Goal: Transaction & Acquisition: Purchase product/service

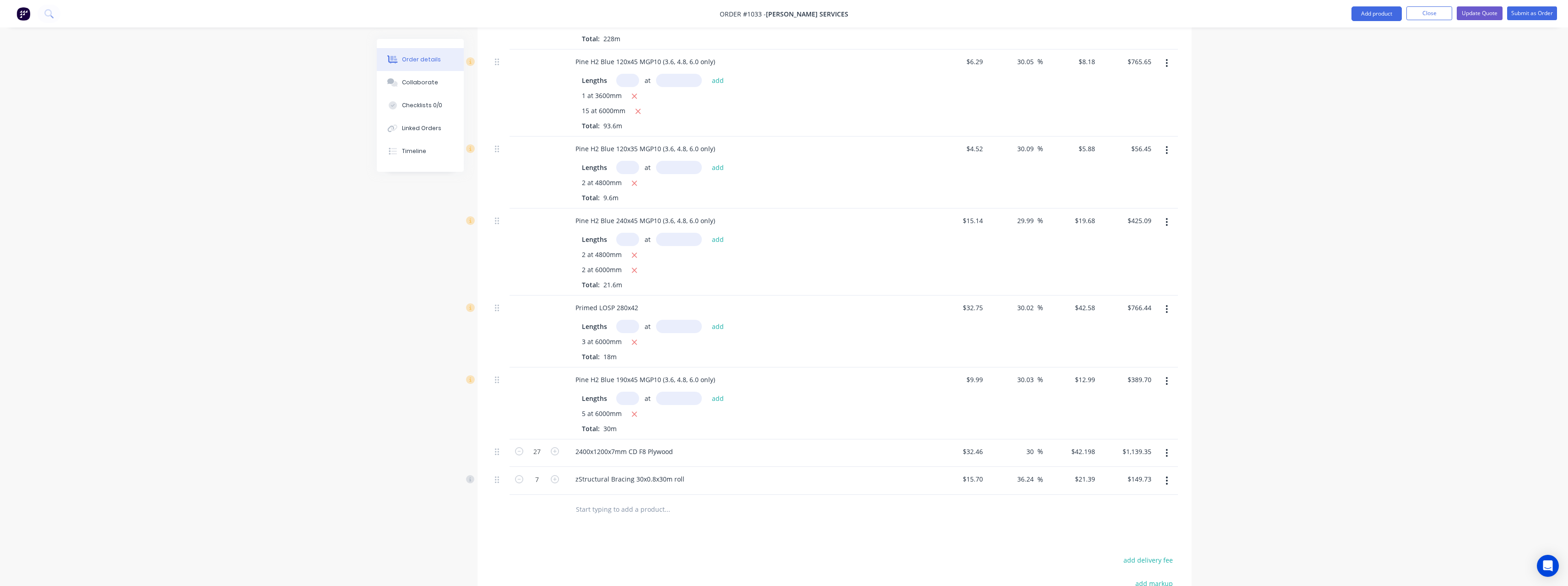
scroll to position [550, 0]
click at [1424, 12] on button "Close" at bounding box center [1429, 13] width 46 height 13
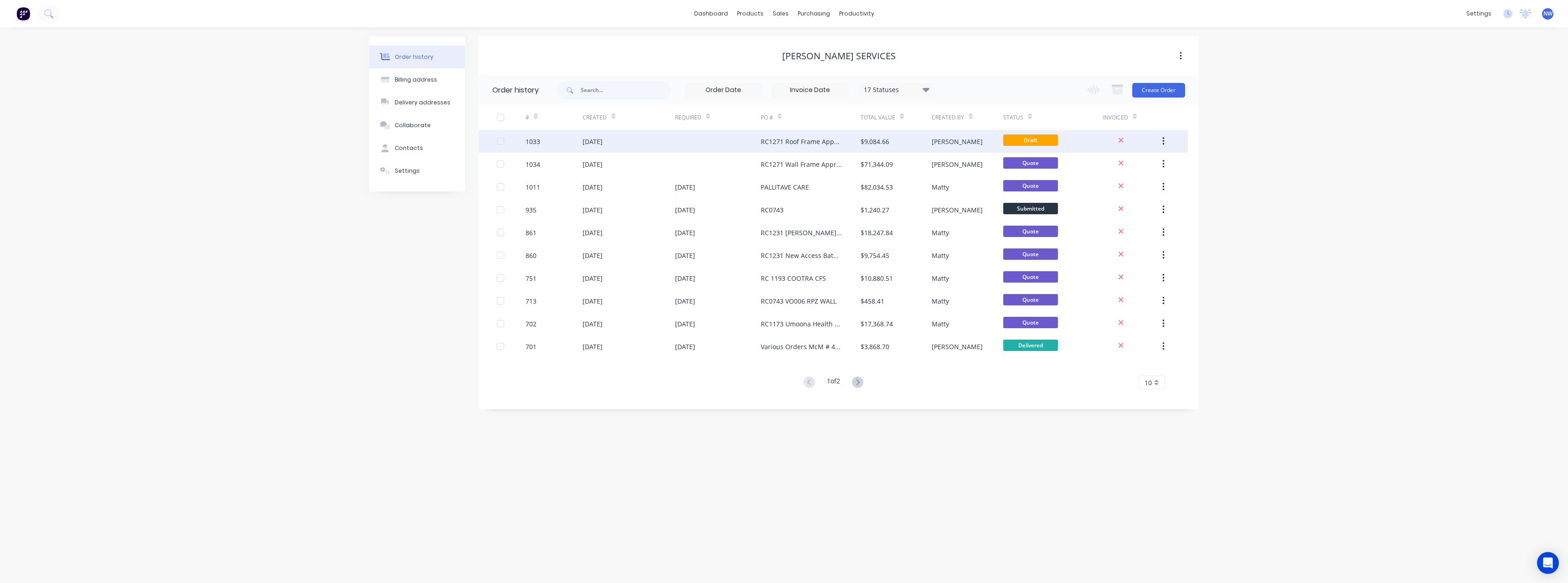
click at [691, 141] on div at bounding box center [718, 141] width 86 height 23
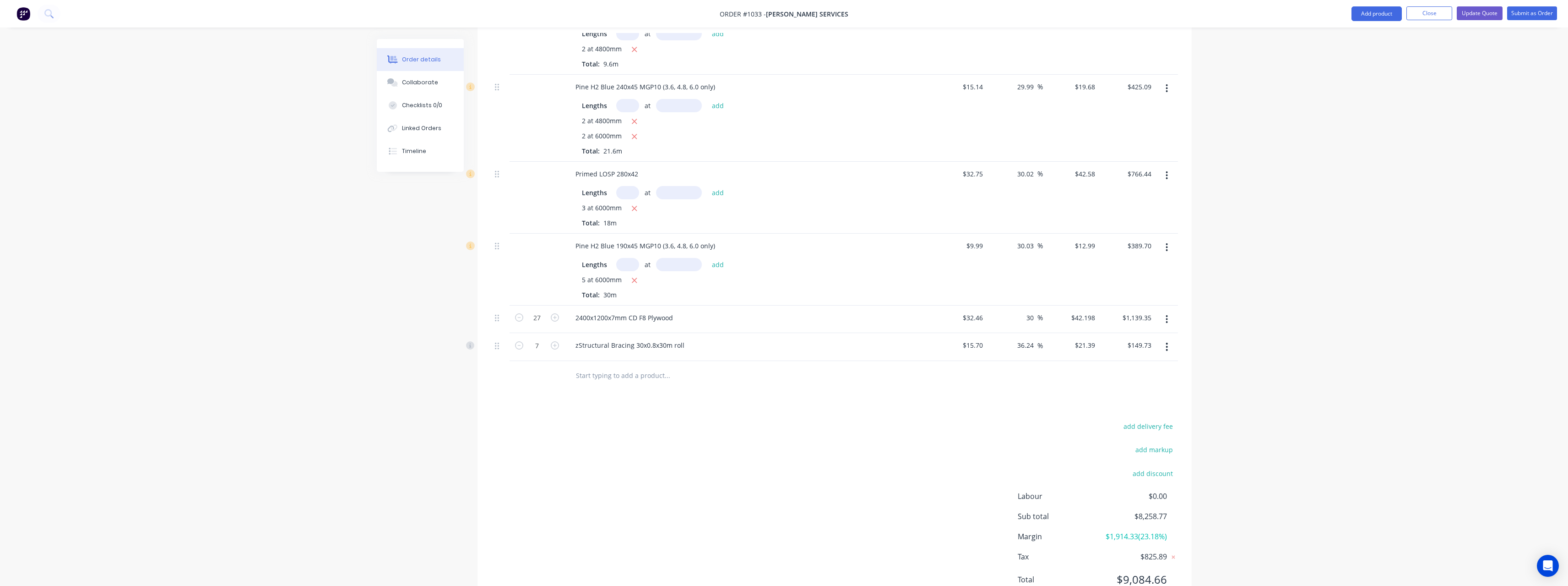
scroll to position [687, 0]
click at [1466, 12] on button "Update Quote" at bounding box center [1479, 13] width 46 height 13
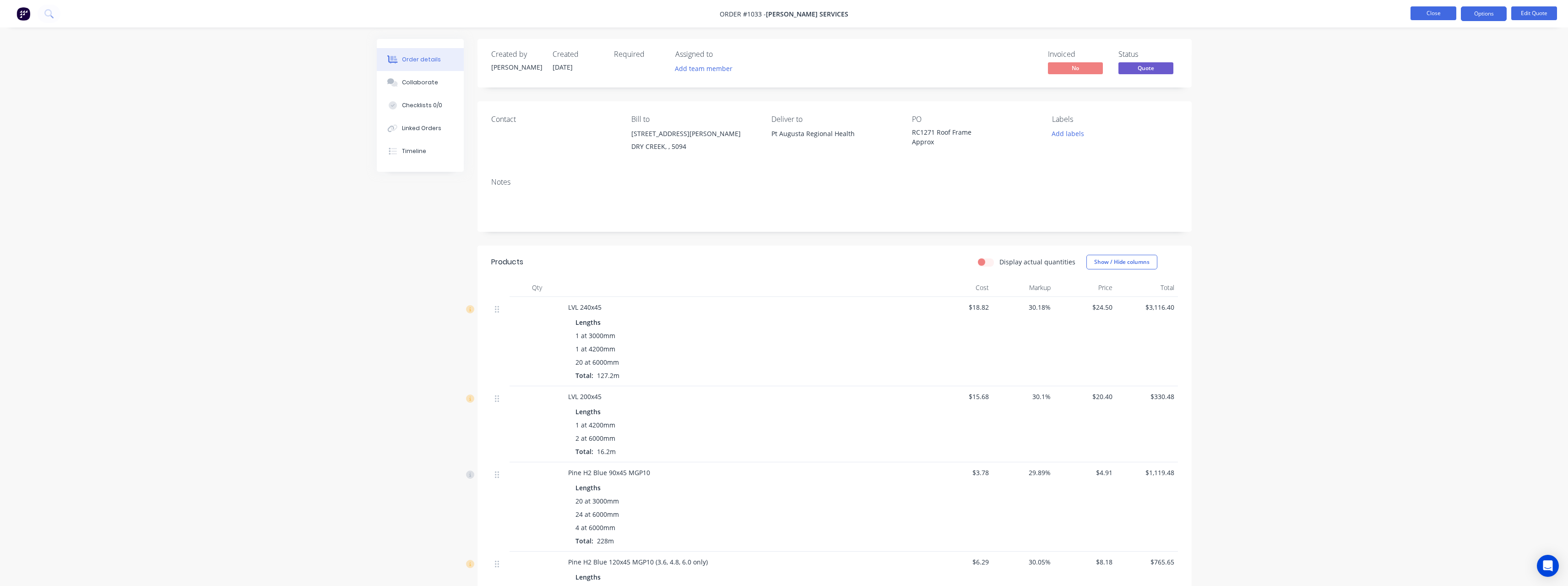
click at [1419, 12] on button "Close" at bounding box center [1433, 13] width 46 height 13
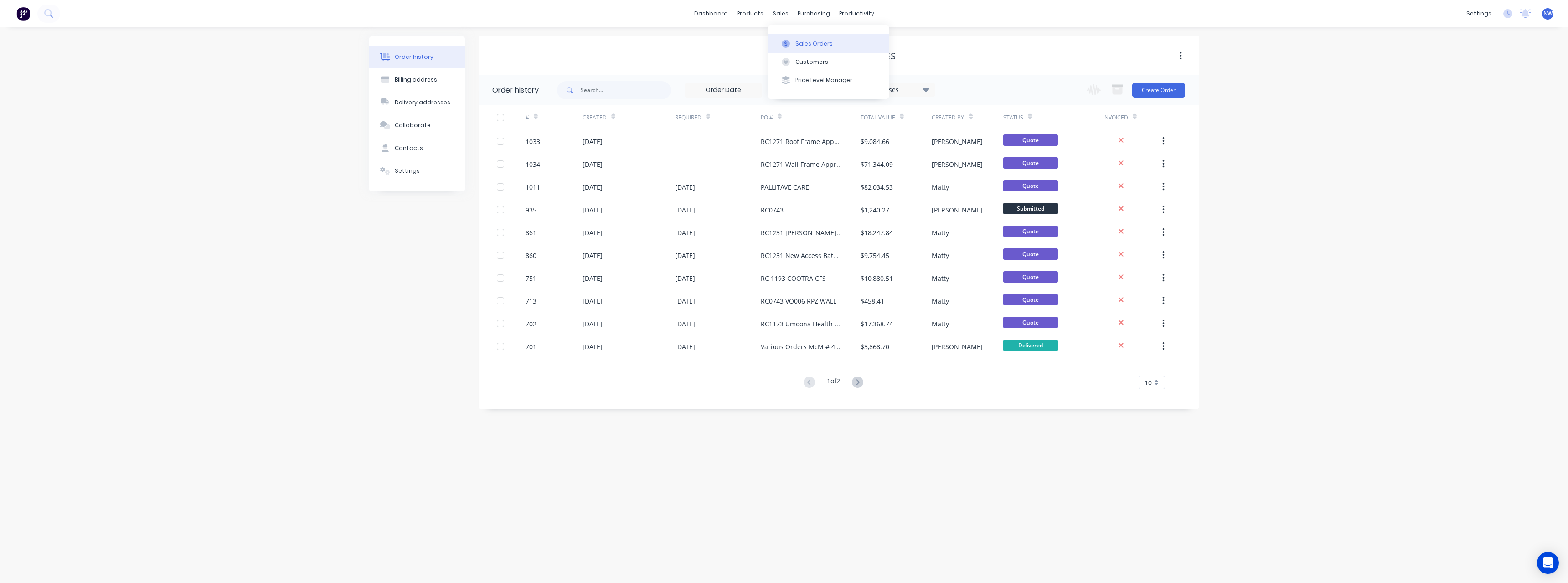
click at [794, 39] on button "Sales Orders" at bounding box center [828, 43] width 121 height 18
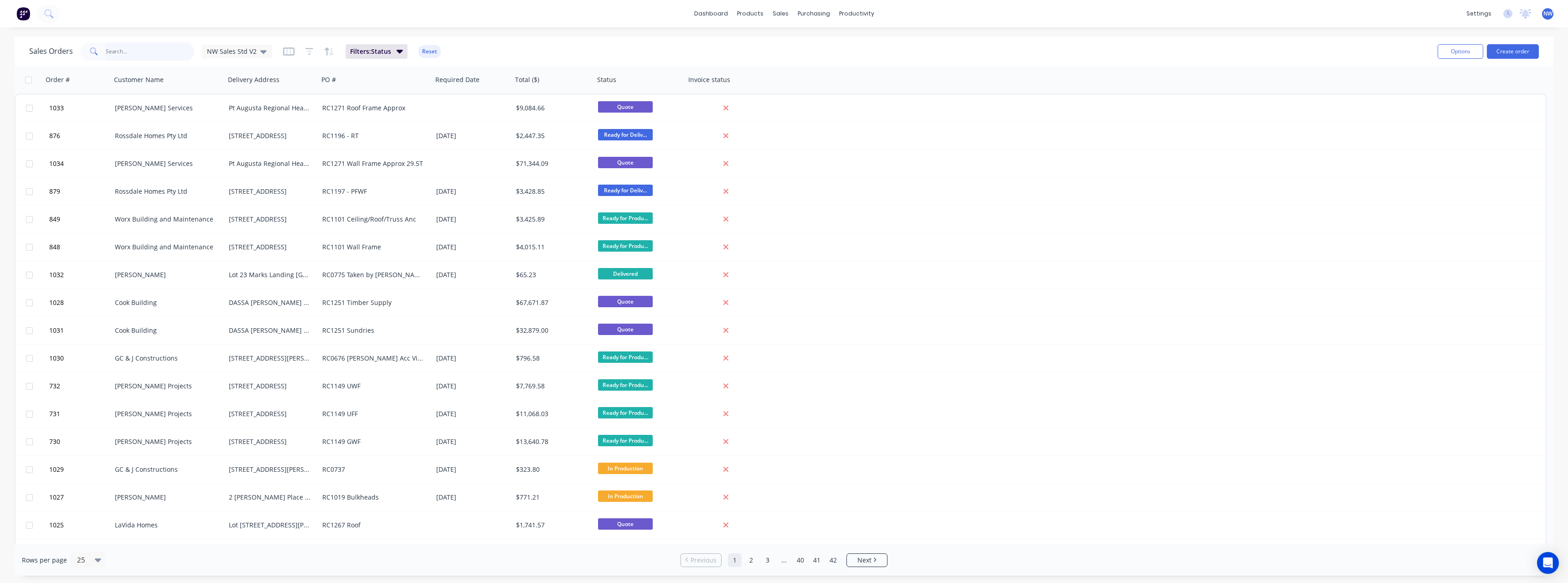
click at [141, 51] on input "text" at bounding box center [150, 52] width 89 height 18
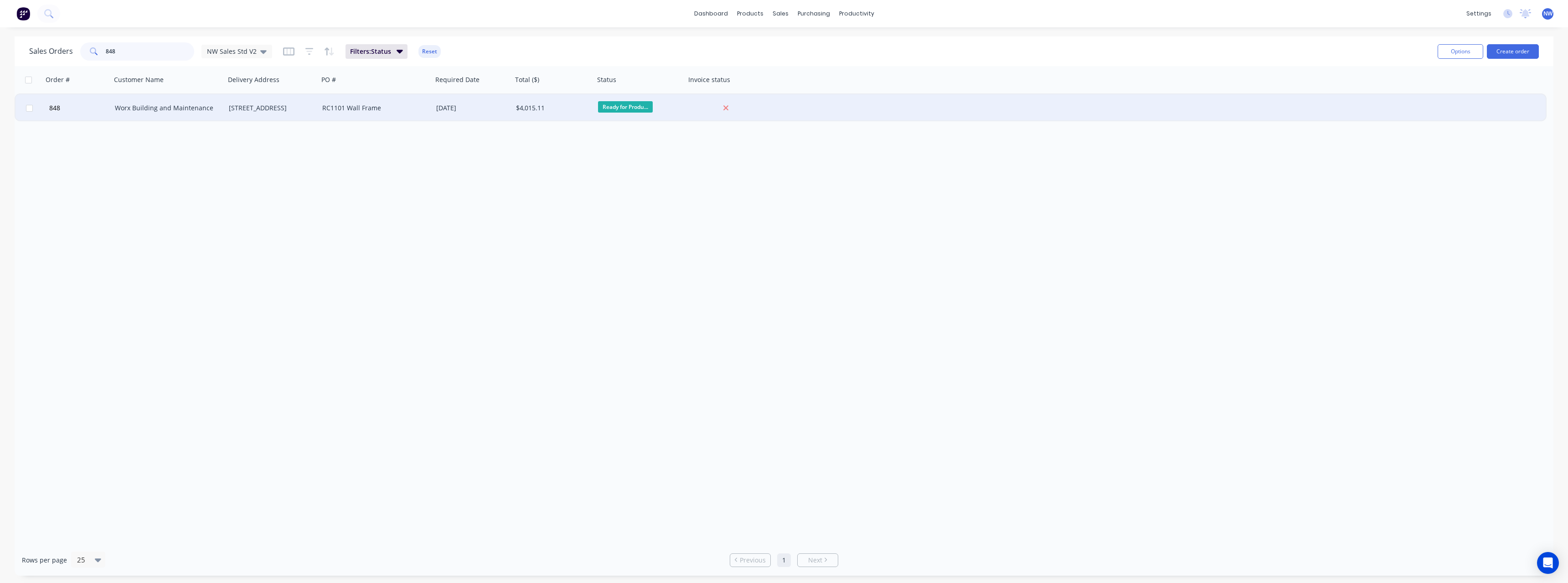
type input "848"
click at [201, 108] on div "Worx Building and Maintenance" at bounding box center [166, 108] width 101 height 9
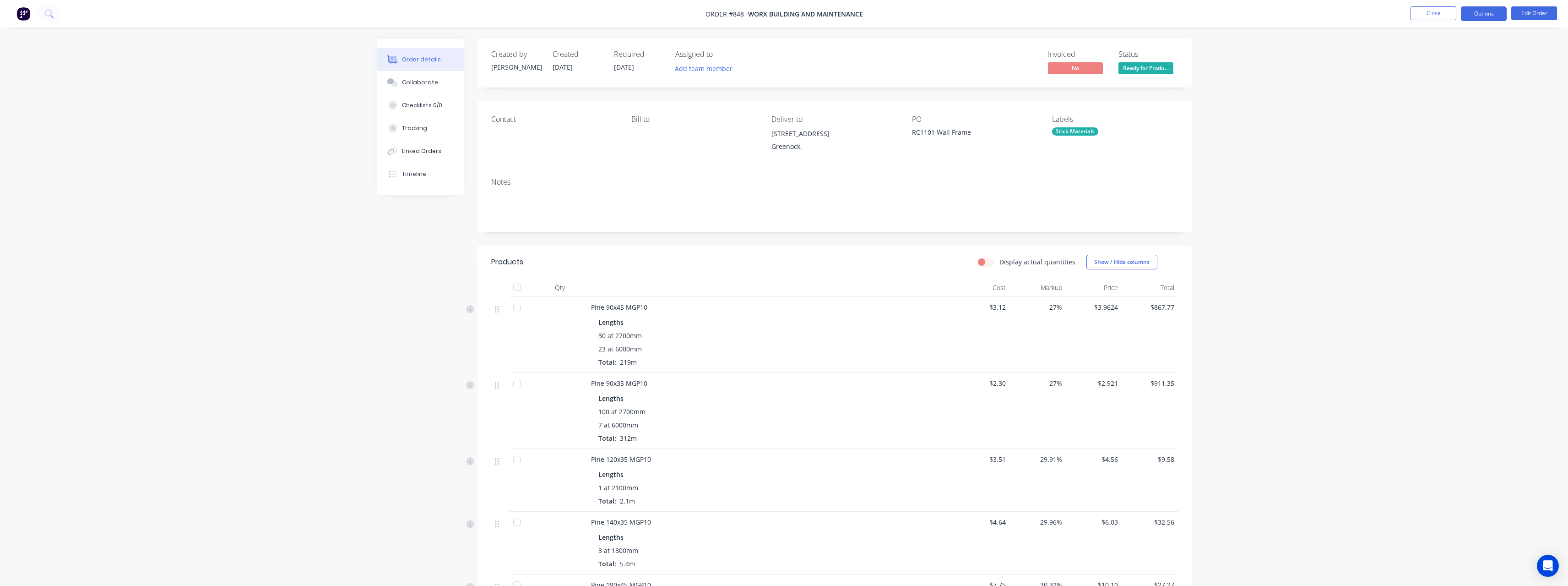
click at [1471, 15] on button "Options" at bounding box center [1484, 13] width 46 height 15
click at [1458, 169] on div "Purchase Products" at bounding box center [1456, 166] width 84 height 13
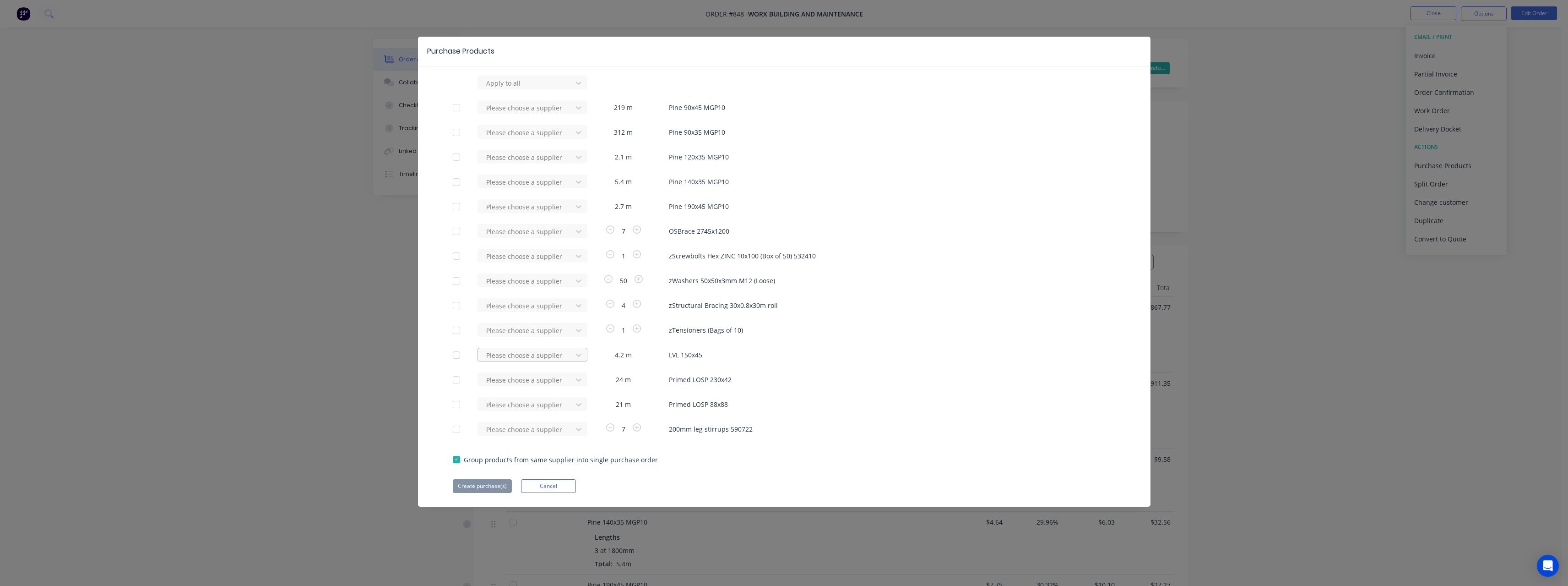
click at [500, 89] on div at bounding box center [526, 83] width 83 height 12
click at [509, 404] on div "Wesbeam" at bounding box center [532, 406] width 110 height 17
click at [518, 89] on div at bounding box center [526, 83] width 83 height 12
click at [516, 410] on div "ITI (SA) Pty Ltd" at bounding box center [532, 414] width 110 height 17
click at [517, 89] on div at bounding box center [526, 83] width 83 height 12
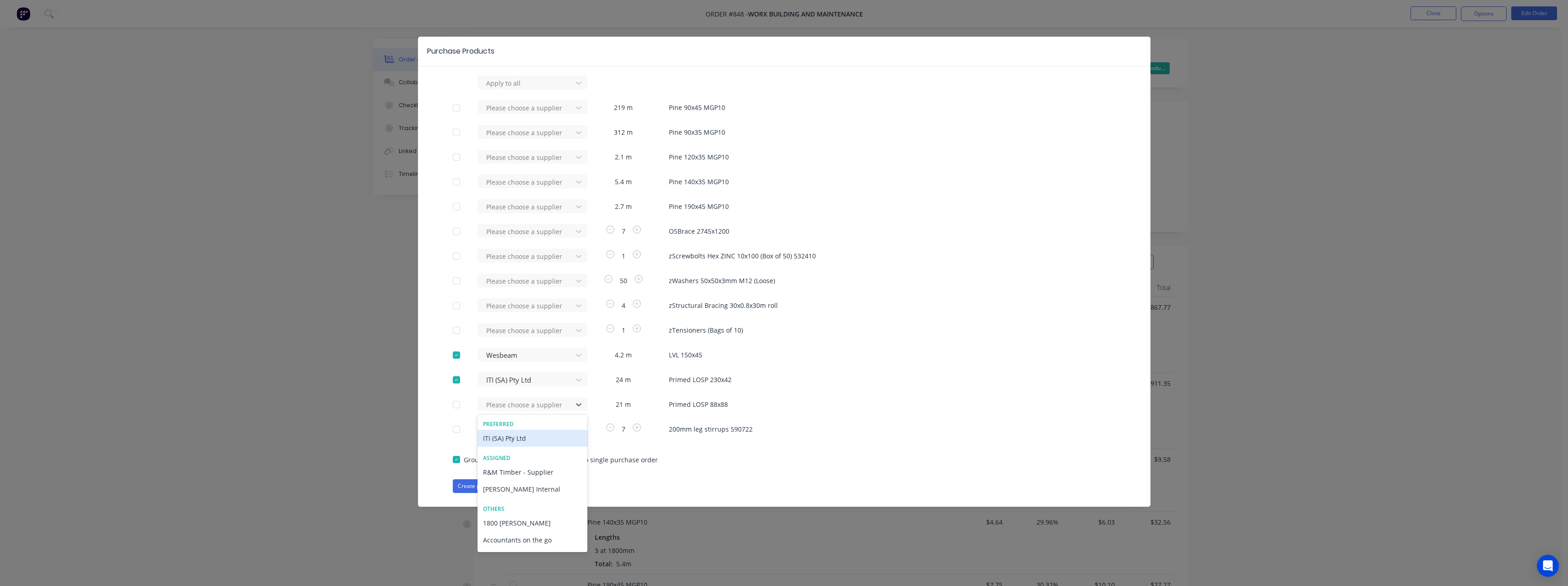
click at [517, 436] on div "ITI (SA) Pty Ltd" at bounding box center [532, 438] width 110 height 17
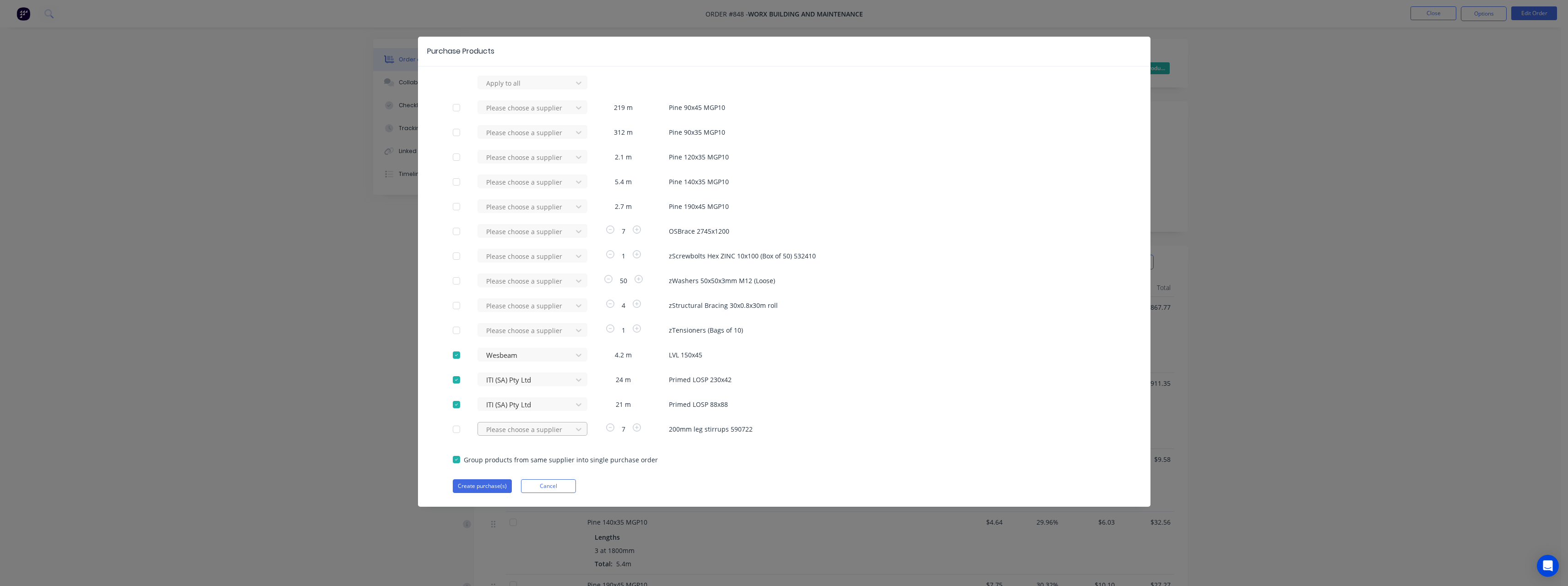
click at [520, 89] on div at bounding box center [526, 83] width 83 height 12
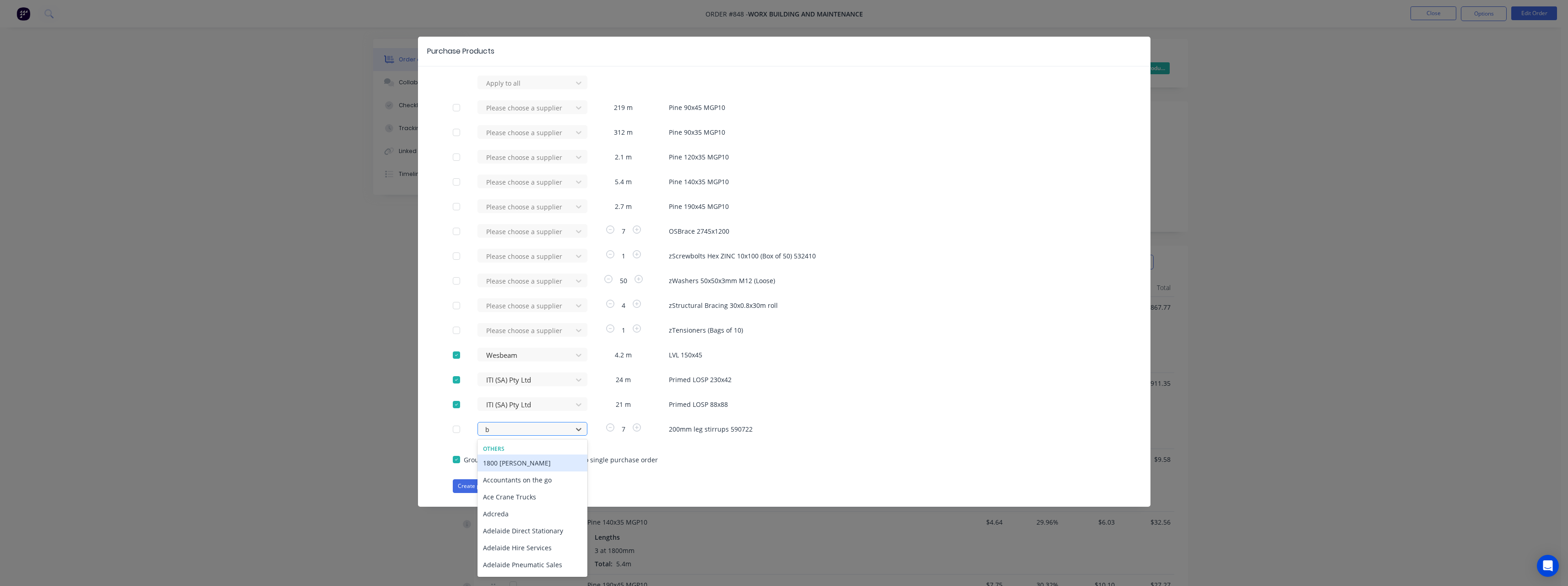
type input "bi"
click at [518, 462] on div "[PERSON_NAME]" at bounding box center [532, 463] width 110 height 17
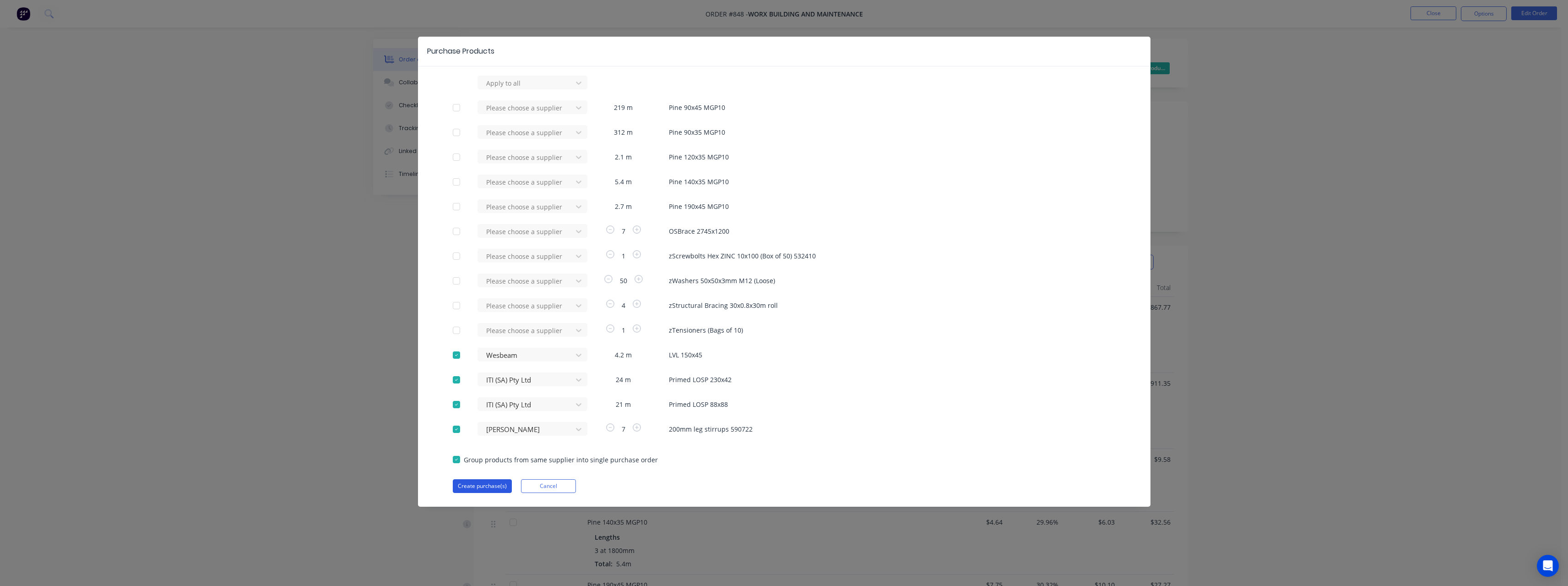
click at [492, 483] on button "Create purchase(s)" at bounding box center [482, 486] width 59 height 13
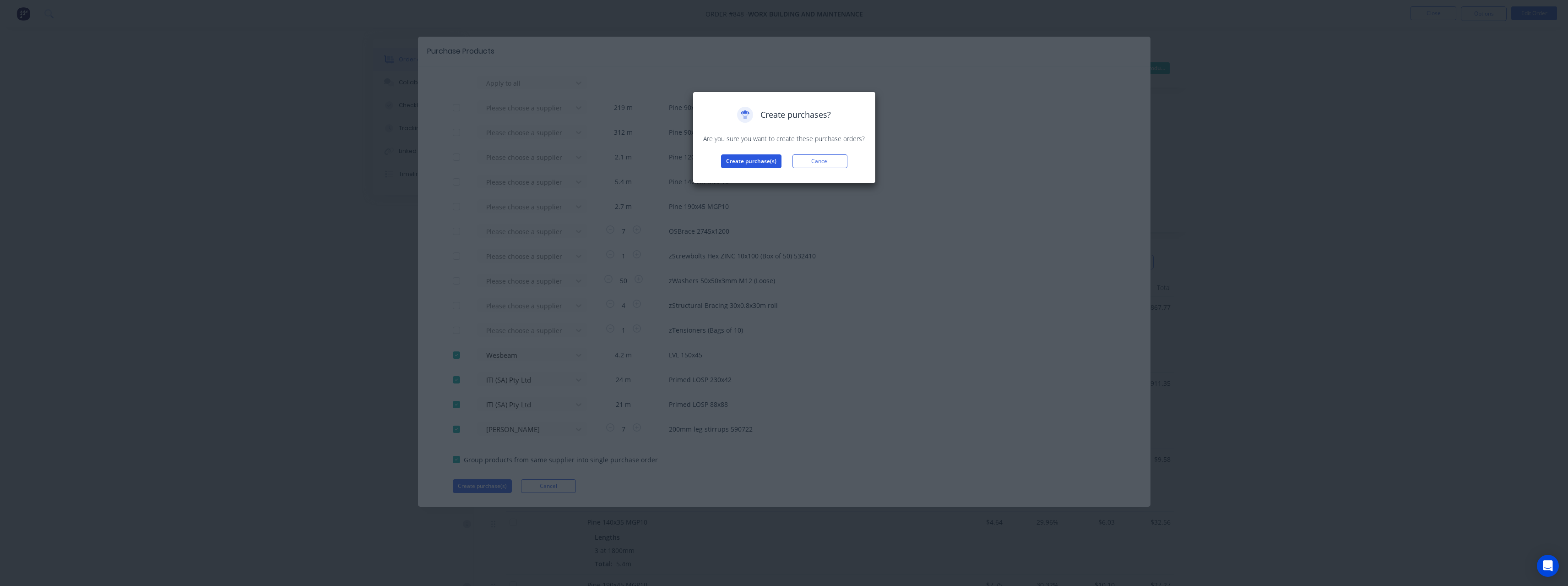
click at [740, 163] on button "Create purchase(s)" at bounding box center [751, 161] width 61 height 13
click at [755, 171] on button "View purchase(s)" at bounding box center [751, 176] width 55 height 13
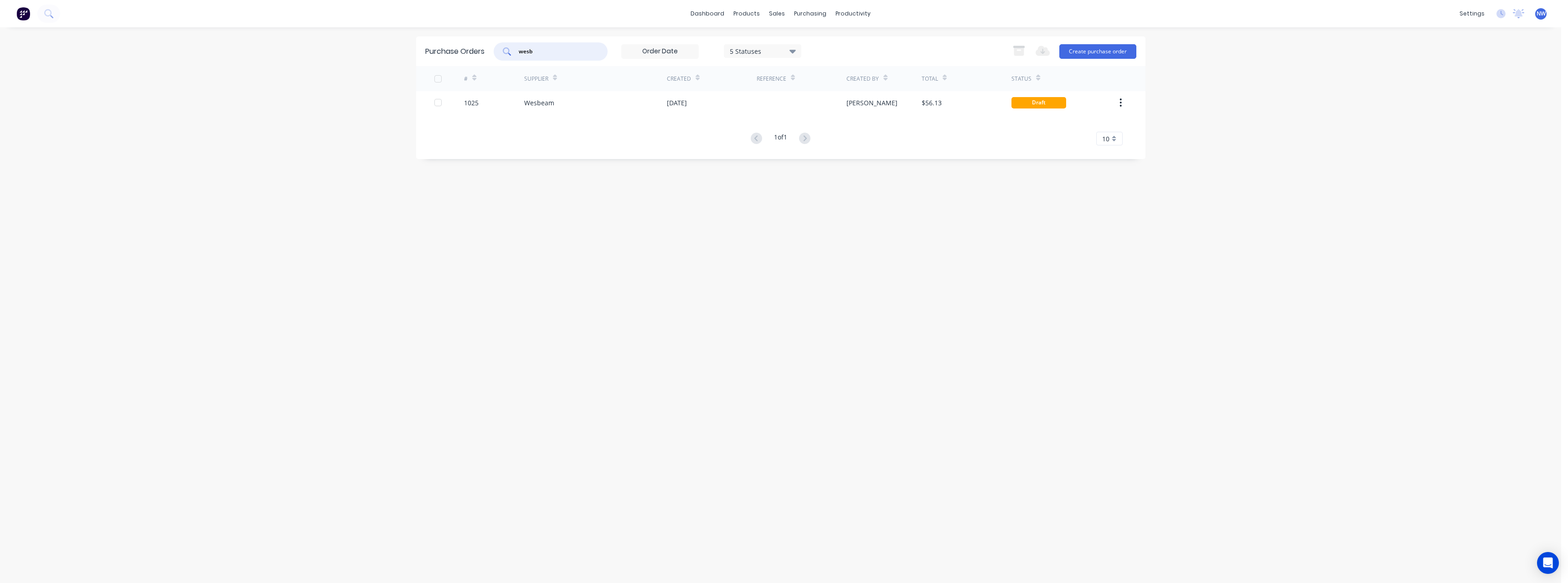
drag, startPoint x: 549, startPoint y: 50, endPoint x: 505, endPoint y: 54, distance: 44.2
click at [505, 54] on div "wesb" at bounding box center [550, 52] width 114 height 18
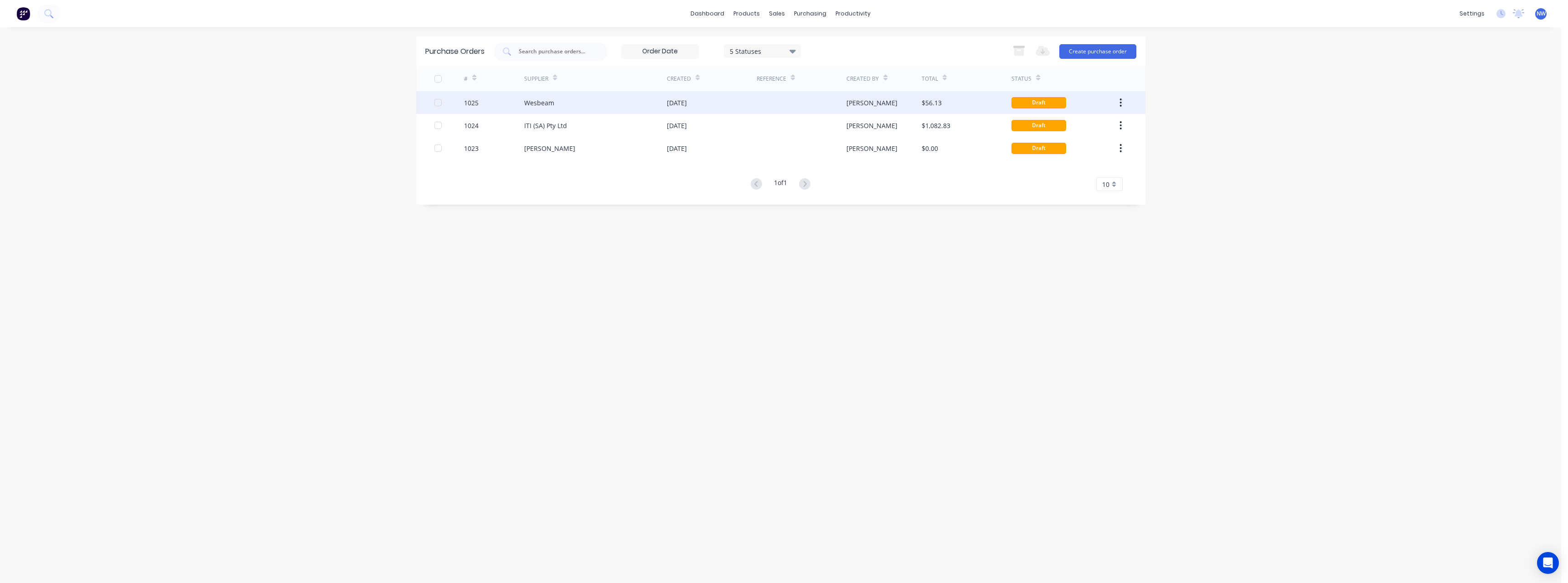
click at [590, 106] on div "Wesbeam" at bounding box center [595, 102] width 142 height 23
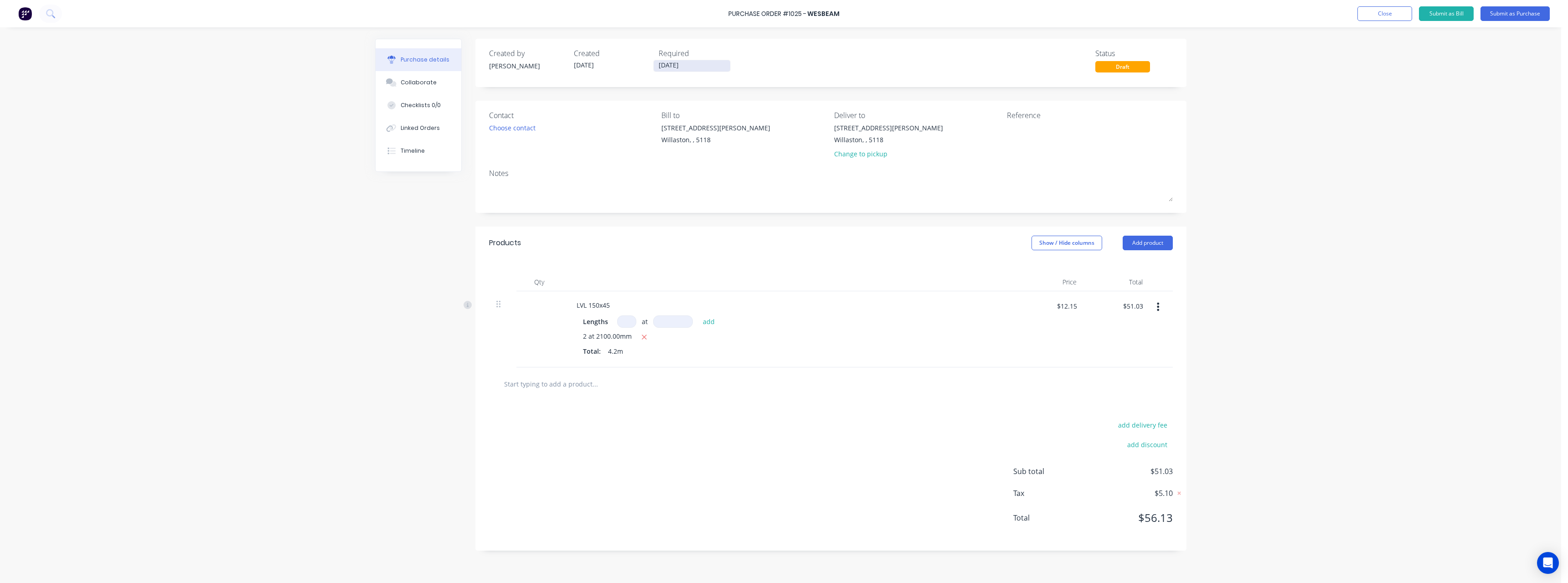
click at [710, 66] on input "[DATE]" at bounding box center [692, 66] width 77 height 12
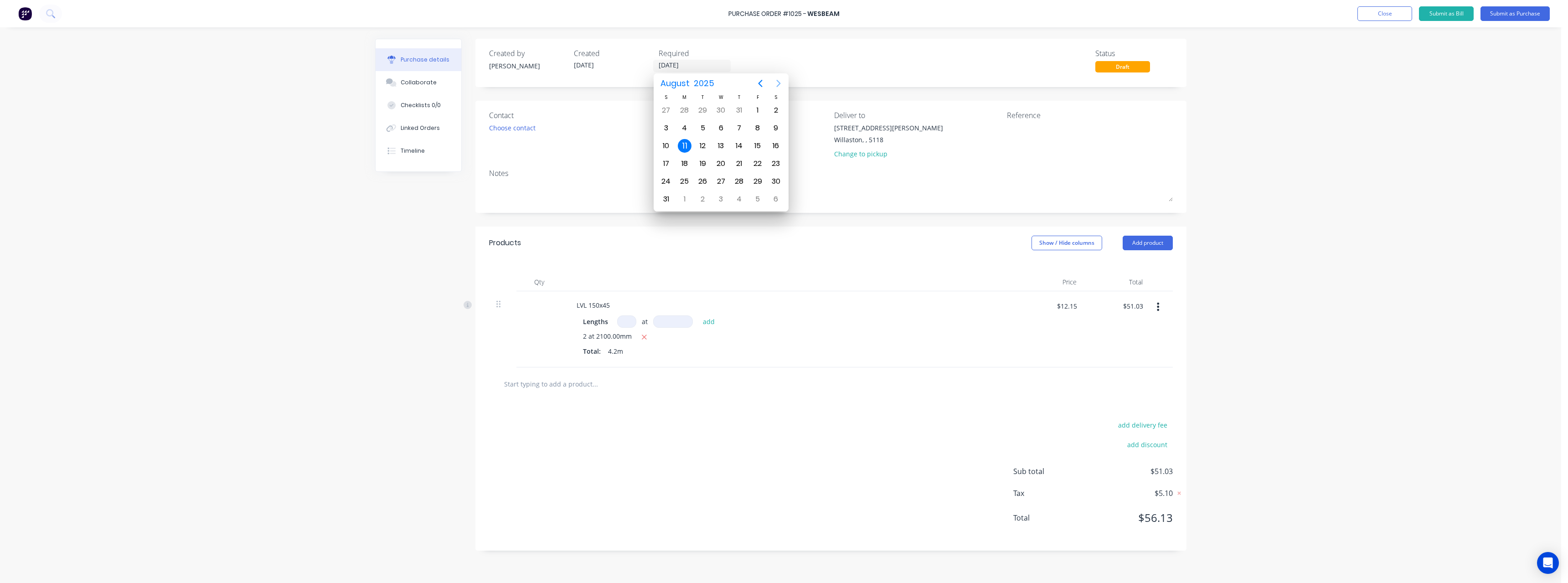
click at [783, 79] on icon "Next page" at bounding box center [779, 83] width 11 height 11
click at [759, 109] on div "5" at bounding box center [757, 110] width 13 height 13
type input "[DATE]"
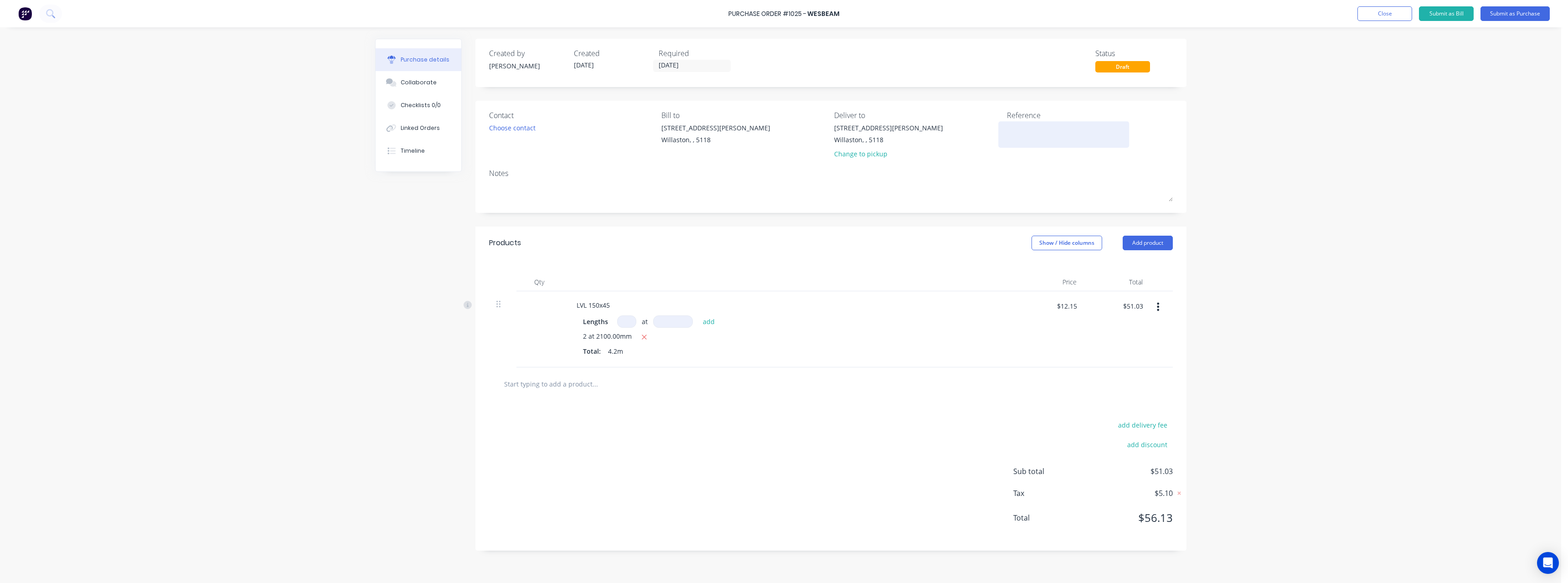
click at [1029, 126] on textarea at bounding box center [1063, 133] width 114 height 21
type textarea "RC1101 #"
type textarea "x"
type textarea "RC1101 #8"
type textarea "x"
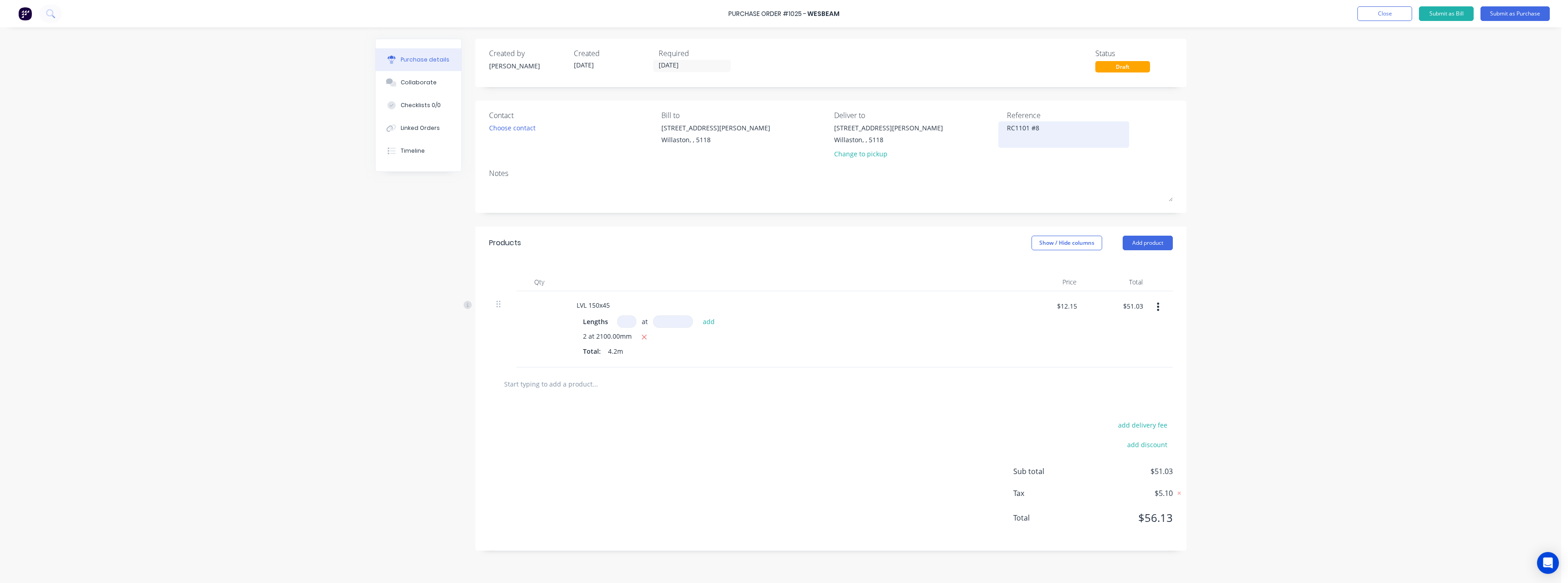
type textarea "RC1101 #84"
type textarea "x"
type textarea "RC1101 #848"
type textarea "x"
type textarea "RC1101 #848"
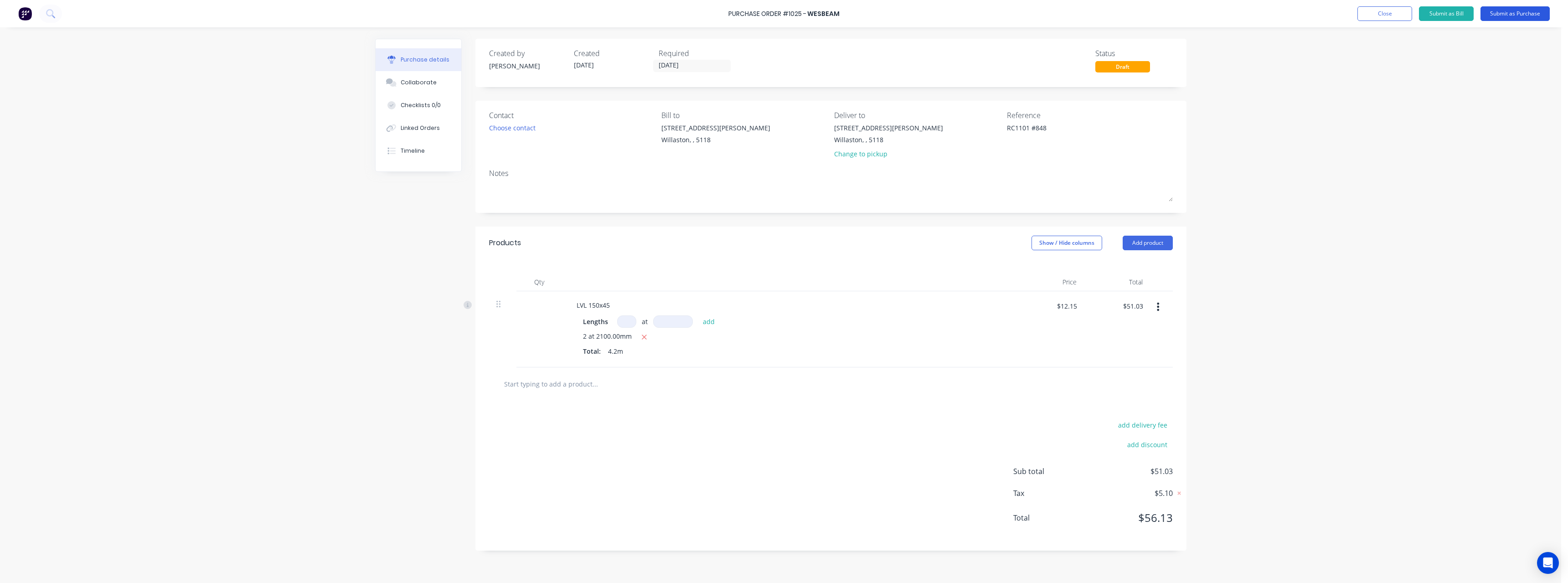
click at [1494, 15] on button "Submit as Purchase" at bounding box center [1515, 13] width 69 height 15
type textarea "x"
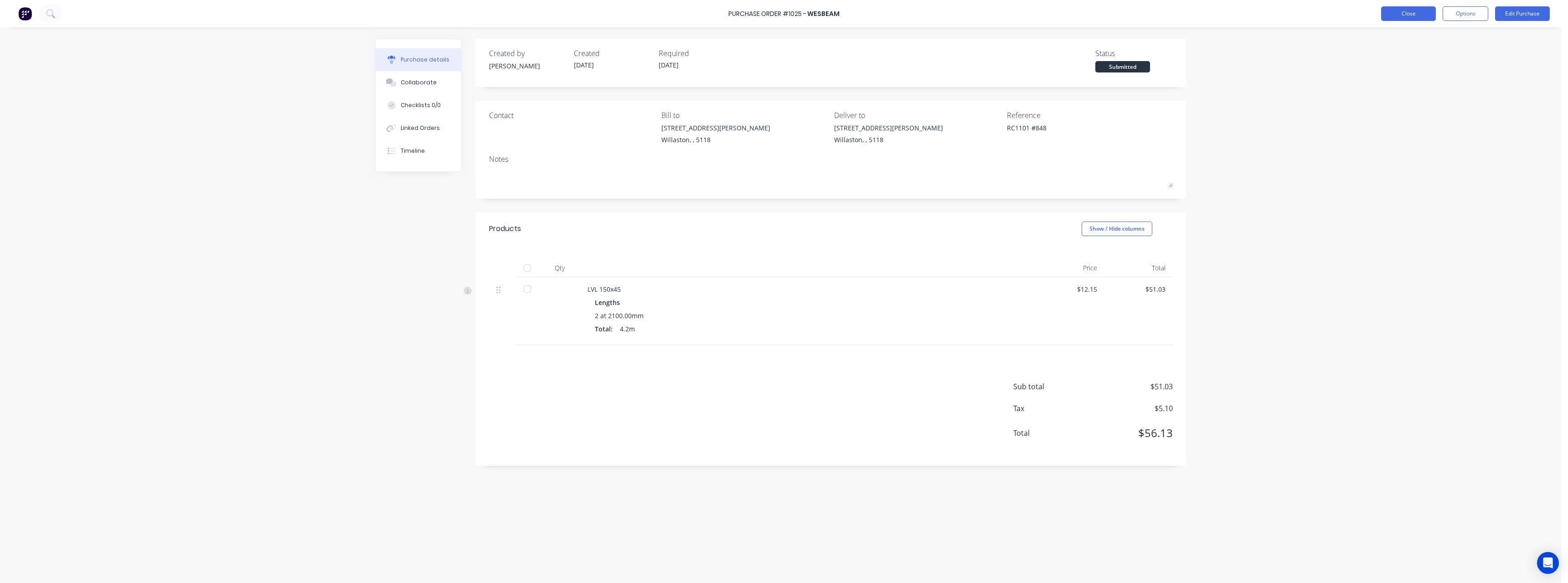
click at [1391, 16] on button "Close" at bounding box center [1409, 13] width 55 height 15
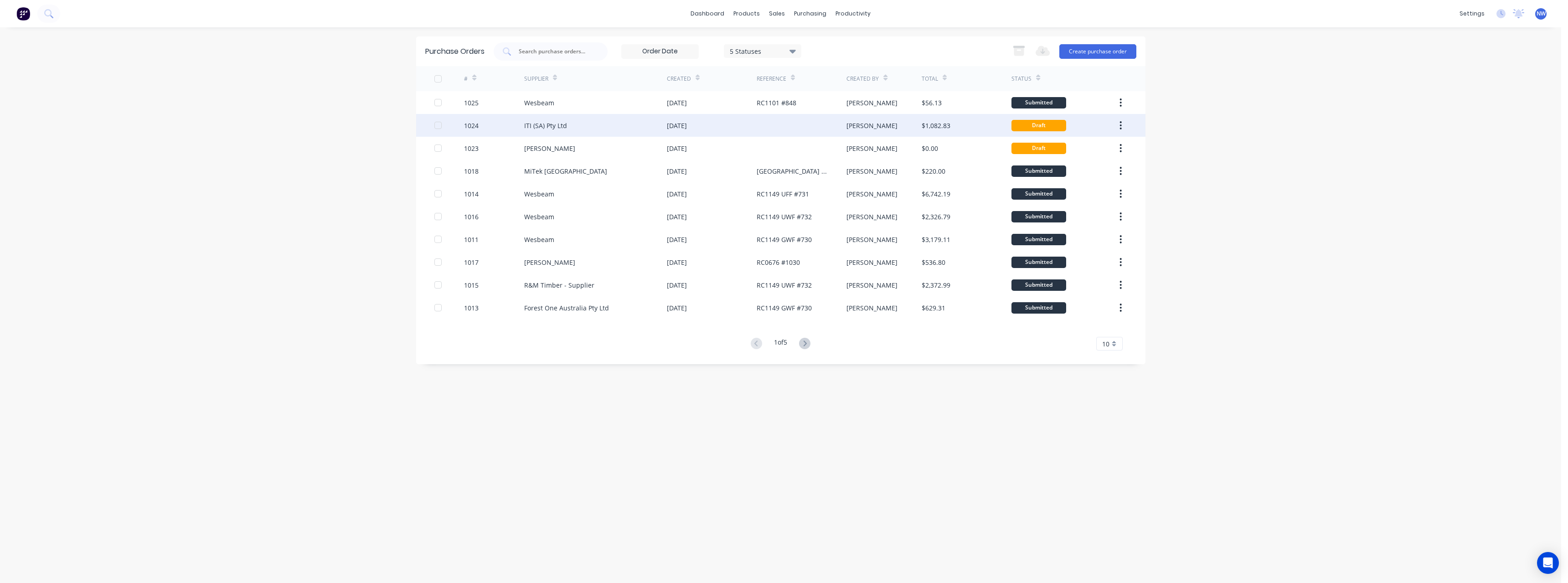
click at [619, 127] on div "ITI (SA) Pty Ltd" at bounding box center [595, 125] width 142 height 23
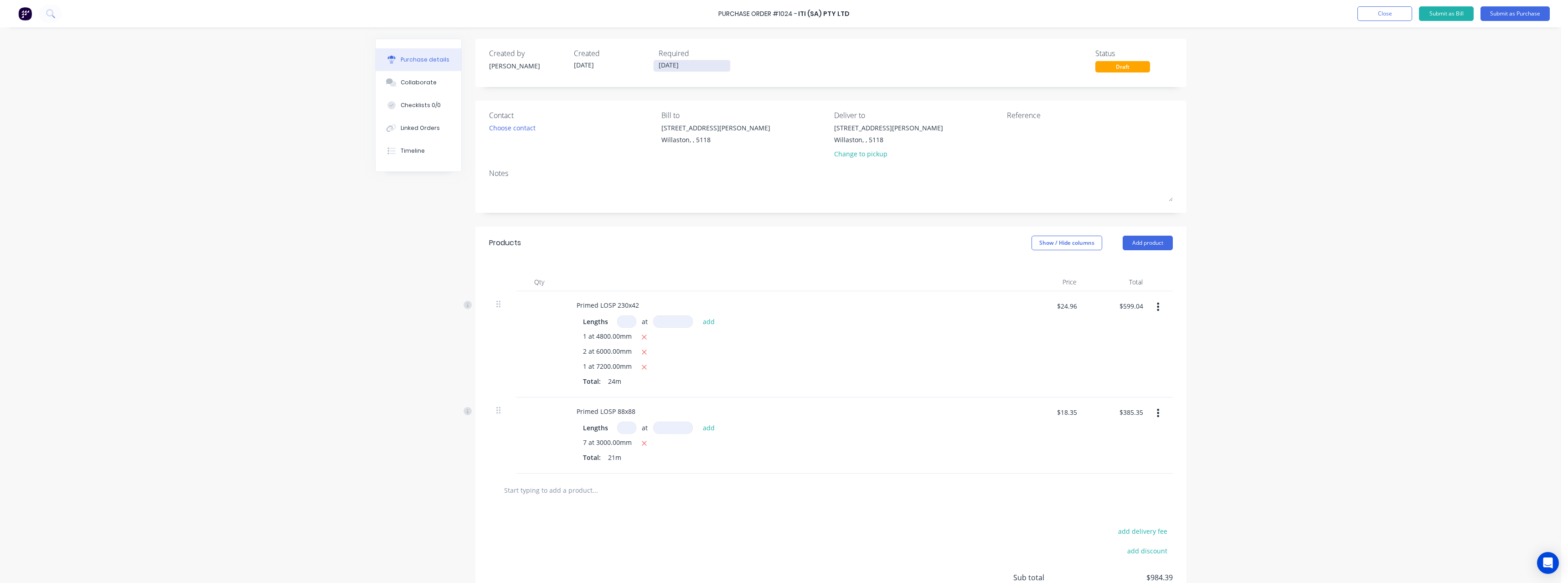
click at [696, 64] on input "[DATE]" at bounding box center [692, 66] width 77 height 12
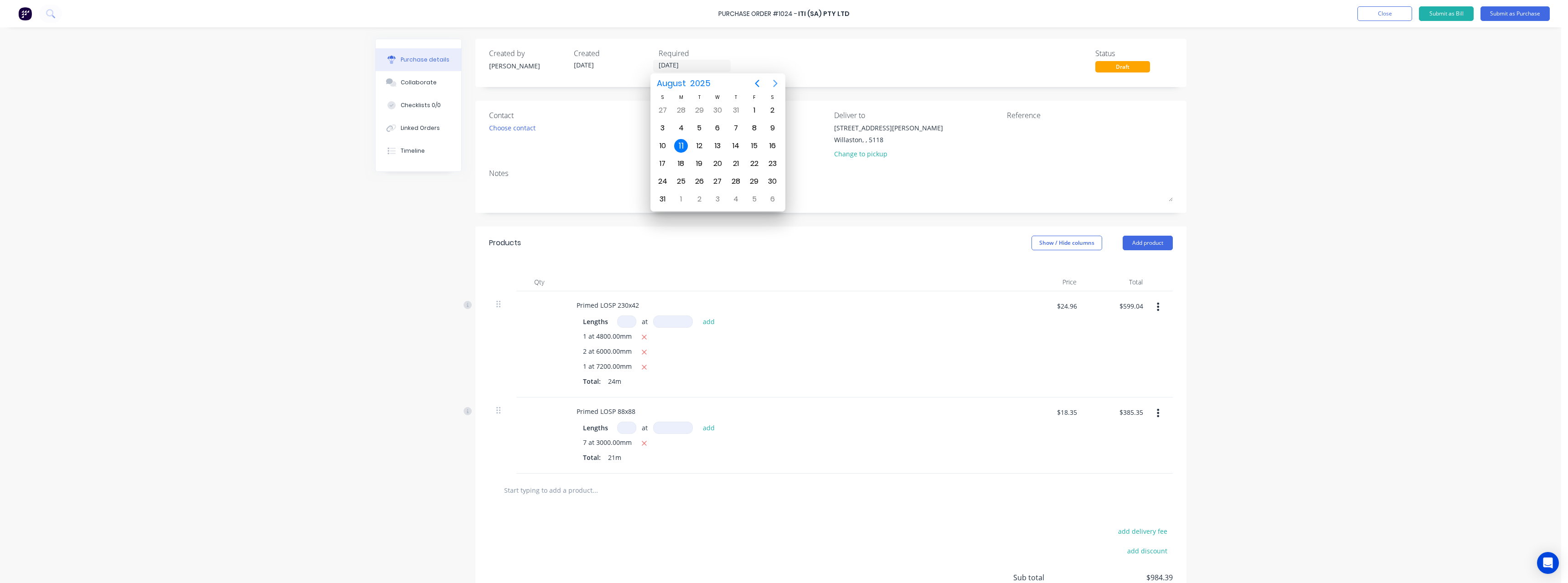
click at [775, 83] on icon "Next page" at bounding box center [775, 83] width 4 height 7
click at [758, 113] on div "5" at bounding box center [754, 110] width 13 height 13
type input "[DATE]"
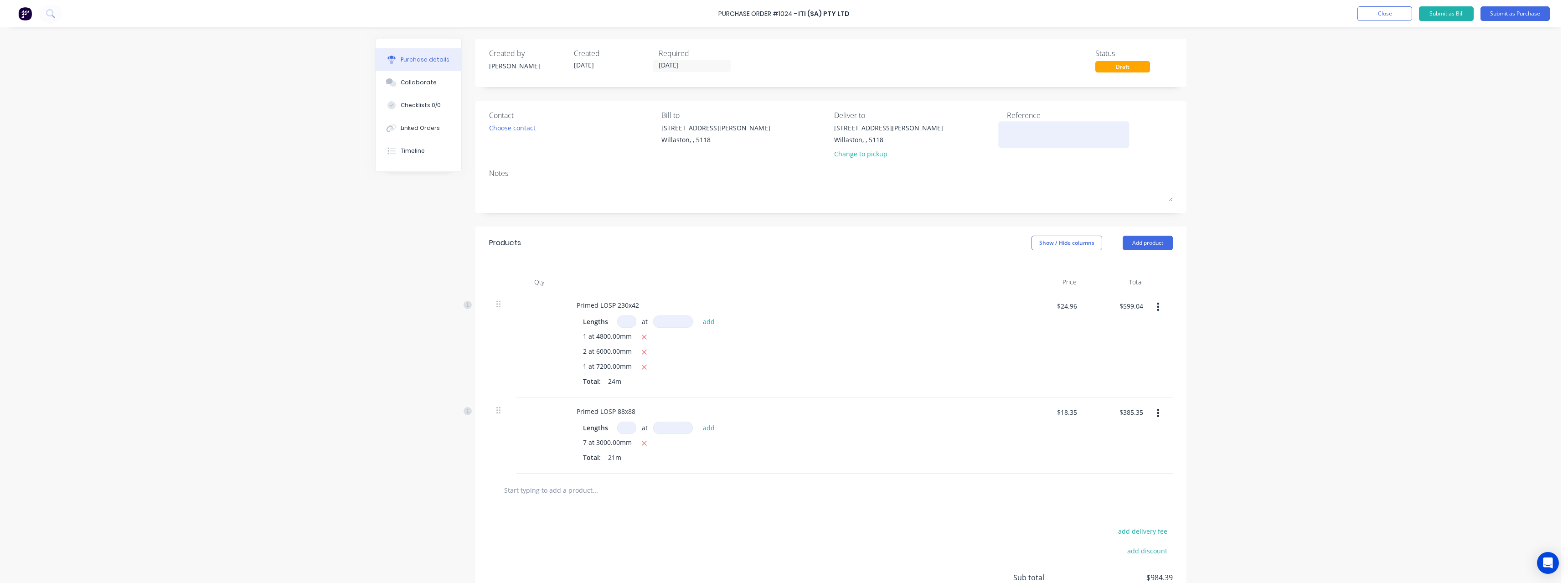
click at [1020, 123] on textarea at bounding box center [1063, 133] width 114 height 21
type textarea "RC1101 #848"
type textarea "x"
type textarea "RC1101 #848"
click at [1502, 14] on button "Submit as Purchase" at bounding box center [1515, 13] width 69 height 15
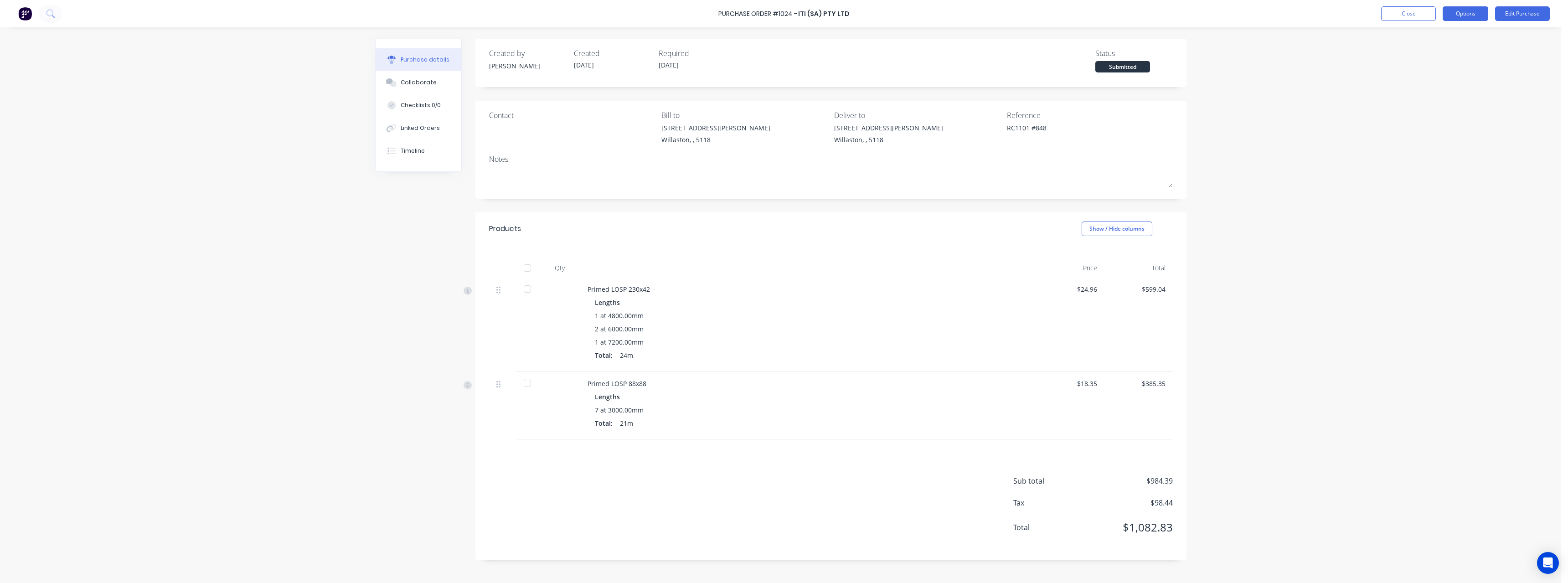
click at [1480, 15] on button "Options" at bounding box center [1465, 13] width 46 height 15
click at [1465, 35] on div "Print / Email" at bounding box center [1444, 37] width 70 height 13
click at [1457, 52] on div "With pricing" at bounding box center [1444, 55] width 70 height 13
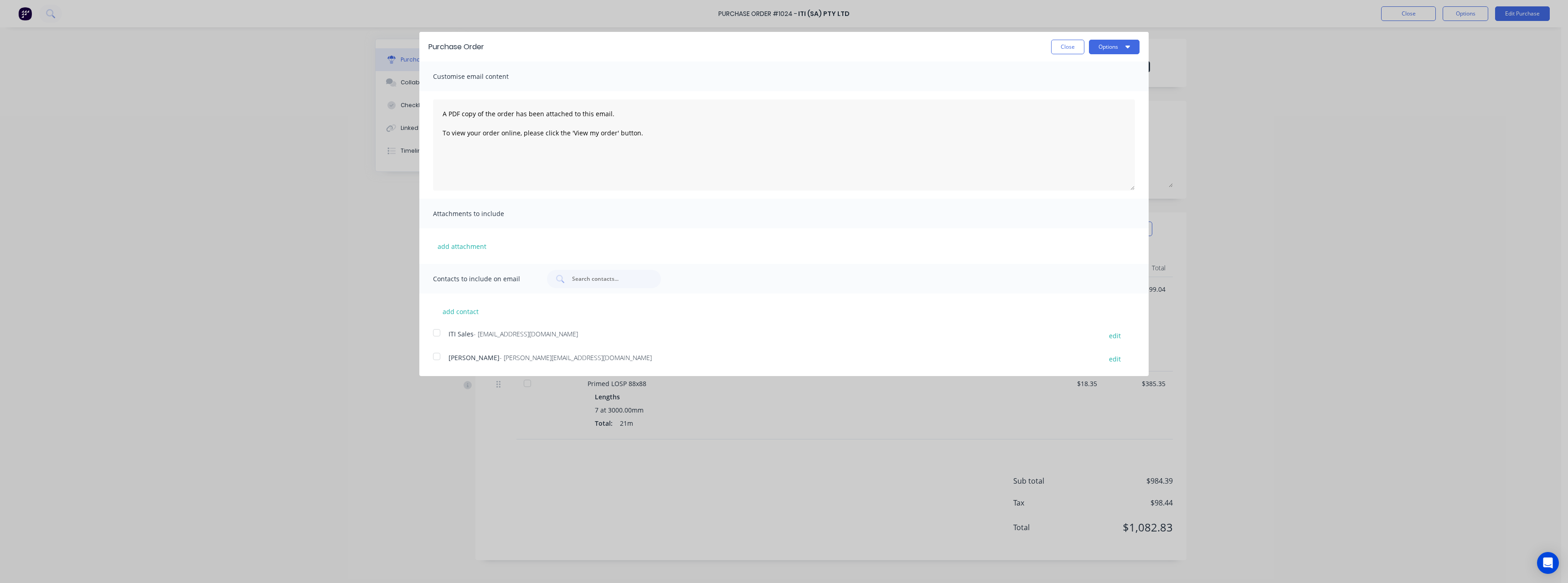
click at [520, 335] on span "- [EMAIL_ADDRESS][DOMAIN_NAME]" at bounding box center [525, 333] width 104 height 9
click at [1107, 43] on button "Options" at bounding box center [1114, 47] width 51 height 15
click at [1088, 91] on div "Email" at bounding box center [1096, 88] width 70 height 13
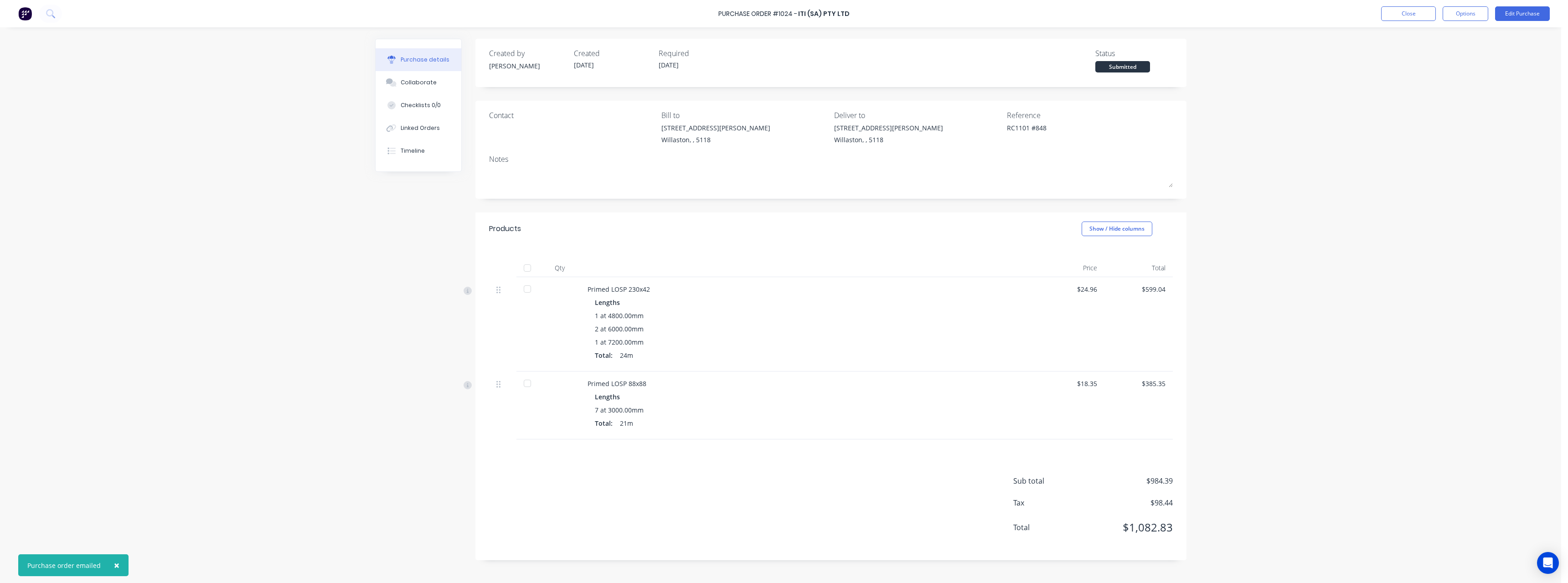
type textarea "x"
click at [1414, 16] on button "Close" at bounding box center [1409, 13] width 55 height 15
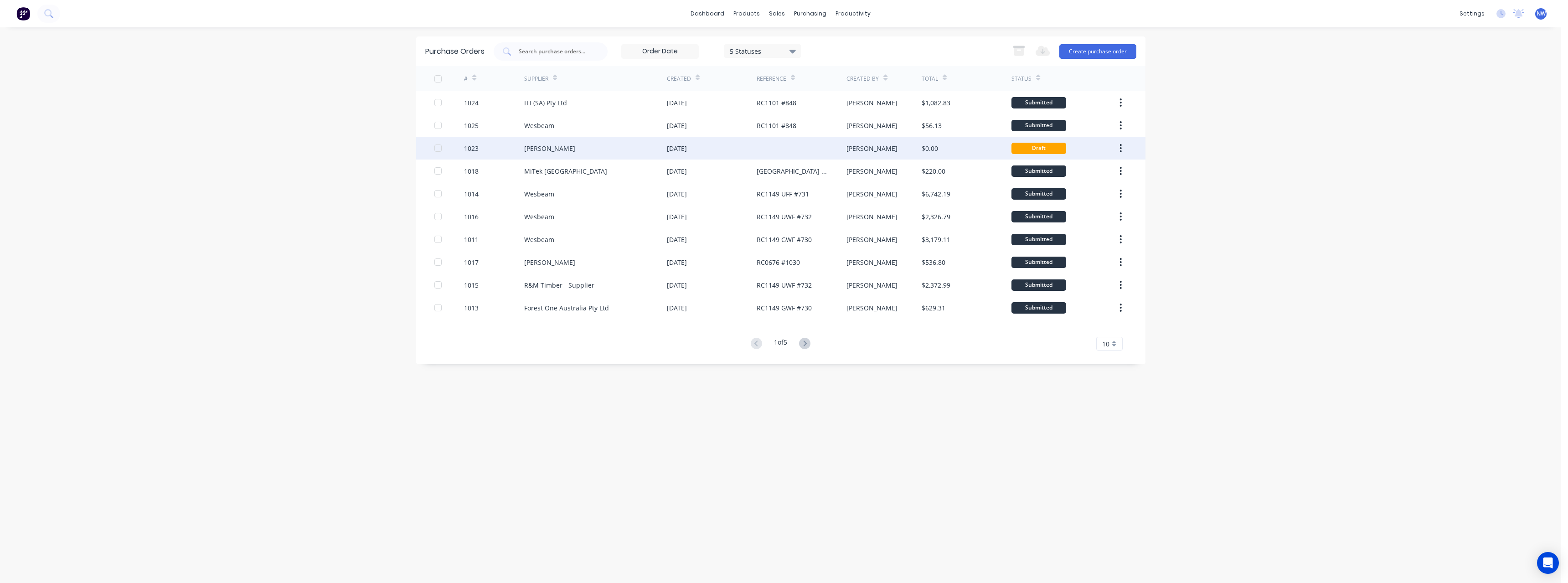
click at [687, 147] on div "[DATE]" at bounding box center [677, 148] width 20 height 10
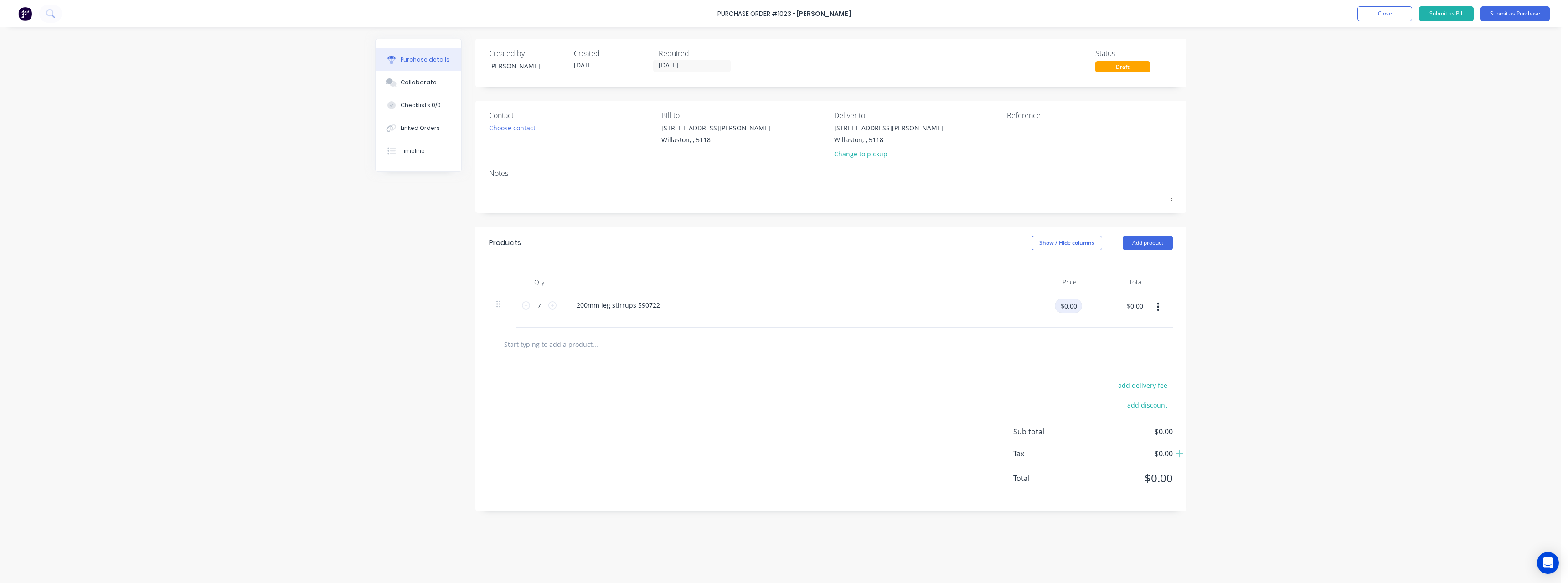
click at [1072, 307] on input "$0.00" at bounding box center [1068, 305] width 27 height 15
type input "$8.00"
type input "$56.00"
click at [688, 65] on input "[DATE]" at bounding box center [692, 66] width 77 height 12
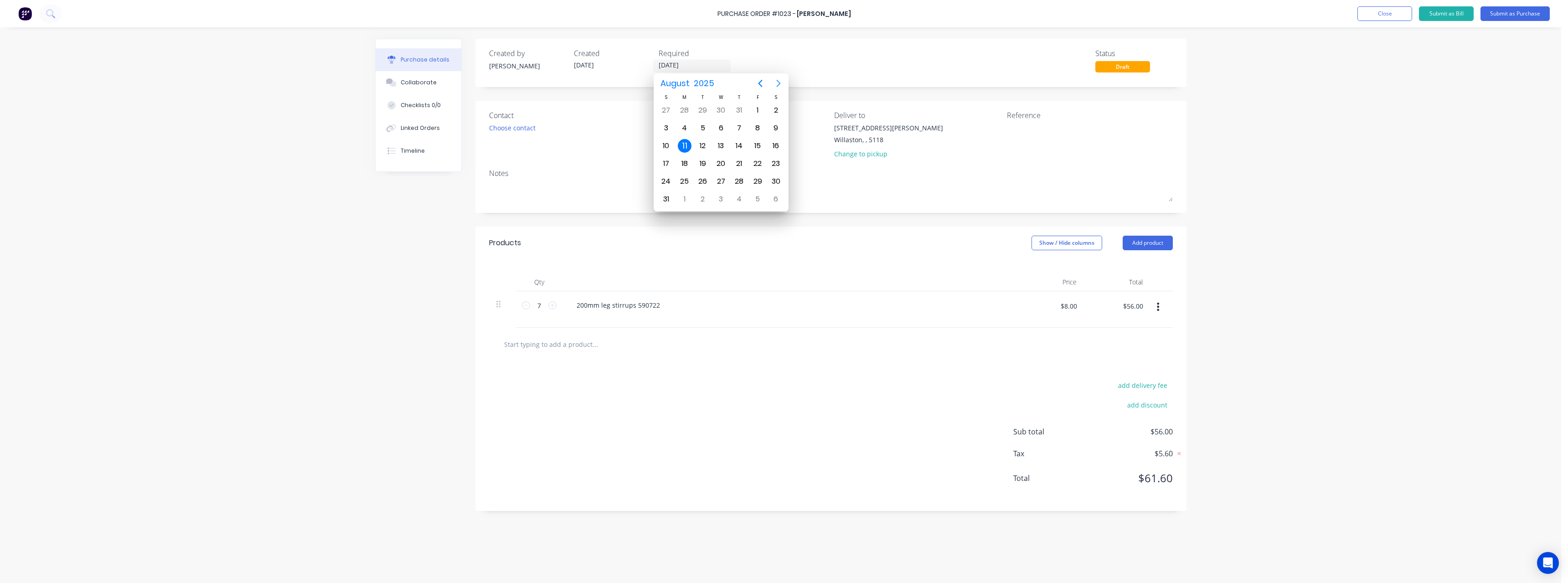
click at [782, 83] on icon "Next page" at bounding box center [779, 83] width 11 height 11
click at [719, 111] on div "3" at bounding box center [721, 110] width 13 height 13
type input "[DATE]"
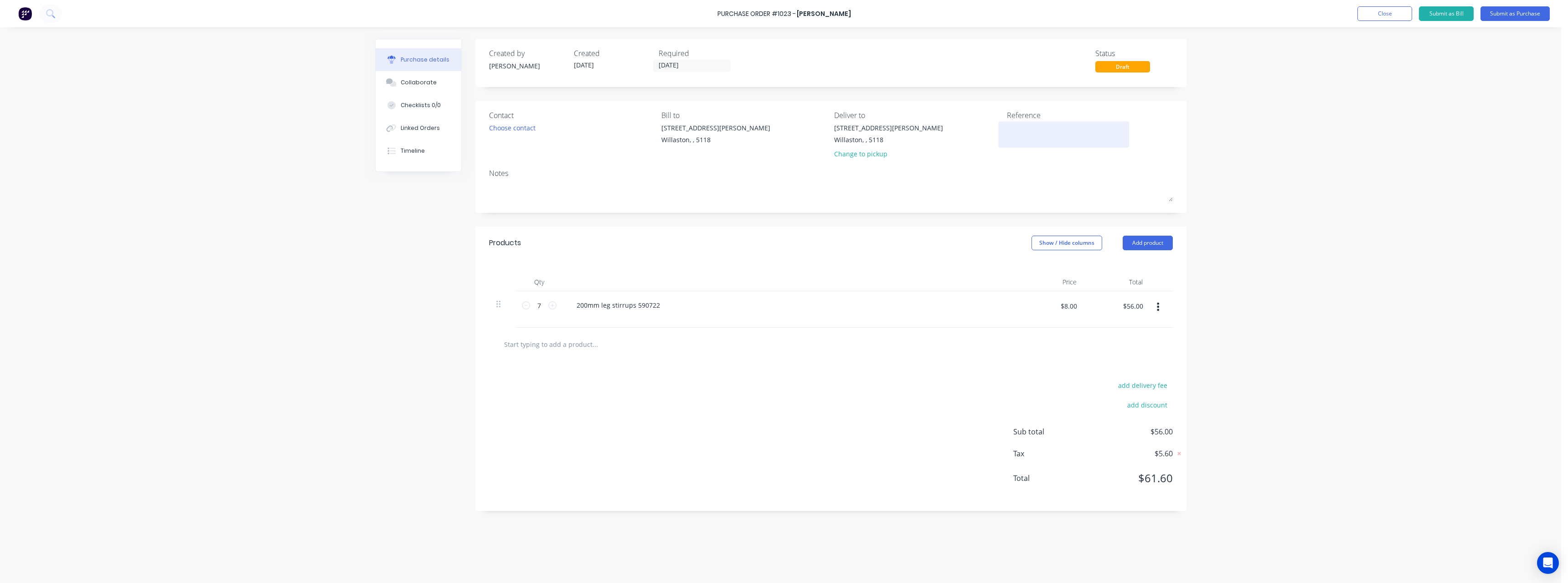
click at [1037, 128] on textarea at bounding box center [1063, 133] width 114 height 21
type textarea "RC1101 #"
type textarea "x"
type textarea "RC1101 #8"
type textarea "x"
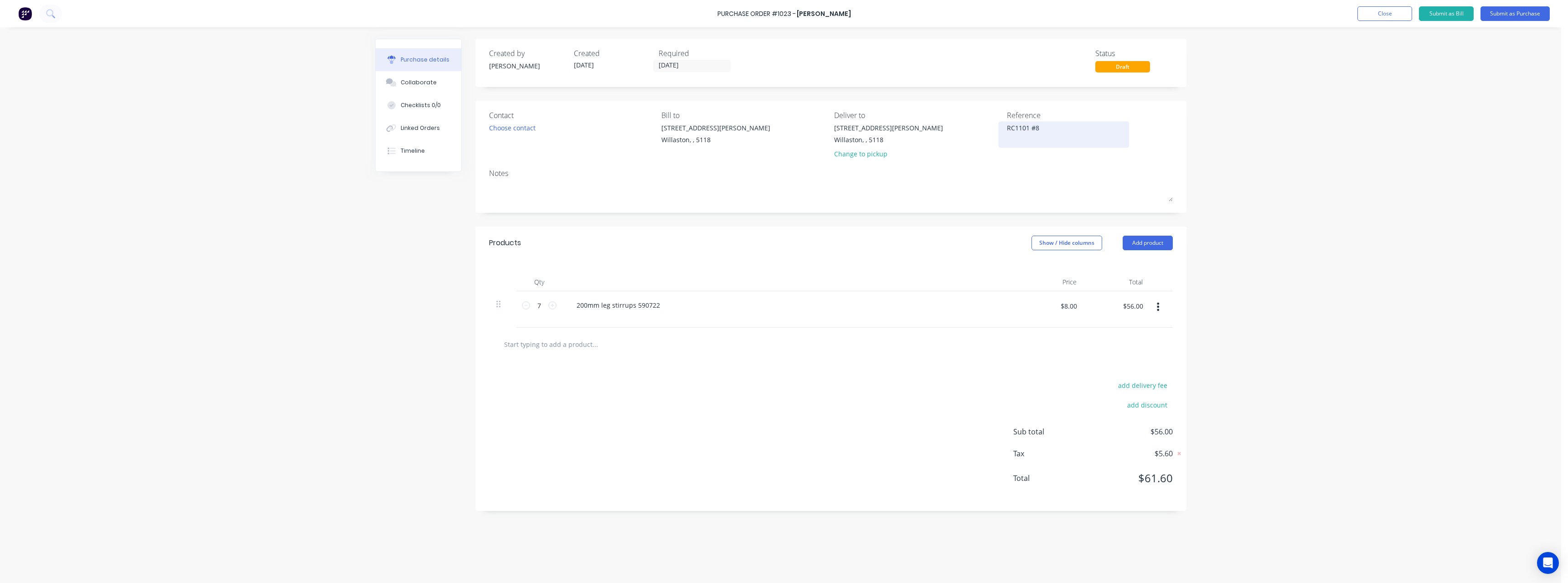
type textarea "RC1101 #84"
type textarea "x"
type textarea "RC1101 #848"
type textarea "x"
type textarea "RC1101 #848"
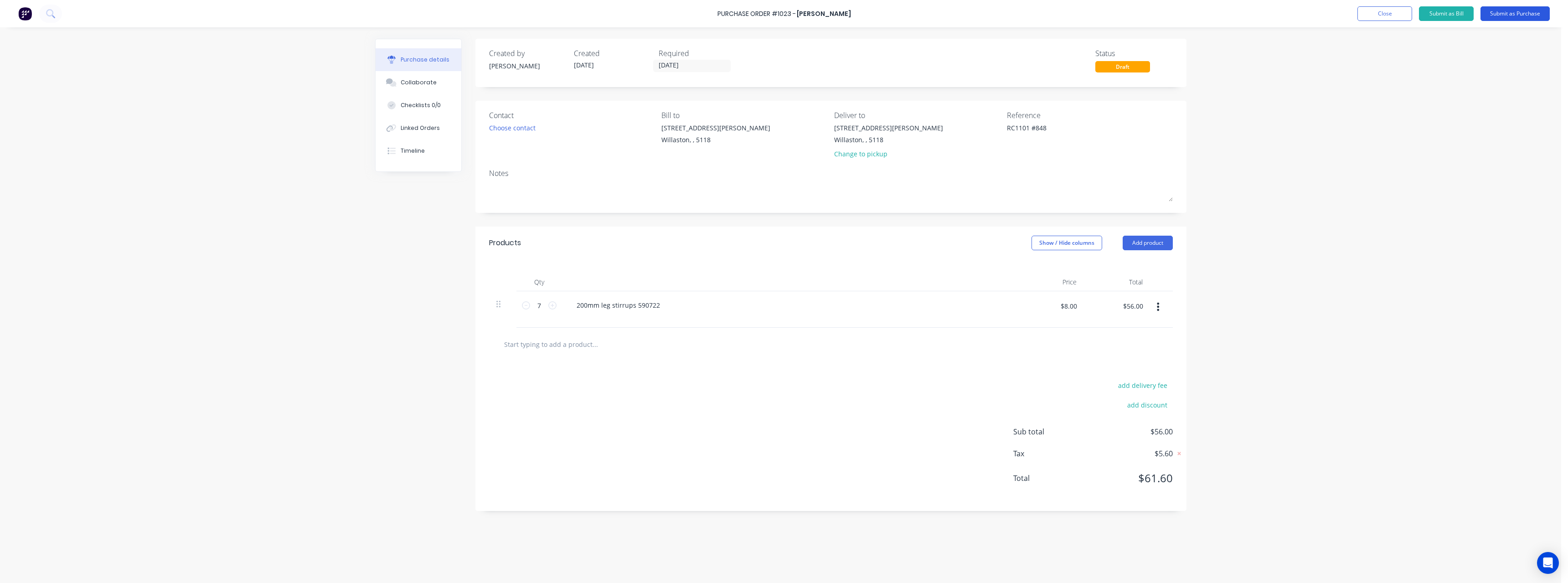
click at [1502, 15] on button "Submit as Purchase" at bounding box center [1515, 13] width 69 height 15
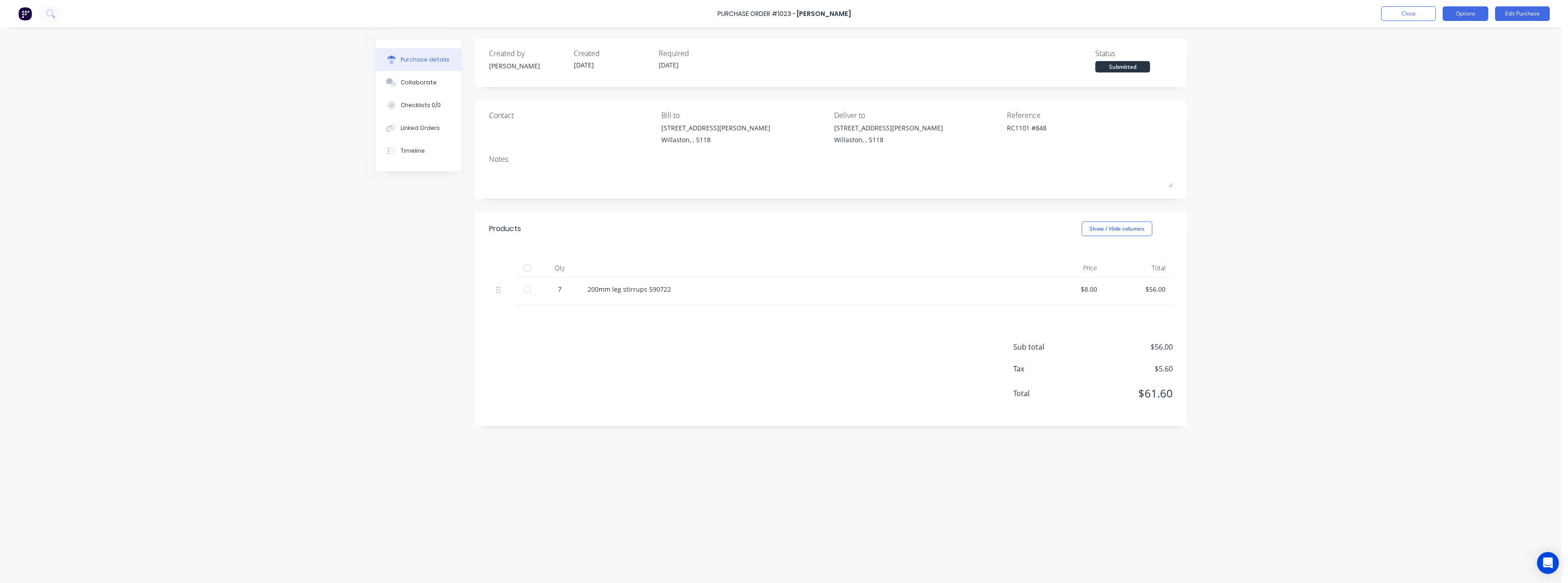
click at [1451, 20] on button "Options" at bounding box center [1465, 13] width 46 height 15
click at [1449, 32] on div "Print / Email" at bounding box center [1444, 37] width 70 height 13
click at [1443, 51] on div "With pricing" at bounding box center [1444, 55] width 70 height 13
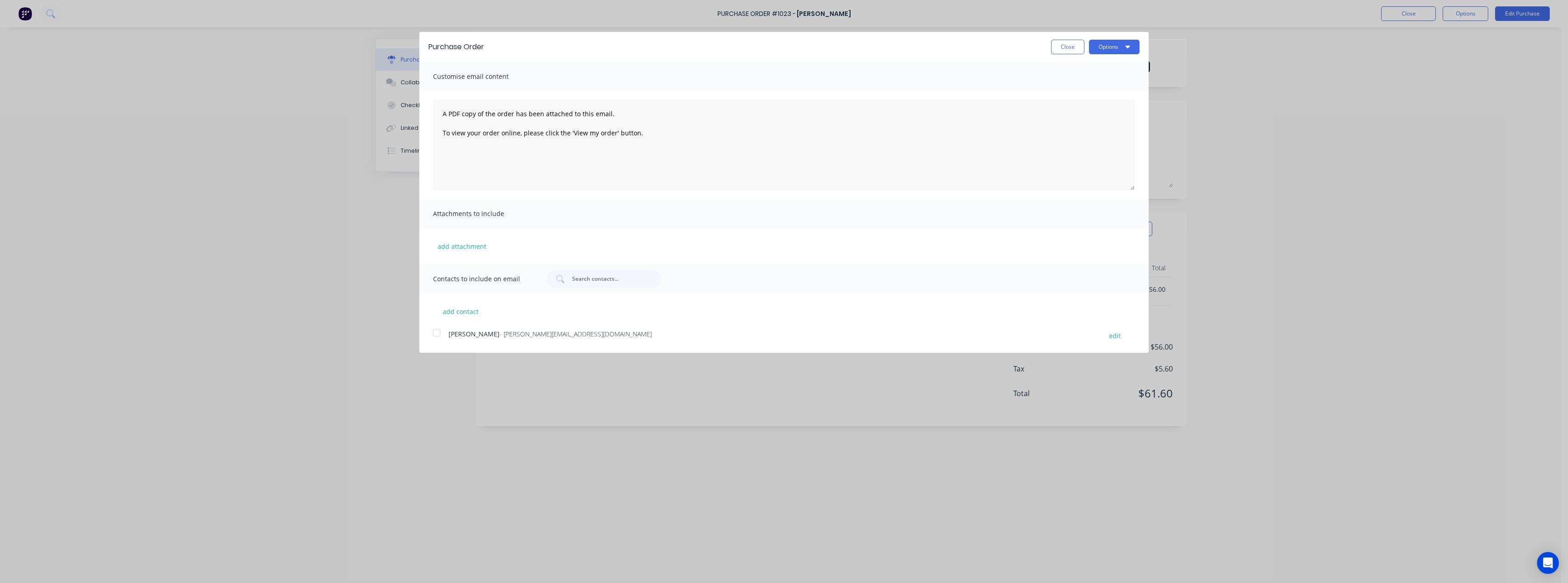
click at [544, 336] on span "- [PERSON_NAME][EMAIL_ADDRESS][DOMAIN_NAME]" at bounding box center [576, 333] width 152 height 9
click at [1111, 47] on button "Options" at bounding box center [1114, 47] width 51 height 15
click at [1093, 85] on div "Email" at bounding box center [1096, 88] width 70 height 13
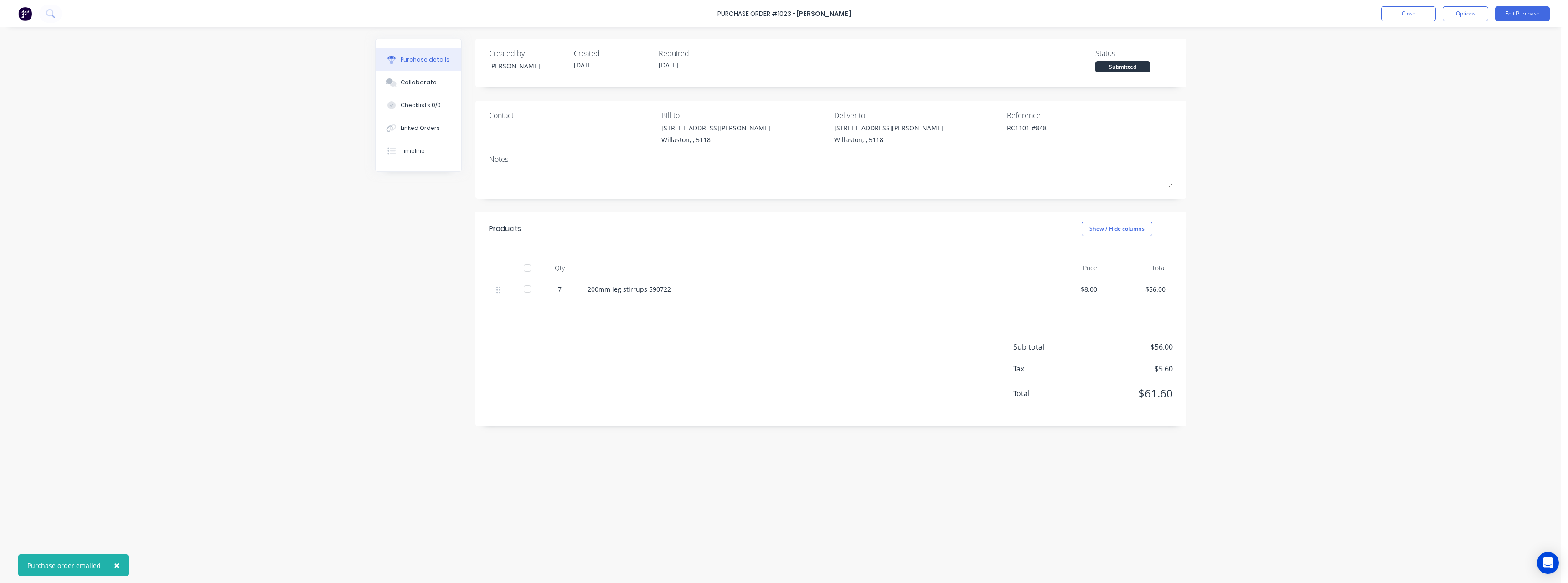
type textarea "x"
click at [1393, 18] on button "Close" at bounding box center [1409, 13] width 55 height 15
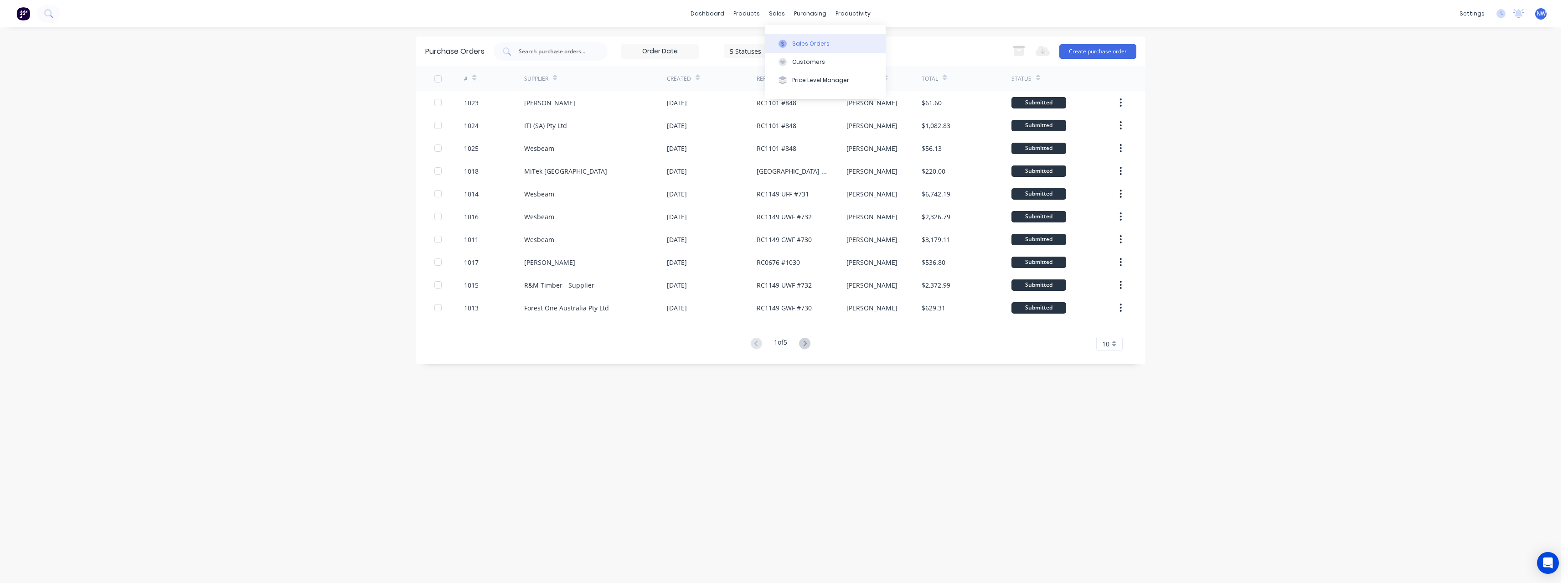
click at [794, 41] on div "Sales Orders" at bounding box center [810, 43] width 37 height 8
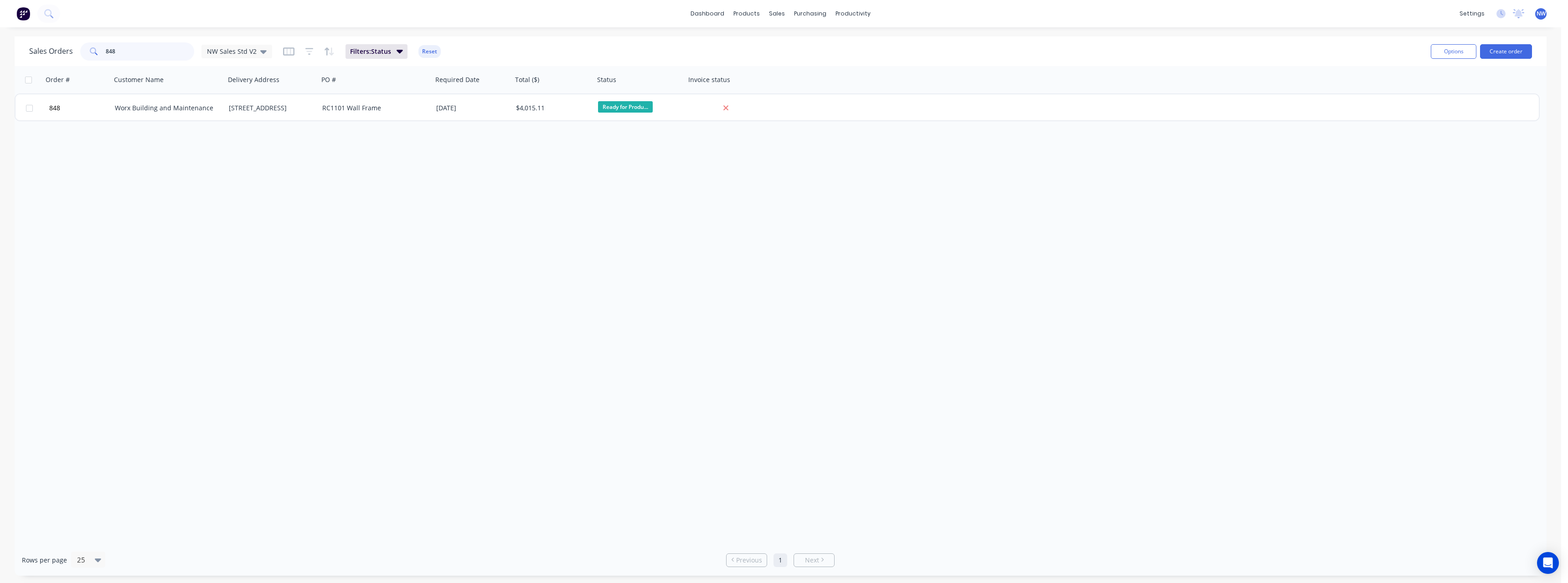
click at [145, 46] on input "848" at bounding box center [150, 52] width 89 height 18
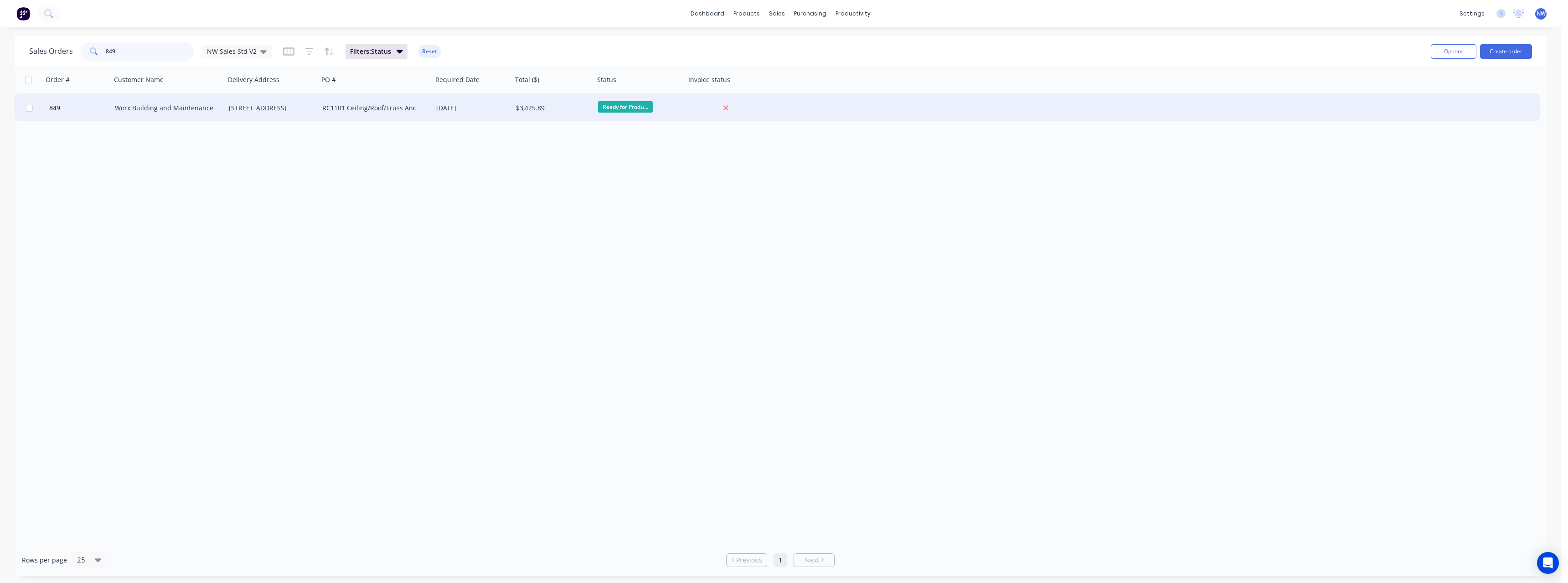
type input "849"
click at [219, 103] on div "Worx Building and Maintenance" at bounding box center [168, 108] width 107 height 9
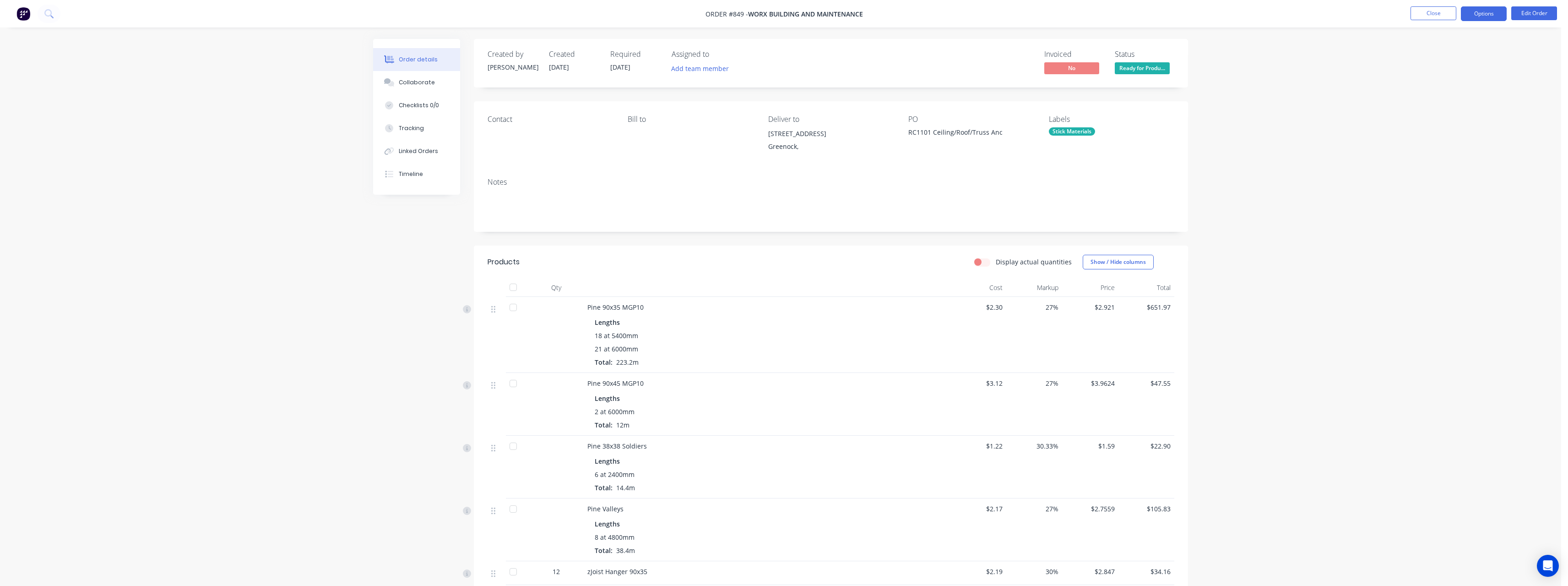
click at [1492, 11] on button "Options" at bounding box center [1484, 13] width 46 height 15
click at [1455, 166] on div "Purchase Products" at bounding box center [1456, 166] width 84 height 13
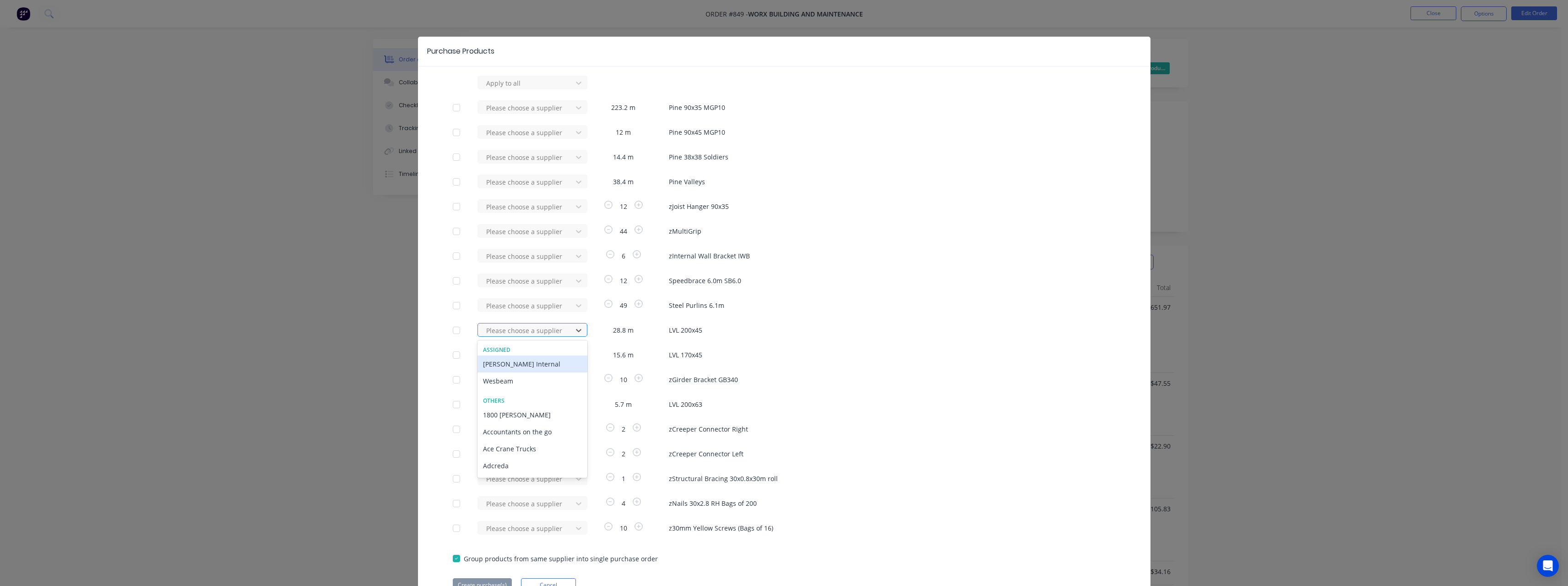
click at [542, 332] on div at bounding box center [526, 330] width 83 height 12
click at [529, 380] on div "Wesbeam" at bounding box center [532, 381] width 110 height 17
click at [522, 89] on div at bounding box center [526, 83] width 83 height 12
click at [513, 405] on div "Wesbeam" at bounding box center [532, 406] width 110 height 17
click at [519, 89] on div at bounding box center [526, 83] width 83 height 12
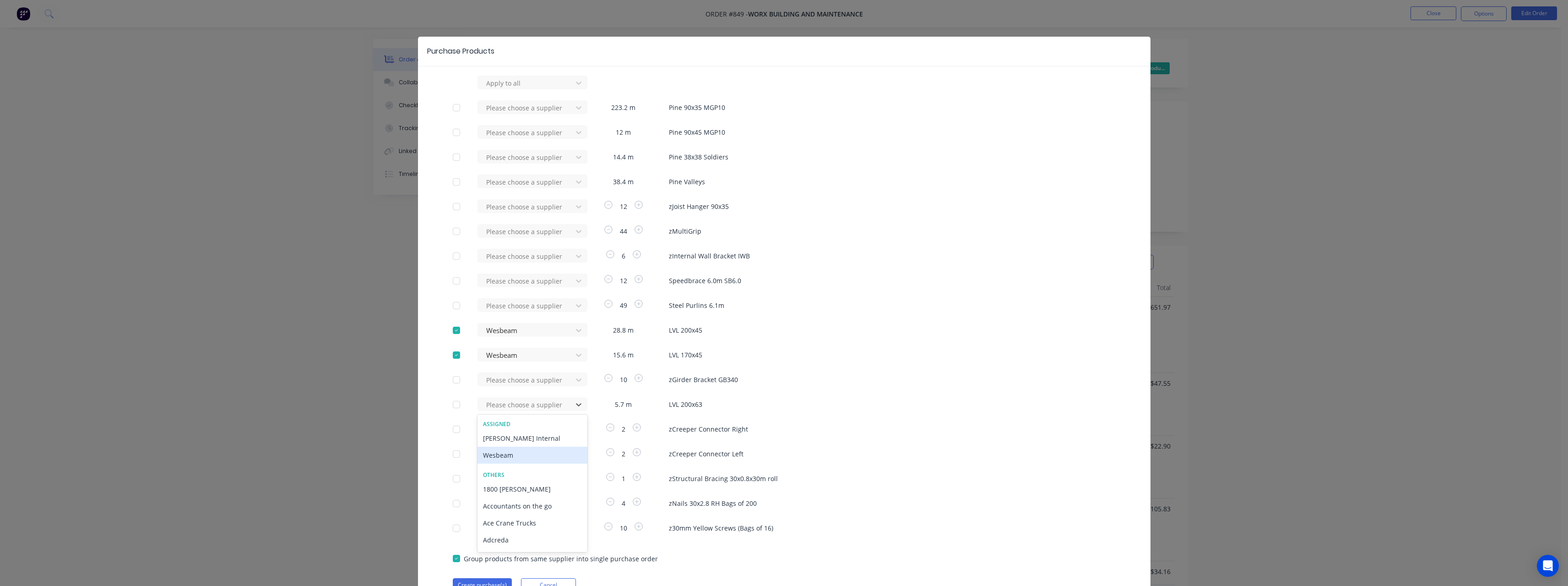
click at [524, 456] on div "Wesbeam" at bounding box center [532, 455] width 110 height 17
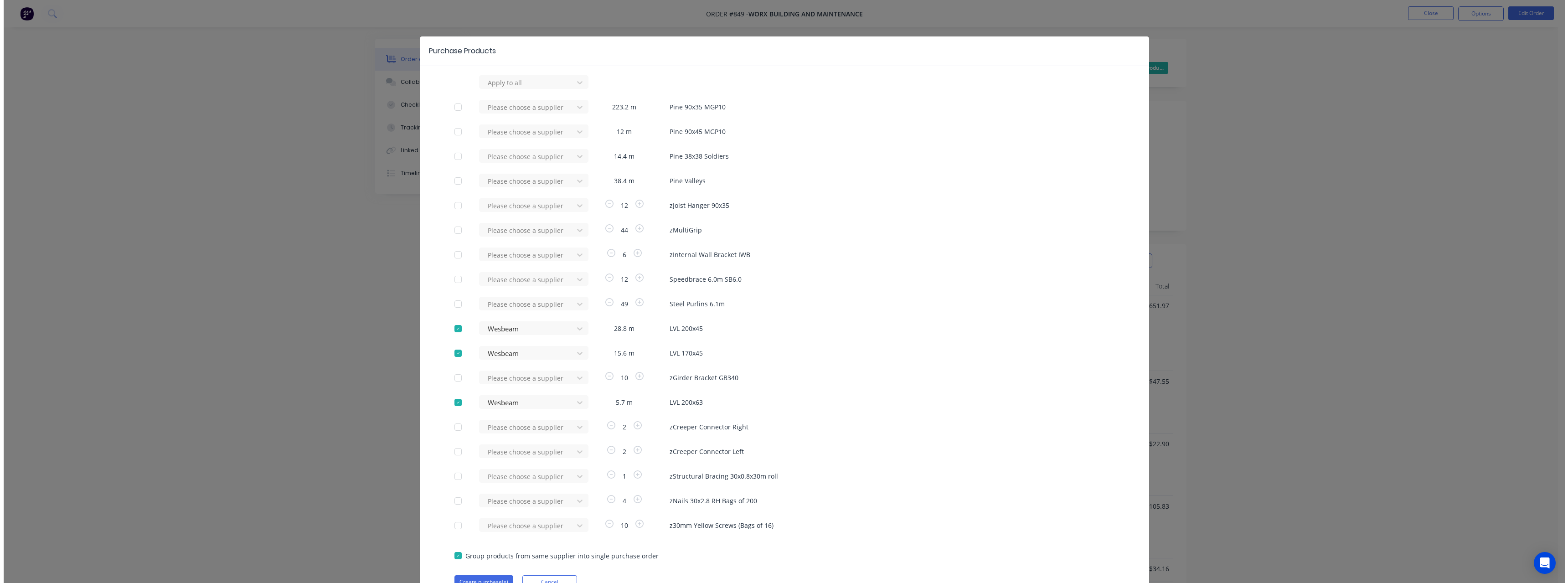
scroll to position [46, 0]
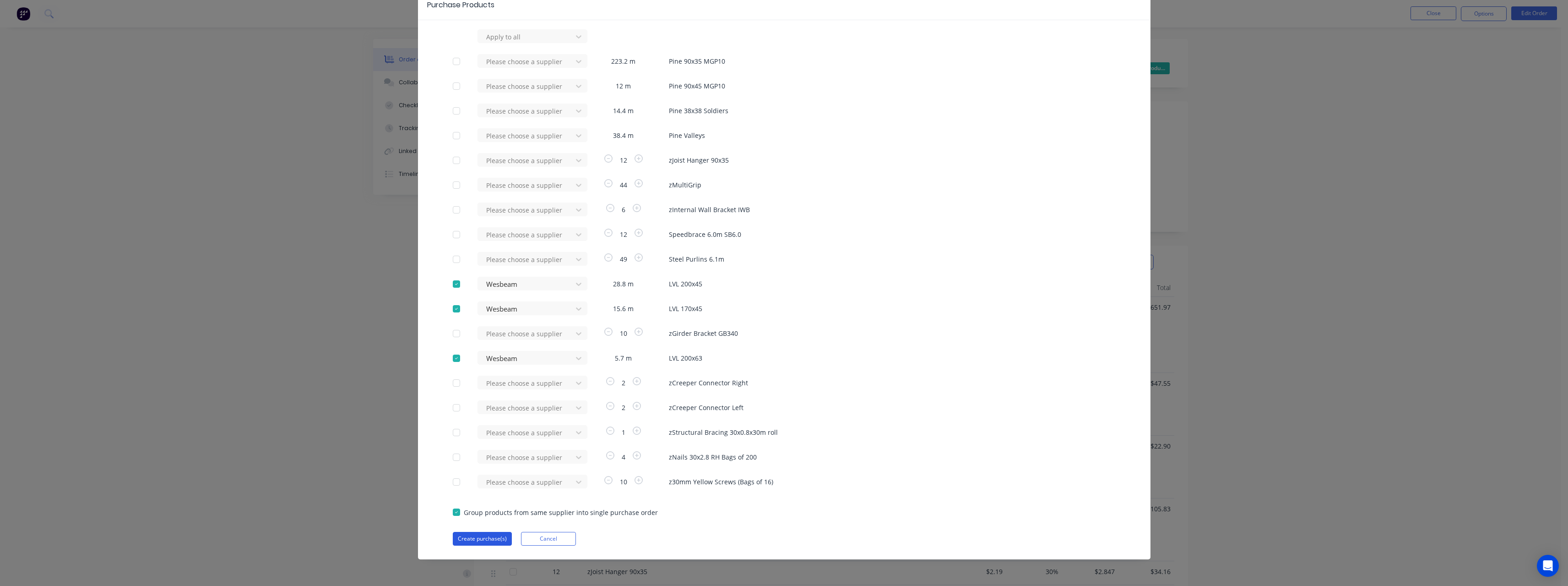
click at [482, 541] on button "Create purchase(s)" at bounding box center [482, 538] width 59 height 13
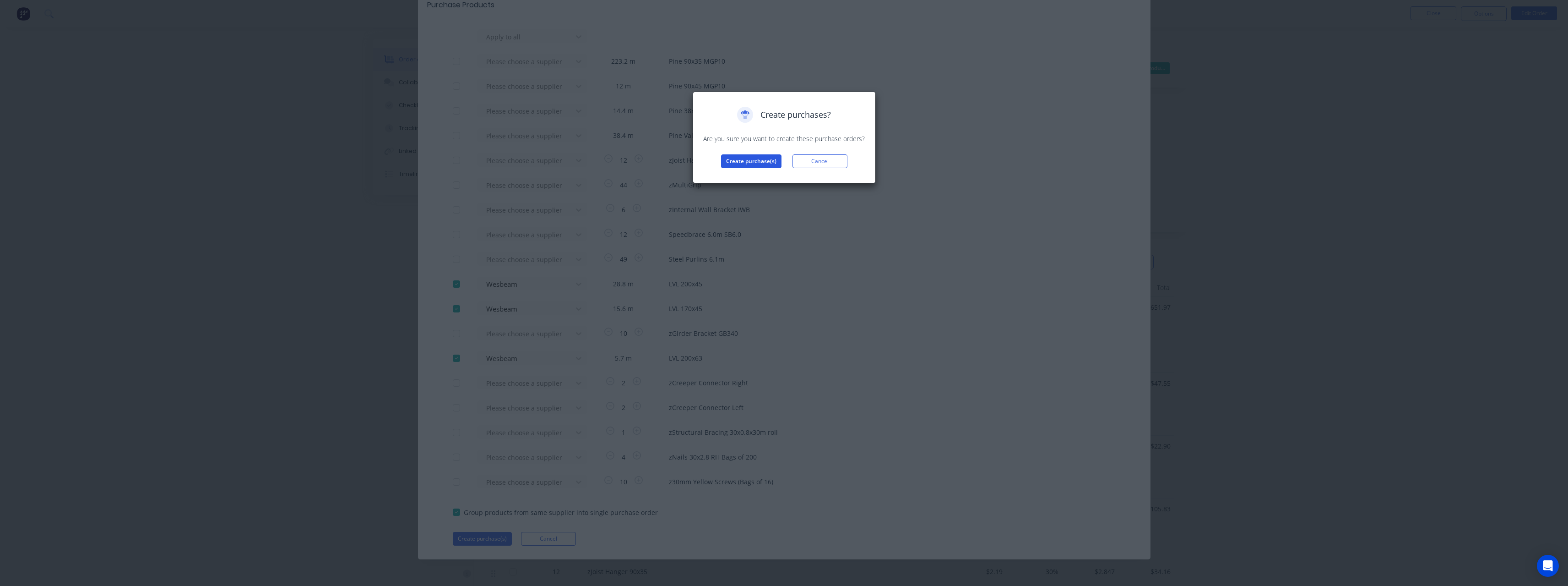
click at [755, 163] on button "Create purchase(s)" at bounding box center [751, 161] width 61 height 13
click at [759, 174] on button "View purchase(s)" at bounding box center [751, 176] width 55 height 13
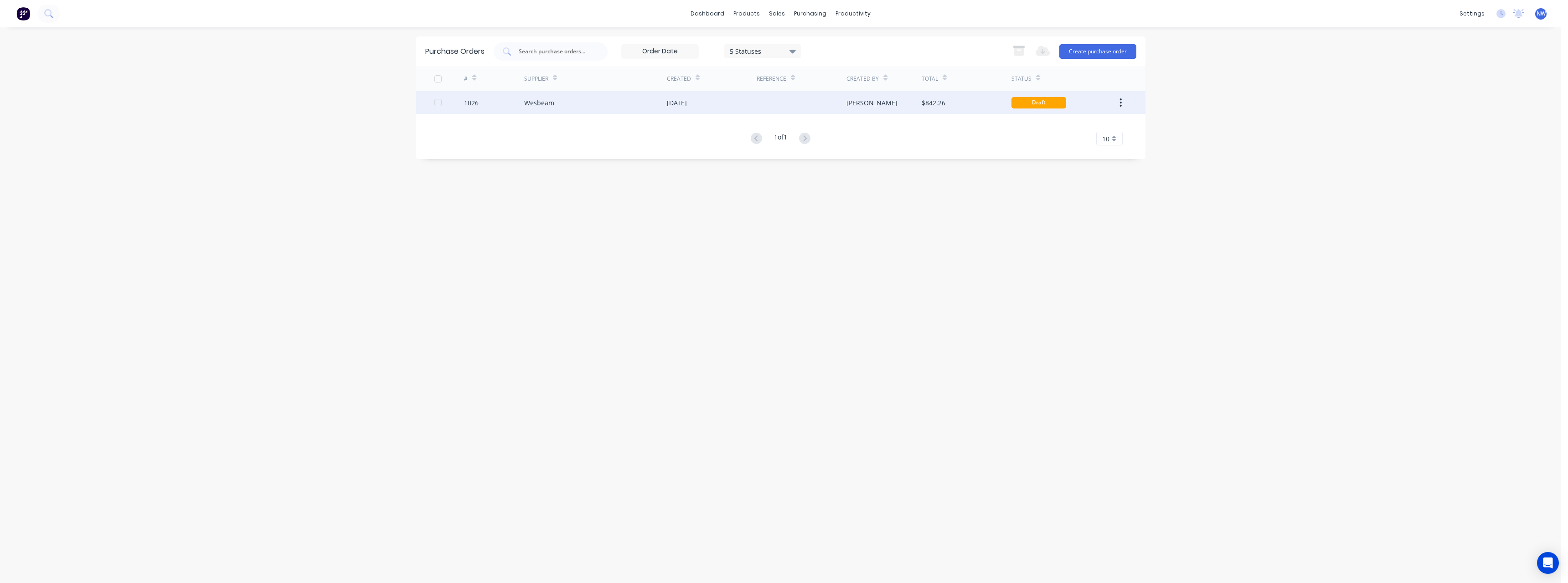
click at [745, 110] on div "[DATE]" at bounding box center [712, 102] width 90 height 23
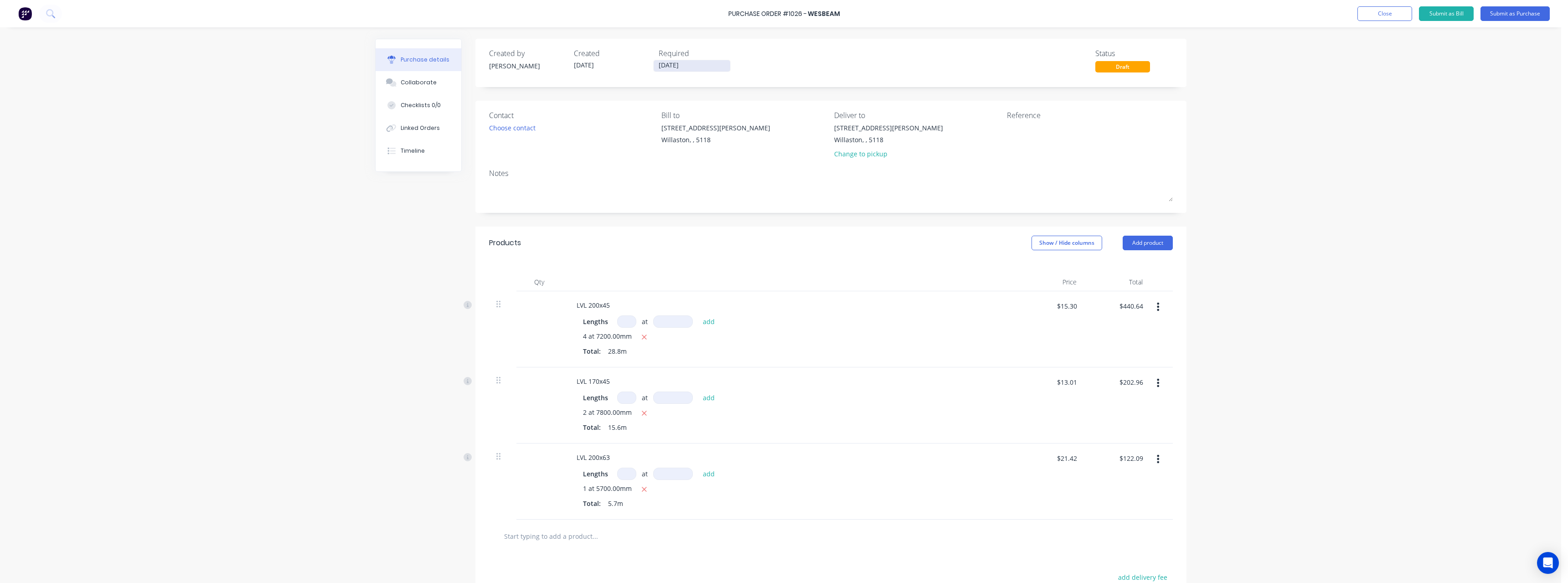
click at [698, 65] on input "[DATE]" at bounding box center [692, 66] width 77 height 12
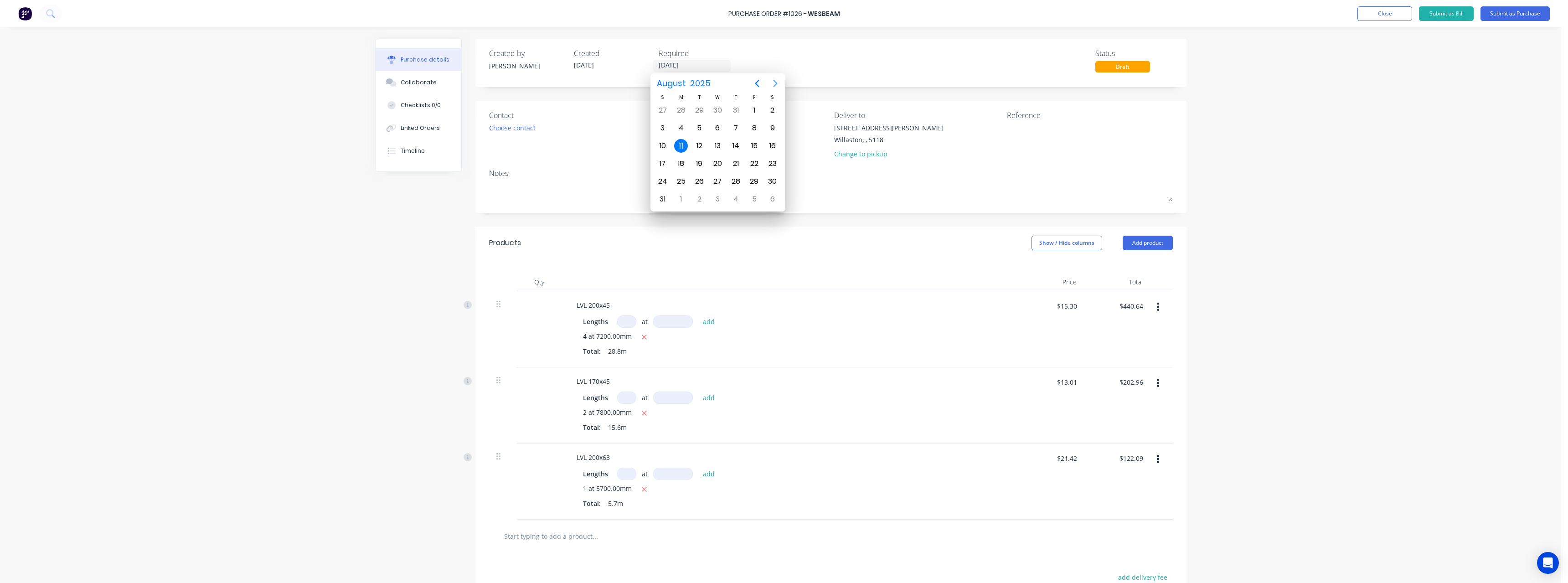
click at [774, 83] on icon "Next page" at bounding box center [775, 83] width 11 height 11
click at [751, 111] on div "5" at bounding box center [754, 110] width 13 height 13
type input "[DATE]"
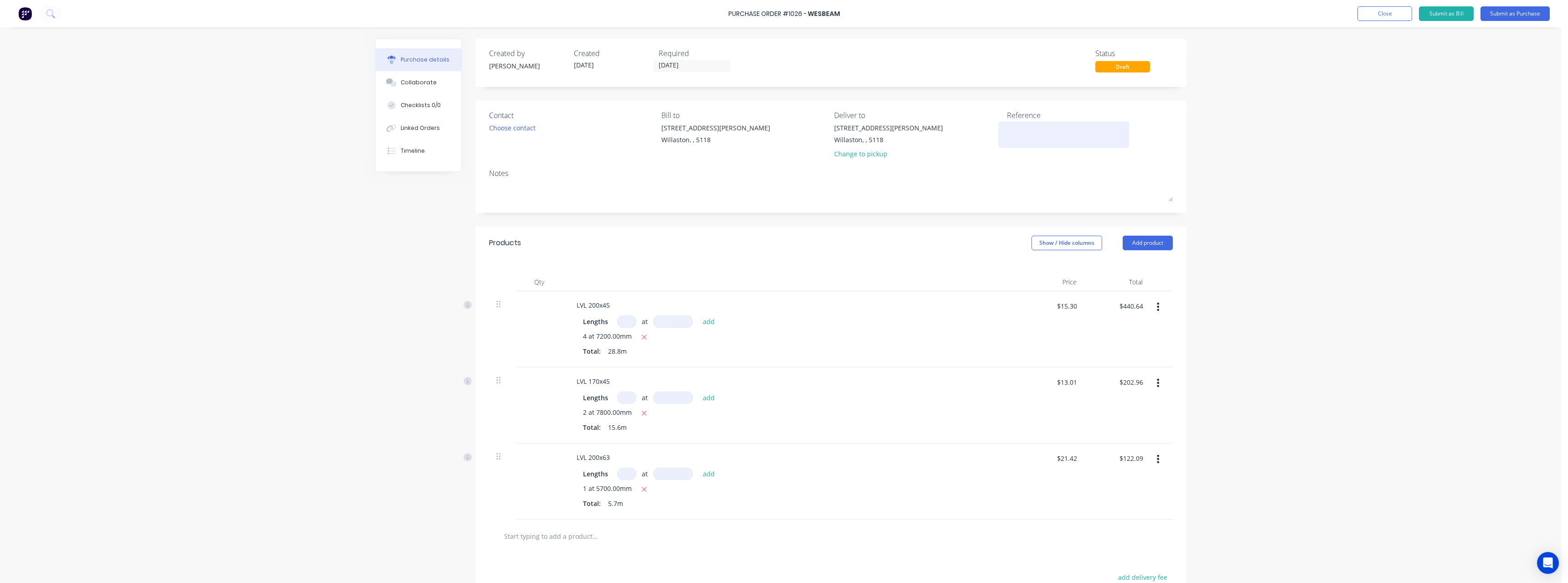
click at [1009, 125] on textarea at bounding box center [1063, 133] width 114 height 21
type textarea "RC"
type textarea "x"
type textarea "RC1"
type textarea "x"
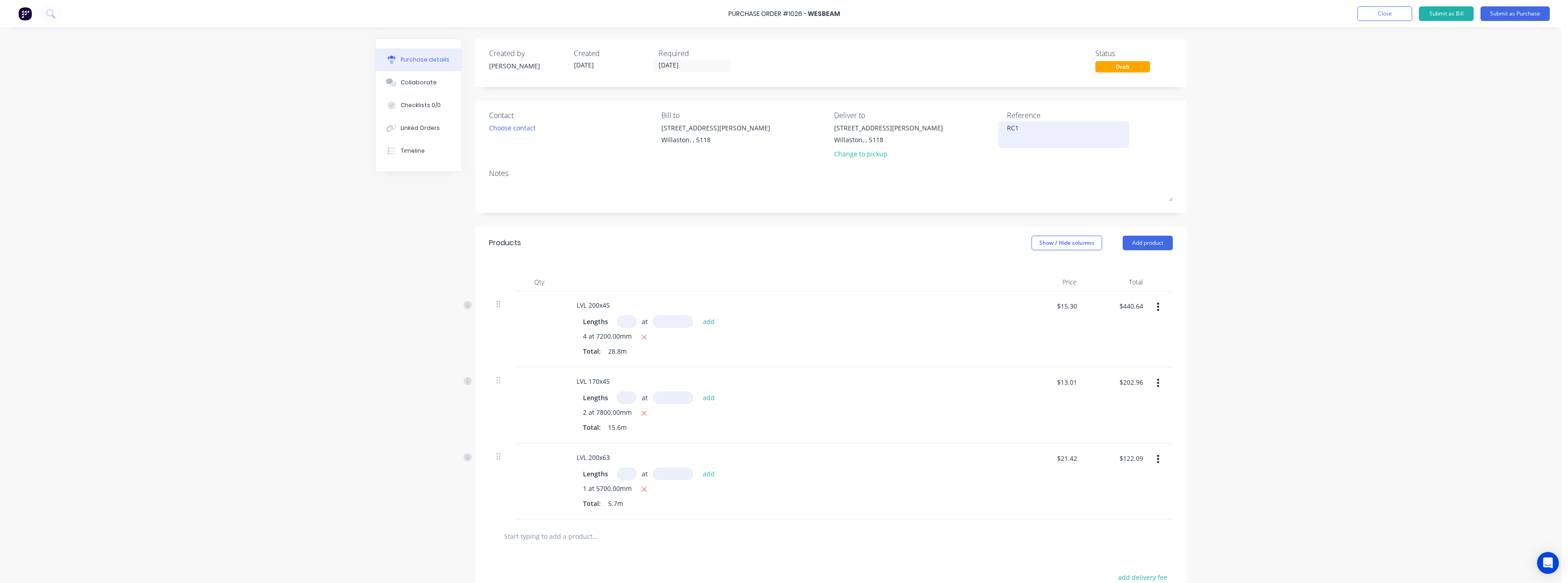
type textarea "RC11"
type textarea "x"
type textarea "RC110"
type textarea "x"
type textarea "RC1101"
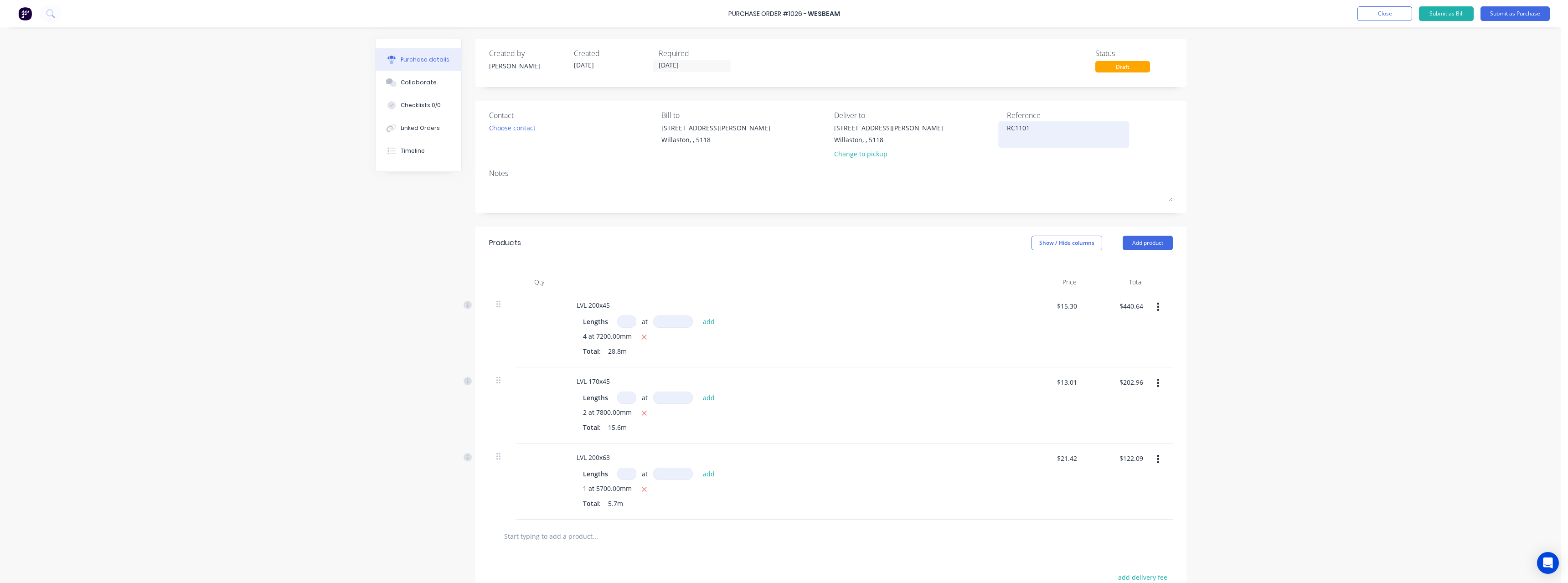
type textarea "x"
type textarea "RC1101"
type textarea "x"
type textarea "RC1101 #"
type textarea "x"
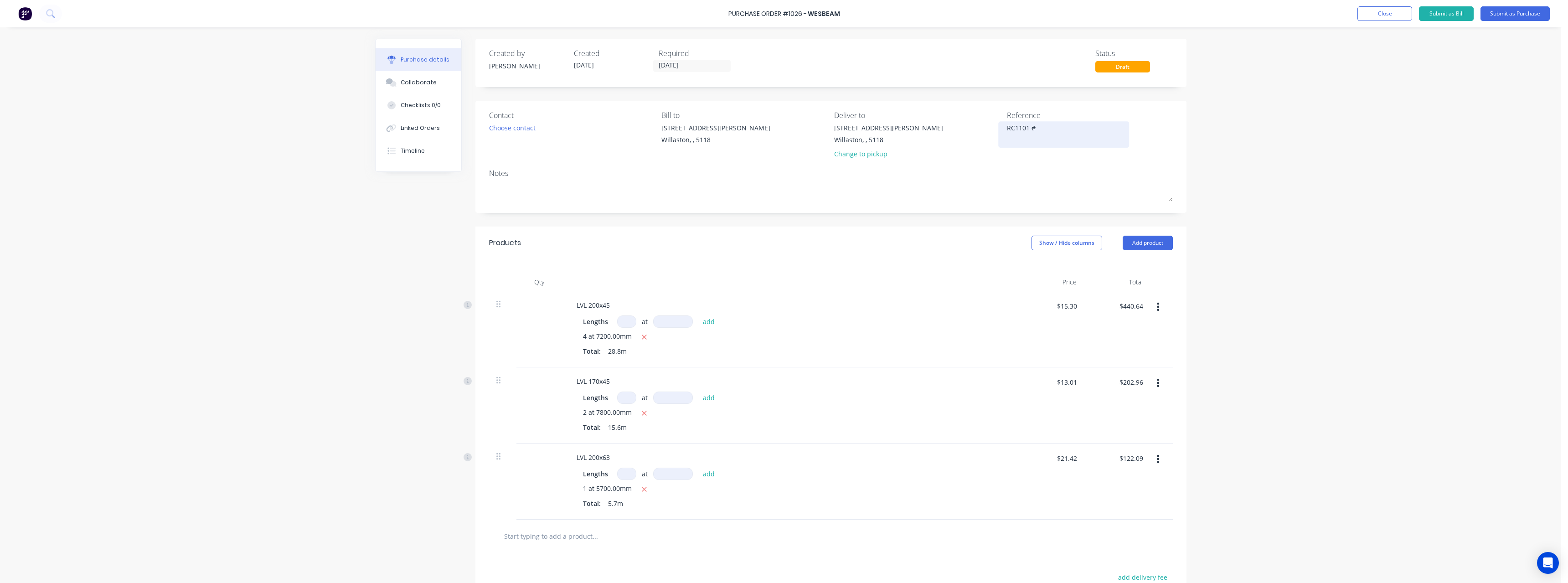
type textarea "RC1101 #8"
type textarea "x"
type textarea "RC1101 #84"
type textarea "x"
type textarea "RC1101 #849"
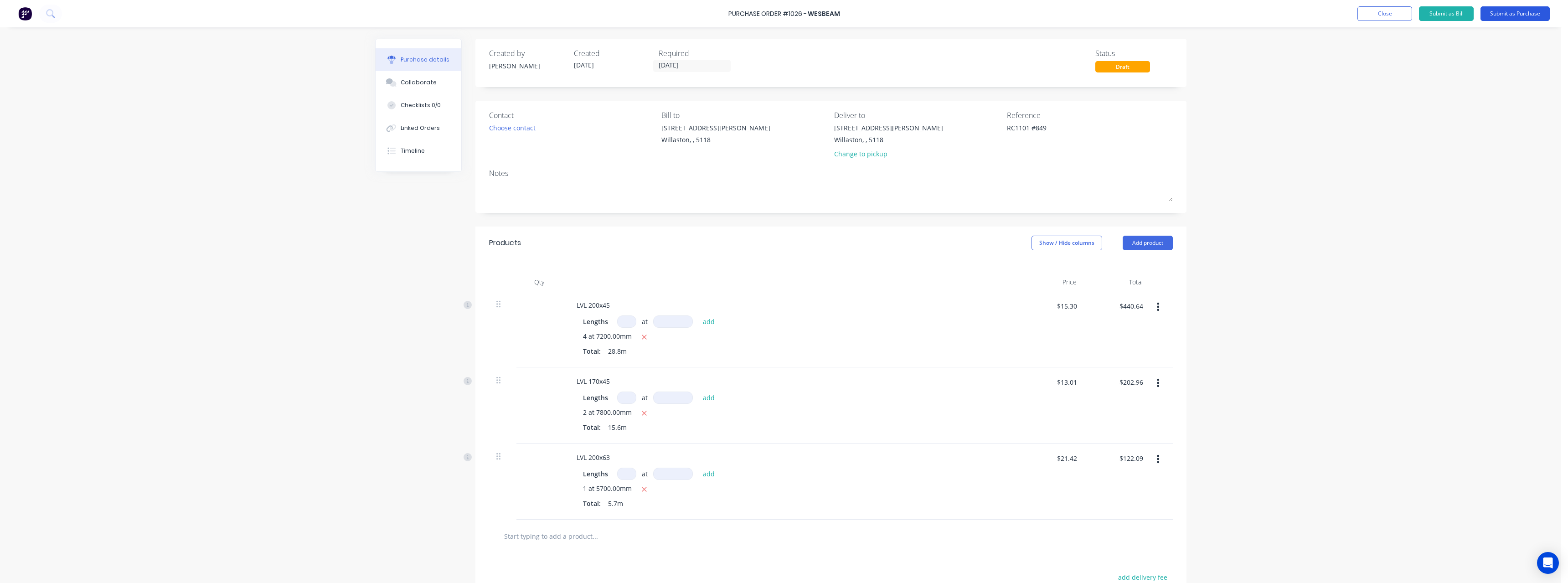
type textarea "x"
type textarea "RC1101 #849"
click at [1513, 12] on button "Submit as Purchase" at bounding box center [1515, 13] width 69 height 15
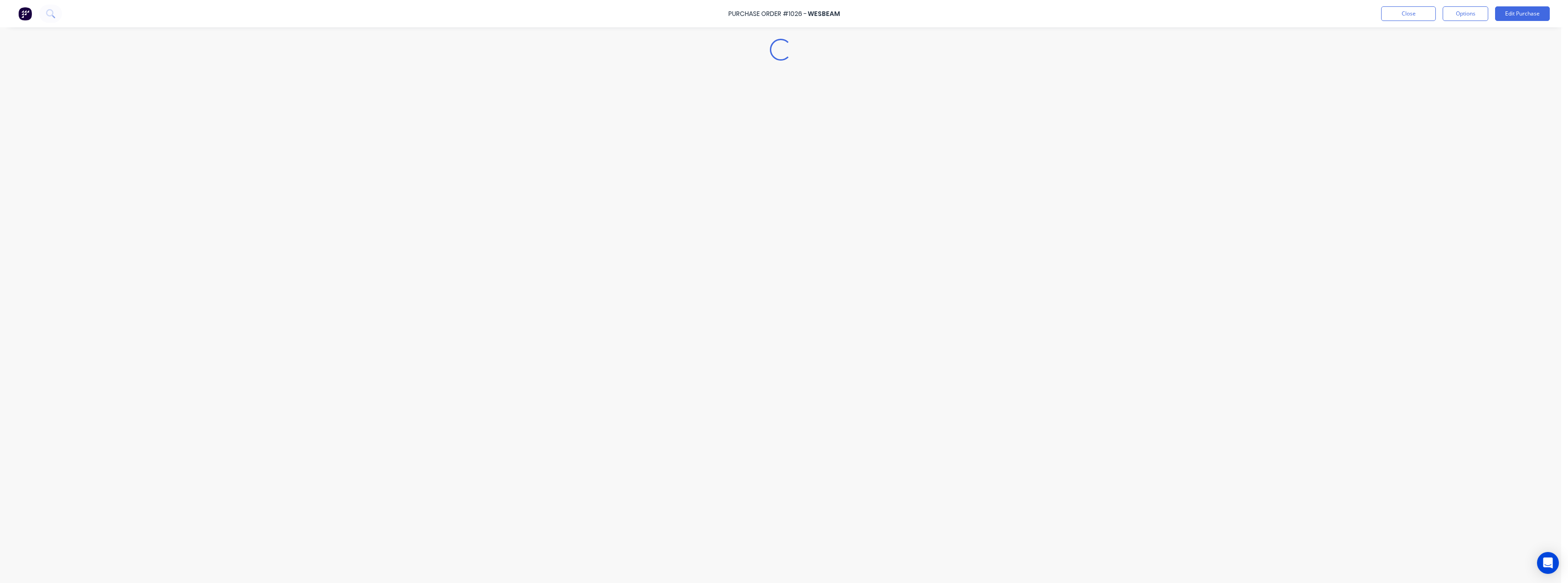
type textarea "x"
click at [1393, 13] on button "Close" at bounding box center [1409, 13] width 55 height 15
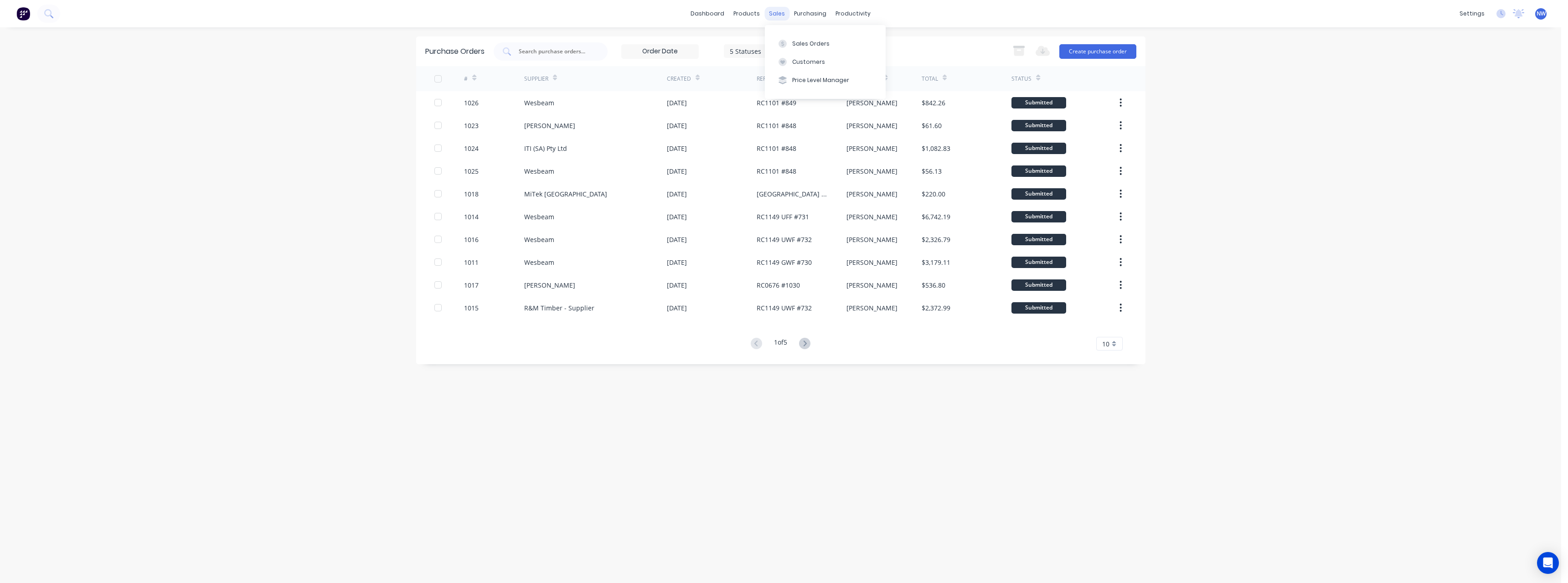
click at [781, 16] on div "sales" at bounding box center [777, 13] width 25 height 13
click at [797, 38] on button "Sales Orders" at bounding box center [825, 43] width 121 height 18
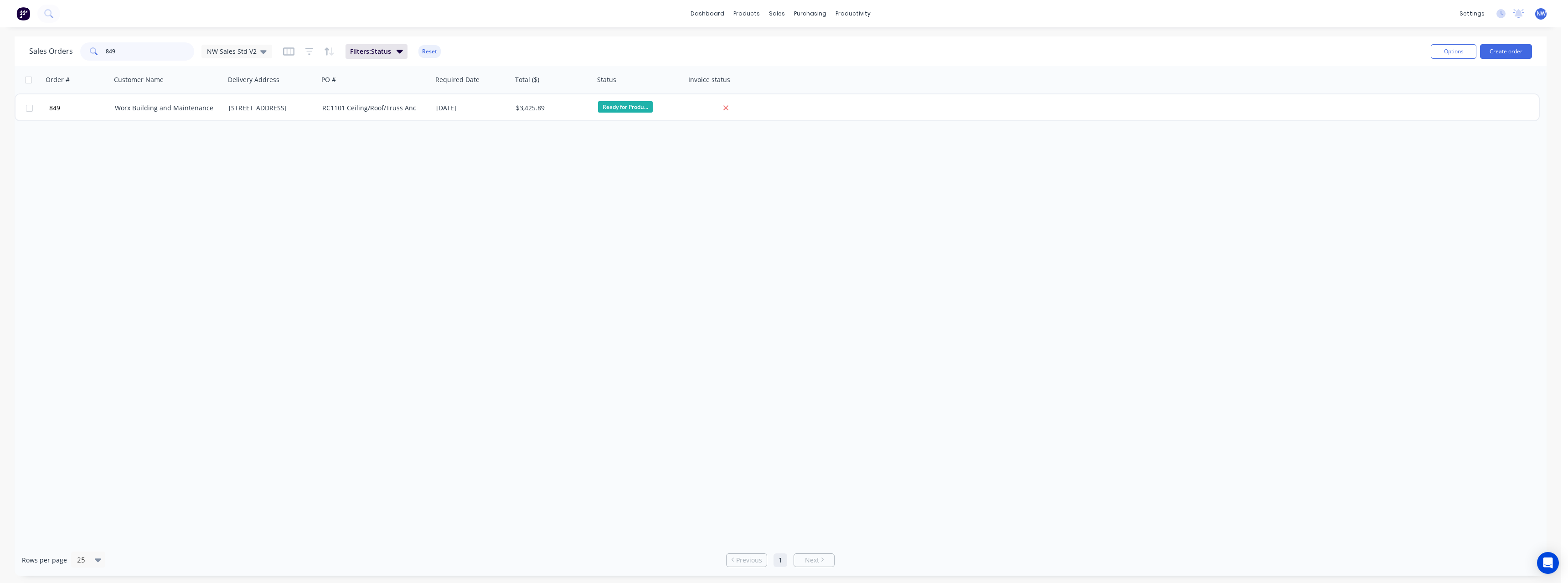
drag, startPoint x: 96, startPoint y: 52, endPoint x: 88, endPoint y: 52, distance: 8.0
click at [88, 52] on div "849" at bounding box center [137, 52] width 114 height 18
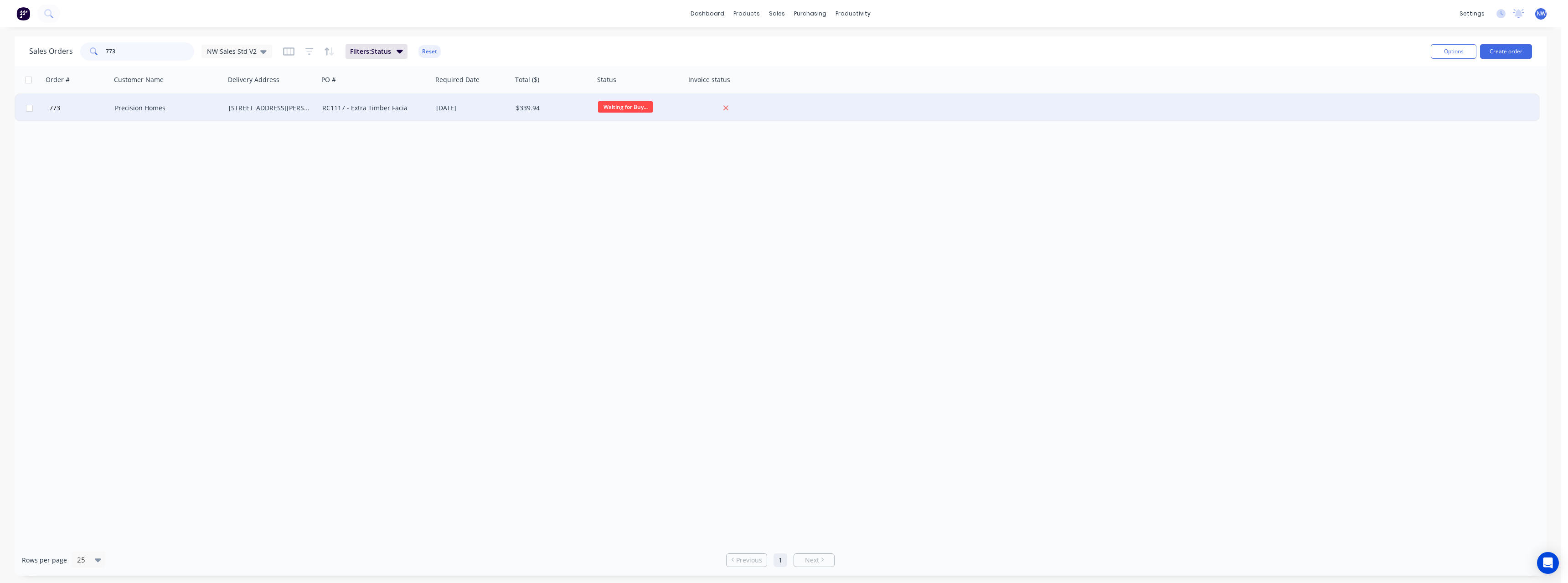
type input "773"
click at [223, 111] on div "Precision Homes" at bounding box center [168, 108] width 114 height 27
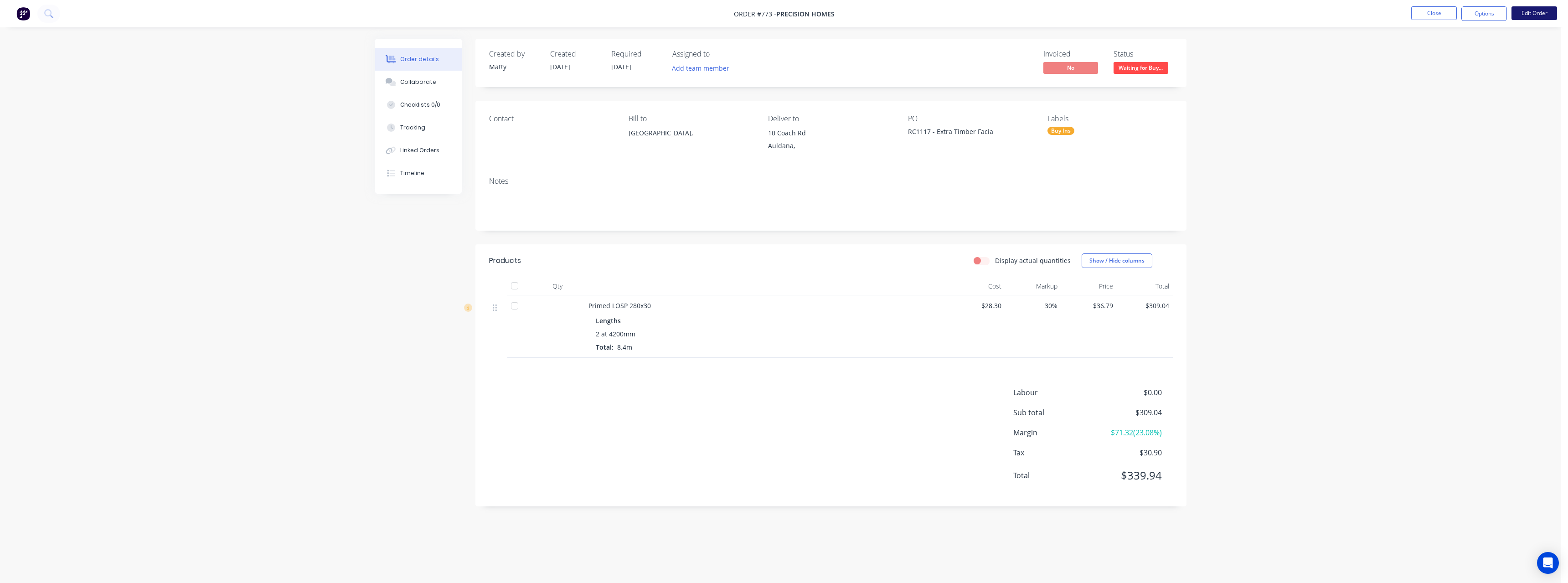
click at [1528, 15] on button "Edit Order" at bounding box center [1534, 13] width 46 height 13
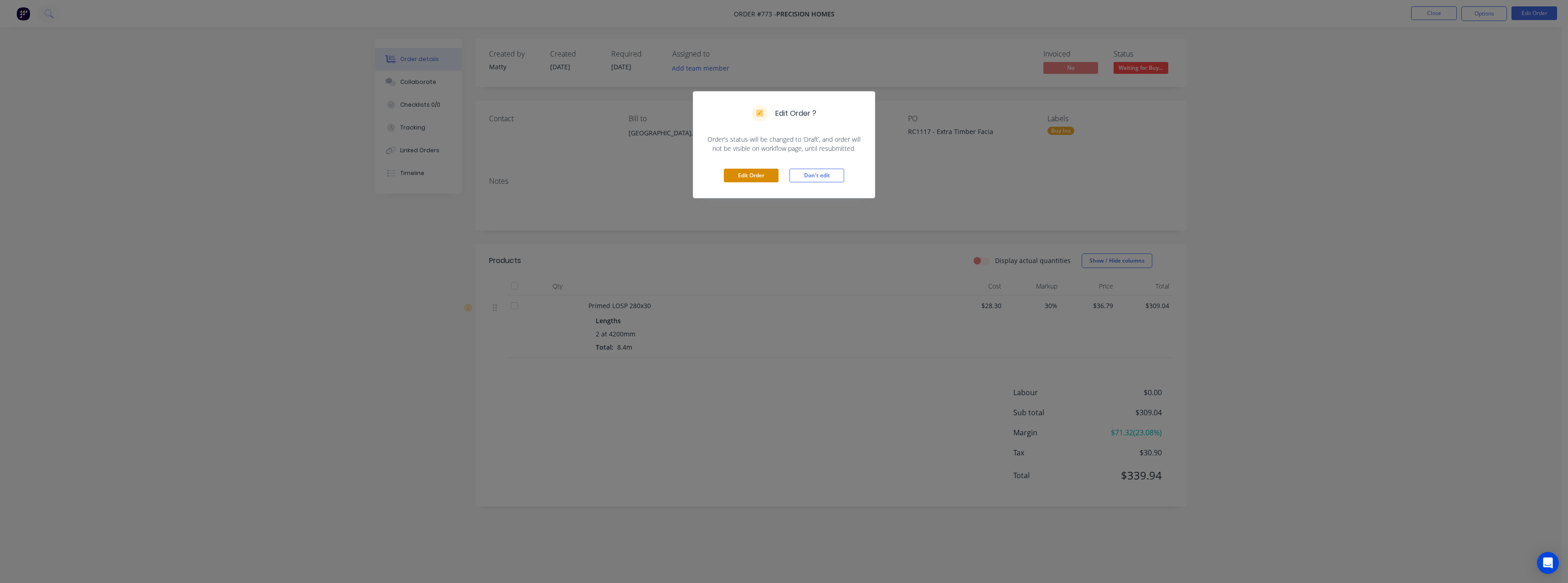
click at [744, 175] on button "Edit Order" at bounding box center [751, 175] width 55 height 13
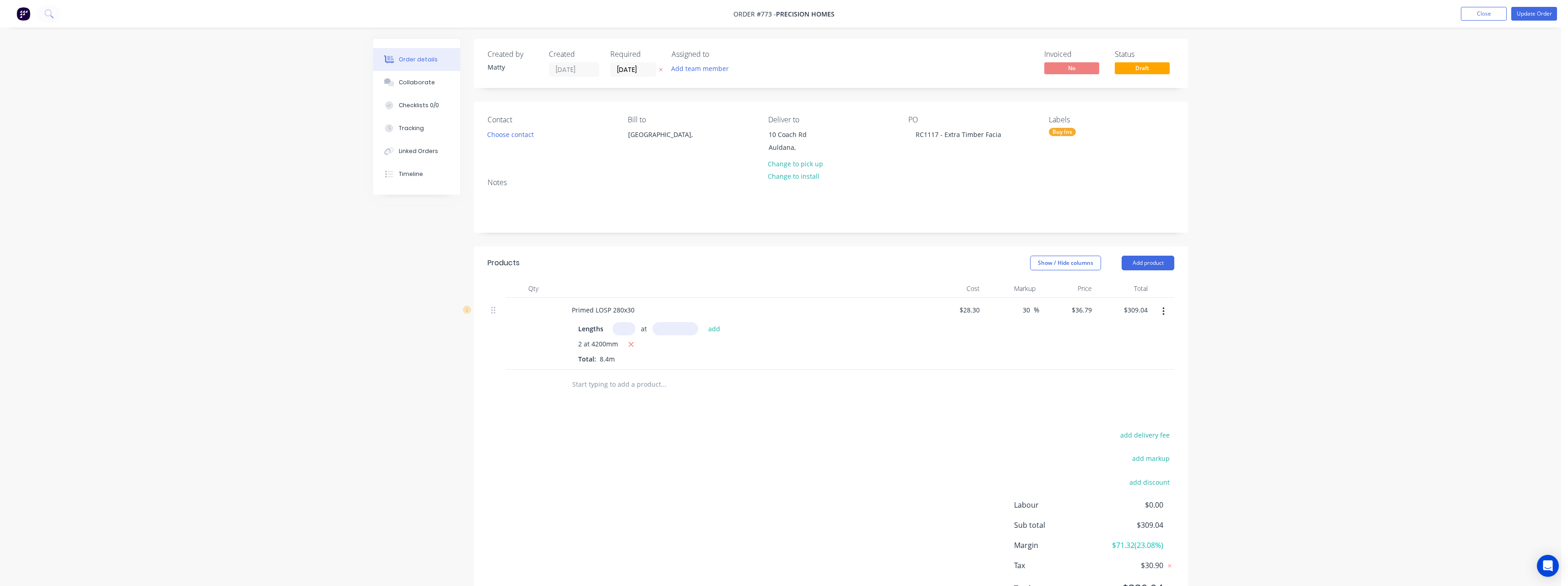
click at [627, 329] on input "text" at bounding box center [624, 328] width 23 height 13
type input "2"
type input "4800"
click at [704, 322] on button "add" at bounding box center [714, 328] width 21 height 12
click at [631, 346] on icon "button" at bounding box center [631, 344] width 5 height 5
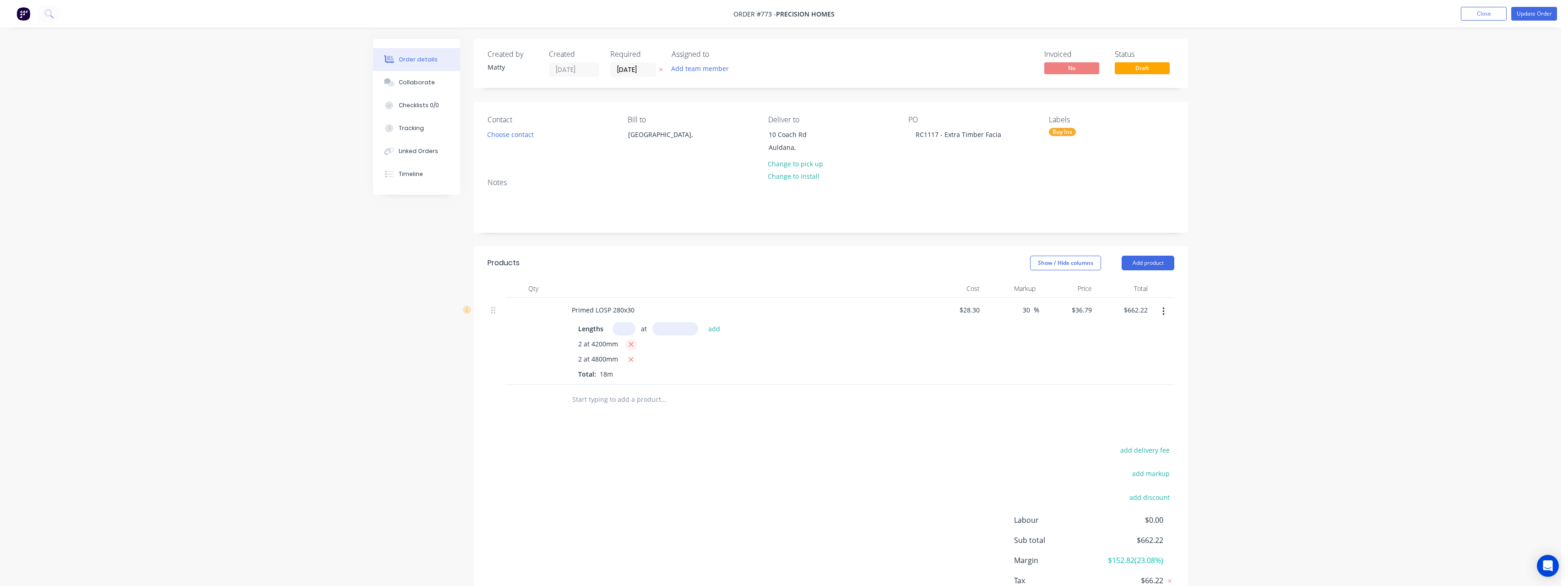
type input "$353.18"
click at [625, 327] on input "text" at bounding box center [624, 328] width 23 height 13
type input "2"
type input "4200"
click at [704, 322] on button "add" at bounding box center [714, 328] width 21 height 12
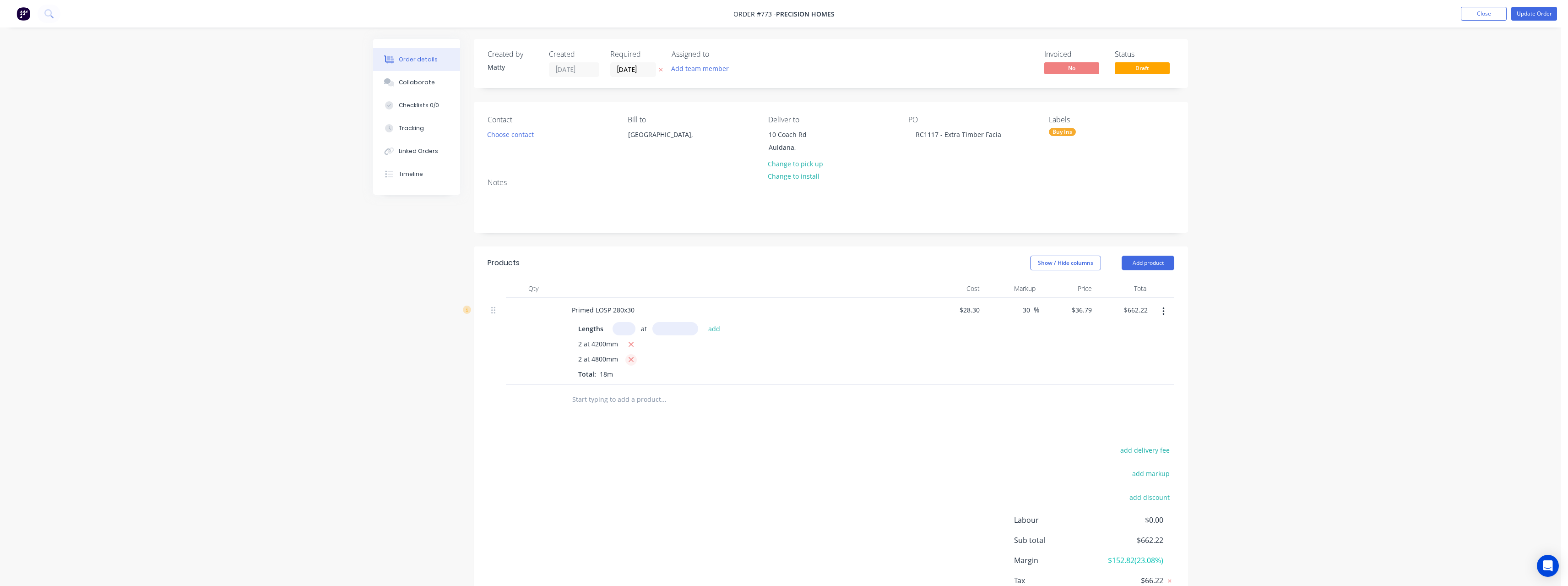
click at [634, 357] on button "button" at bounding box center [631, 360] width 12 height 12
type input "$309.04"
click at [1482, 17] on button "Close" at bounding box center [1484, 13] width 46 height 13
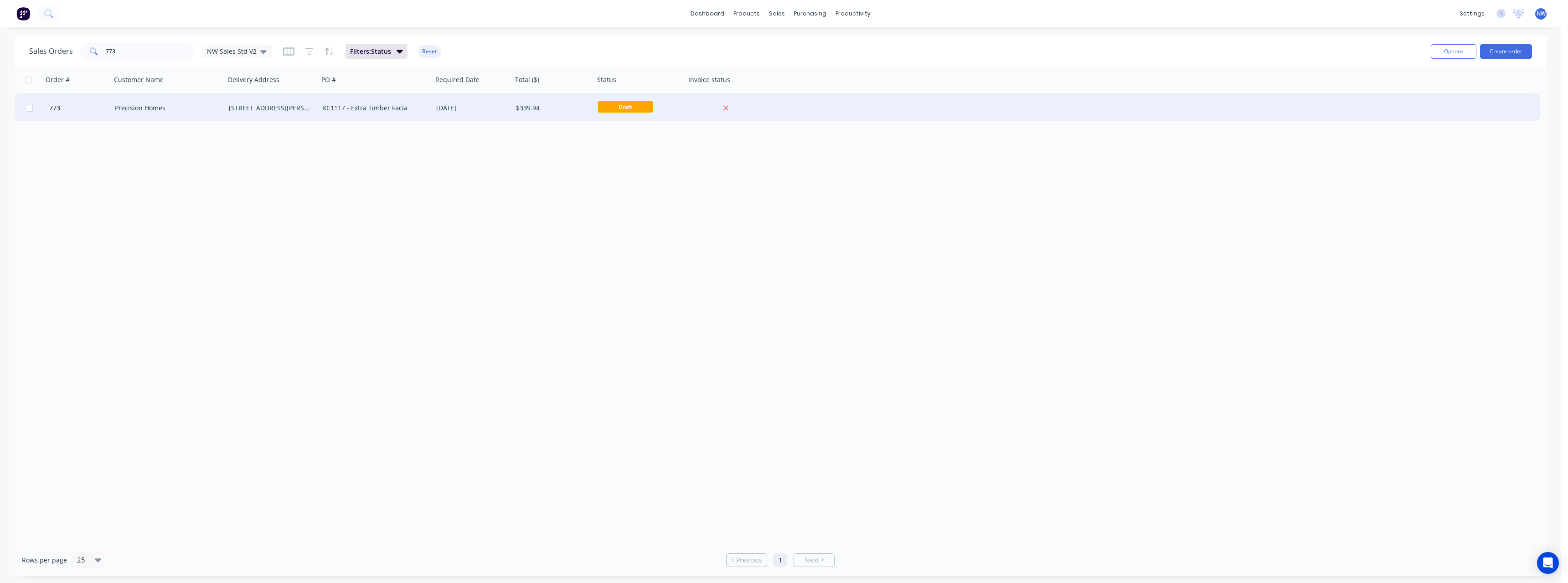
click at [572, 103] on div "$339.94" at bounding box center [551, 108] width 71 height 9
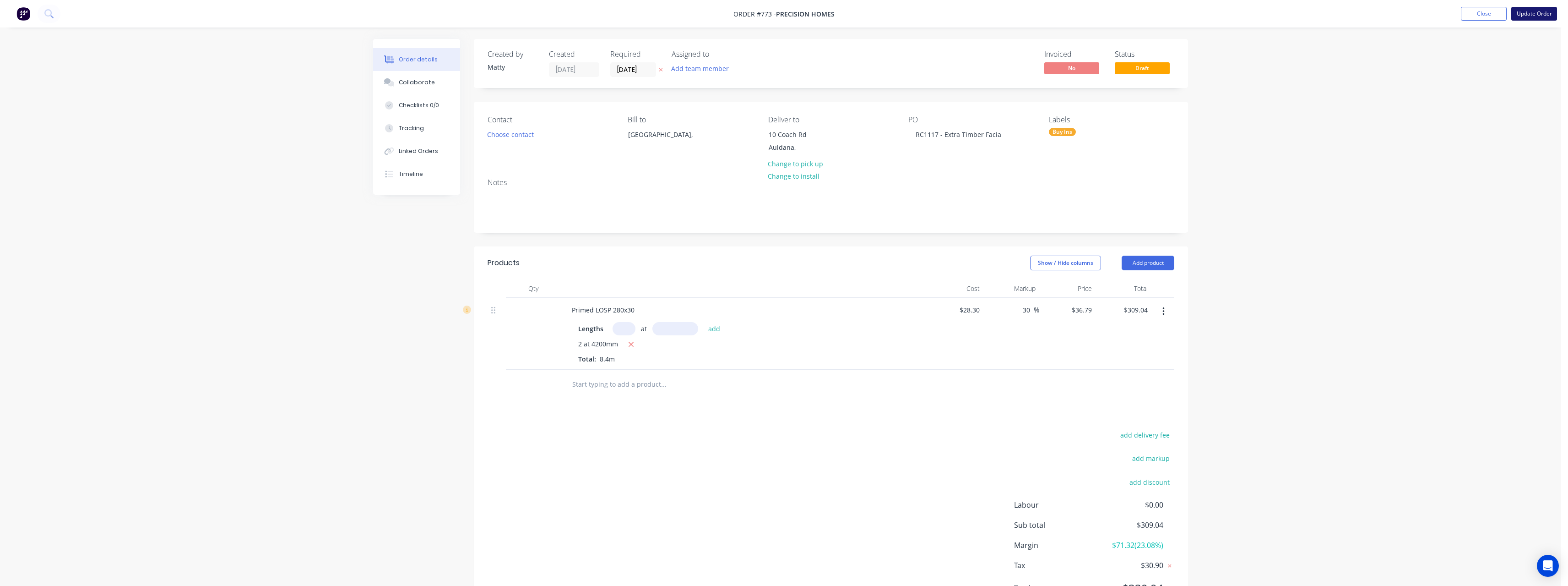
click at [1547, 13] on button "Update Order" at bounding box center [1534, 13] width 46 height 13
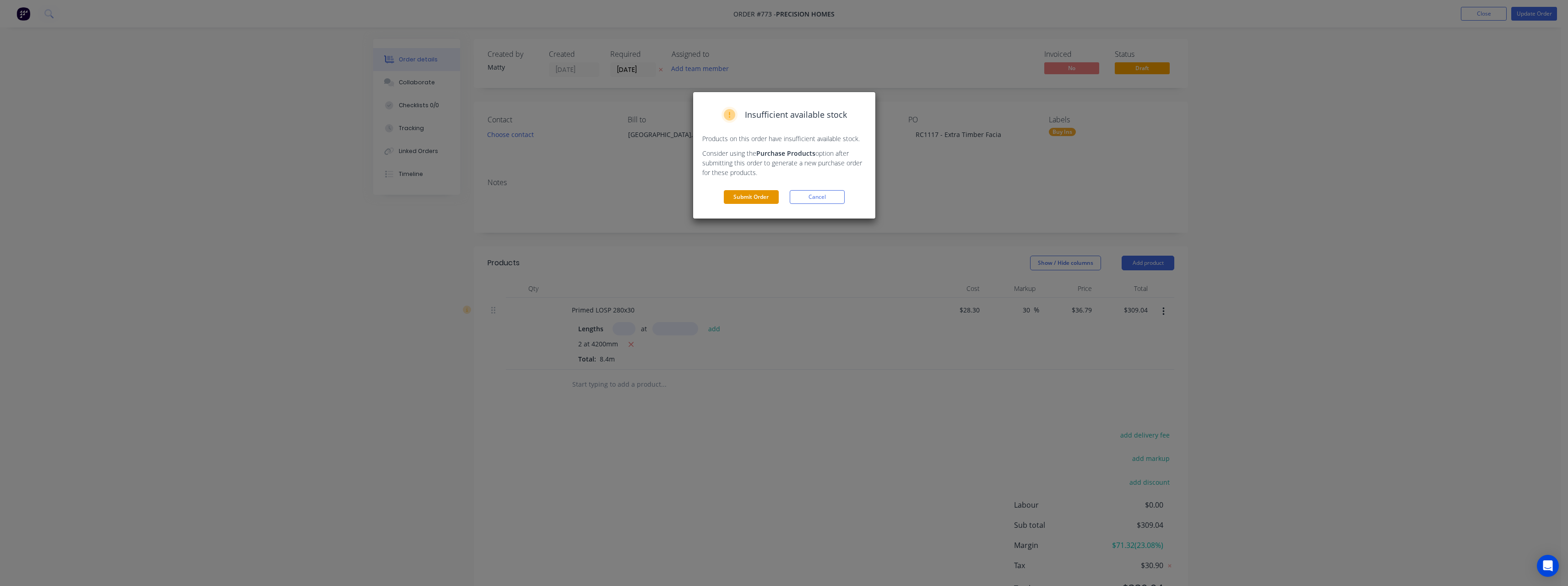
click at [748, 197] on button "Submit Order" at bounding box center [751, 197] width 55 height 13
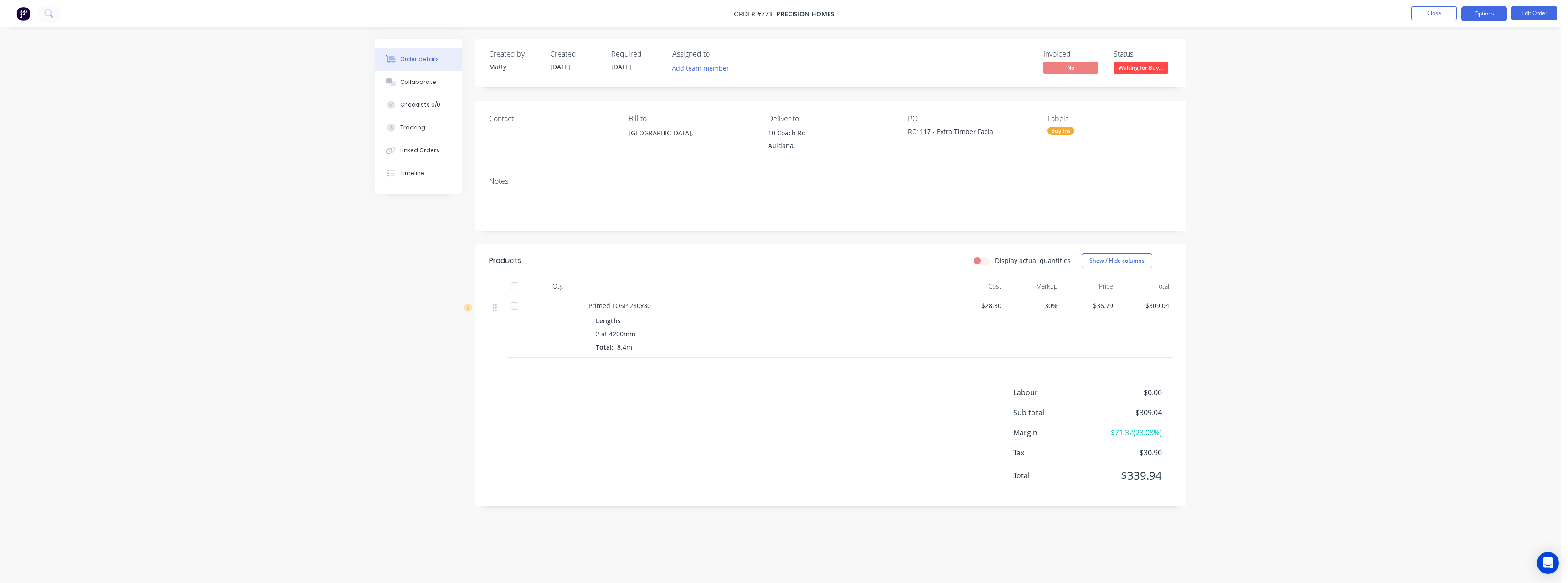
click at [1497, 19] on button "Options" at bounding box center [1484, 13] width 46 height 15
click at [1455, 164] on div "Purchase Products" at bounding box center [1457, 165] width 84 height 13
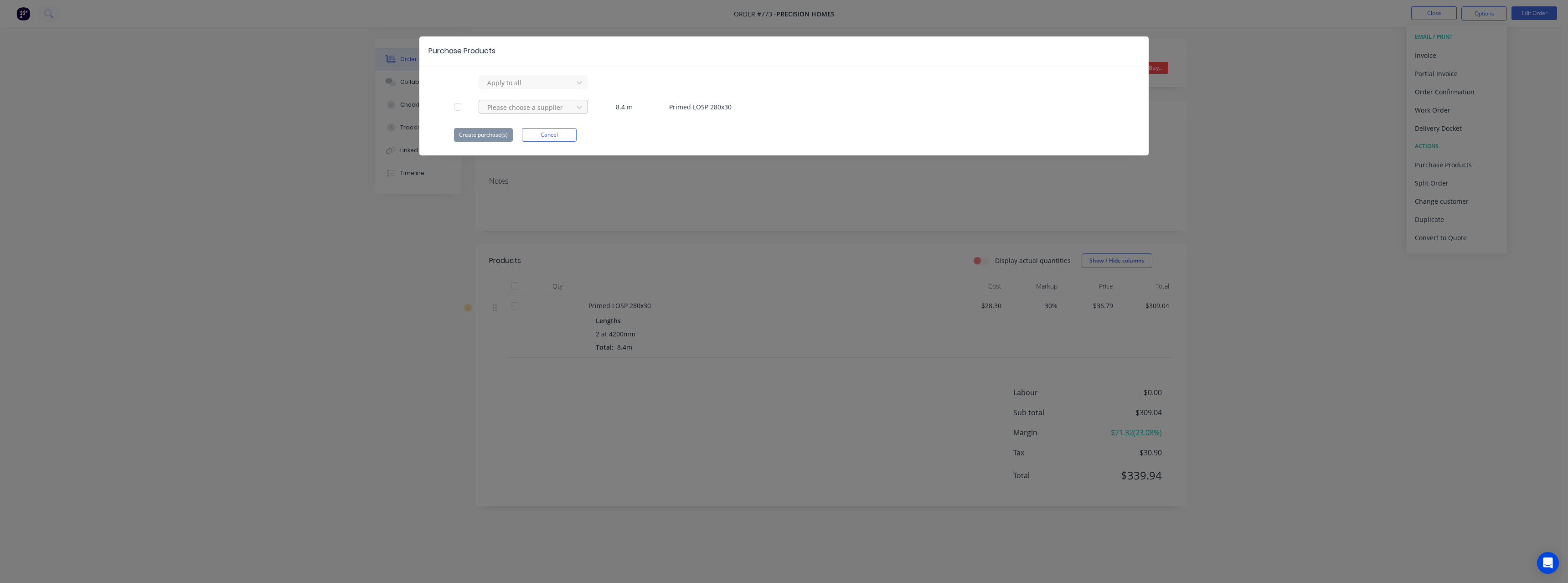
click at [536, 88] on div at bounding box center [527, 83] width 82 height 12
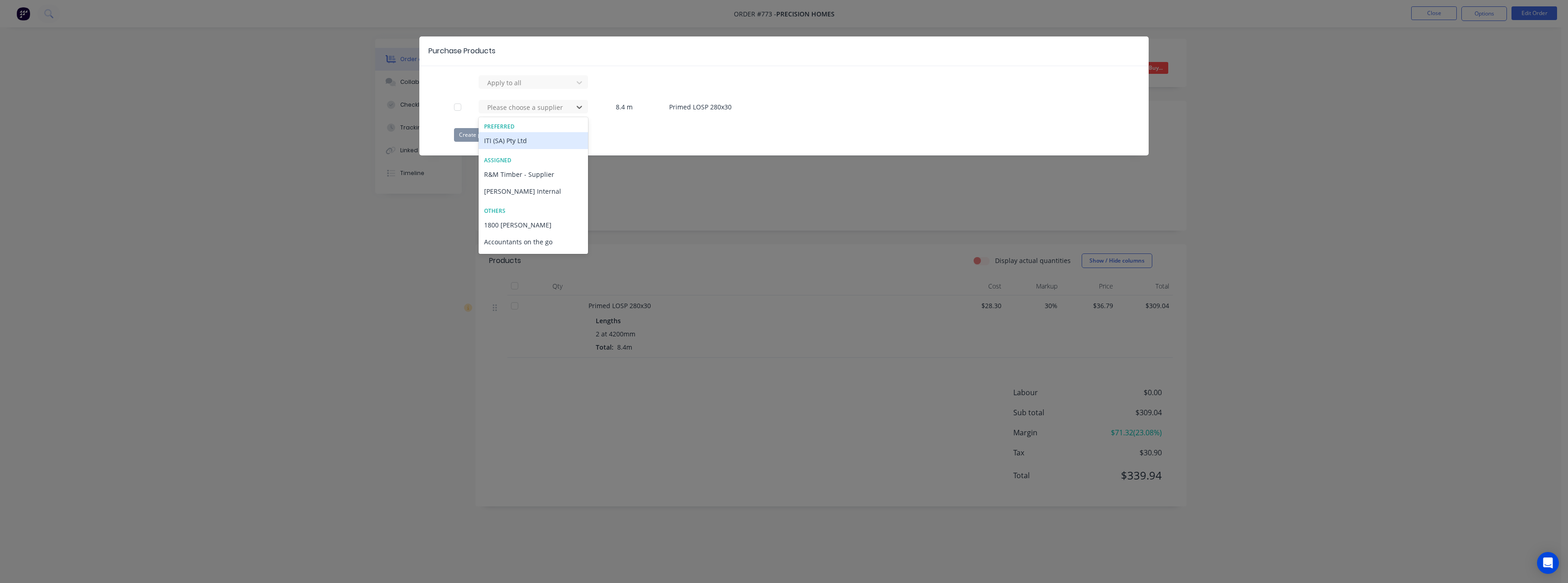
click at [529, 140] on div "ITI (SA) Pty Ltd" at bounding box center [533, 141] width 110 height 17
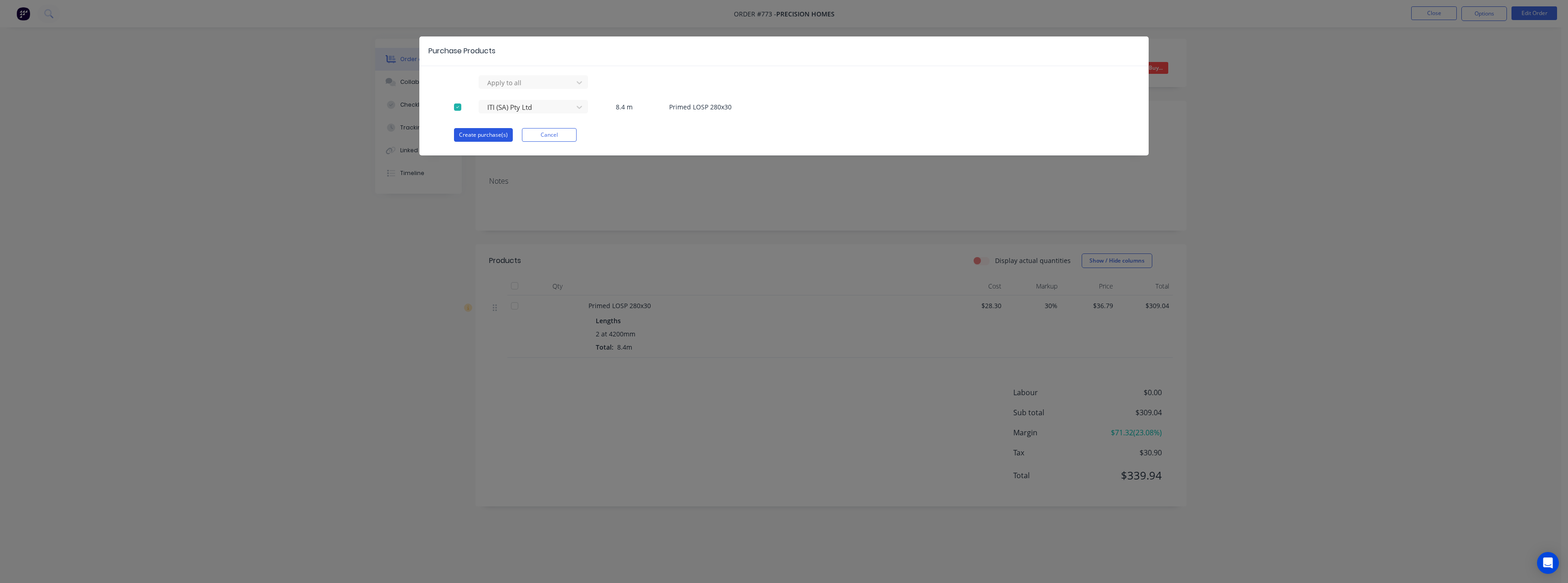
click at [501, 132] on button "Create purchase(s)" at bounding box center [483, 134] width 59 height 13
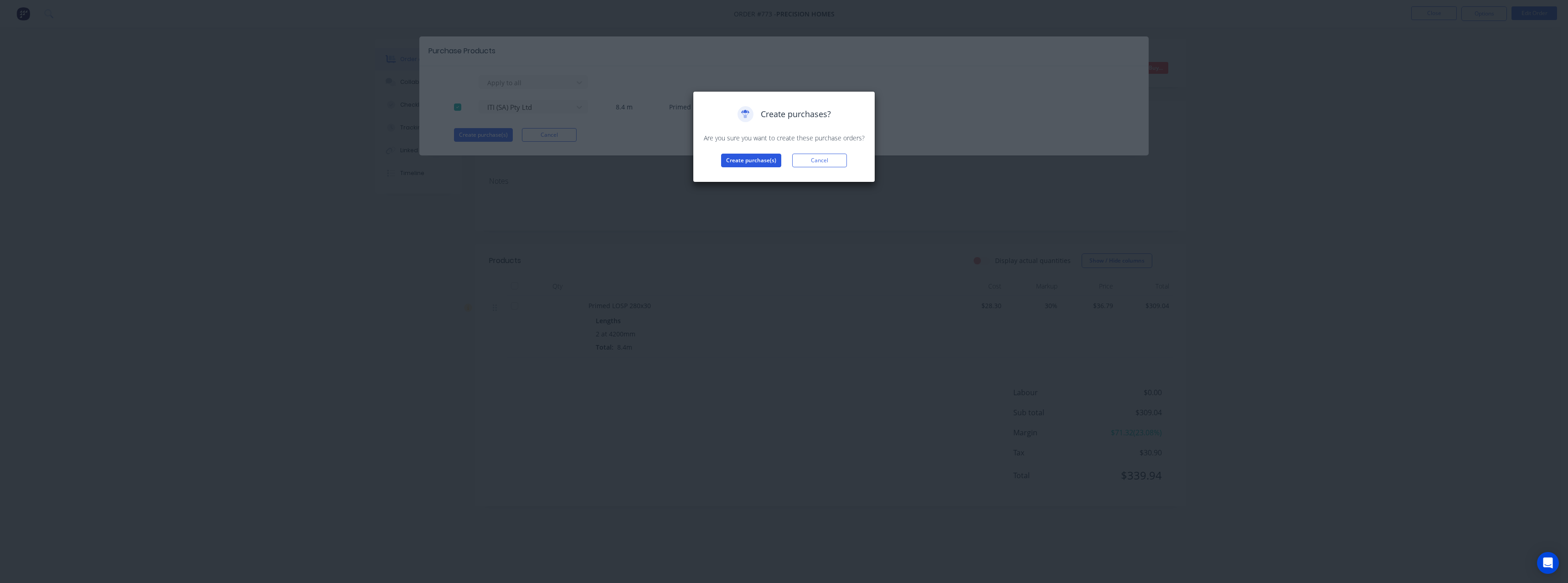
click at [729, 161] on button "Create purchase(s)" at bounding box center [751, 160] width 60 height 13
click at [744, 169] on button "View purchase(s)" at bounding box center [751, 175] width 55 height 13
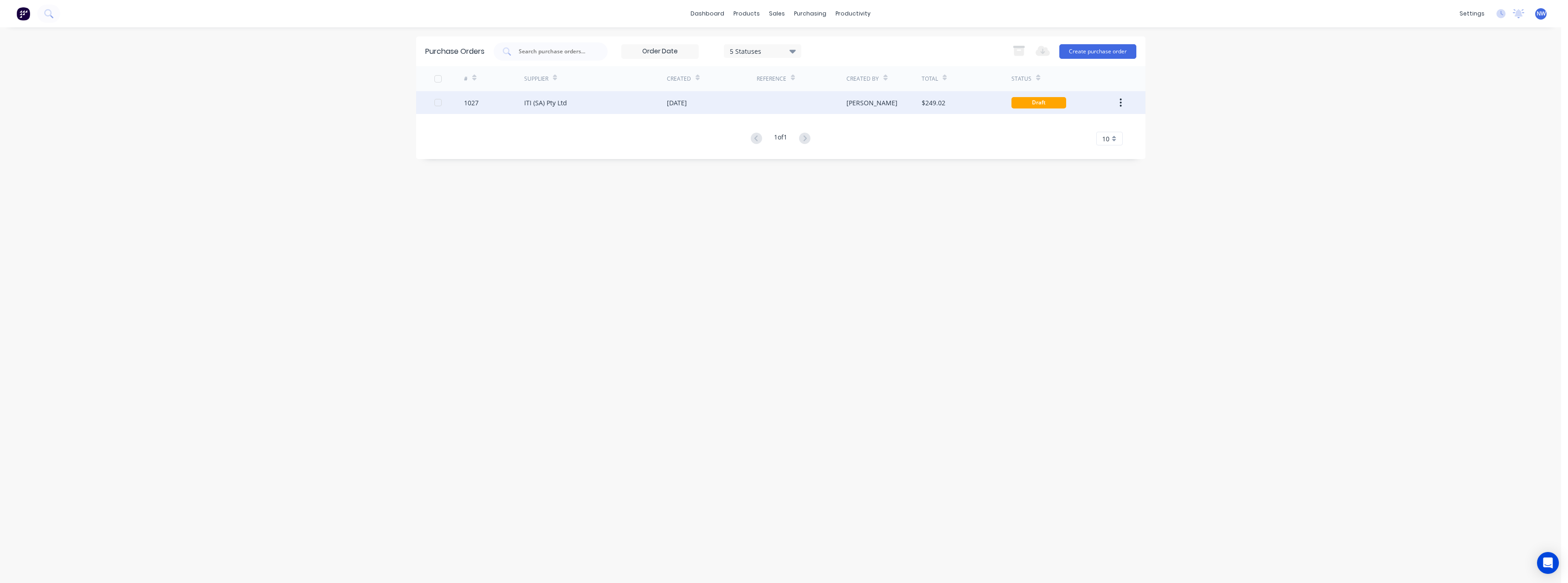
click at [655, 108] on div "ITI (SA) Pty Ltd" at bounding box center [595, 102] width 142 height 23
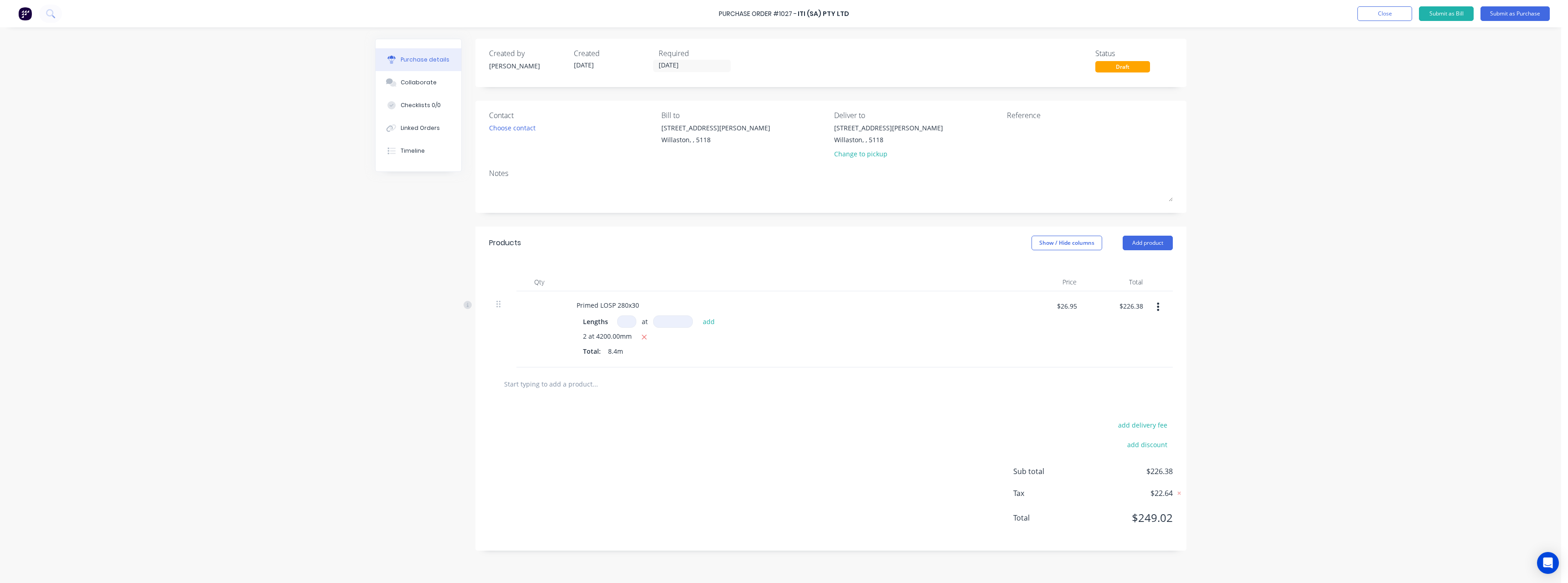
click at [630, 323] on input at bounding box center [626, 321] width 19 height 12
type input "2"
type input "4800"
click at [647, 337] on button "button" at bounding box center [645, 337] width 12 height 12
type input "$258.72"
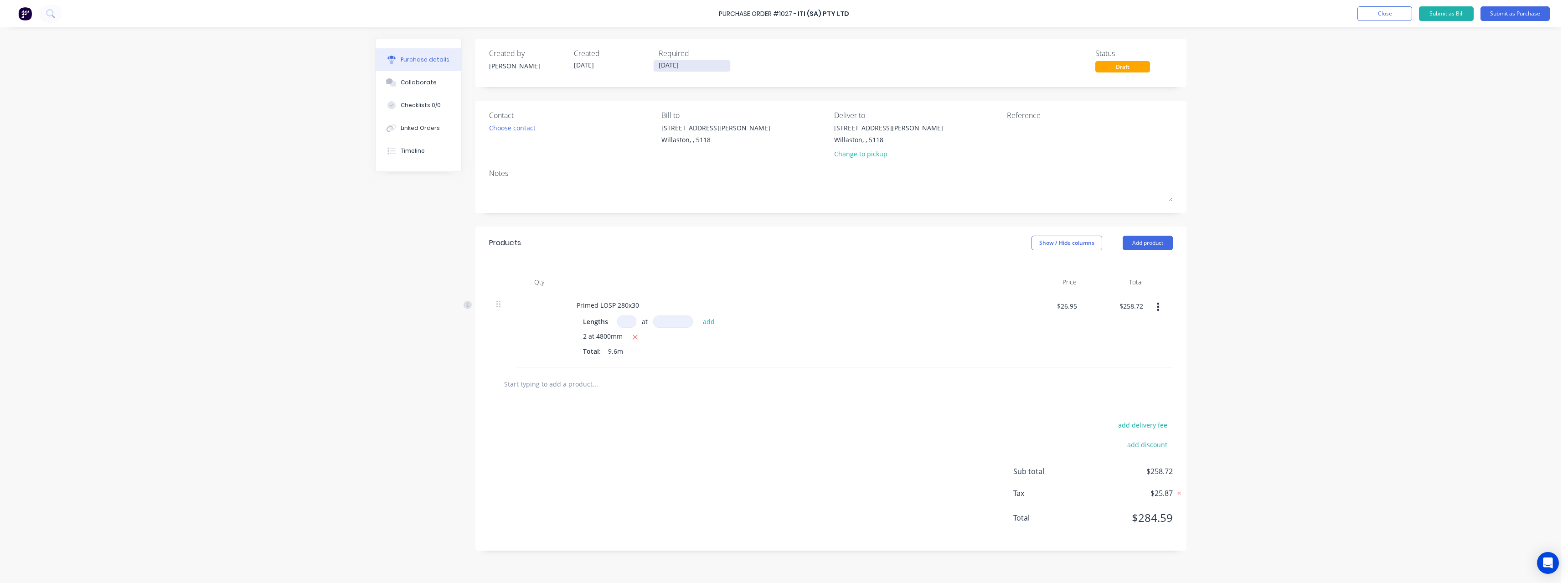
click at [712, 69] on input "[DATE]" at bounding box center [692, 66] width 77 height 12
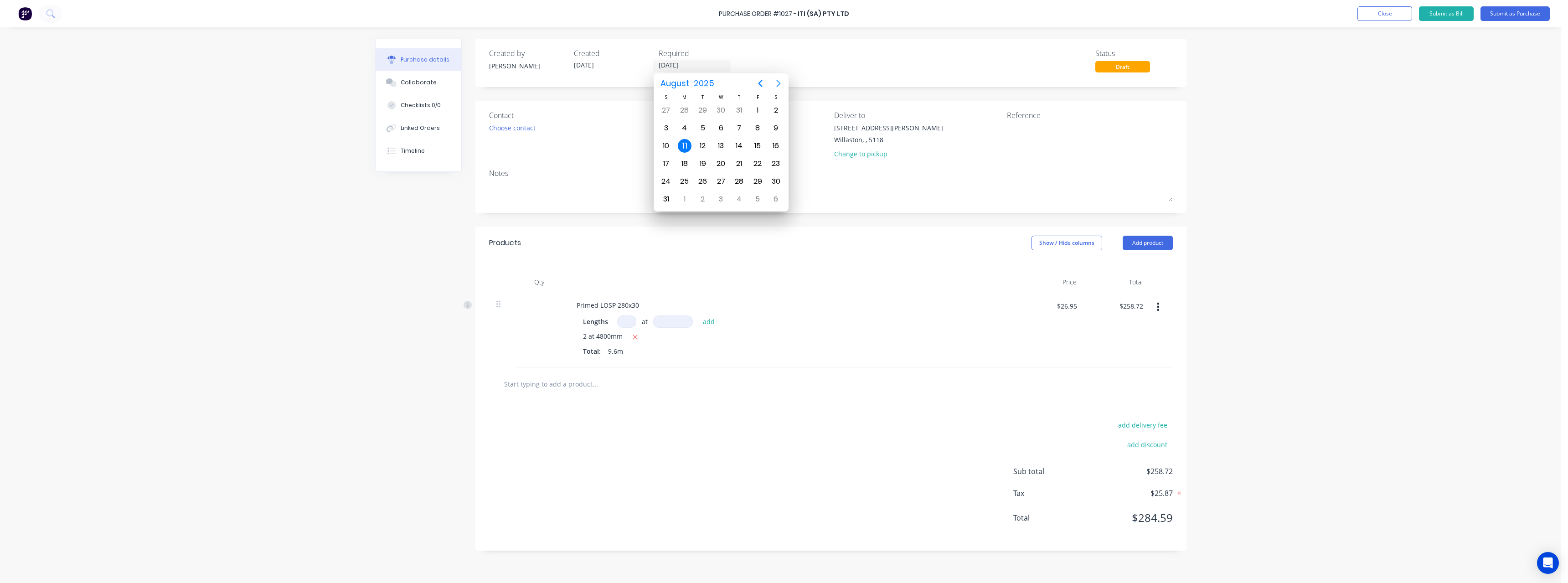
click at [780, 83] on icon "Next page" at bounding box center [779, 83] width 4 height 7
click at [722, 114] on div "3" at bounding box center [721, 110] width 13 height 13
type input "[DATE]"
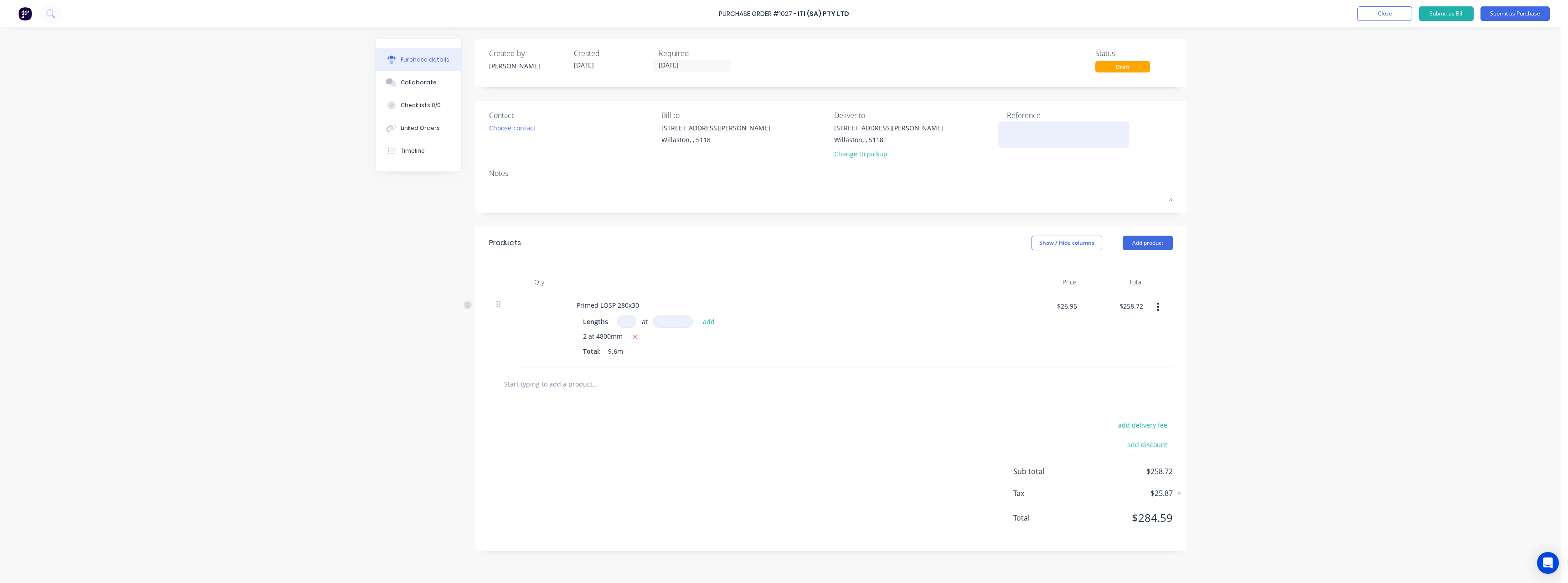
click at [1015, 131] on textarea at bounding box center [1063, 133] width 114 height 21
type textarea "RC1117"
type textarea "x"
type textarea "RC1117"
type textarea "x"
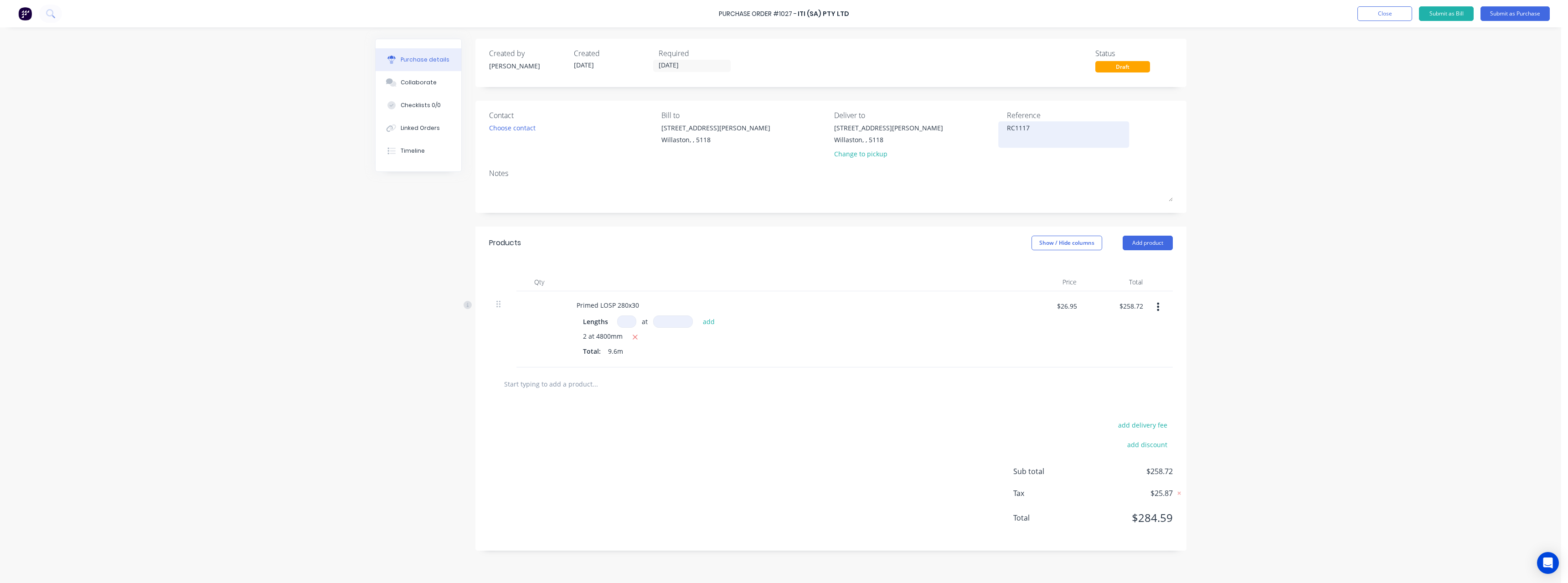
type textarea "RC1117 #"
type textarea "x"
type textarea "RC1117 #7"
type textarea "x"
type textarea "RC1117 #77"
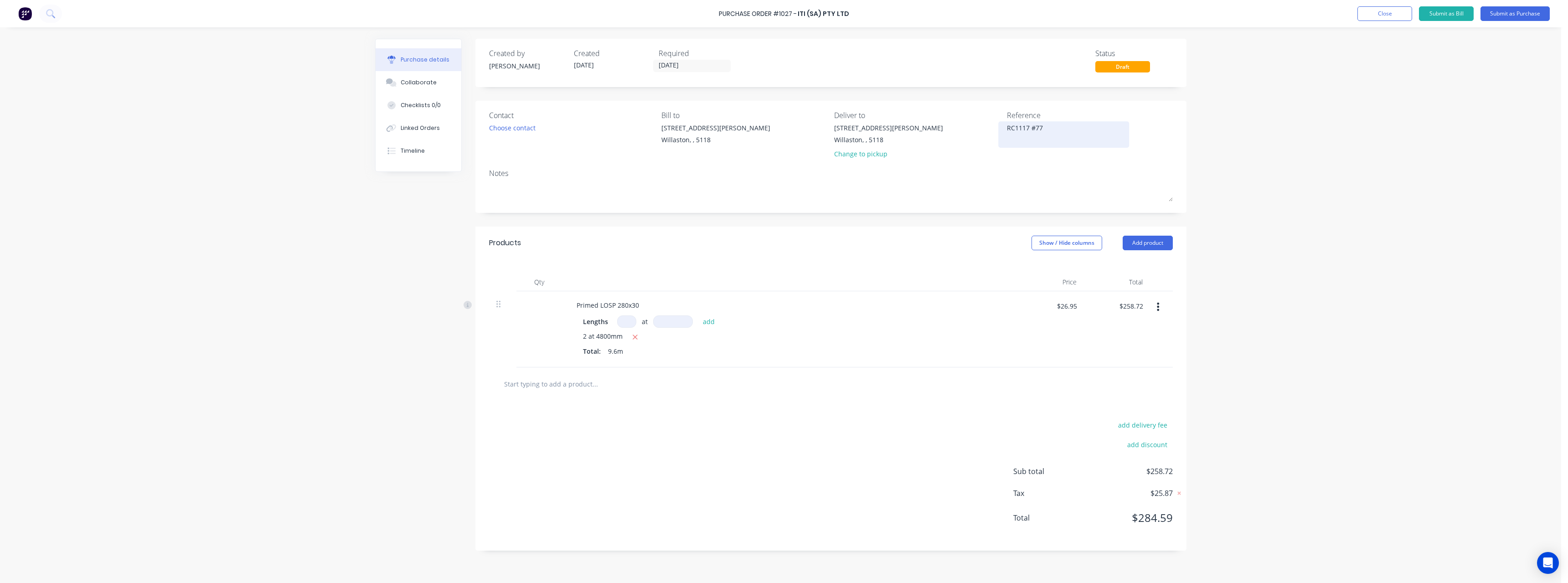
type textarea "x"
type textarea "RC1117 #773"
type textarea "x"
type textarea "RC1117 #773"
click at [1492, 15] on button "Submit as Purchase" at bounding box center [1515, 13] width 69 height 15
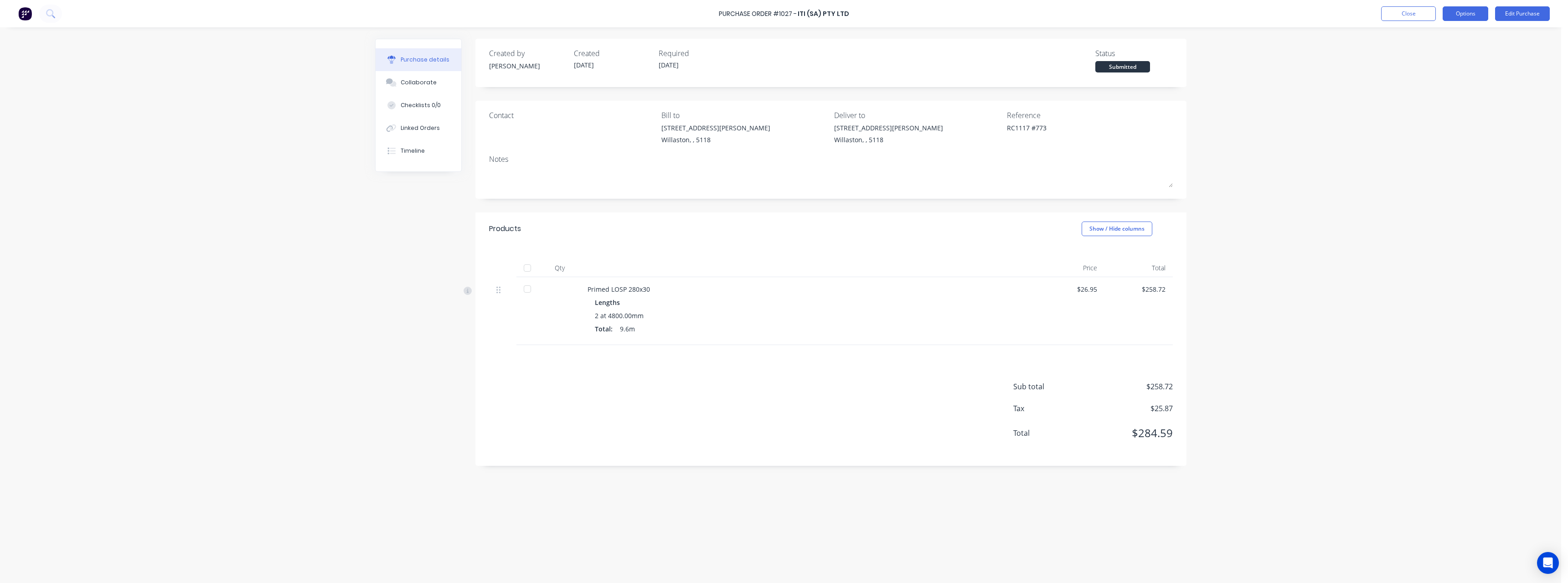
click at [1454, 17] on button "Options" at bounding box center [1465, 13] width 46 height 15
click at [1450, 33] on div "Print / Email" at bounding box center [1444, 37] width 70 height 13
click at [1443, 57] on div "With pricing" at bounding box center [1444, 55] width 70 height 13
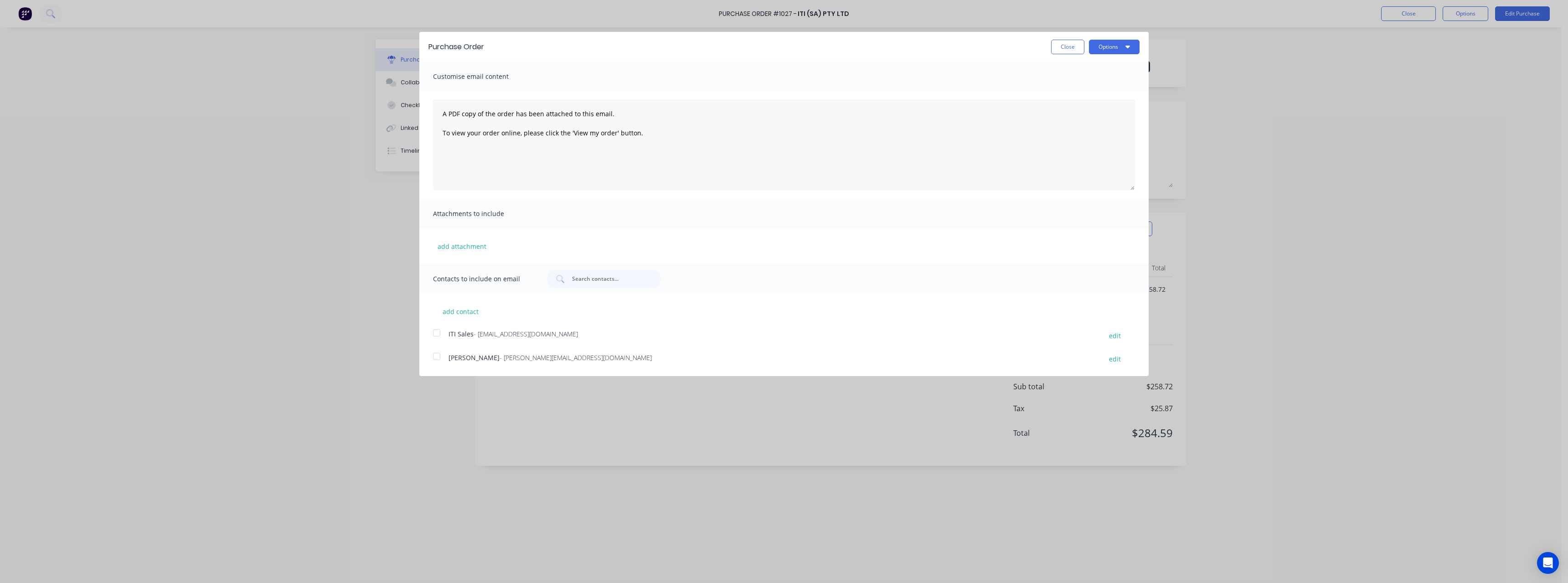
click at [520, 333] on span "- [EMAIL_ADDRESS][DOMAIN_NAME]" at bounding box center [525, 333] width 104 height 9
click at [1108, 46] on button "Options" at bounding box center [1114, 47] width 51 height 15
click at [1095, 85] on div "Email" at bounding box center [1096, 88] width 70 height 13
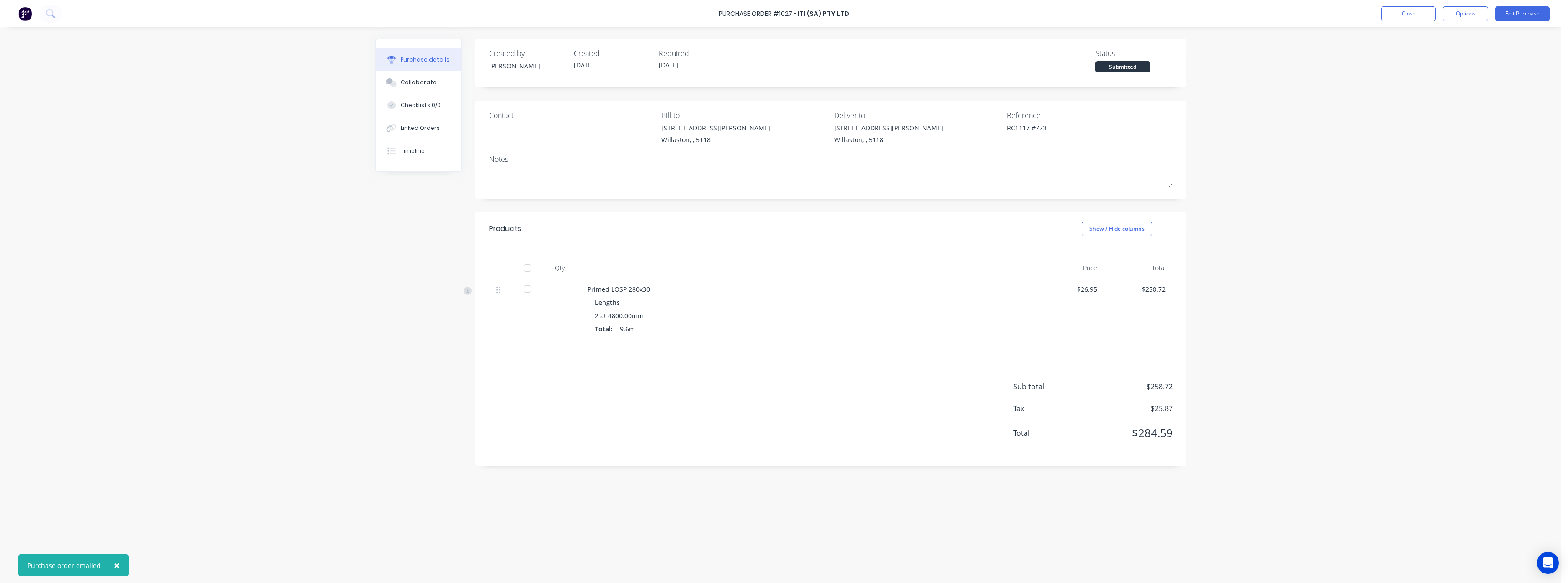
type textarea "x"
click at [1385, 15] on button "Close" at bounding box center [1409, 13] width 55 height 15
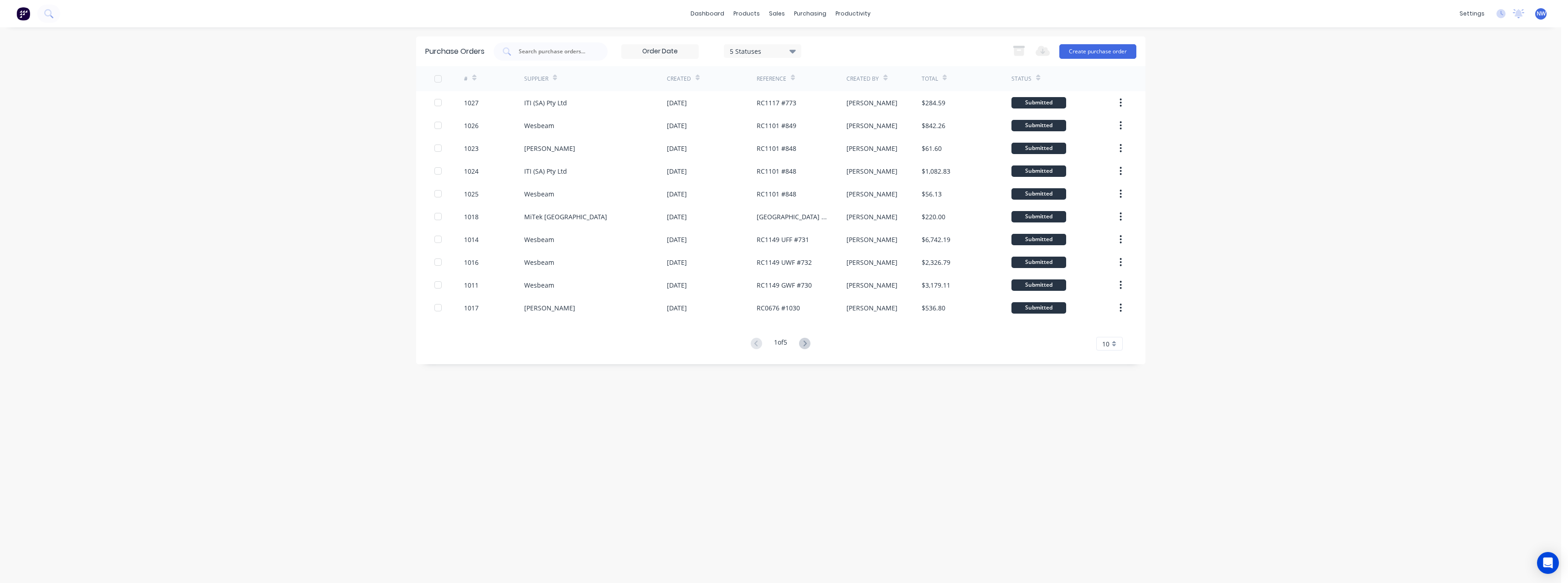
click at [298, 165] on div "dashboard products sales purchasing productivity dashboard products Product Cat…" at bounding box center [780, 292] width 1561 height 583
click at [832, 37] on button "Purchase Orders" at bounding box center [849, 43] width 121 height 18
click at [529, 52] on input "text" at bounding box center [556, 51] width 75 height 9
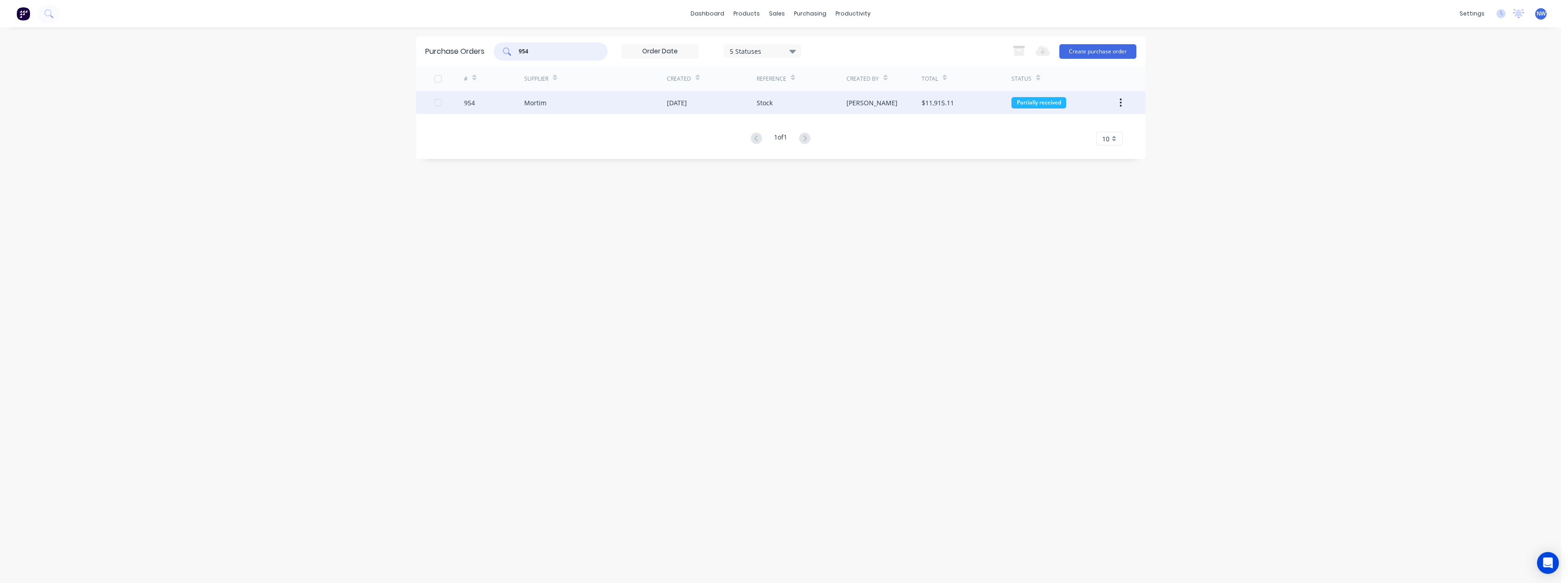
type input "954"
click at [558, 103] on div "Mortim" at bounding box center [595, 102] width 142 height 23
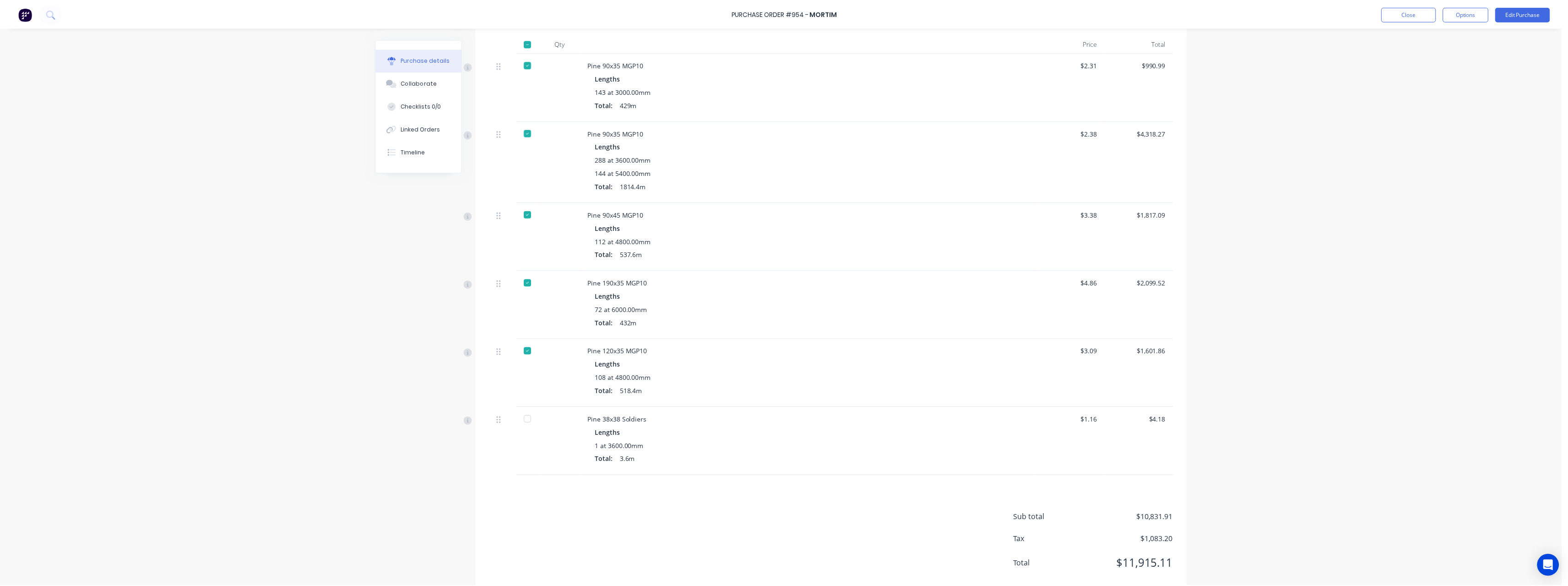
scroll to position [246, 0]
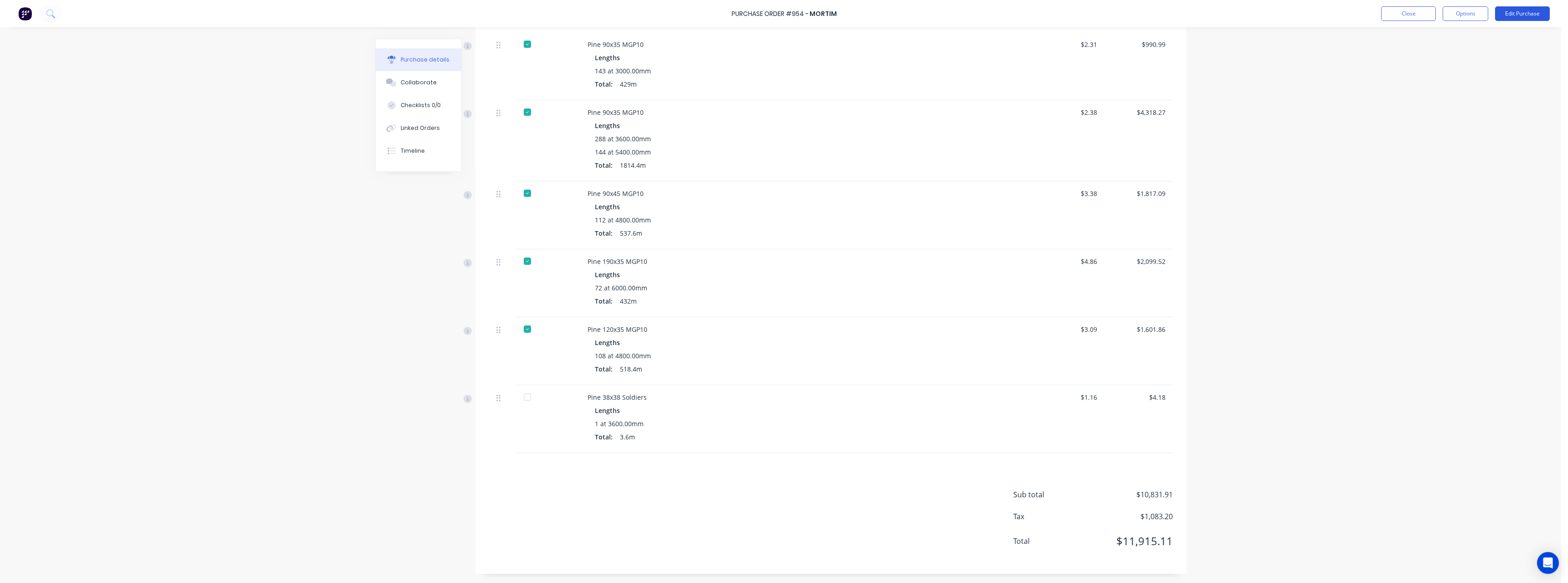
click at [1503, 15] on button "Edit Purchase" at bounding box center [1522, 13] width 55 height 15
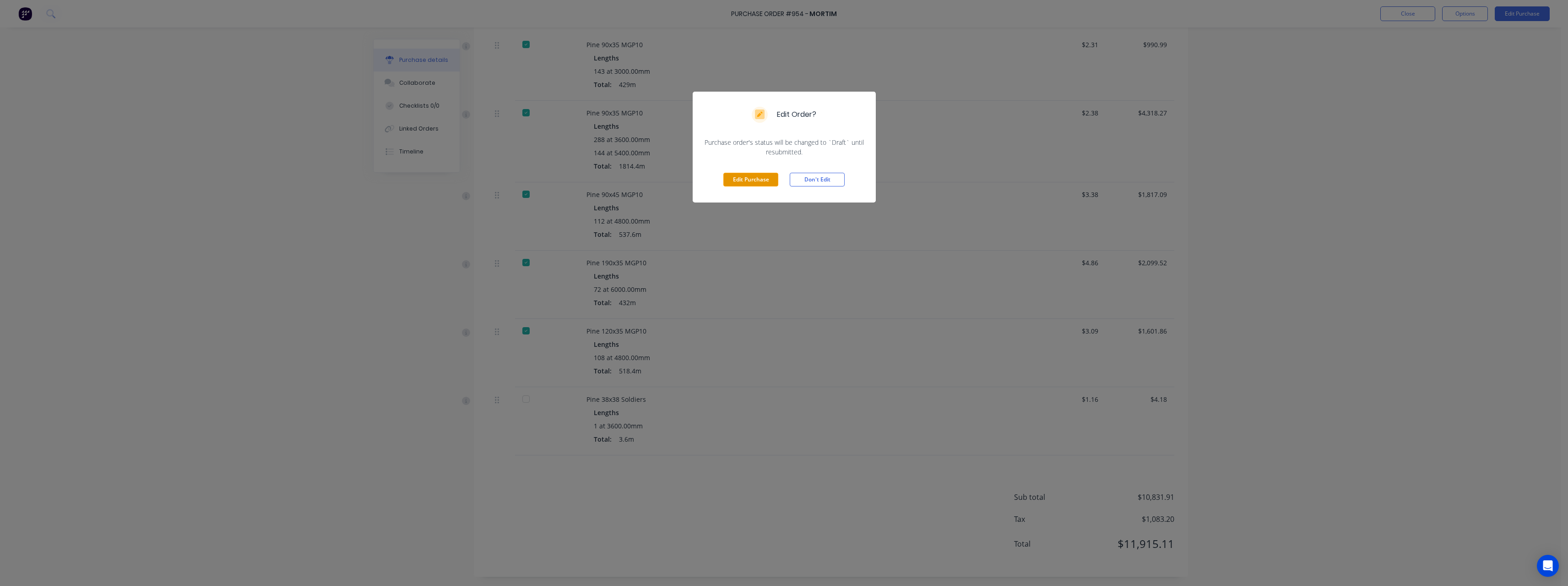
click at [767, 178] on button "Edit Purchase" at bounding box center [751, 179] width 55 height 13
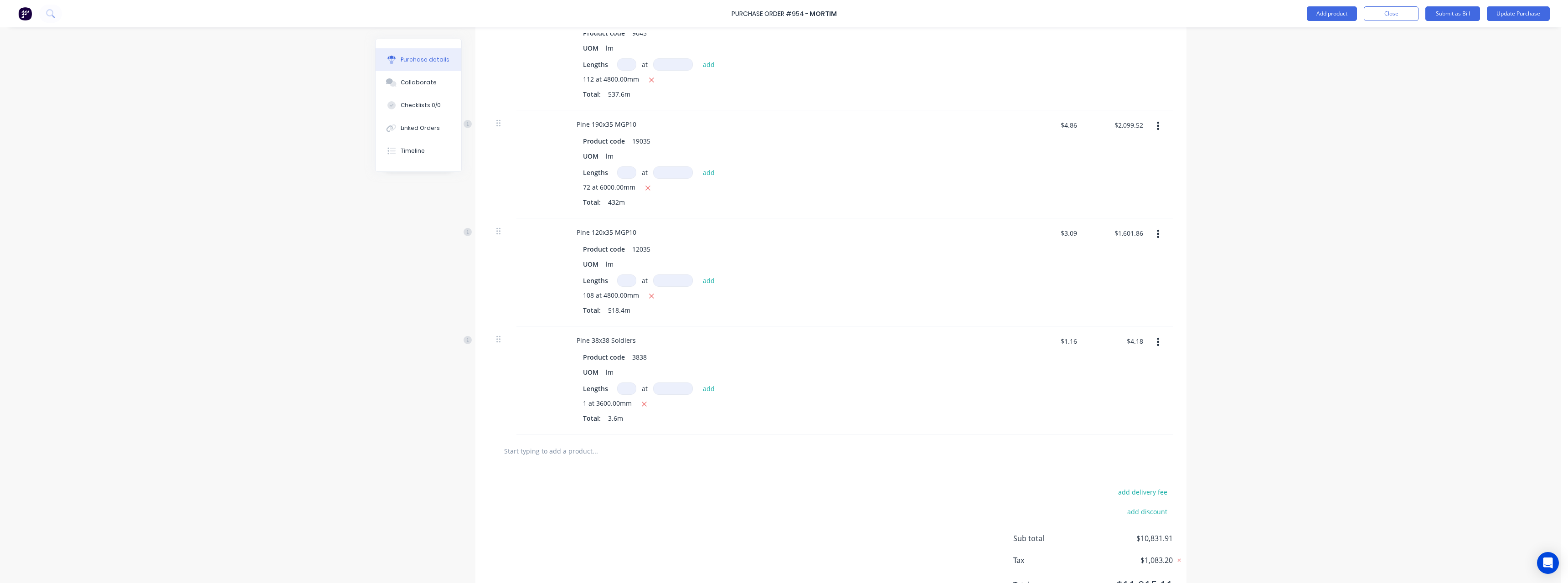
scroll to position [564, 0]
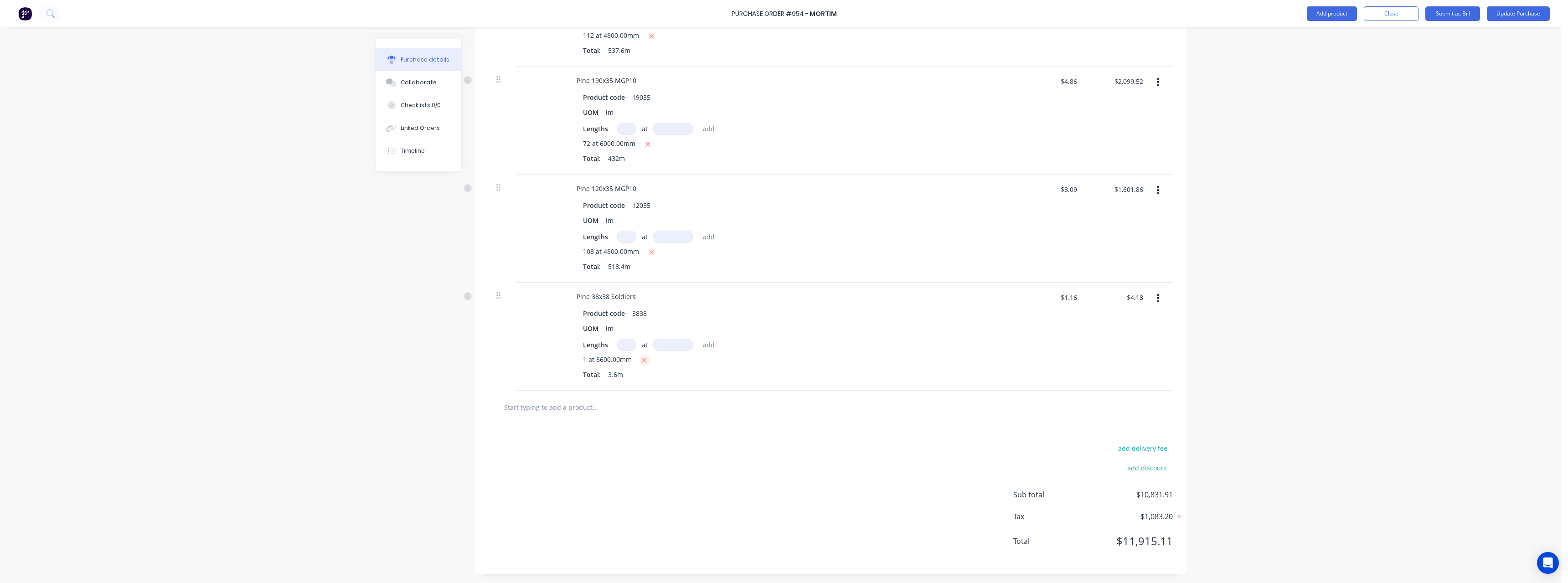
click at [642, 362] on icon "button" at bounding box center [645, 360] width 6 height 8
type textarea "x"
type input "$0.00"
click at [631, 357] on input at bounding box center [626, 360] width 19 height 12
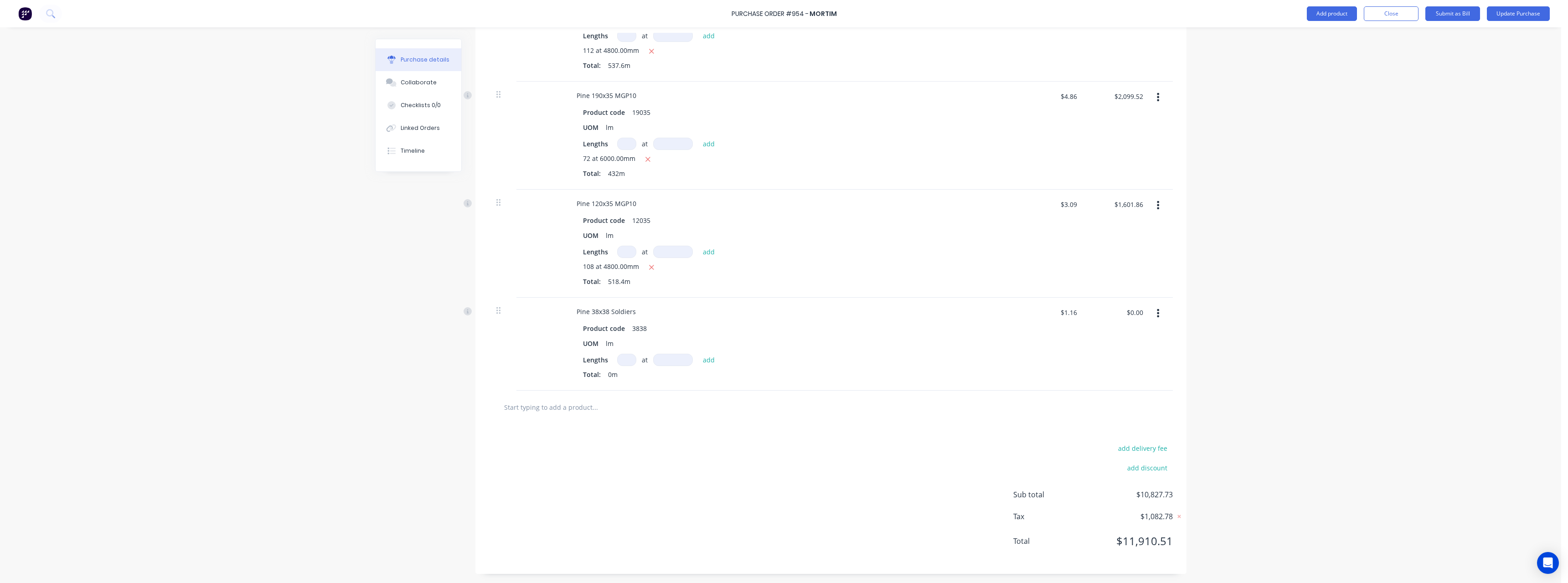
type textarea "x"
type input "3"
type textarea "x"
type input "32"
type textarea "x"
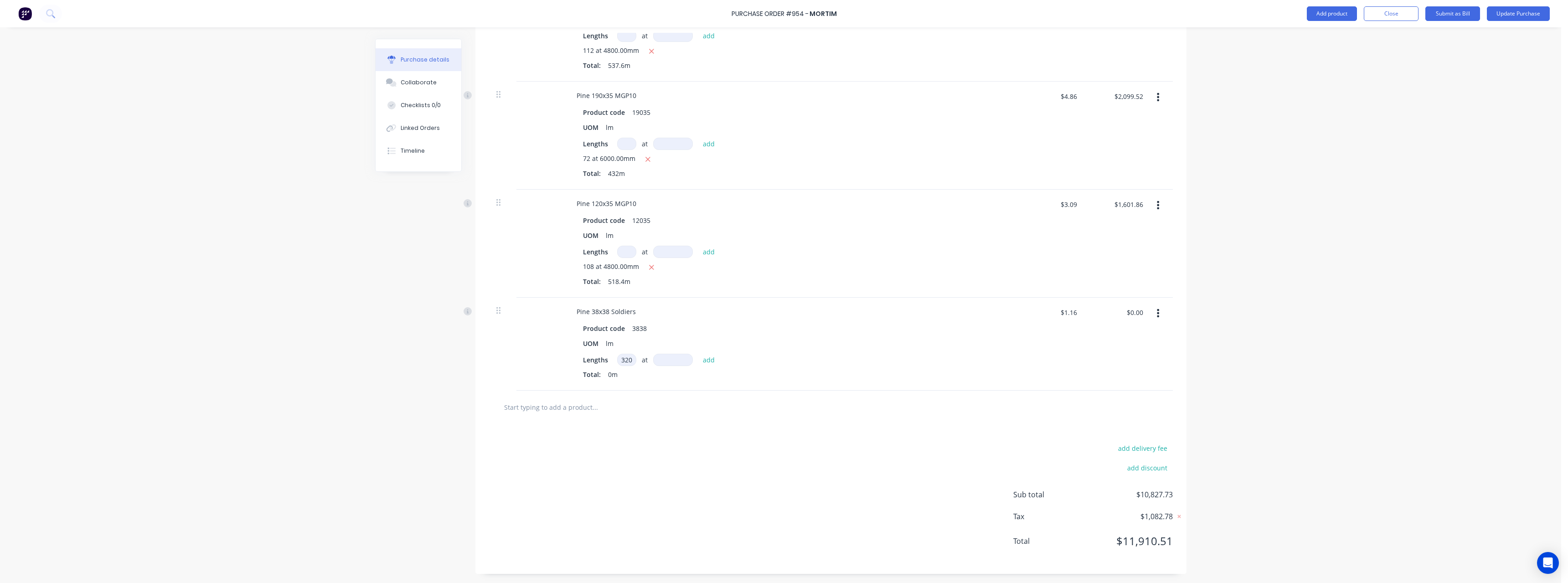
type input "320"
type textarea "x"
type input "2"
type textarea "x"
type input "24"
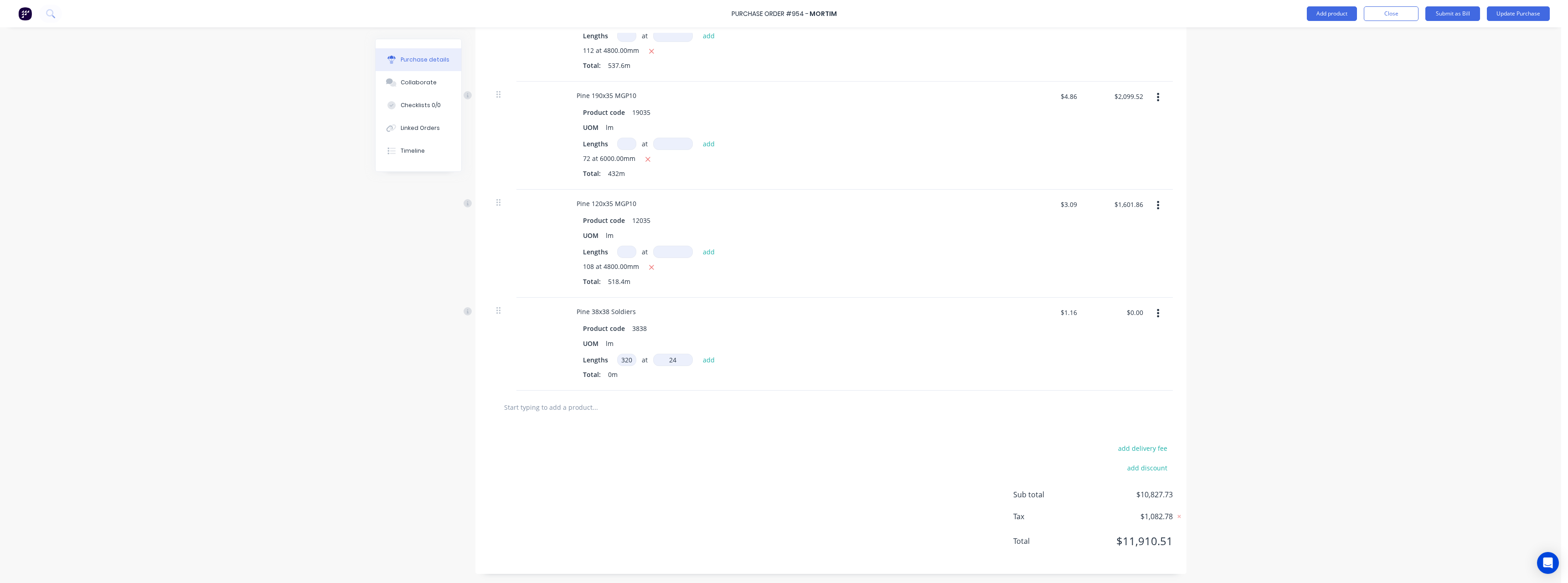
type textarea "x"
type input "240"
type textarea "x"
type input "2400"
type textarea "x"
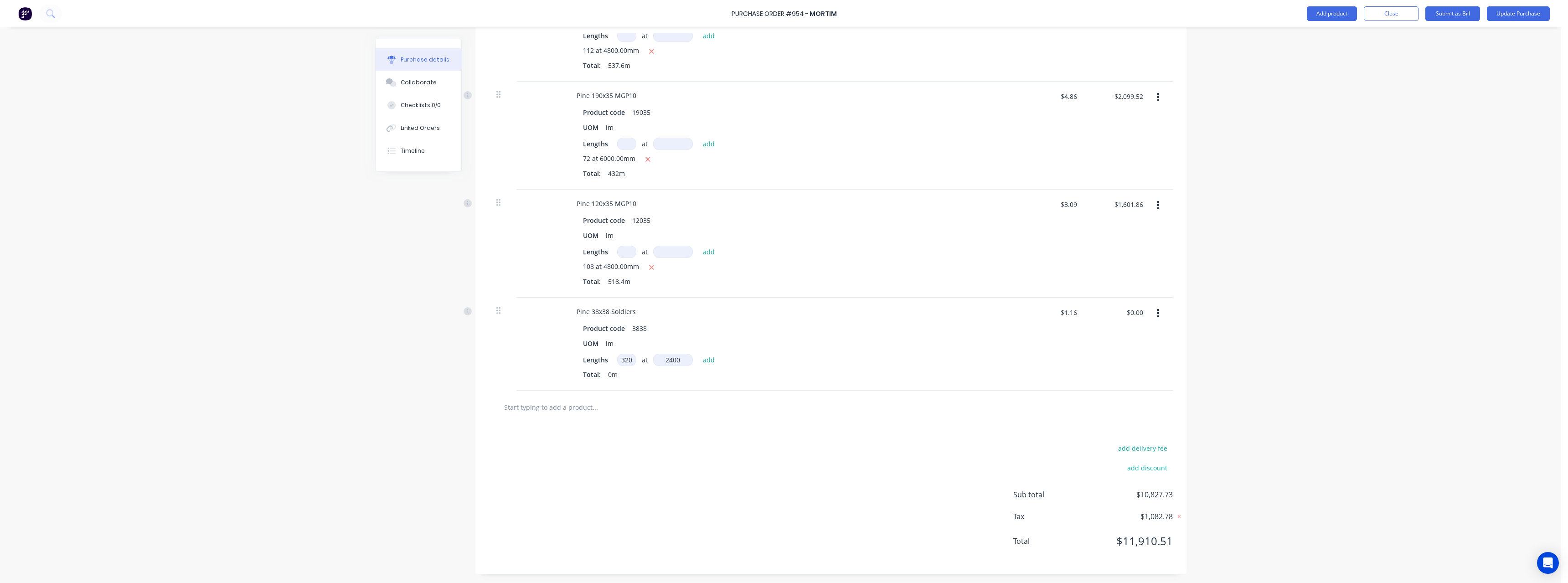
type input "$890.88"
click at [1510, 15] on button "Update Purchase" at bounding box center [1518, 13] width 63 height 15
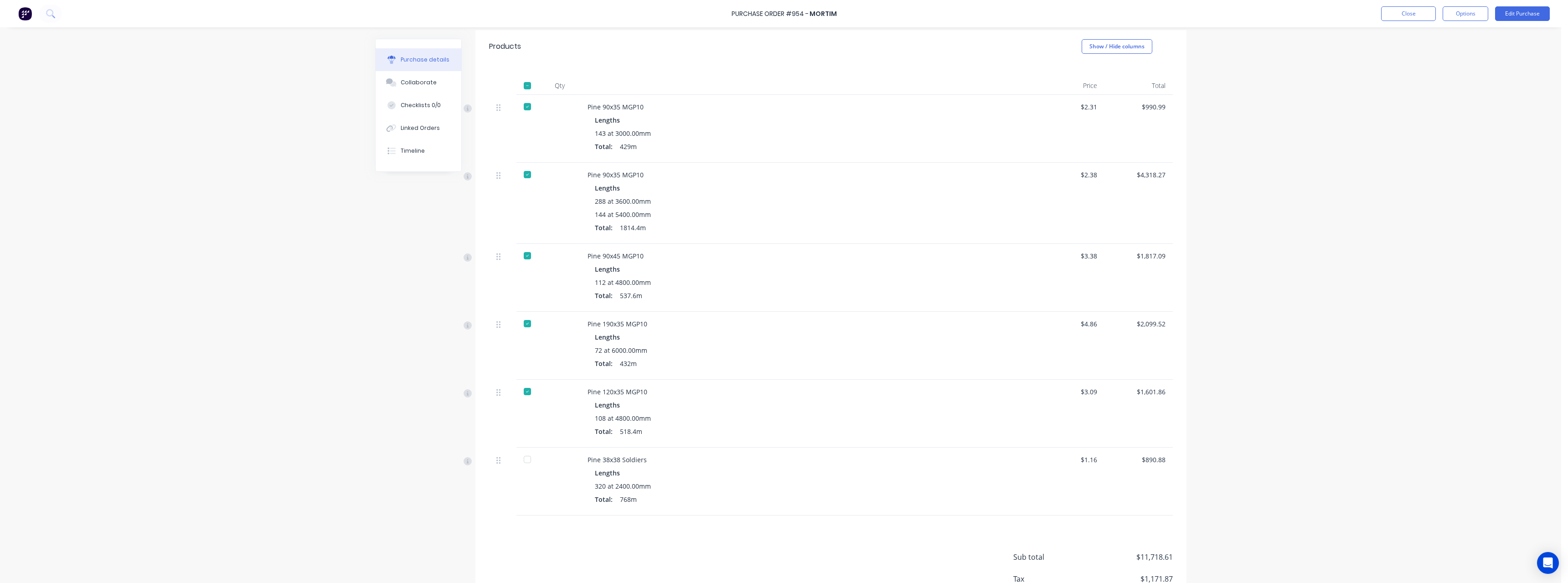
scroll to position [228, 0]
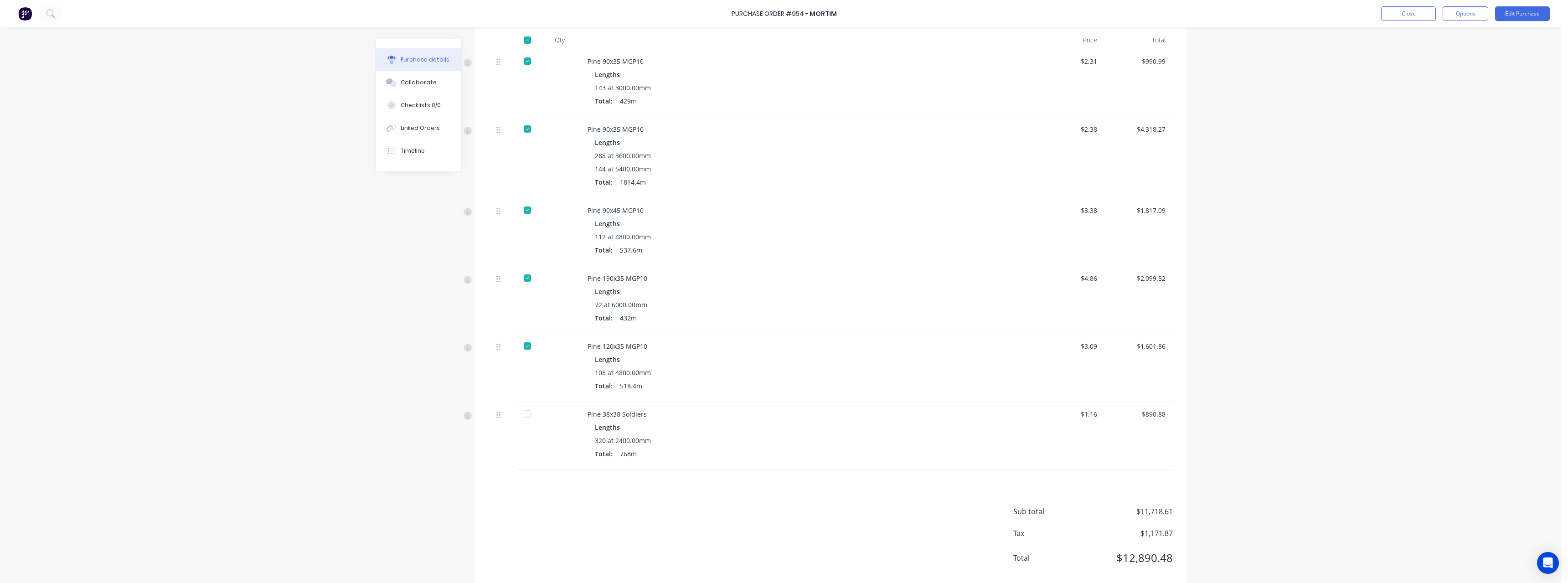
click at [525, 414] on div at bounding box center [527, 414] width 18 height 18
type textarea "x"
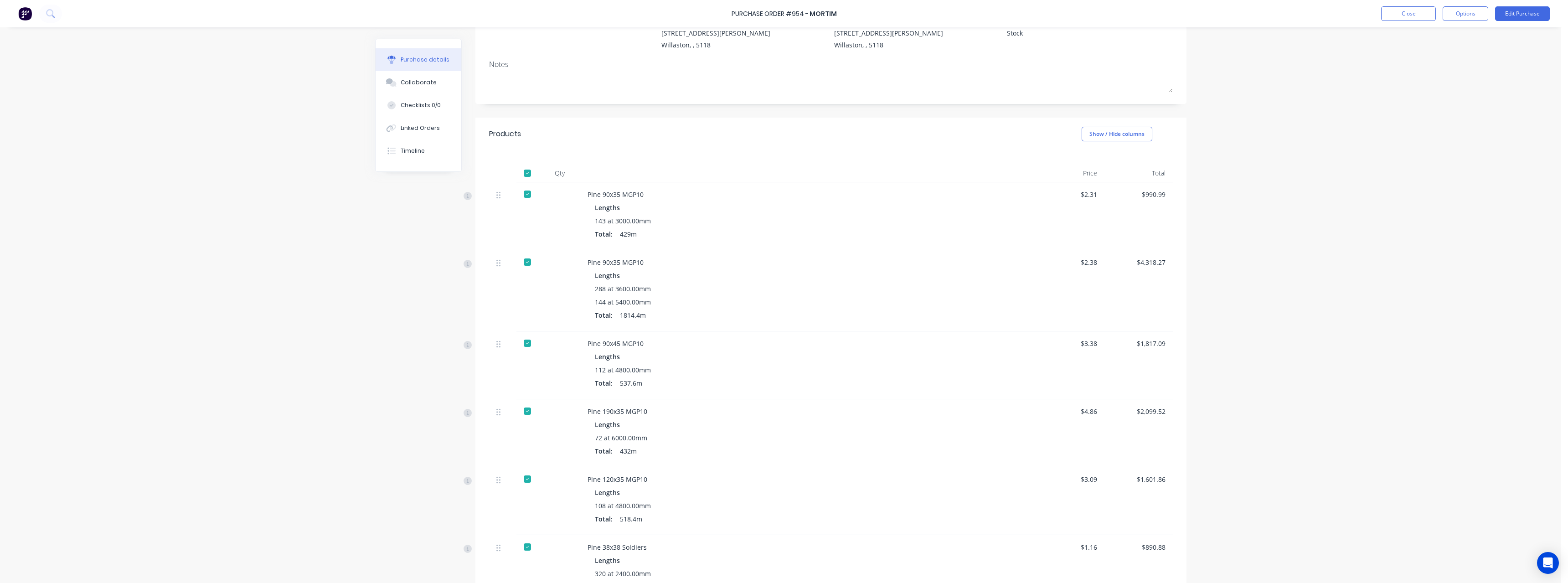
scroll to position [0, 0]
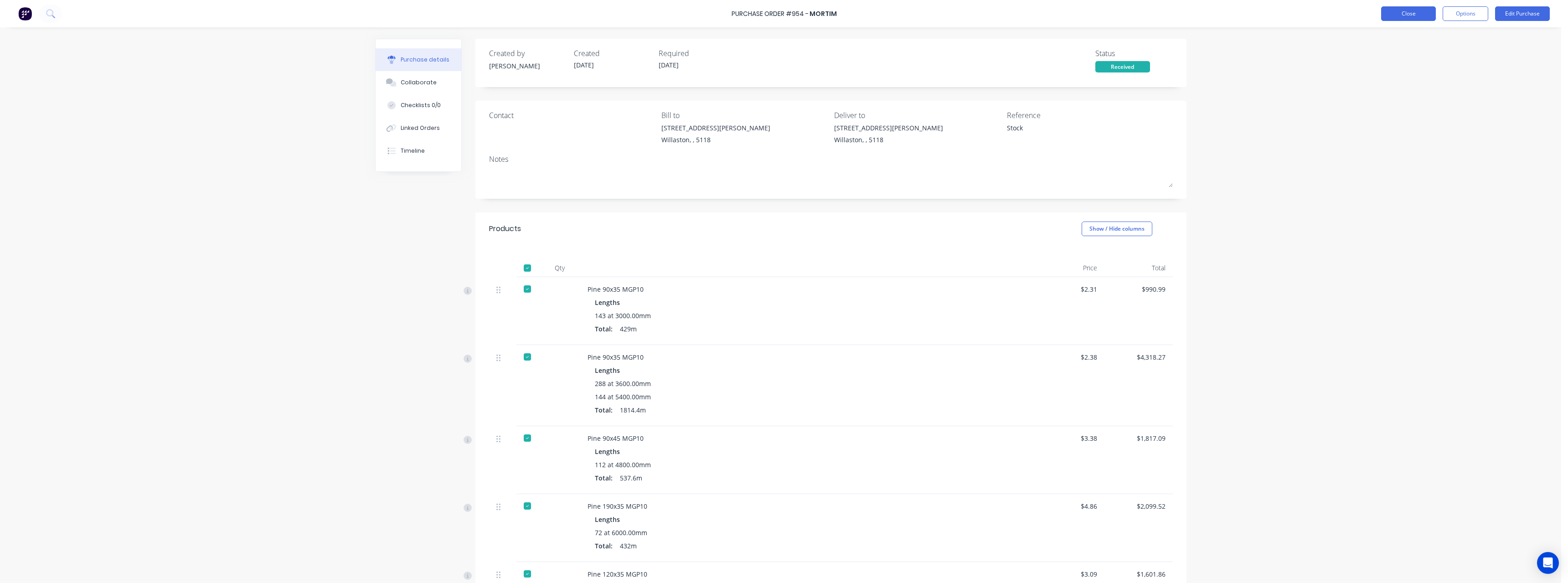
click at [1420, 16] on button "Close" at bounding box center [1409, 13] width 55 height 15
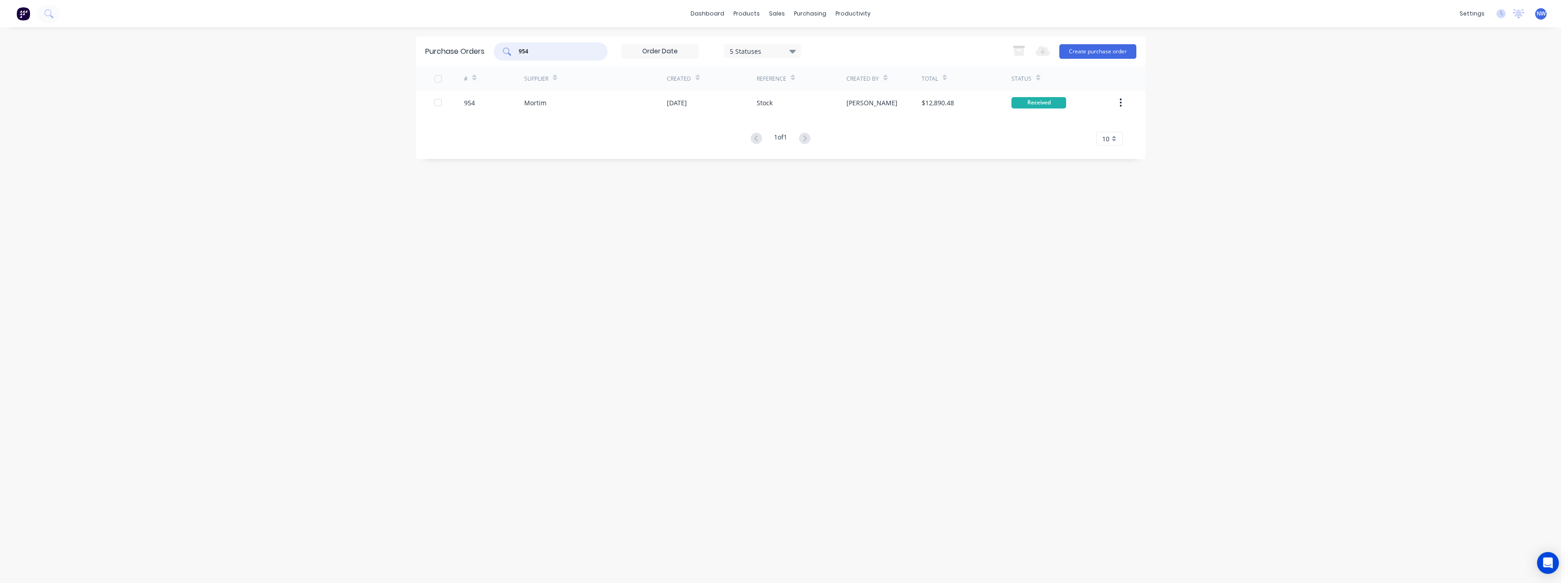
drag, startPoint x: 540, startPoint y: 47, endPoint x: 494, endPoint y: 51, distance: 46.2
click at [494, 51] on div "Purchase Orders 954 5 Statuses 5 Statuses Export to Excel (XLSX) Create purchas…" at bounding box center [781, 51] width 729 height 30
type input "926"
click at [535, 100] on div "OneFortyOne Wood Products Pty Ltd" at bounding box center [579, 103] width 111 height 10
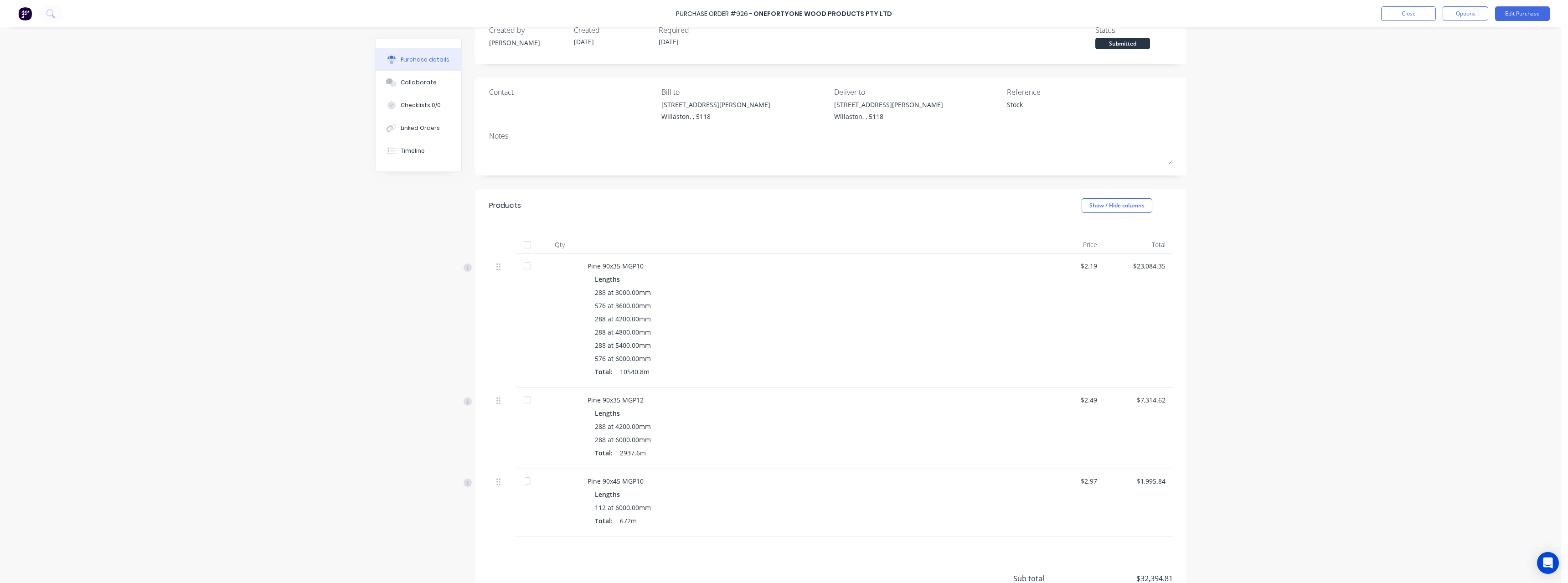
scroll to position [107, 0]
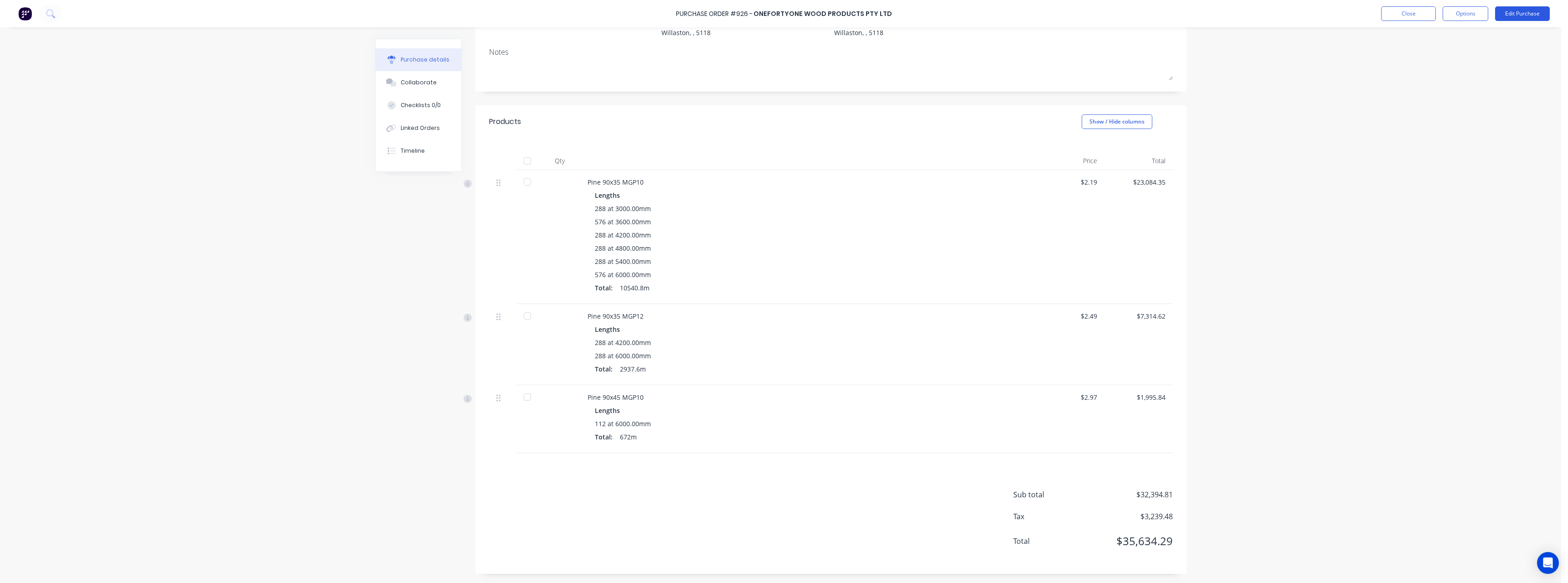
click at [1532, 11] on button "Edit Purchase" at bounding box center [1522, 13] width 55 height 15
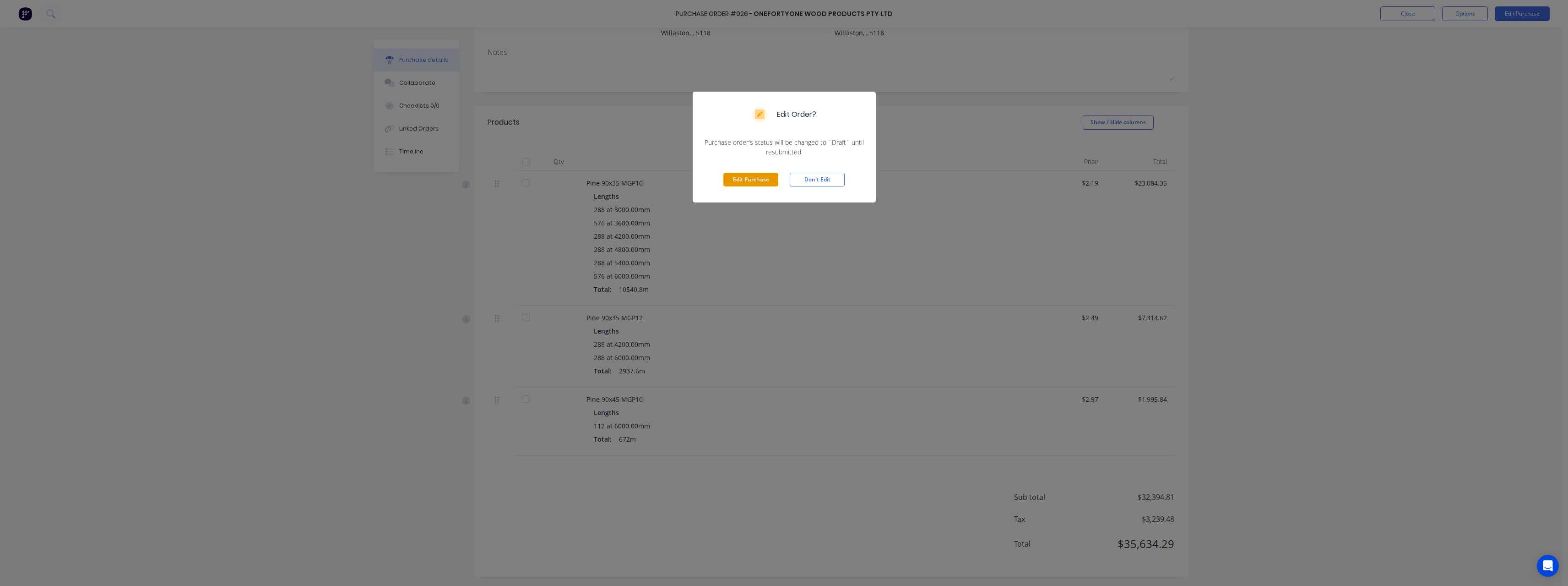
click at [731, 182] on button "Edit Purchase" at bounding box center [751, 179] width 55 height 13
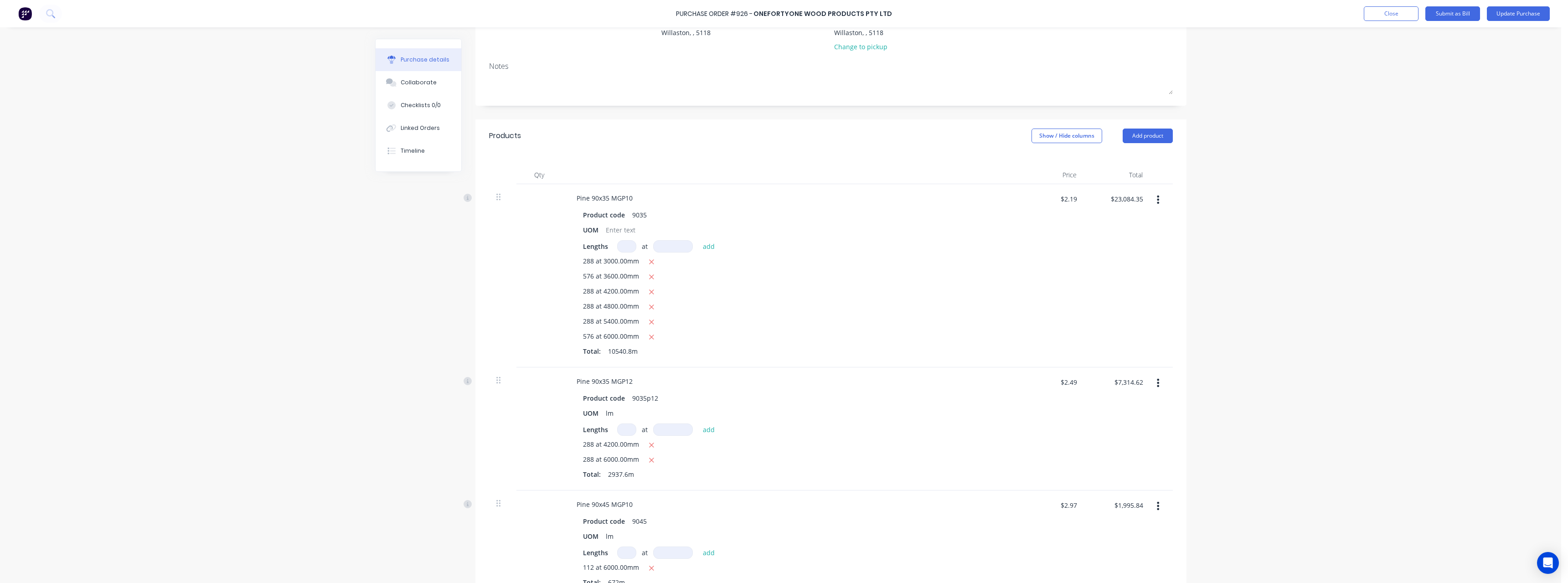
click at [626, 251] on input at bounding box center [626, 246] width 19 height 12
type textarea "x"
type input "5"
type textarea "x"
type input "57"
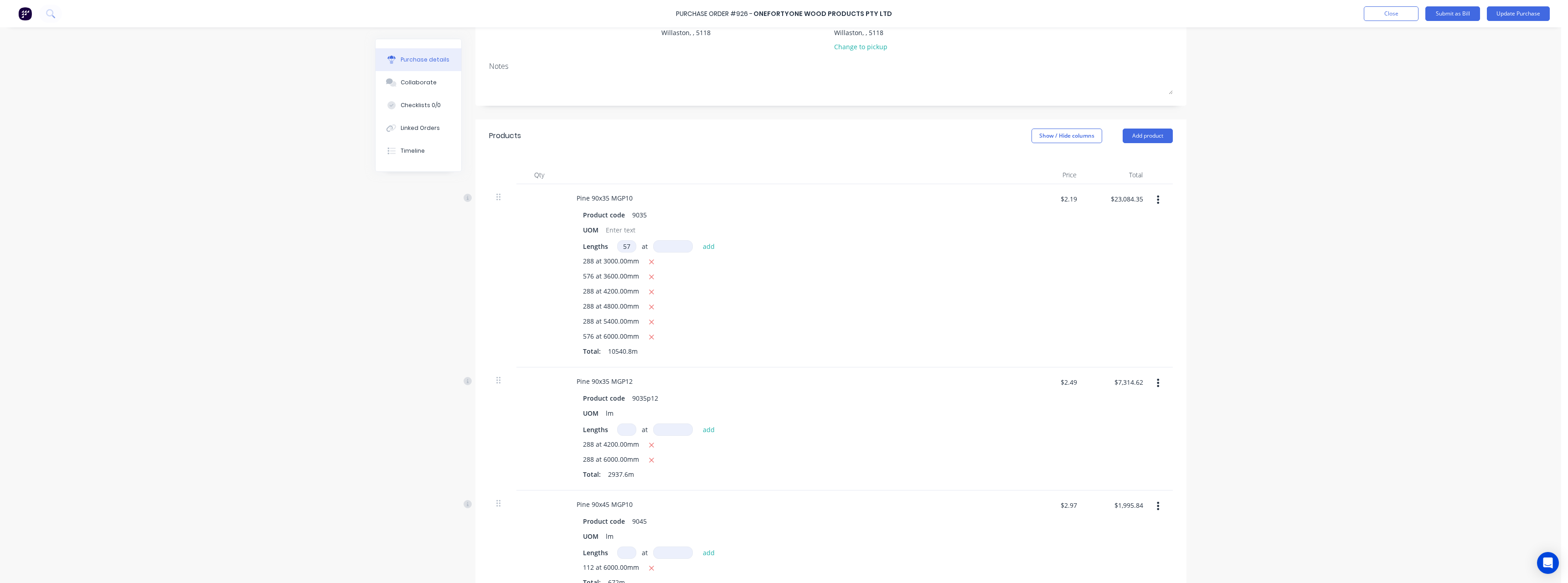
type textarea "x"
type input "575"
type textarea "x"
type input "3"
type textarea "x"
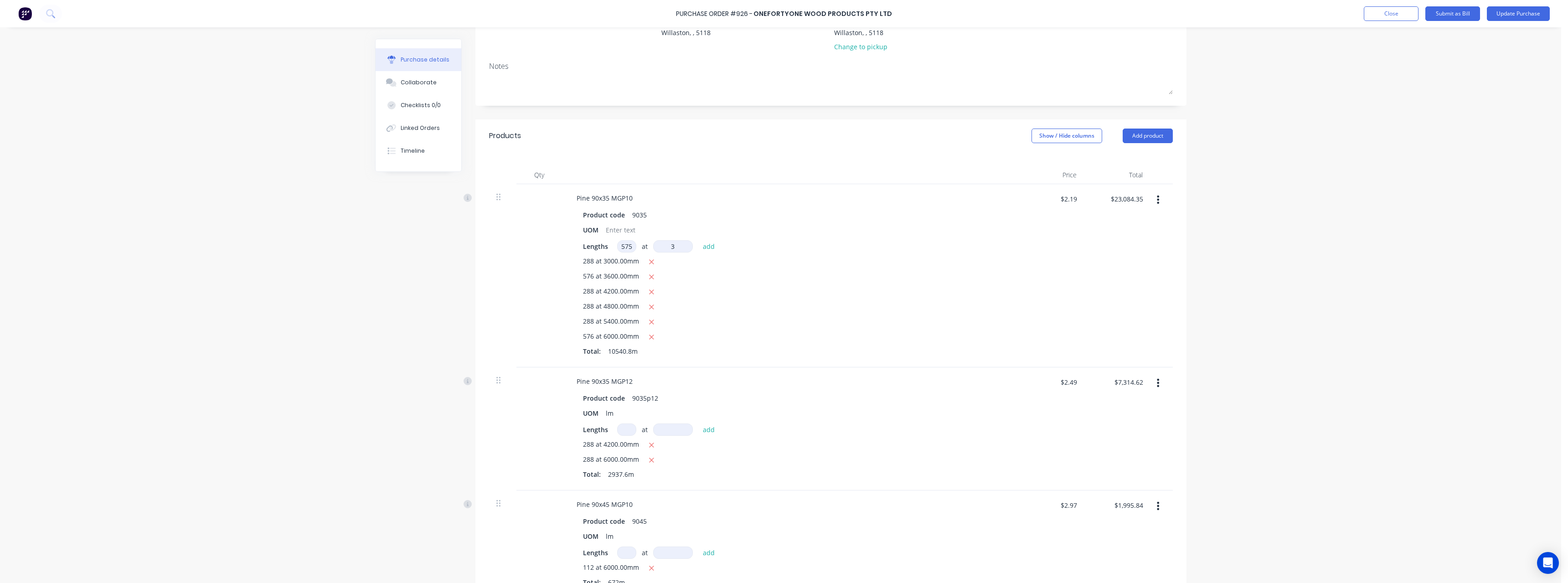
type input "36"
type textarea "x"
type input "360"
type textarea "x"
type input "3600"
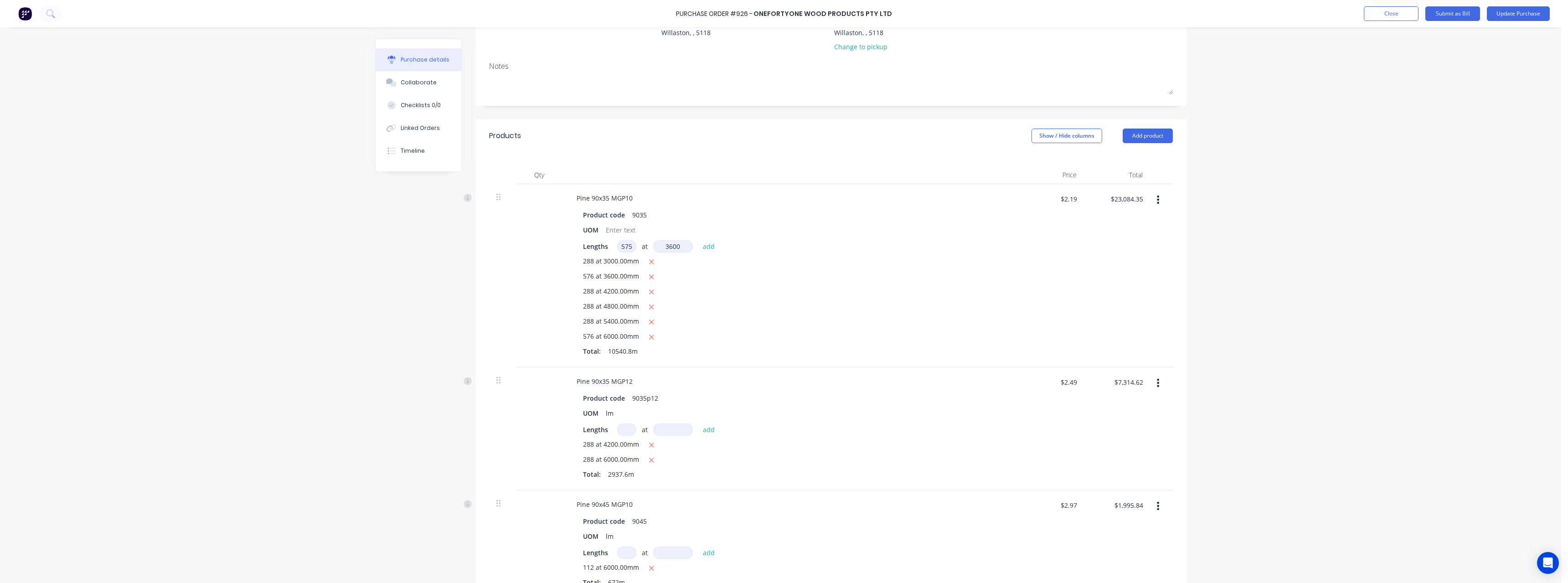
type textarea "x"
type input "$27,617.65"
click at [651, 274] on button "button" at bounding box center [652, 277] width 12 height 12
type textarea "x"
type input "$23,076.47"
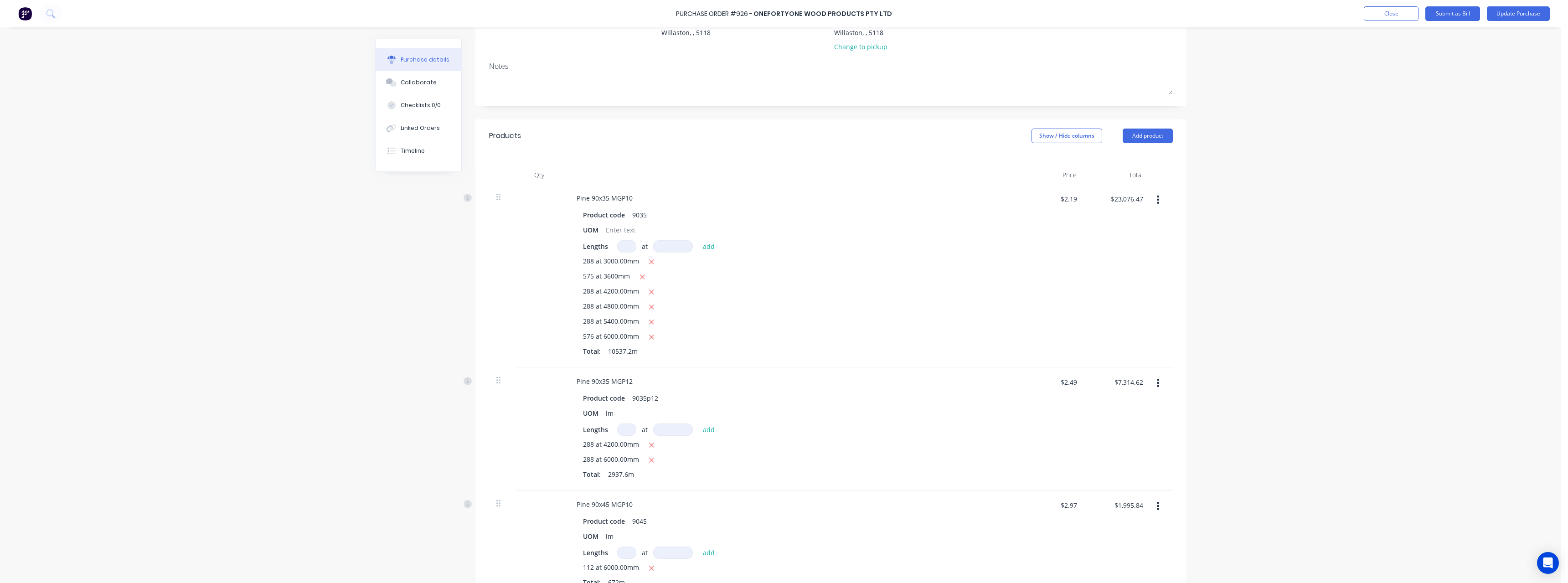
type textarea "x"
type input "2"
type textarea "x"
type input "28"
type textarea "x"
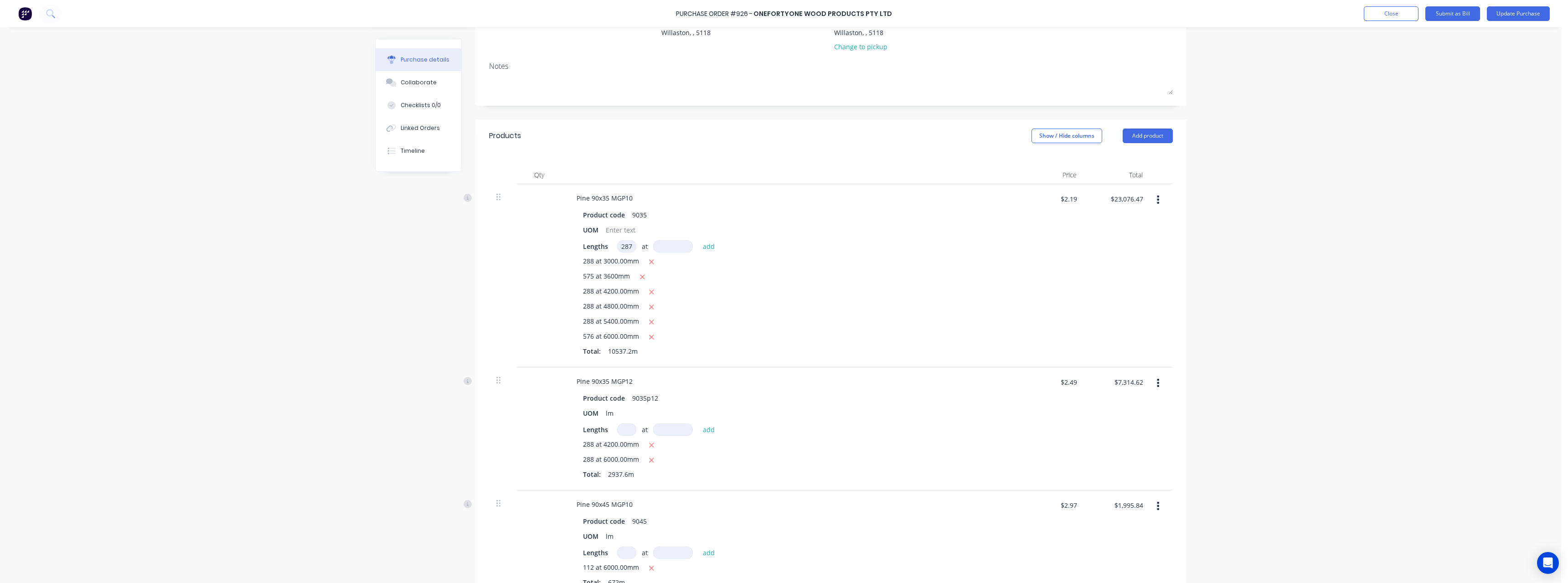
type input "287"
type textarea "x"
type input "4"
type textarea "x"
type input "42"
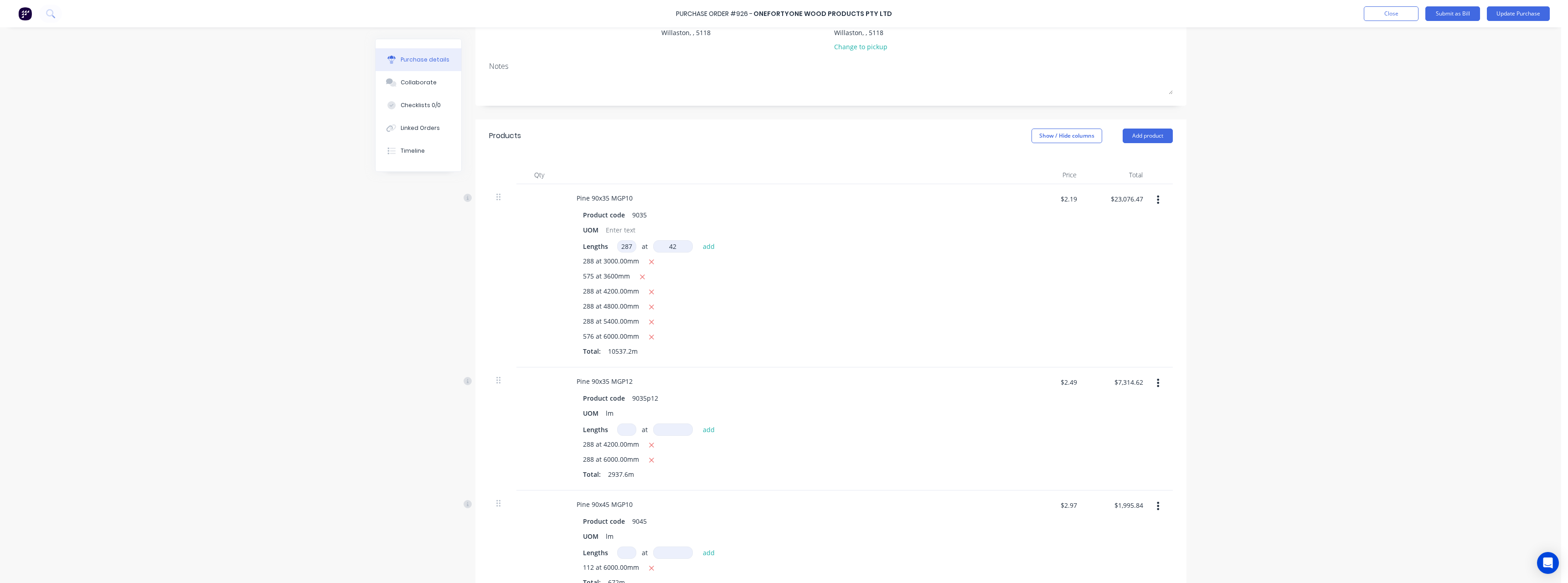
type textarea "x"
type input "420"
type textarea "x"
type input "4200"
type textarea "x"
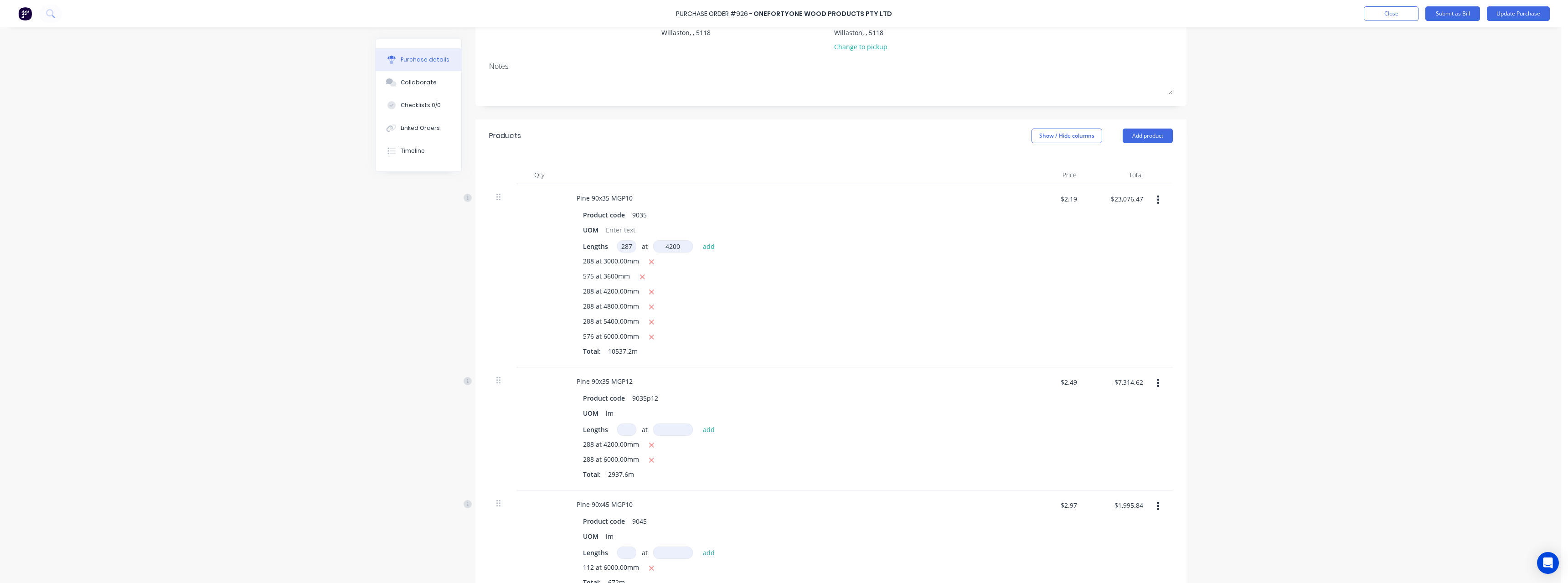
type input "$25,716.29"
click at [649, 318] on icon "button" at bounding box center [652, 322] width 6 height 8
type textarea "x"
type input "$22,688.84"
click at [629, 431] on input at bounding box center [626, 430] width 19 height 12
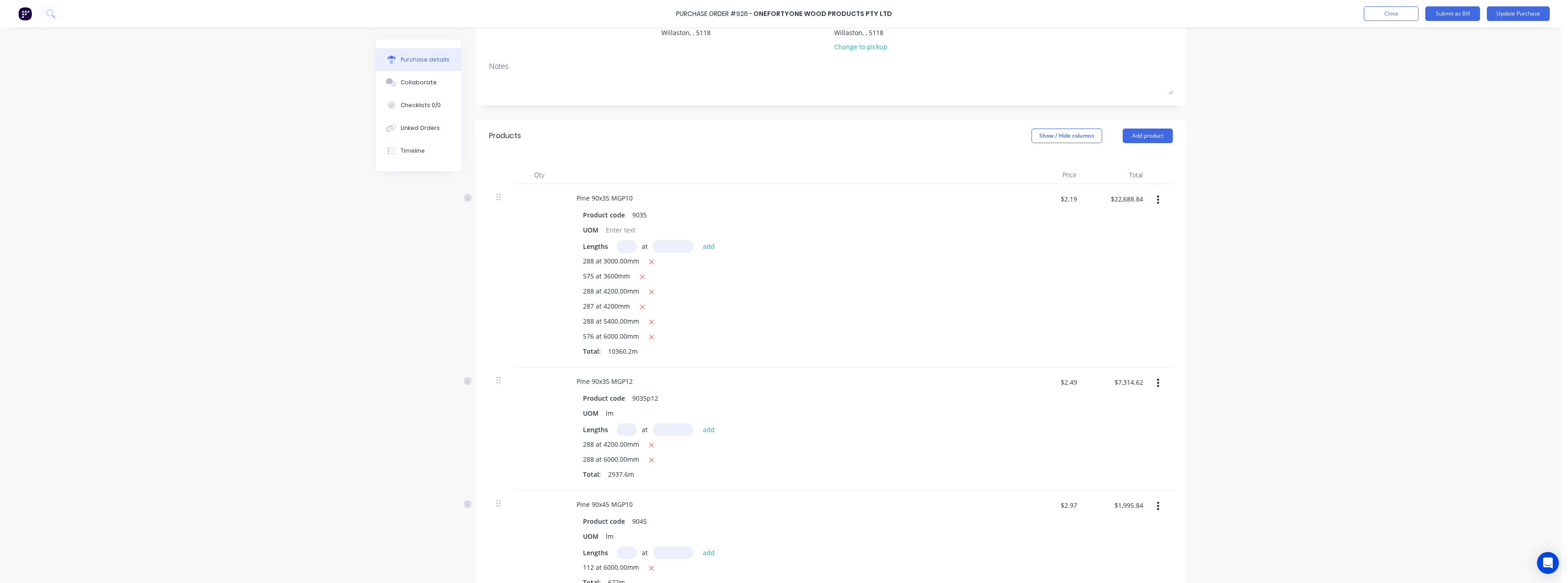
type textarea "x"
type input "2"
type textarea "x"
type input "24"
type textarea "x"
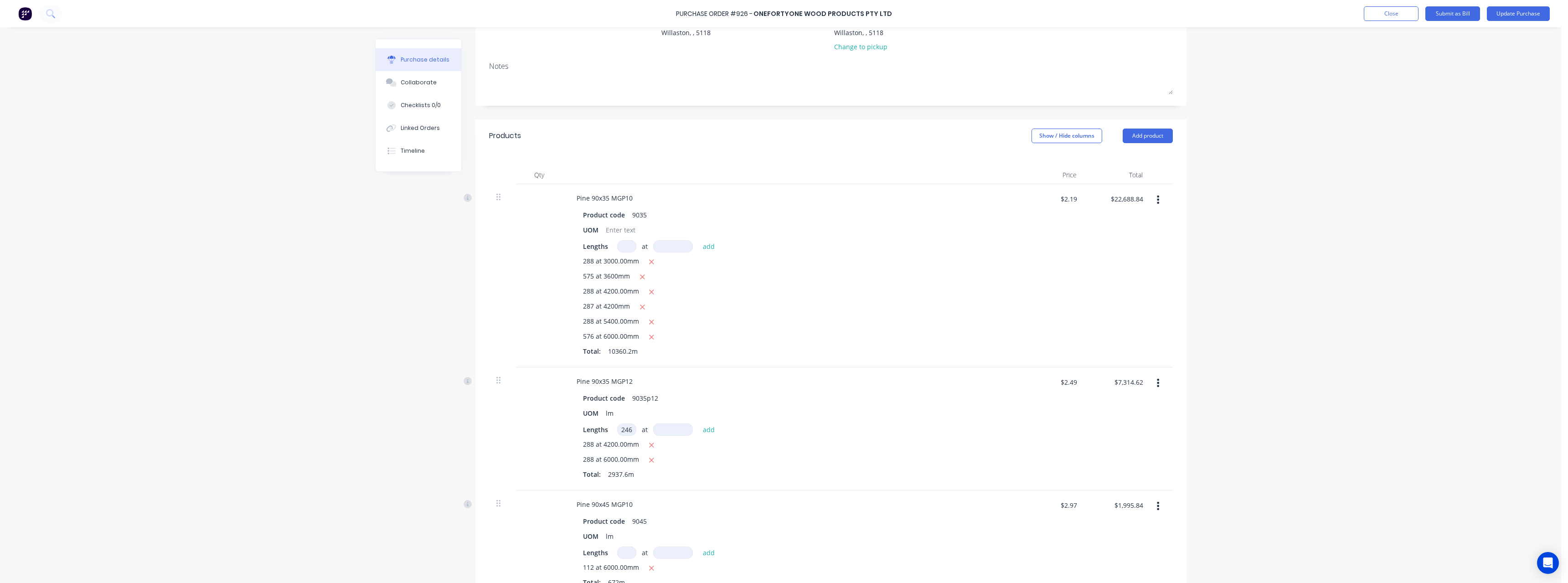
type input "246"
type textarea "x"
type input "4"
type textarea "x"
type input "42"
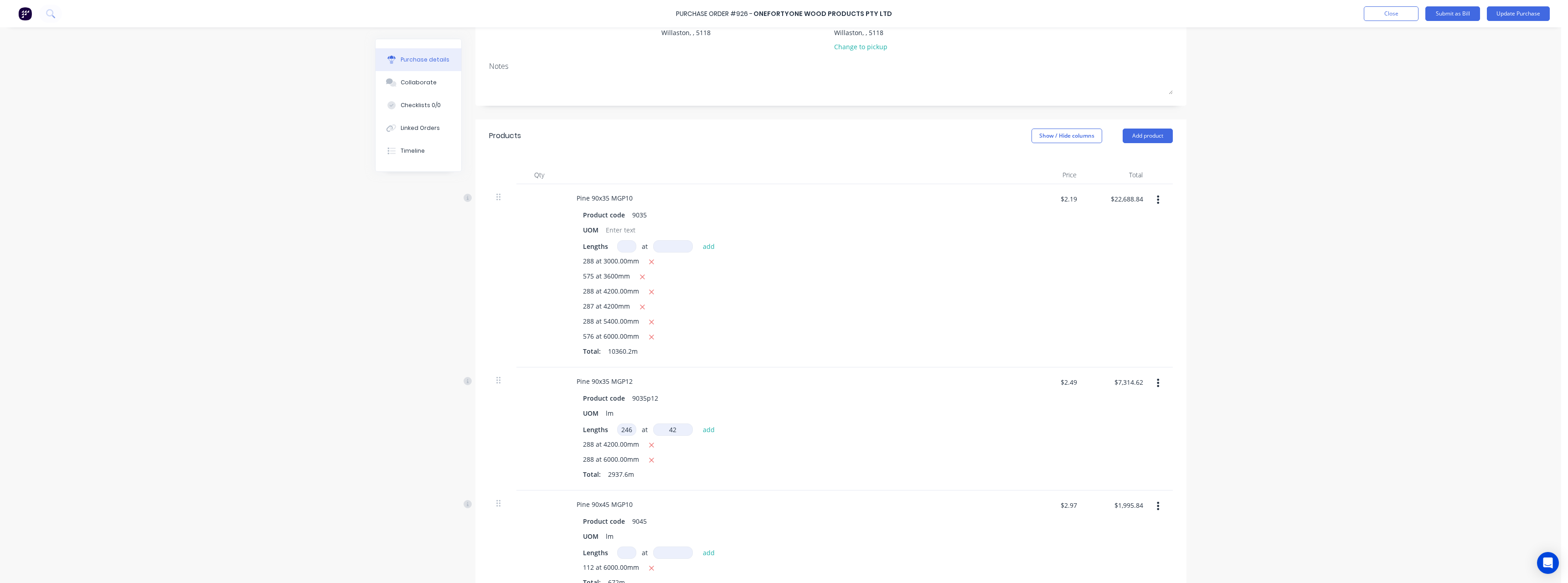
type textarea "x"
type input "420"
type textarea "x"
type input "4200"
type textarea "x"
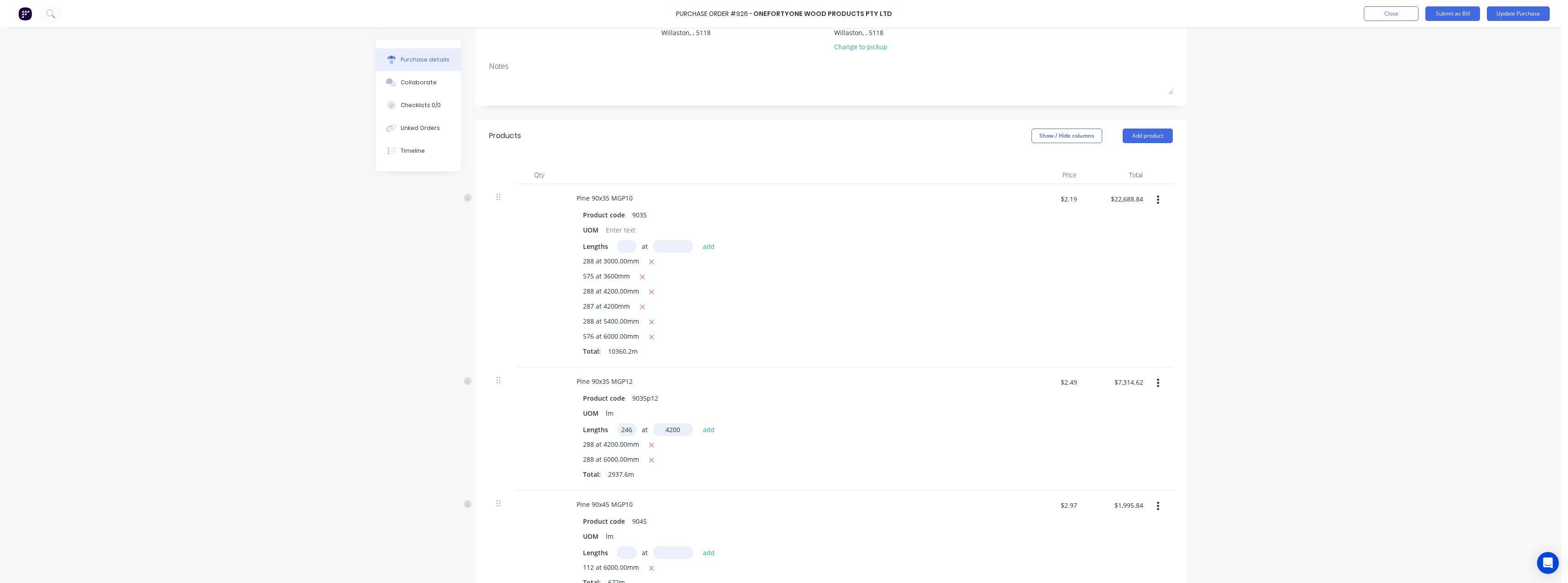
type input "$9,887.29"
click at [649, 446] on icon "button" at bounding box center [652, 445] width 5 height 5
type textarea "x"
type input "$6,875.39"
click at [653, 291] on button "button" at bounding box center [652, 292] width 12 height 12
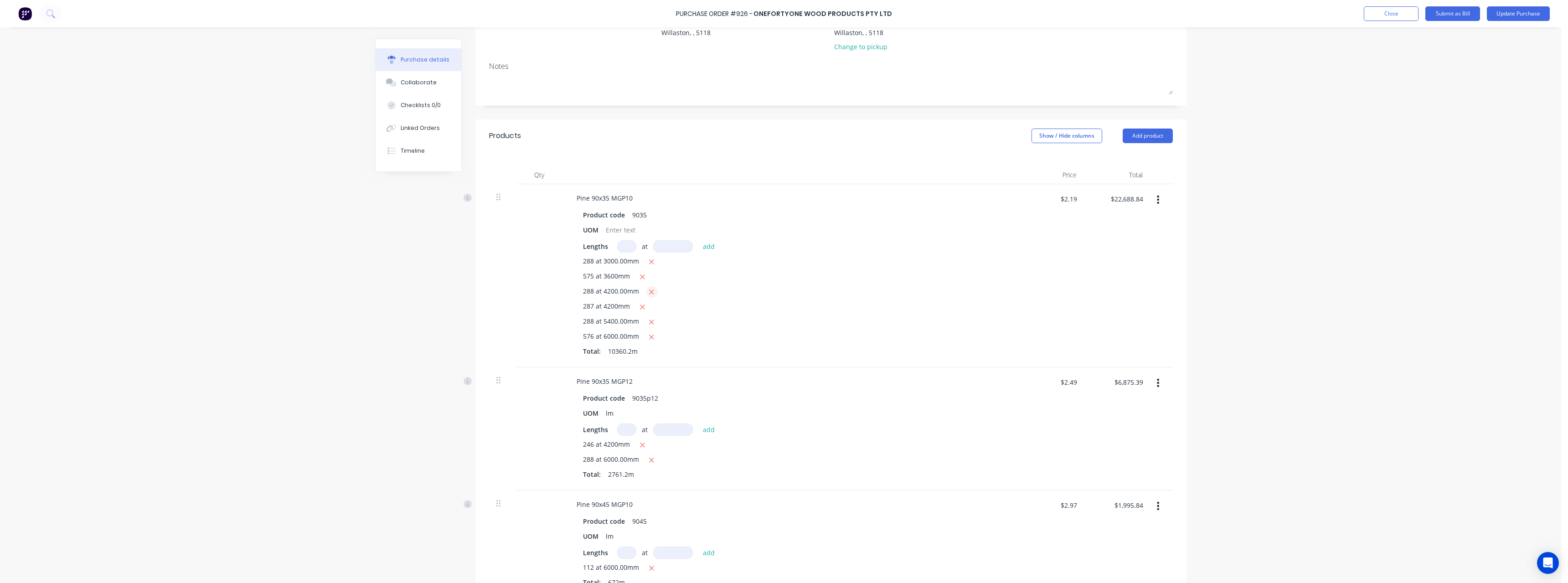
type textarea "x"
type input "$20,039.81"
click at [625, 248] on input at bounding box center [626, 246] width 19 height 12
type textarea "x"
type input "2"
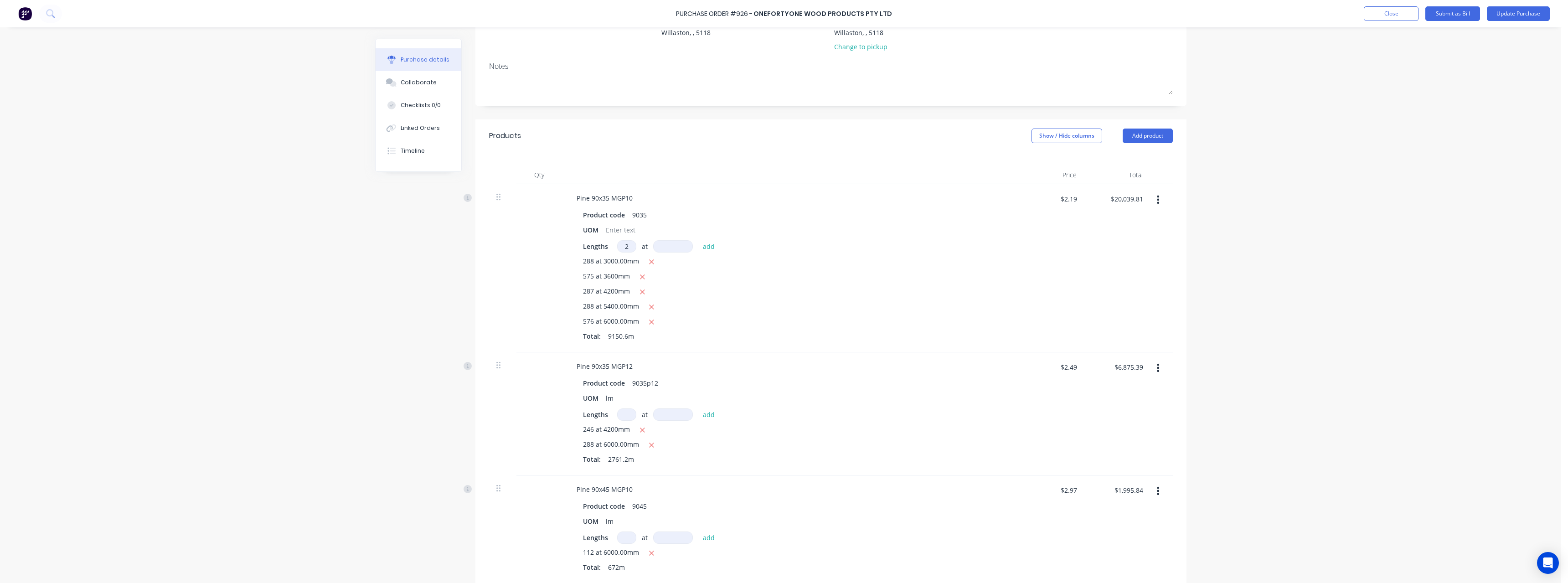
type textarea "x"
type input "28"
type textarea "x"
type input "288"
type textarea "x"
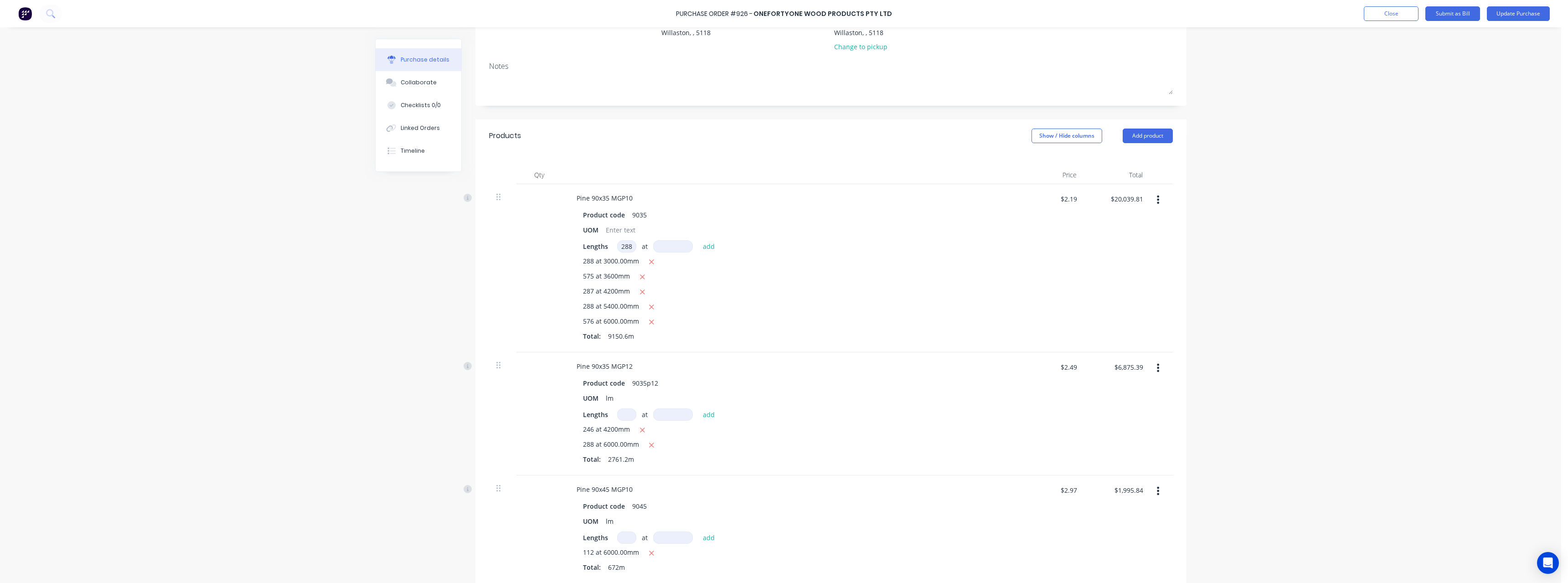
type input "4"
type textarea "x"
type input "48"
type textarea "x"
type input "480"
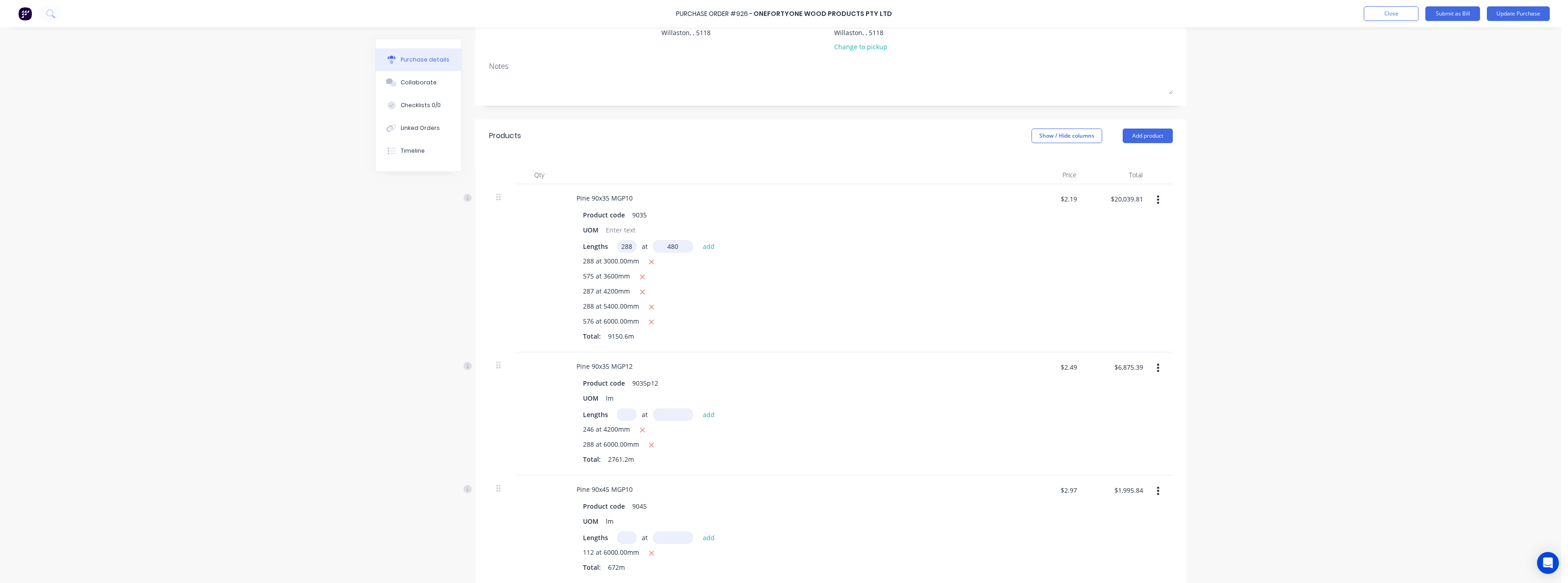
type textarea "x"
type input "4800"
type textarea "x"
type input "$23,067.27"
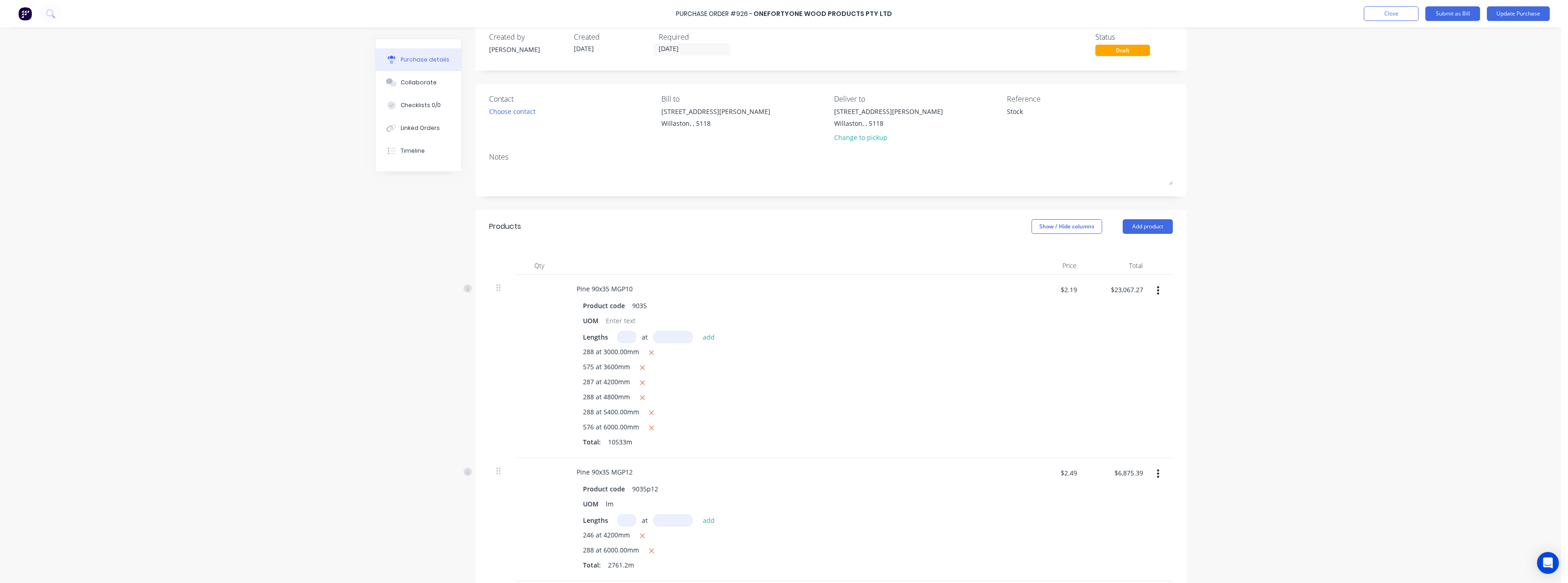
scroll to position [16, 0]
click at [1516, 15] on button "Update Purchase" at bounding box center [1518, 13] width 63 height 15
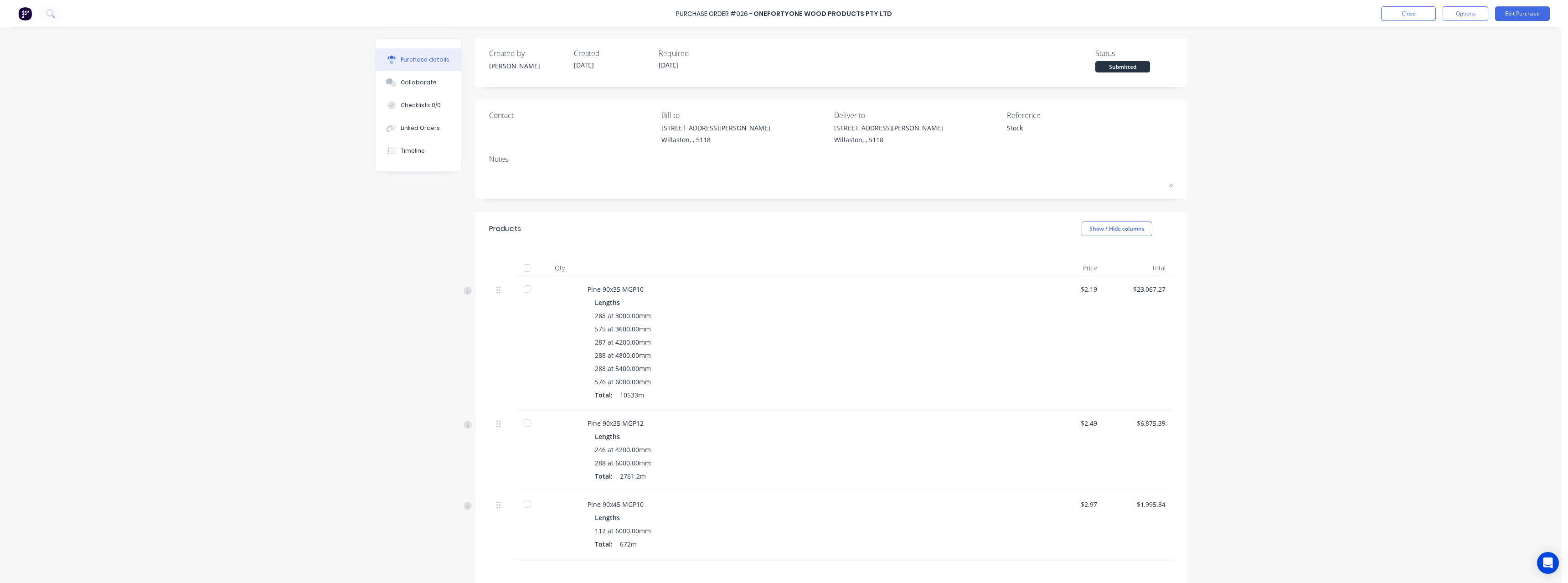
click at [524, 270] on div at bounding box center [527, 268] width 18 height 18
type textarea "x"
click at [1393, 17] on button "Close" at bounding box center [1409, 13] width 55 height 15
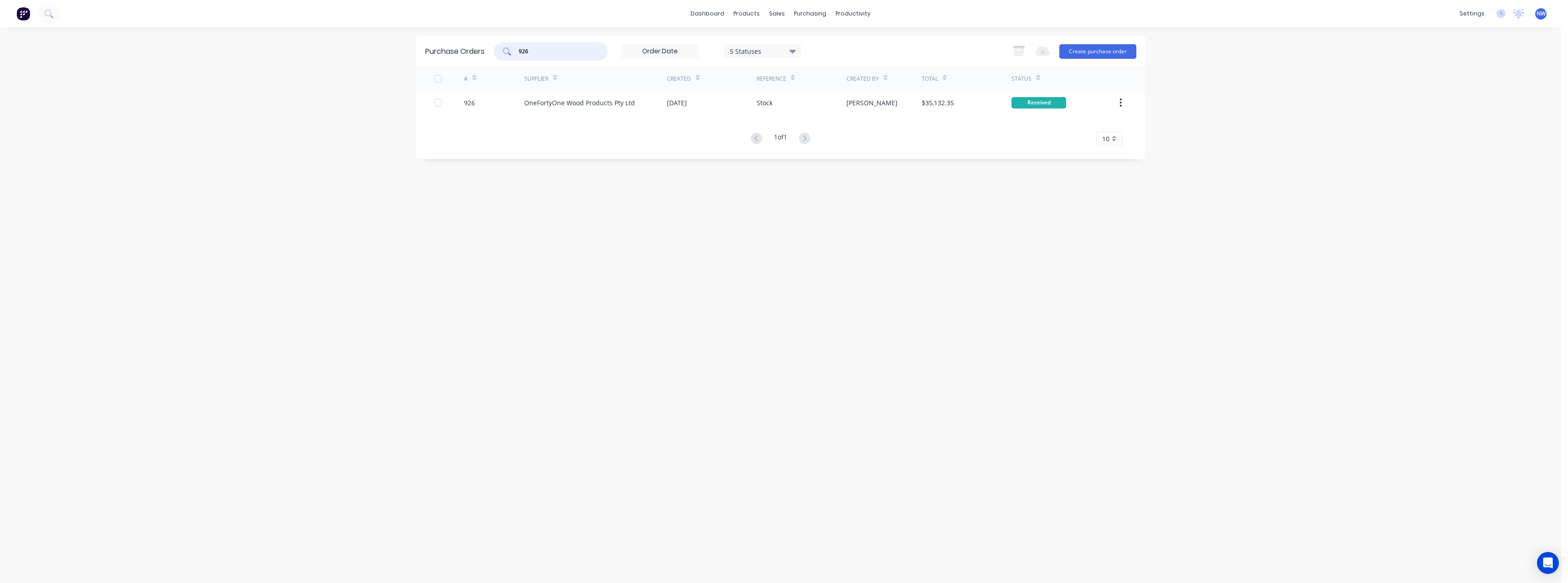
drag, startPoint x: 517, startPoint y: 57, endPoint x: 513, endPoint y: 57, distance: 4.0
click at [513, 57] on div "926" at bounding box center [550, 52] width 114 height 18
type input "980"
click at [584, 94] on div "ITI (SA) Pty Ltd" at bounding box center [595, 102] width 142 height 23
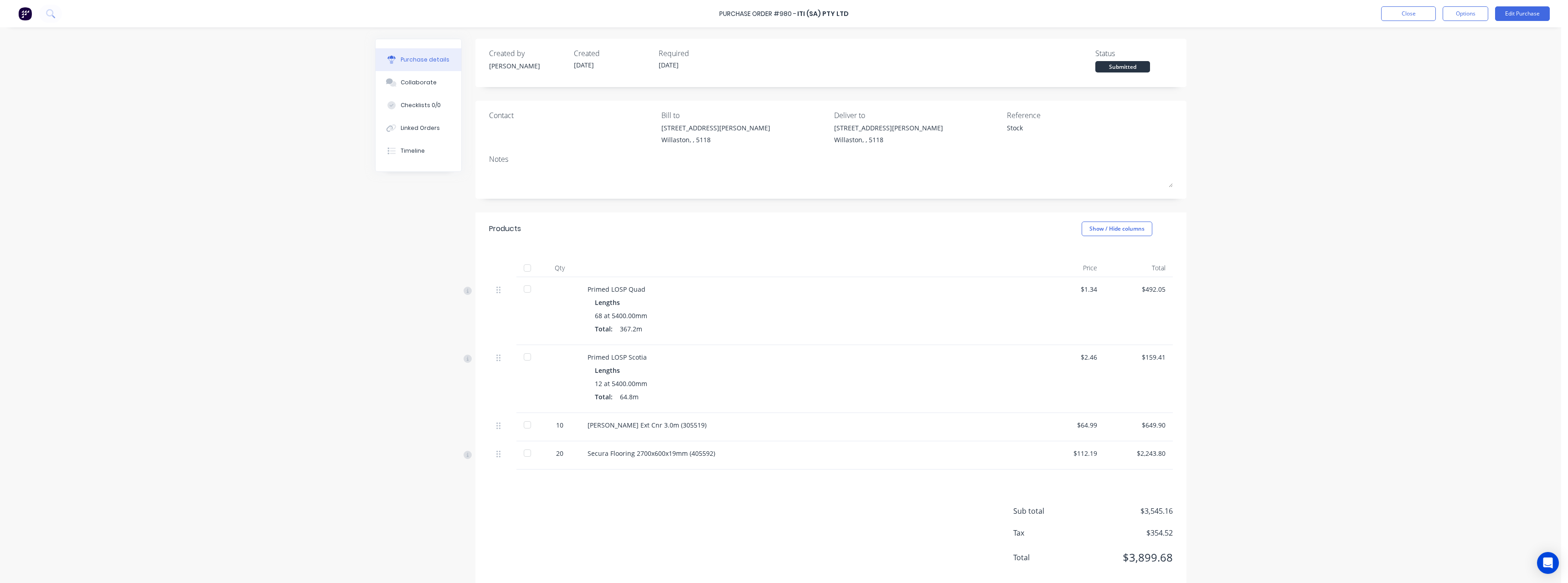
click at [522, 270] on div at bounding box center [527, 268] width 18 height 18
type textarea "x"
click at [1403, 13] on button "Close" at bounding box center [1409, 13] width 55 height 15
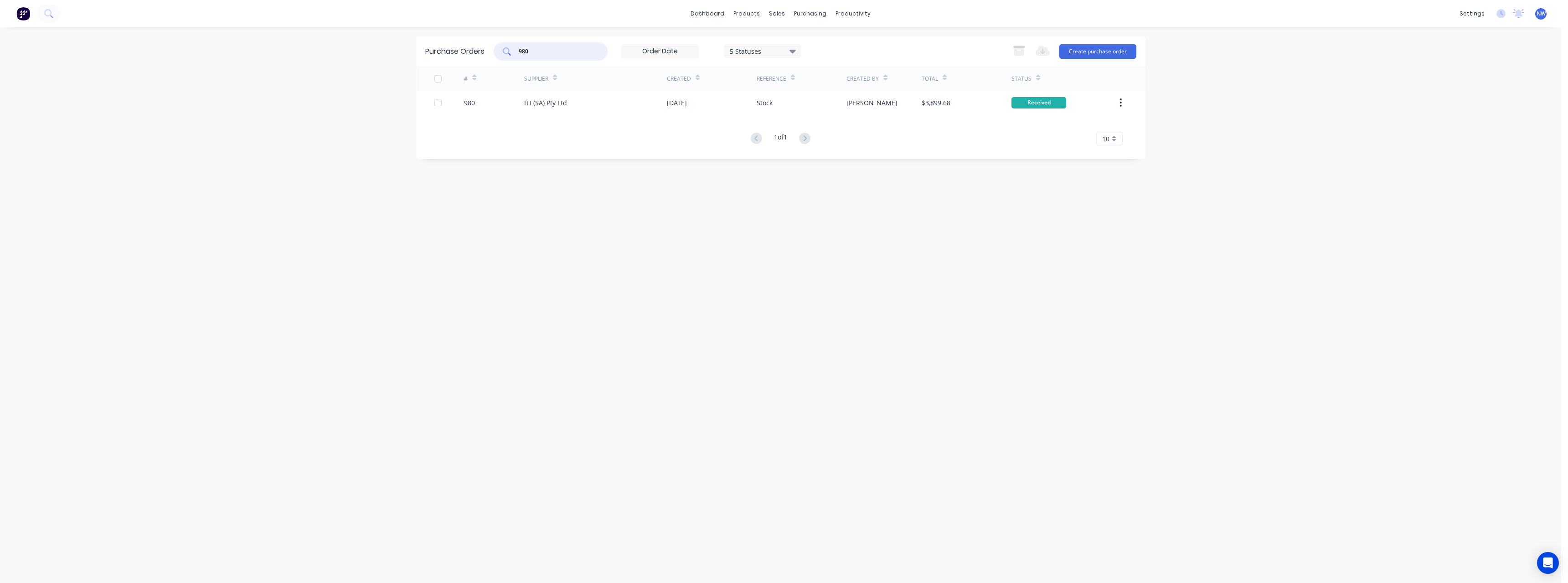
drag, startPoint x: 547, startPoint y: 50, endPoint x: 492, endPoint y: 54, distance: 55.1
click at [492, 54] on div "Purchase Orders 980 5 Statuses 5 Statuses Export to Excel (XLSX) Create purchas…" at bounding box center [781, 51] width 729 height 30
type input "981"
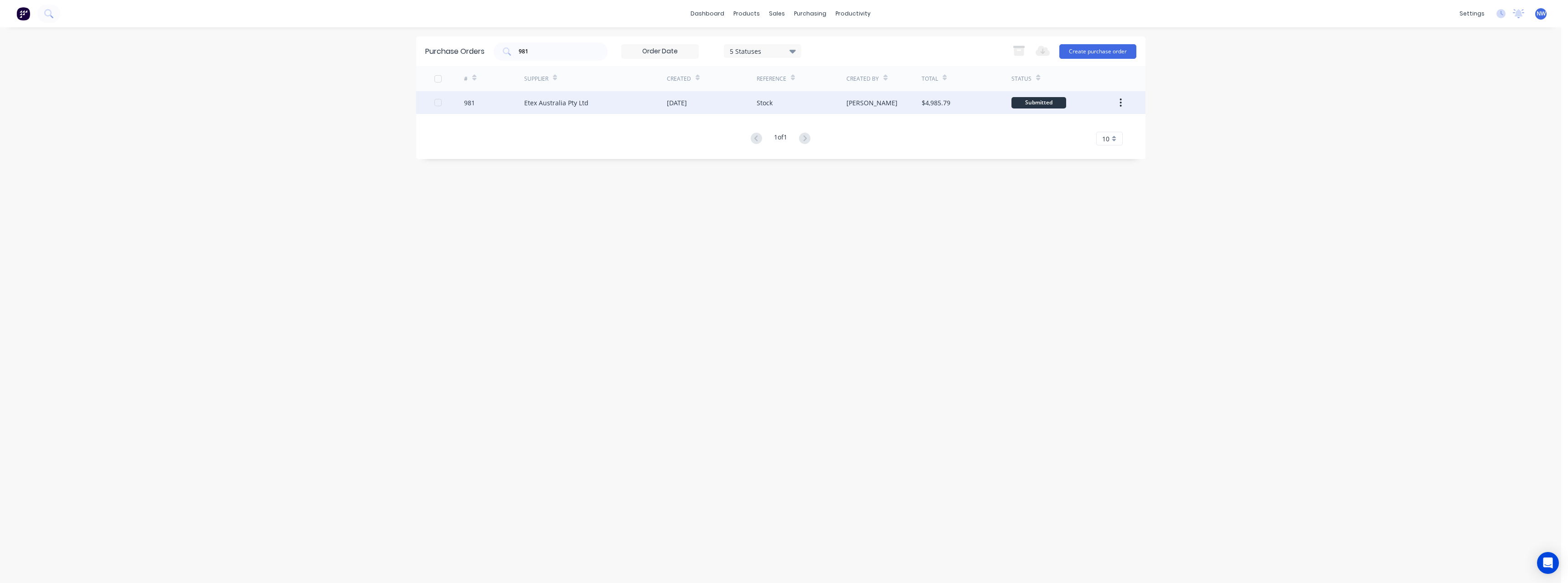
click at [547, 106] on div "Etex Australia Pty Ltd" at bounding box center [556, 103] width 65 height 10
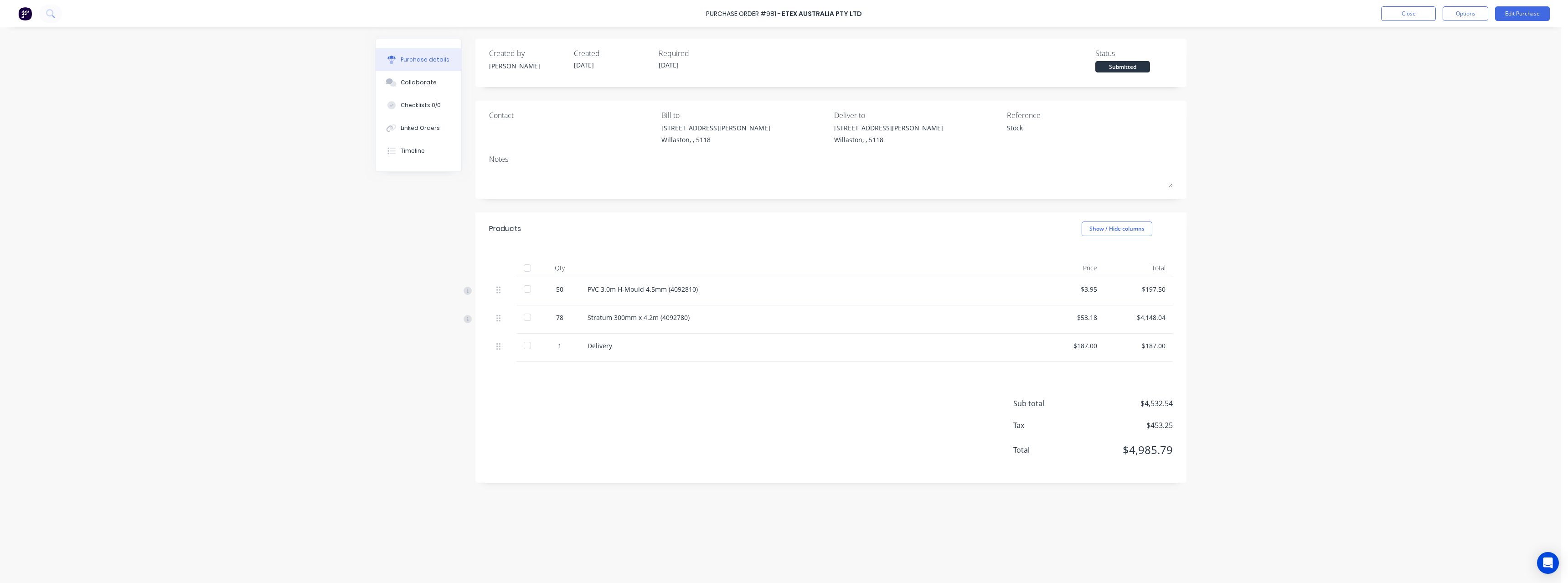
click at [529, 268] on div at bounding box center [527, 268] width 18 height 18
type textarea "x"
click at [1419, 15] on button "Close" at bounding box center [1409, 13] width 55 height 15
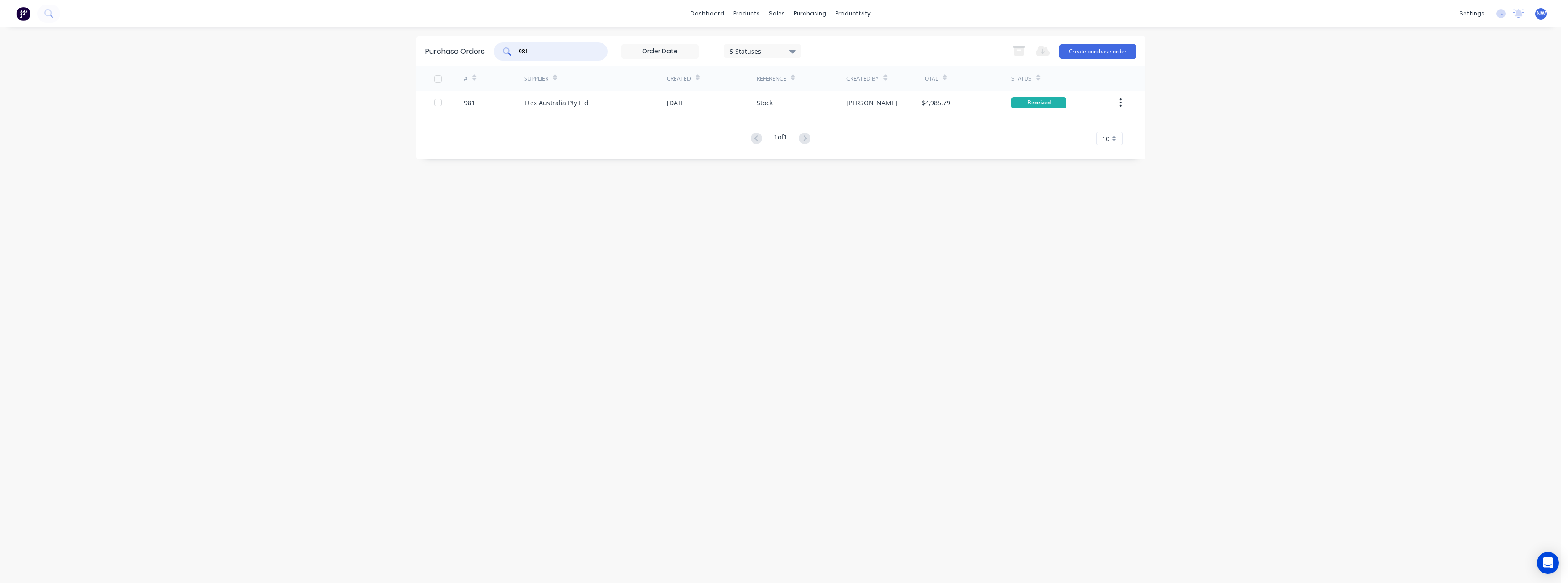
drag, startPoint x: 527, startPoint y: 52, endPoint x: 496, endPoint y: 52, distance: 31.0
click at [496, 52] on div "981" at bounding box center [550, 52] width 114 height 18
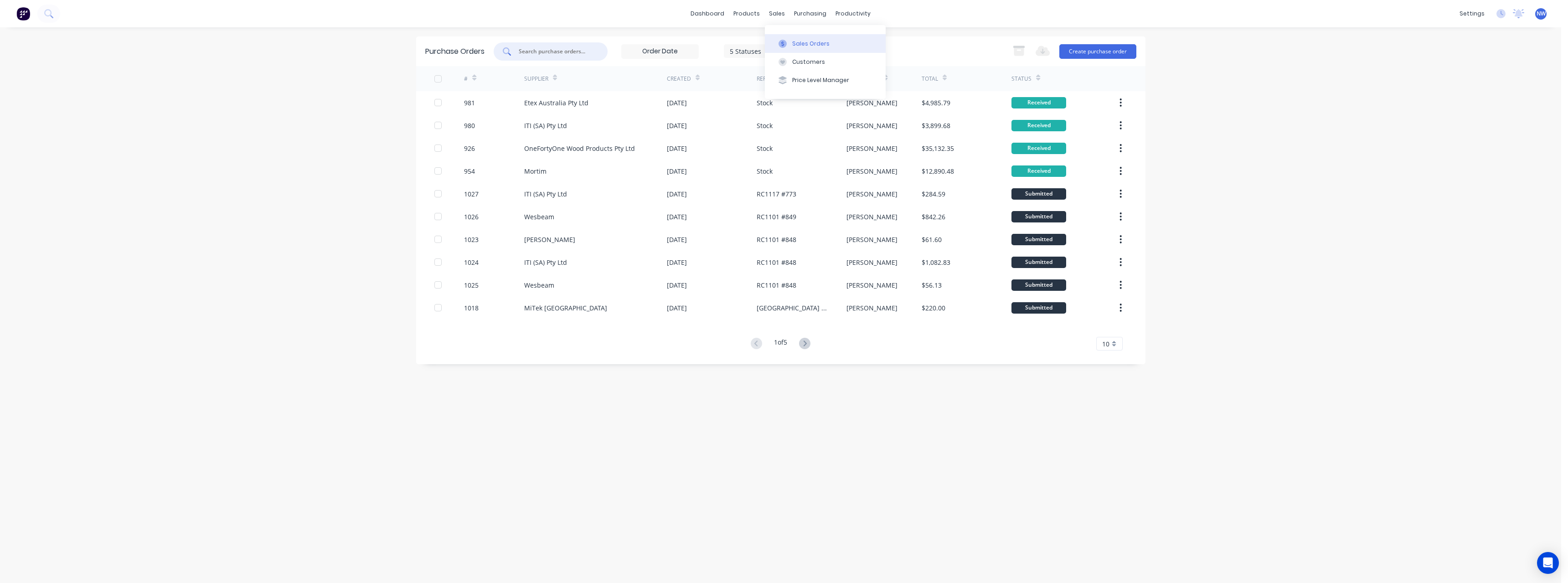
click at [796, 38] on button "Sales Orders" at bounding box center [825, 43] width 121 height 18
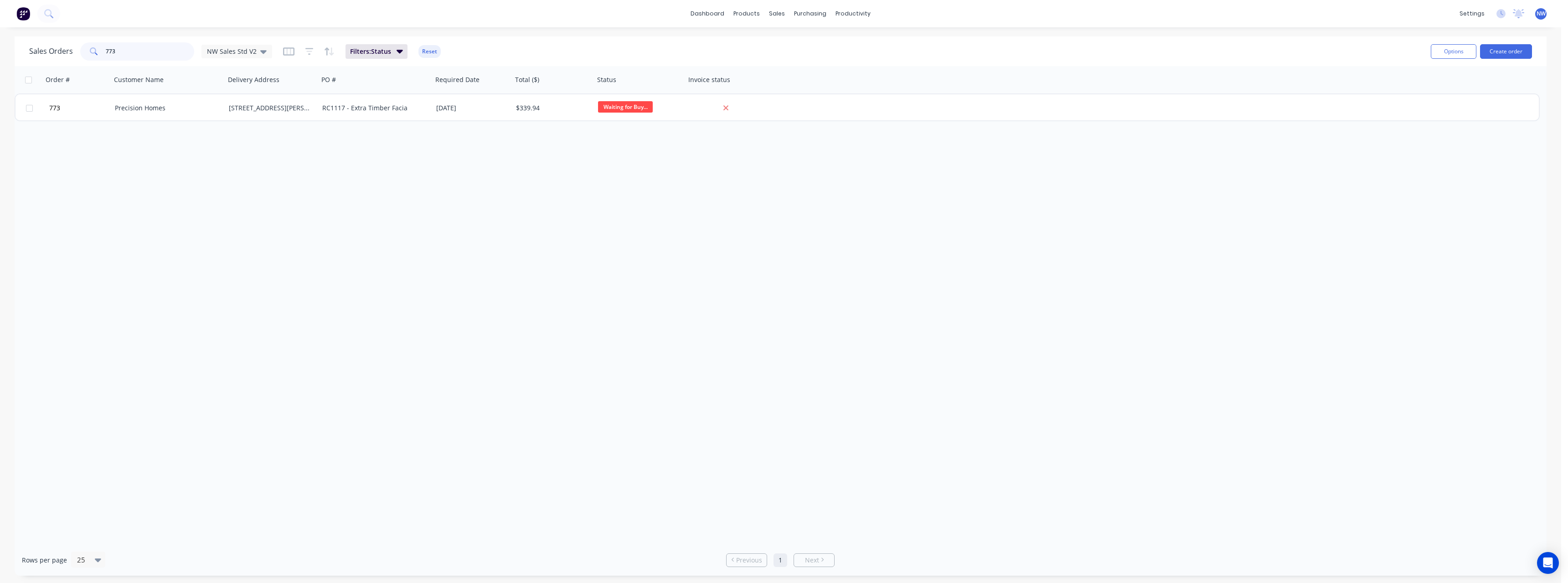
drag, startPoint x: 122, startPoint y: 52, endPoint x: 77, endPoint y: 52, distance: 45.0
click at [77, 52] on div "Sales Orders [STREET_ADDRESS]" at bounding box center [150, 52] width 243 height 18
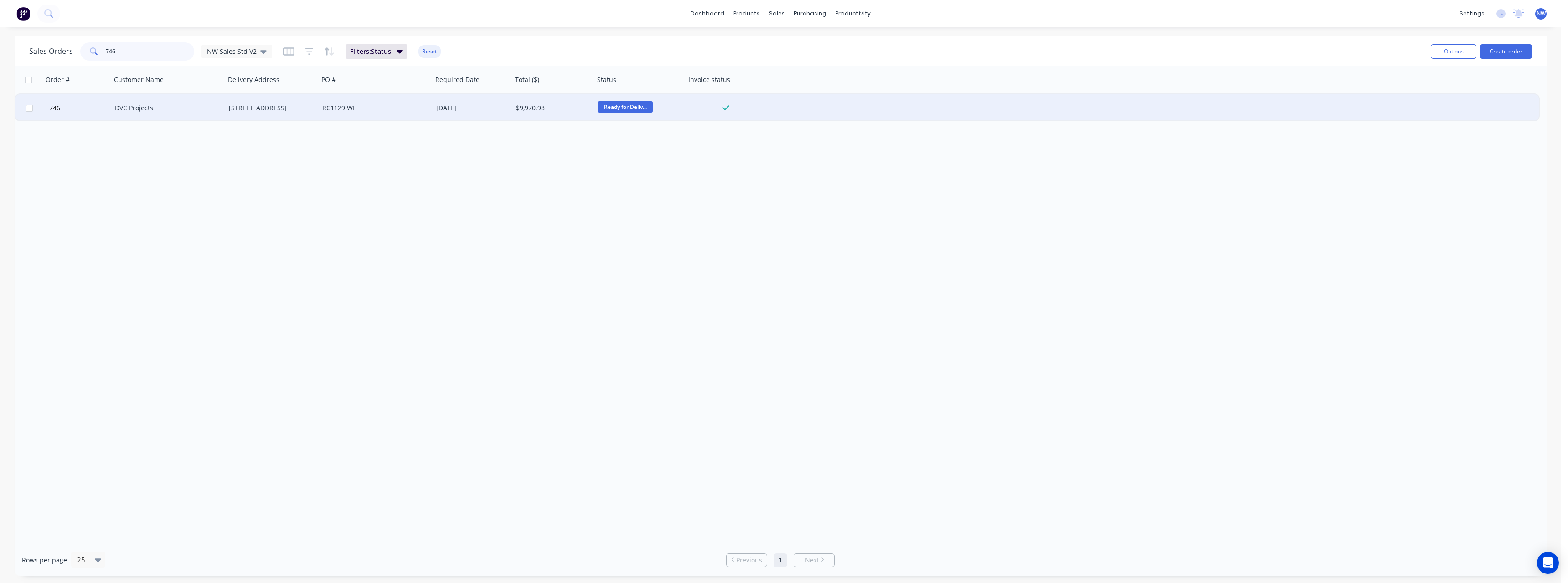
type input "746"
click at [192, 111] on div "DVC Projects" at bounding box center [166, 108] width 101 height 9
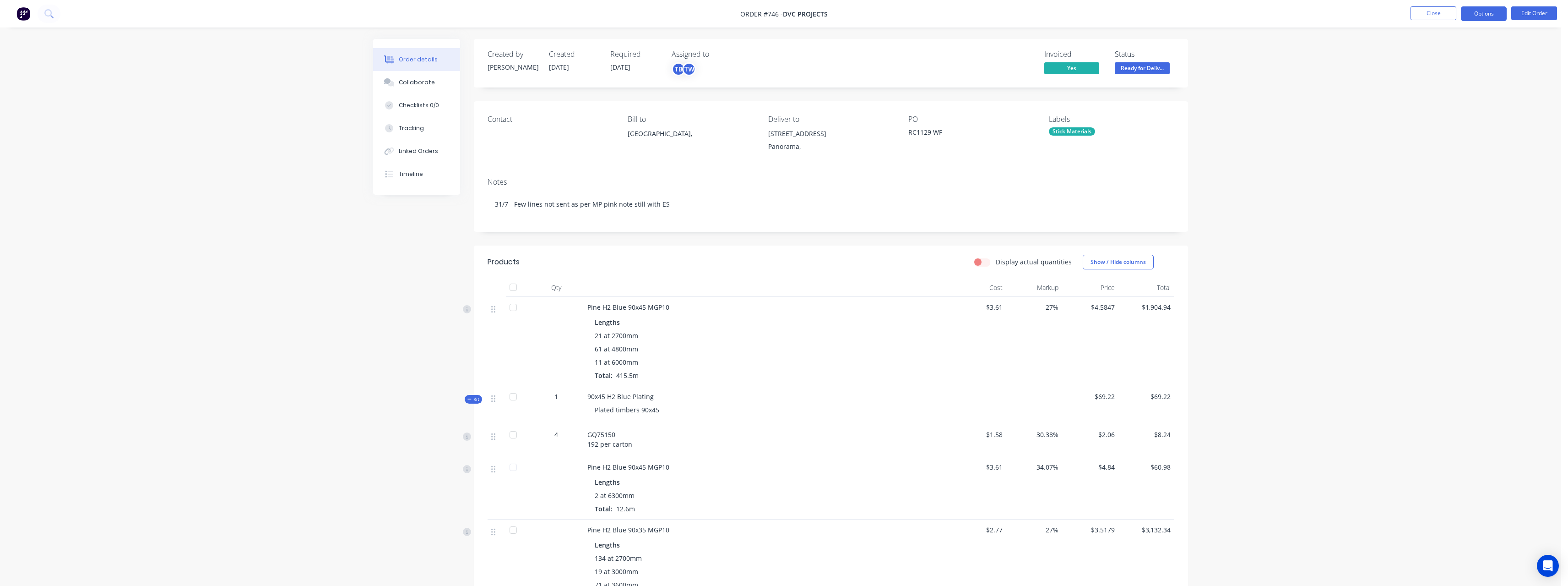
click at [1489, 7] on button "Options" at bounding box center [1484, 13] width 46 height 15
click at [1461, 160] on div "Purchase Products" at bounding box center [1456, 166] width 84 height 13
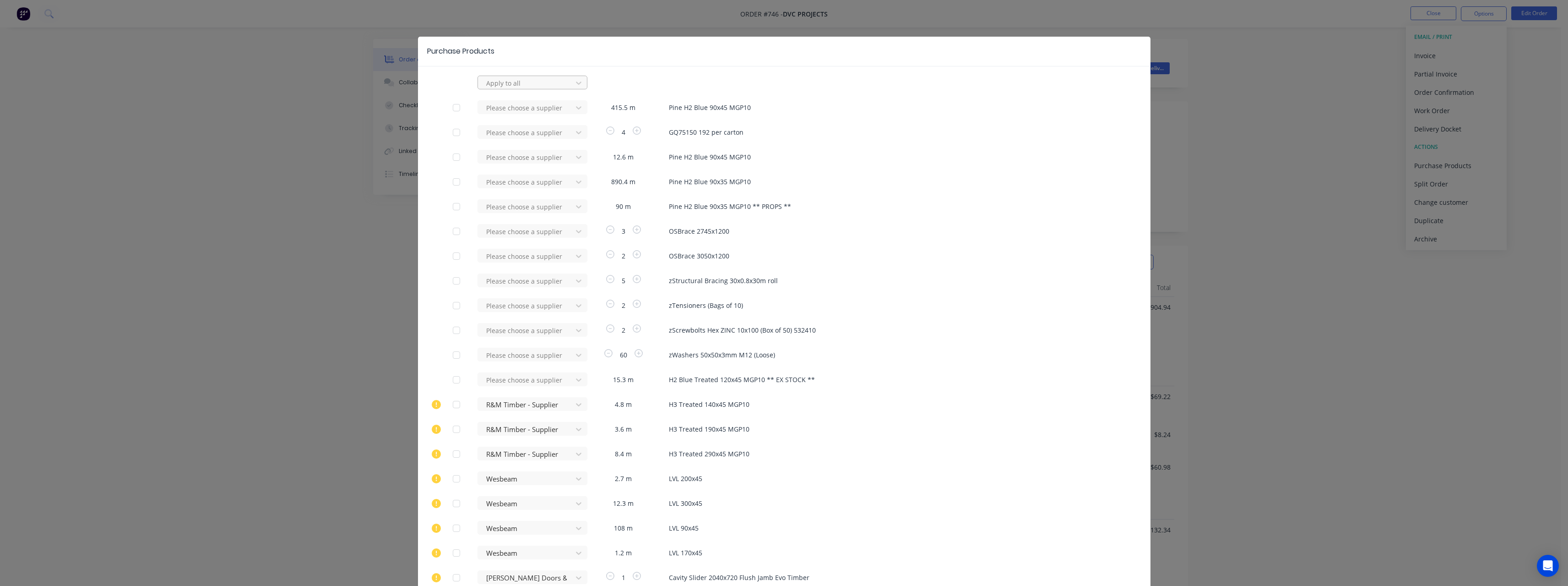
click at [526, 85] on div at bounding box center [526, 83] width 83 height 12
type input "rue"
click at [521, 143] on div "[PERSON_NAME] Internal" at bounding box center [532, 137] width 110 height 17
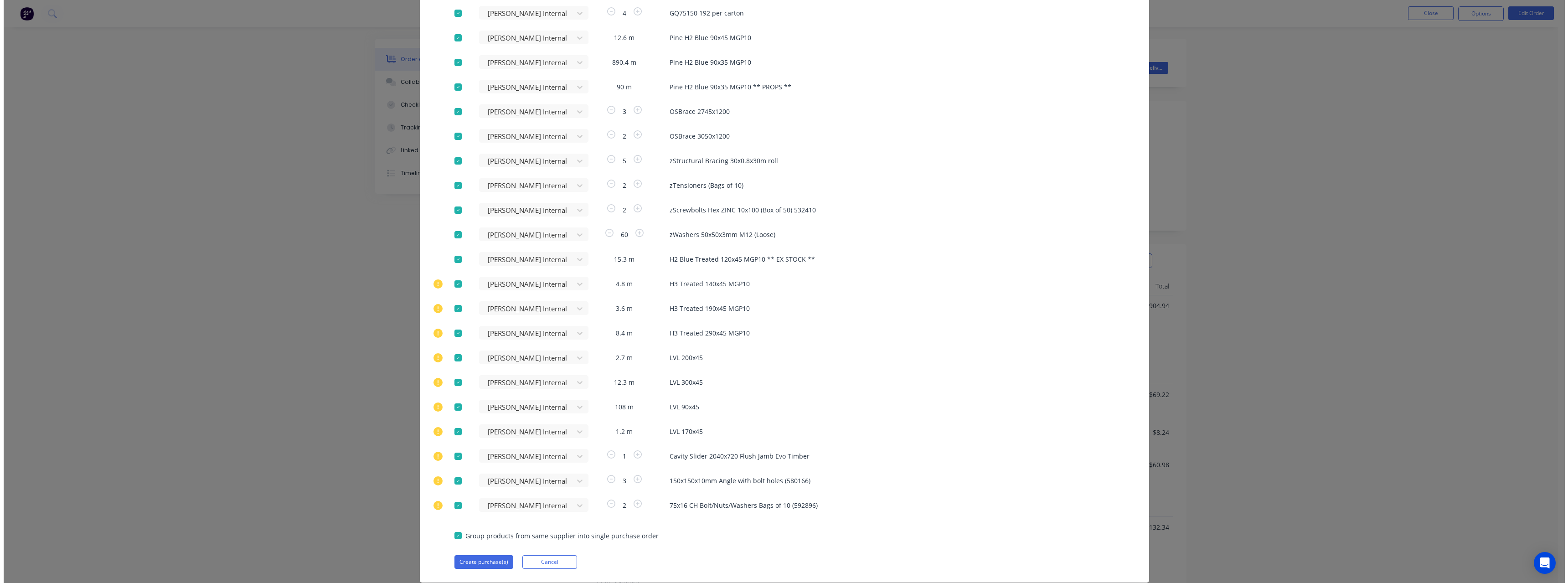
scroll to position [137, 0]
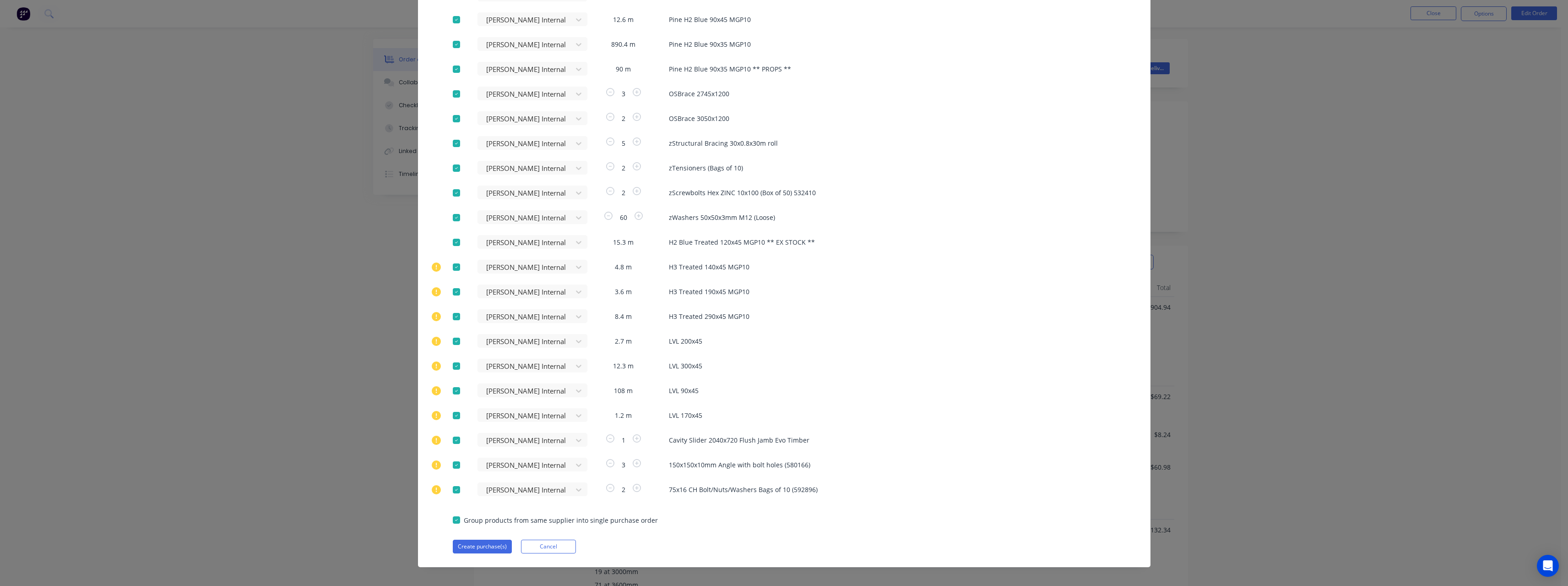
click at [454, 267] on div at bounding box center [457, 267] width 18 height 18
click at [454, 289] on div at bounding box center [457, 292] width 18 height 18
click at [452, 318] on div at bounding box center [457, 316] width 18 height 18
click at [453, 338] on div at bounding box center [457, 341] width 18 height 18
click at [455, 365] on div at bounding box center [457, 366] width 18 height 18
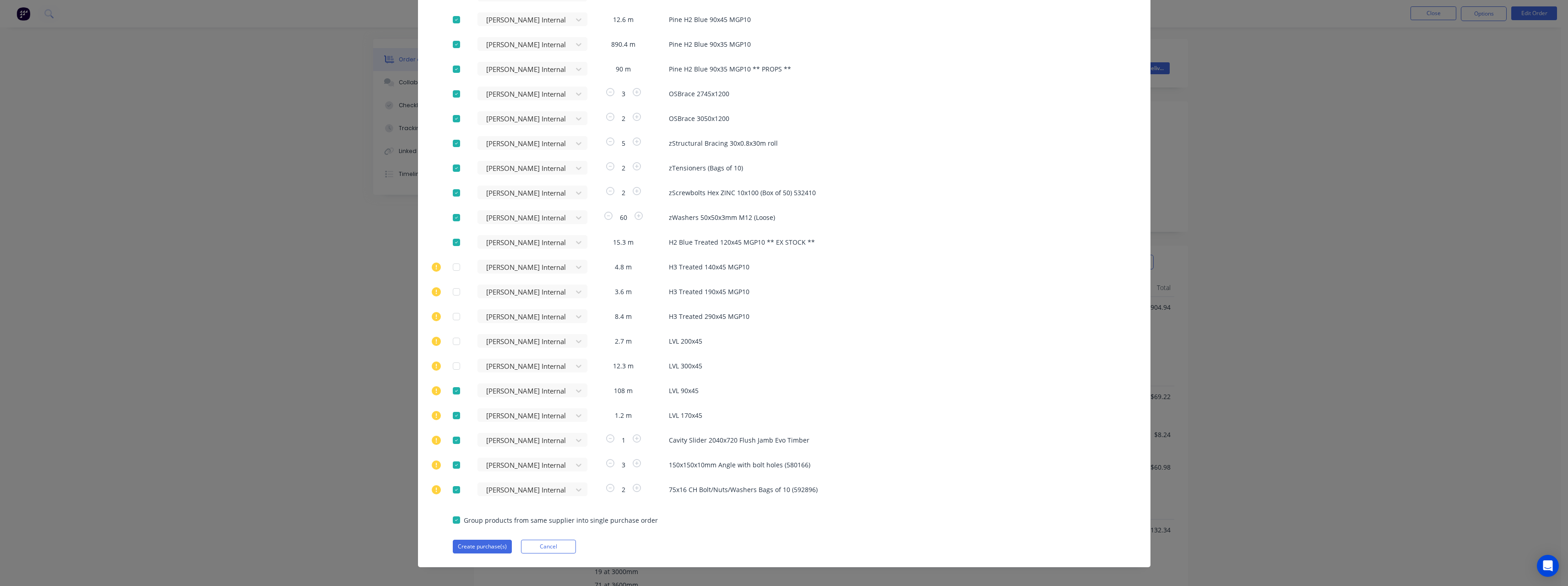
click at [453, 390] on div at bounding box center [457, 391] width 18 height 18
click at [452, 411] on div at bounding box center [457, 415] width 18 height 18
click at [451, 433] on div at bounding box center [457, 440] width 18 height 18
click at [451, 457] on div at bounding box center [457, 465] width 18 height 18
click at [455, 488] on div at bounding box center [457, 490] width 18 height 18
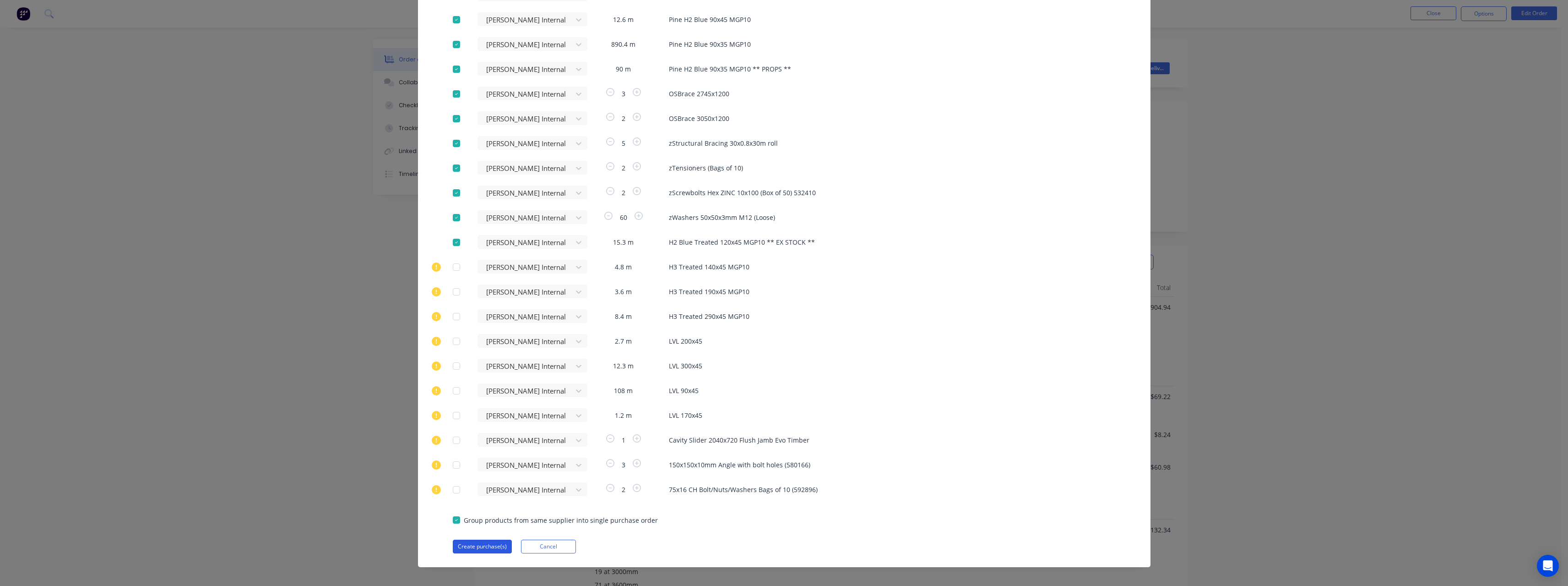
click at [480, 543] on button "Create purchase(s)" at bounding box center [482, 546] width 59 height 13
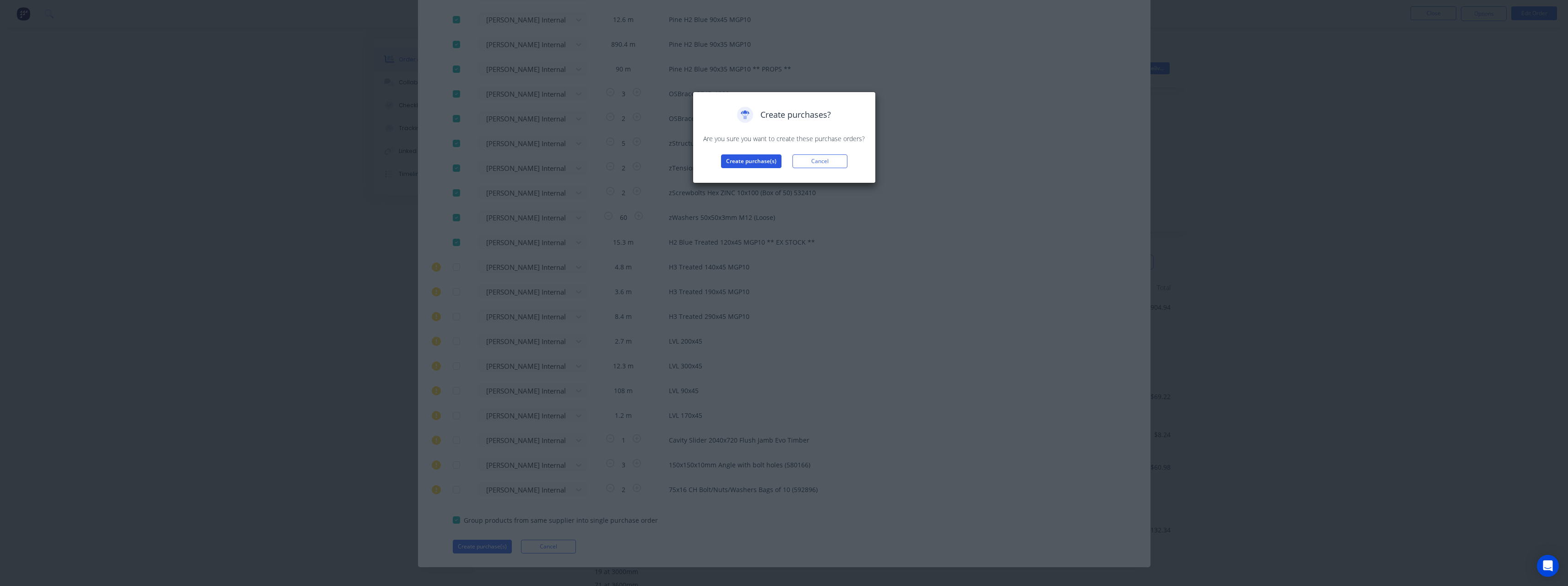
click at [746, 163] on button "Create purchase(s)" at bounding box center [751, 161] width 61 height 13
click at [746, 164] on div "Purchases created Your purchases have been created and saved as drafts. Click t…" at bounding box center [784, 144] width 164 height 76
click at [745, 171] on button "View purchase(s)" at bounding box center [751, 176] width 55 height 13
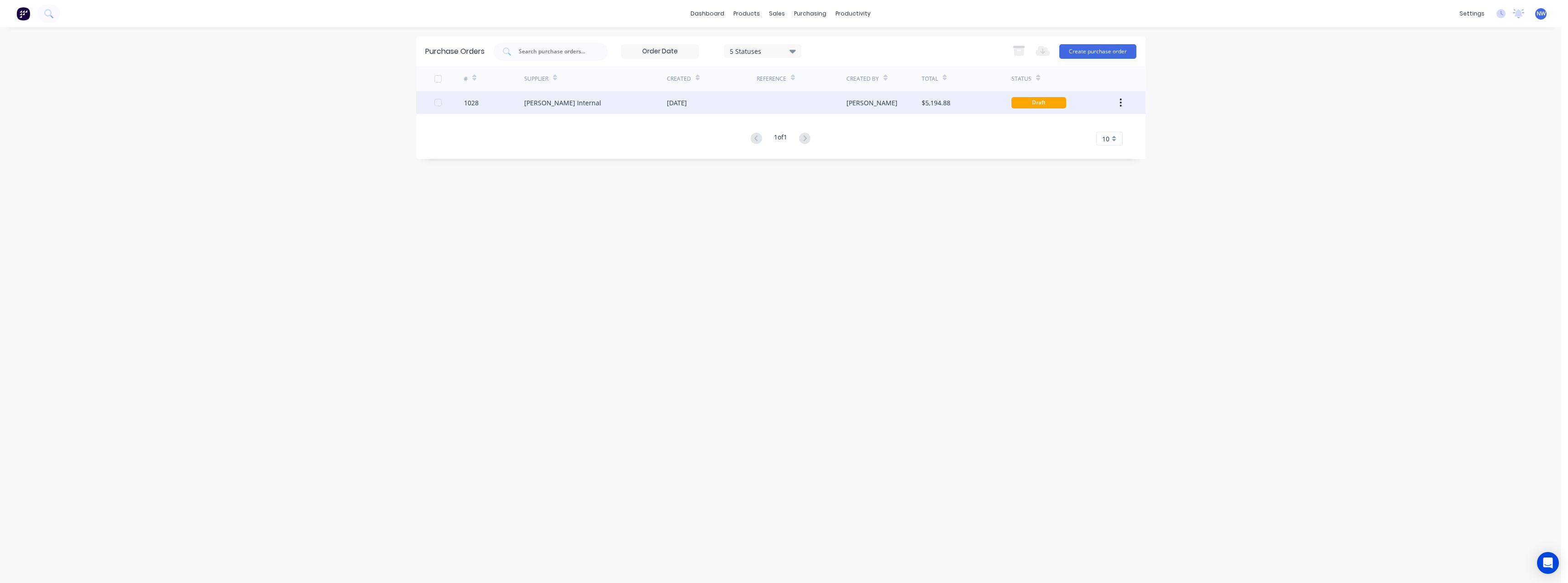
click at [662, 106] on div "[PERSON_NAME] Internal" at bounding box center [595, 102] width 142 height 23
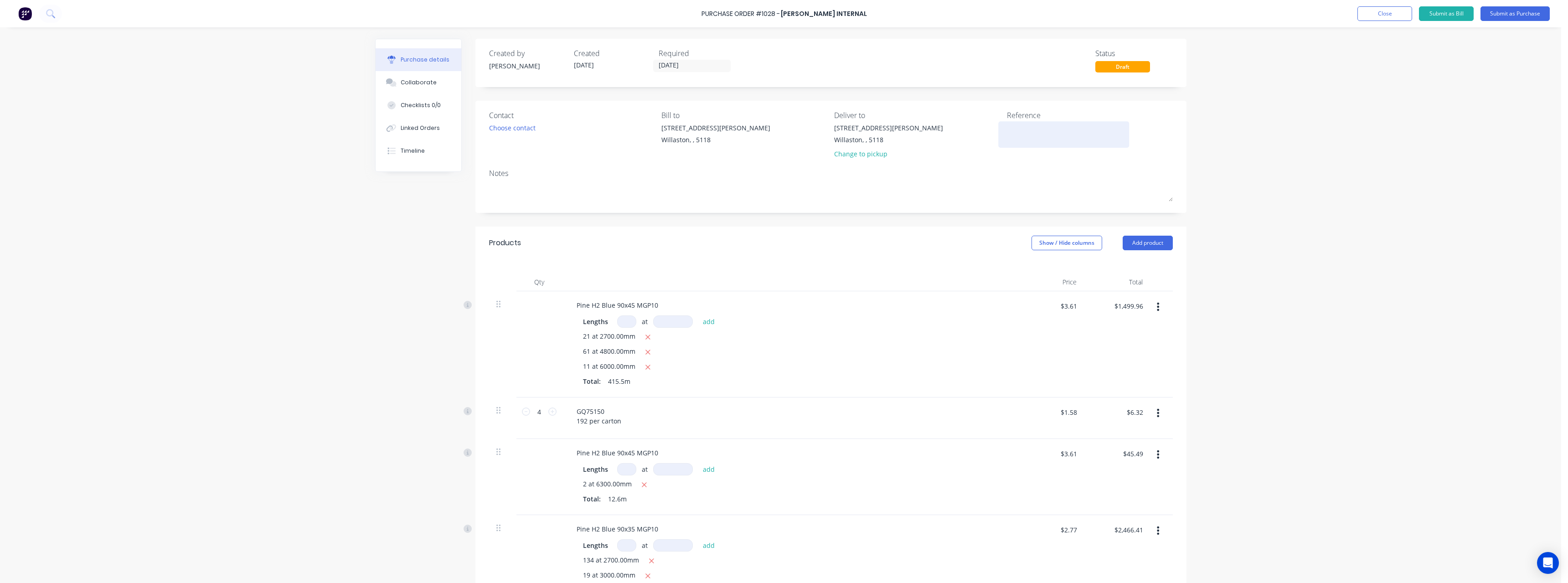
click at [1018, 125] on textarea at bounding box center [1063, 133] width 114 height 21
type textarea "RC1129 #746"
click at [1508, 13] on button "Submit as Purchase" at bounding box center [1515, 13] width 69 height 15
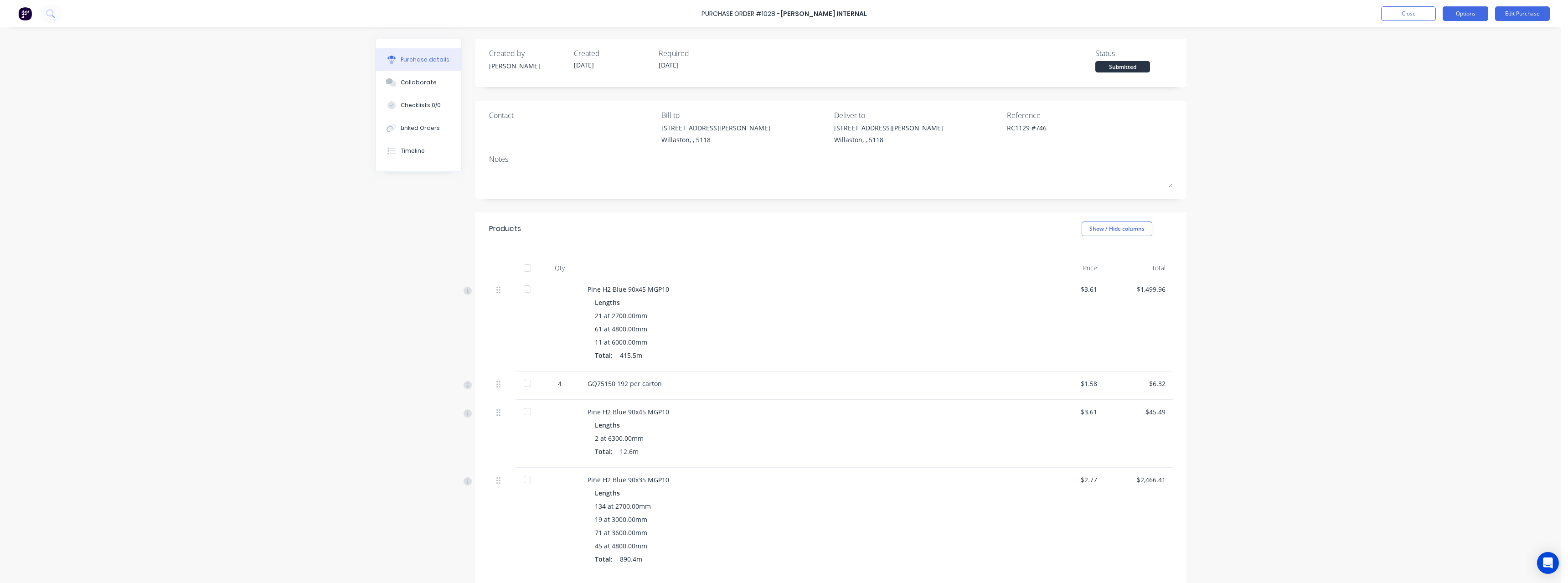
click at [1465, 10] on button "Options" at bounding box center [1465, 13] width 46 height 15
click at [1460, 32] on div "Print / Email" at bounding box center [1444, 37] width 70 height 13
click at [1455, 52] on div "With pricing" at bounding box center [1444, 55] width 70 height 13
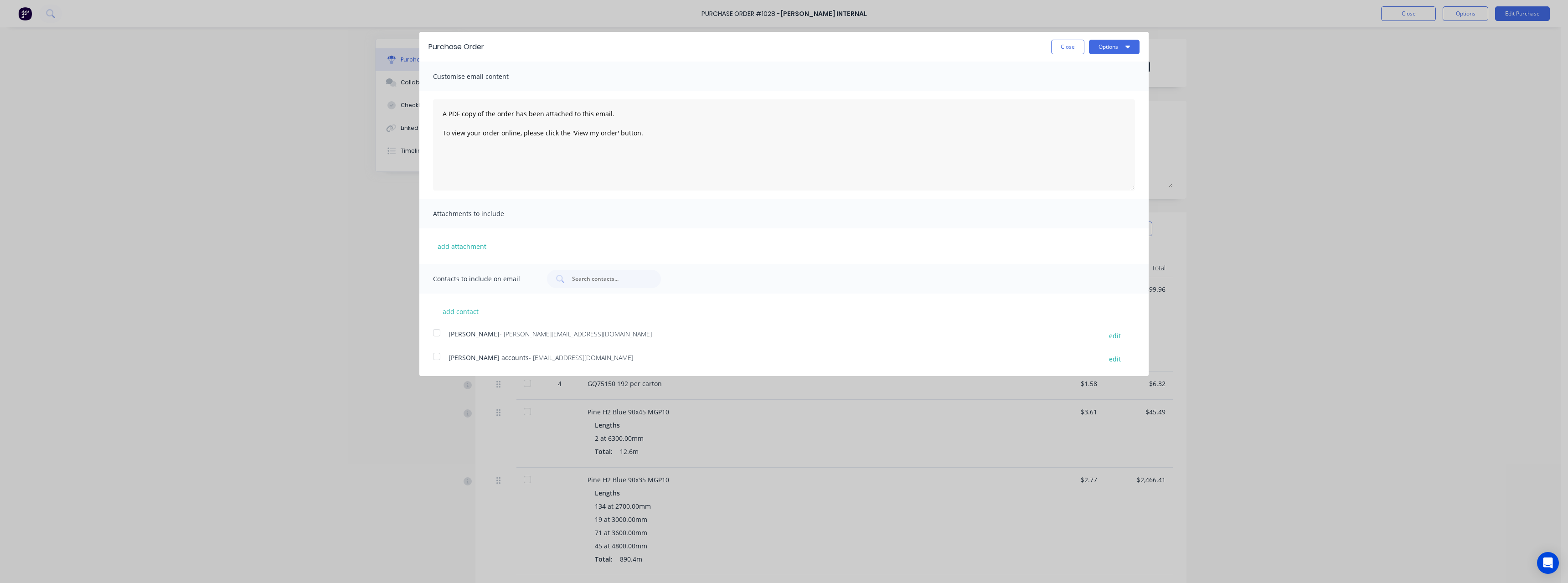
click at [542, 353] on span "- [EMAIL_ADDRESS][DOMAIN_NAME]" at bounding box center [581, 357] width 104 height 9
click at [1109, 47] on button "Options" at bounding box center [1114, 47] width 51 height 15
click at [1094, 83] on div "Email" at bounding box center [1096, 88] width 70 height 13
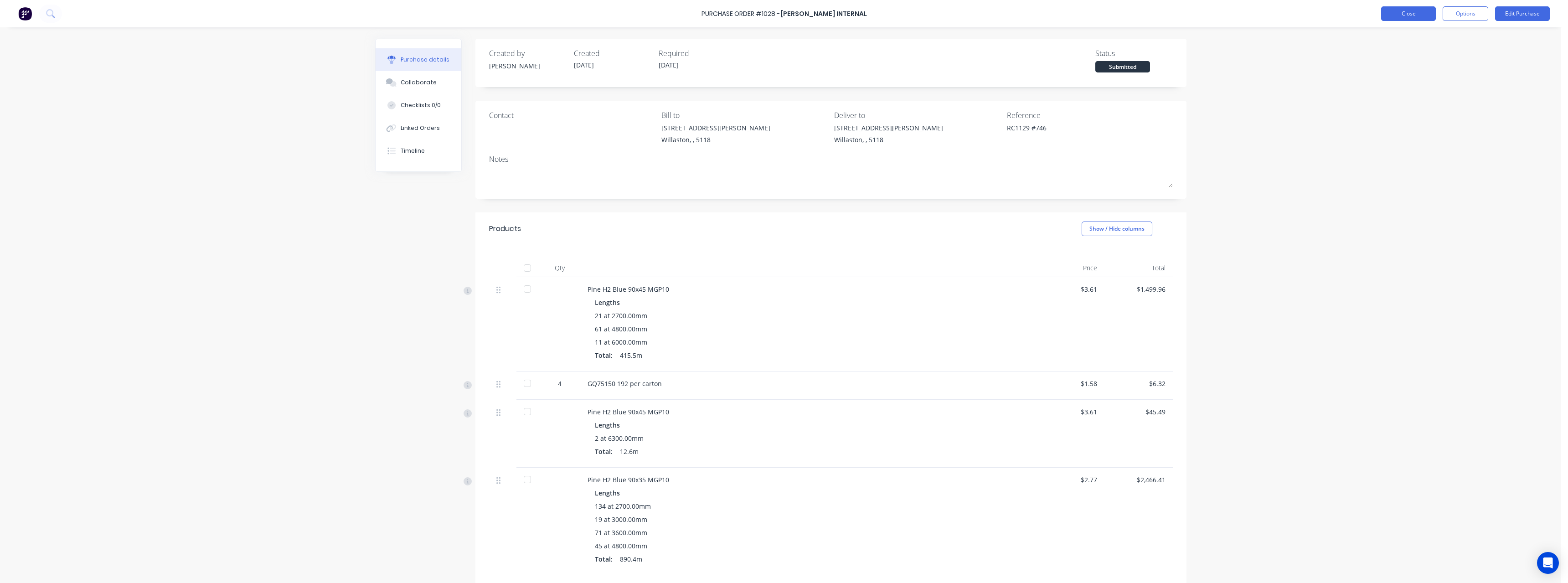
click at [1402, 12] on button "Close" at bounding box center [1409, 13] width 55 height 15
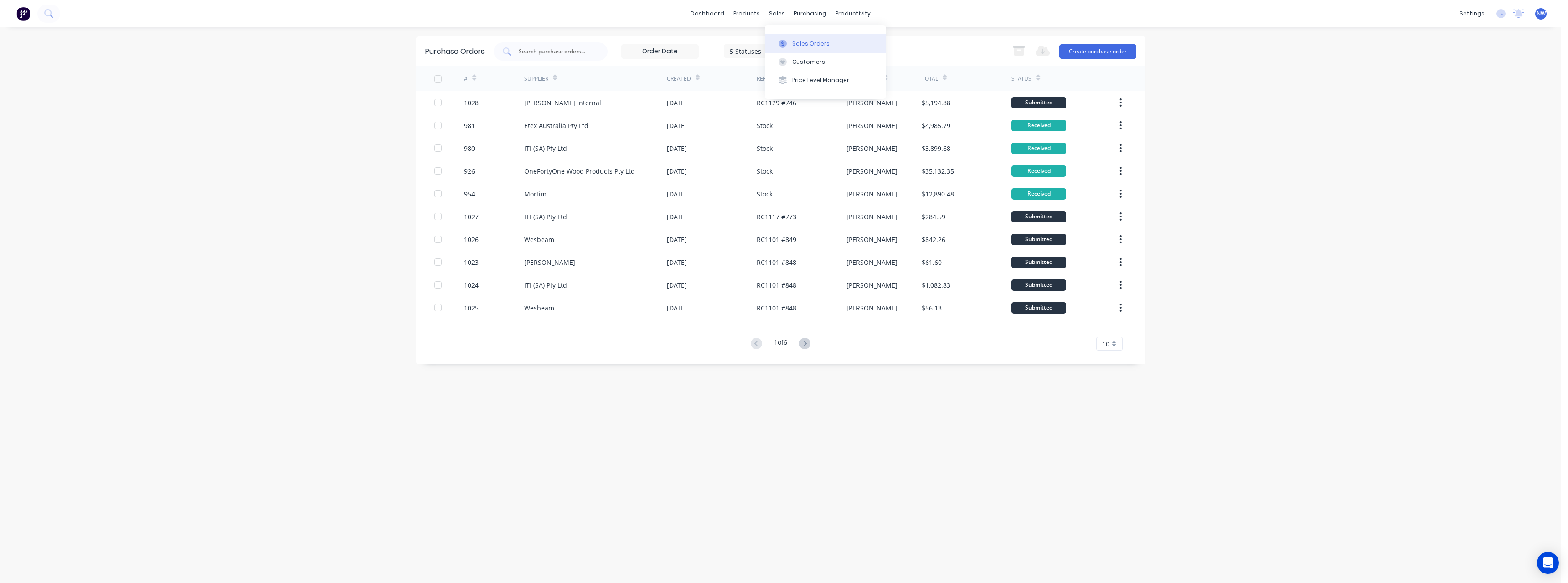
click at [797, 41] on div "Sales Orders" at bounding box center [810, 43] width 37 height 8
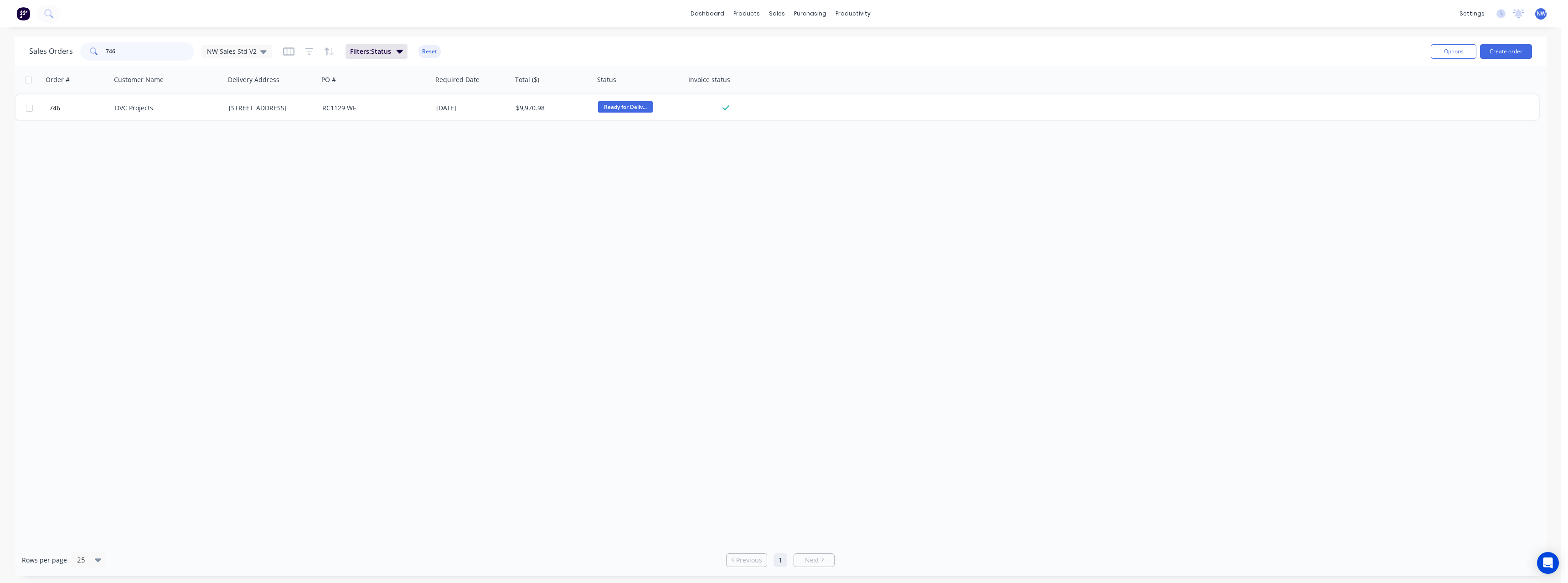
drag, startPoint x: 107, startPoint y: 50, endPoint x: 82, endPoint y: 52, distance: 25.1
click at [82, 52] on div "746" at bounding box center [137, 52] width 114 height 18
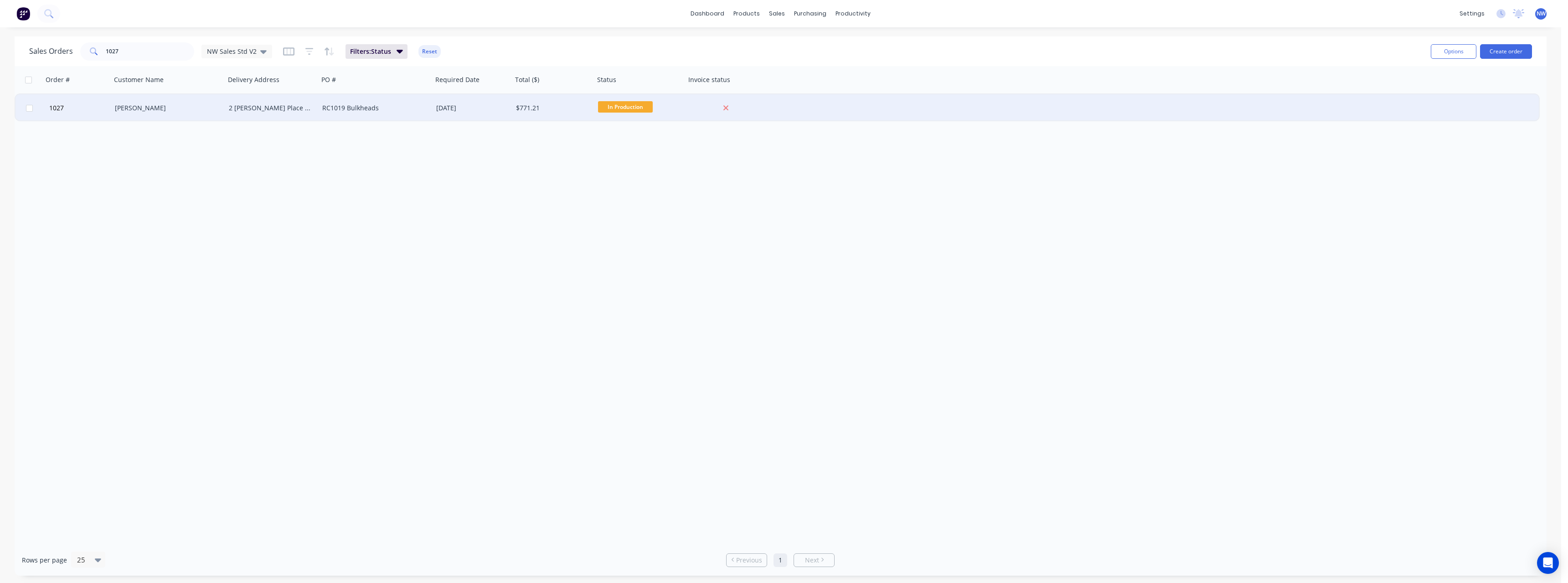
click at [236, 109] on div "2 [PERSON_NAME] Place Gawler Belt" at bounding box center [270, 108] width 82 height 9
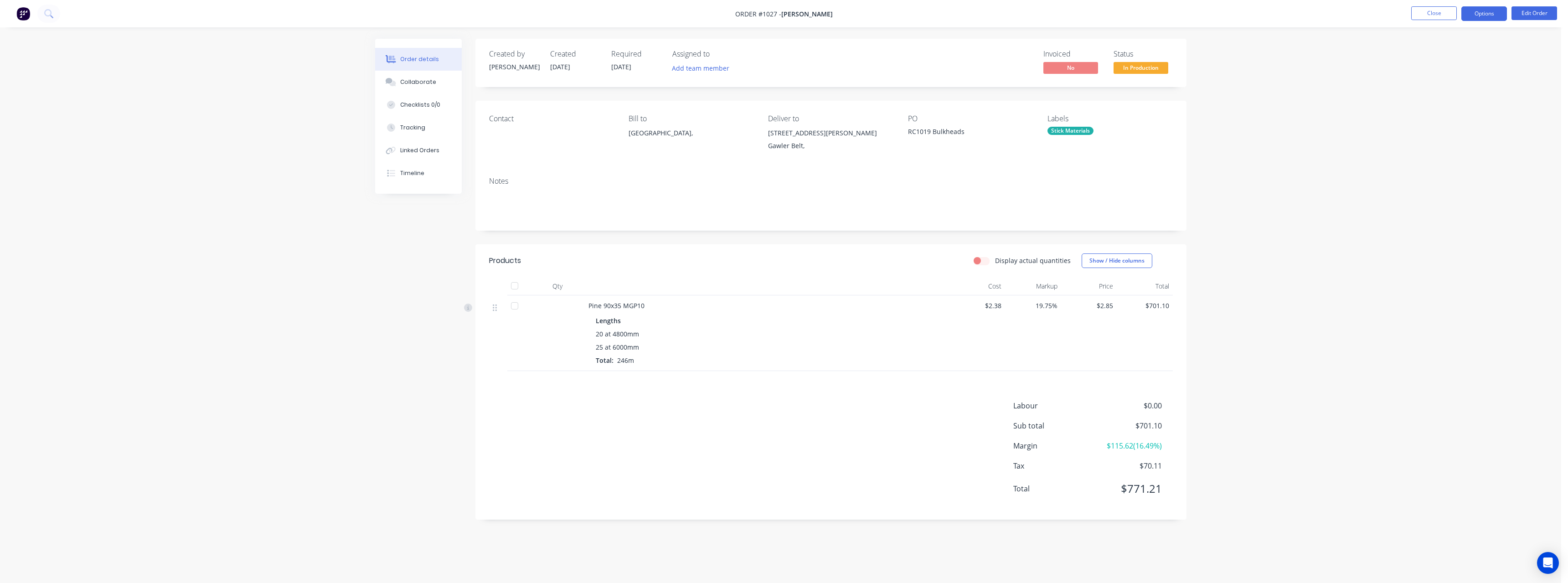
click at [1483, 18] on button "Options" at bounding box center [1484, 13] width 46 height 15
click at [1449, 164] on div "Purchase Products" at bounding box center [1457, 165] width 84 height 13
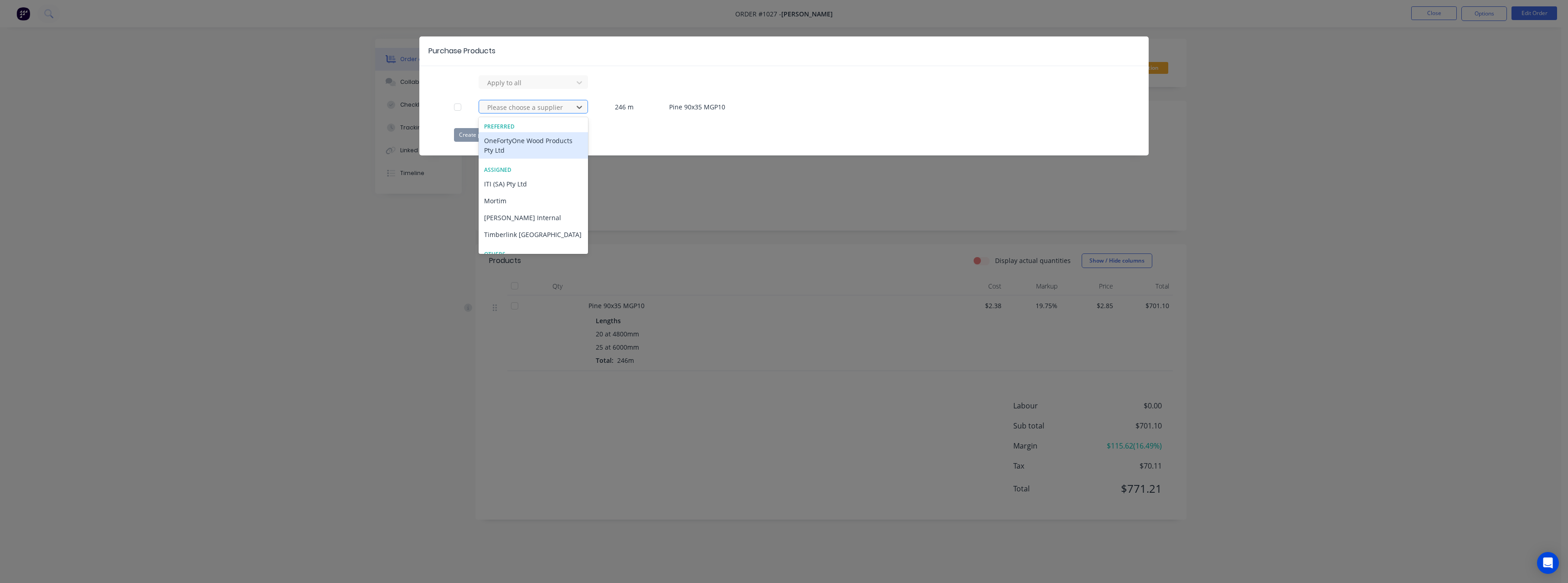
click at [523, 105] on div at bounding box center [527, 107] width 82 height 12
click at [513, 214] on div "[PERSON_NAME] Internal" at bounding box center [533, 218] width 110 height 17
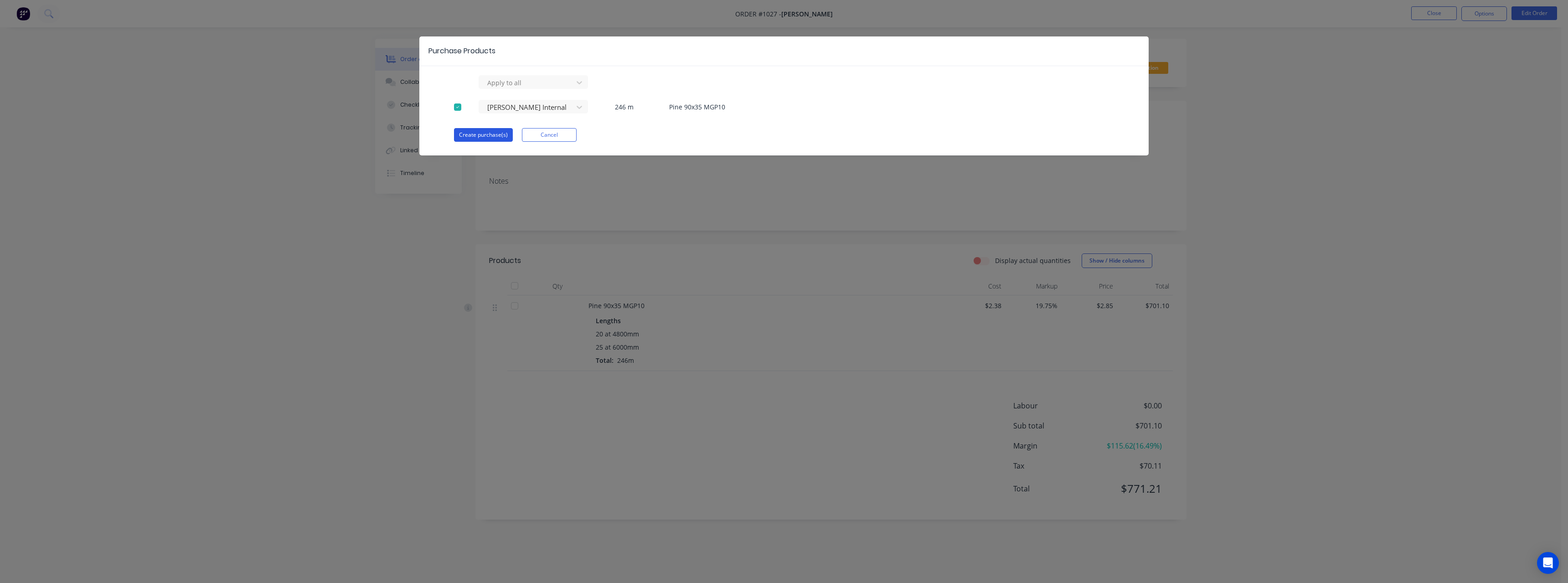
click at [480, 135] on button "Create purchase(s)" at bounding box center [483, 134] width 59 height 13
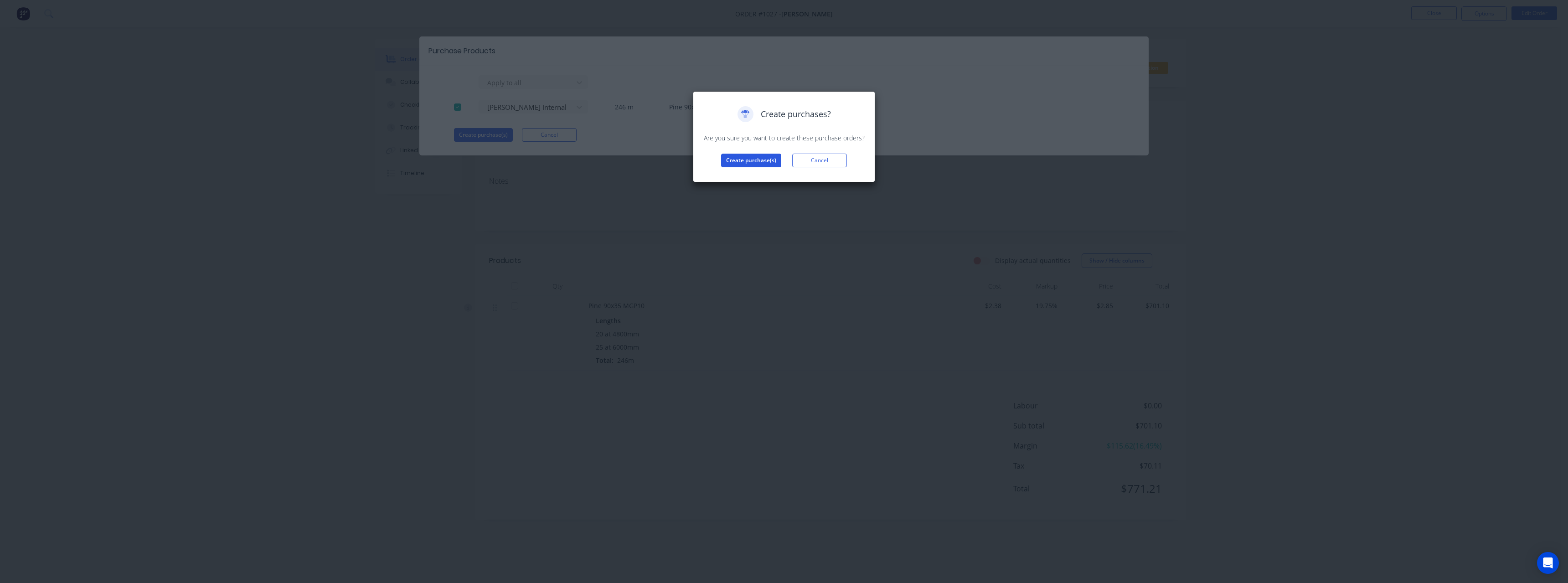
click at [729, 159] on button "Create purchase(s)" at bounding box center [751, 160] width 60 height 13
click at [734, 169] on button "View purchase(s)" at bounding box center [751, 175] width 55 height 13
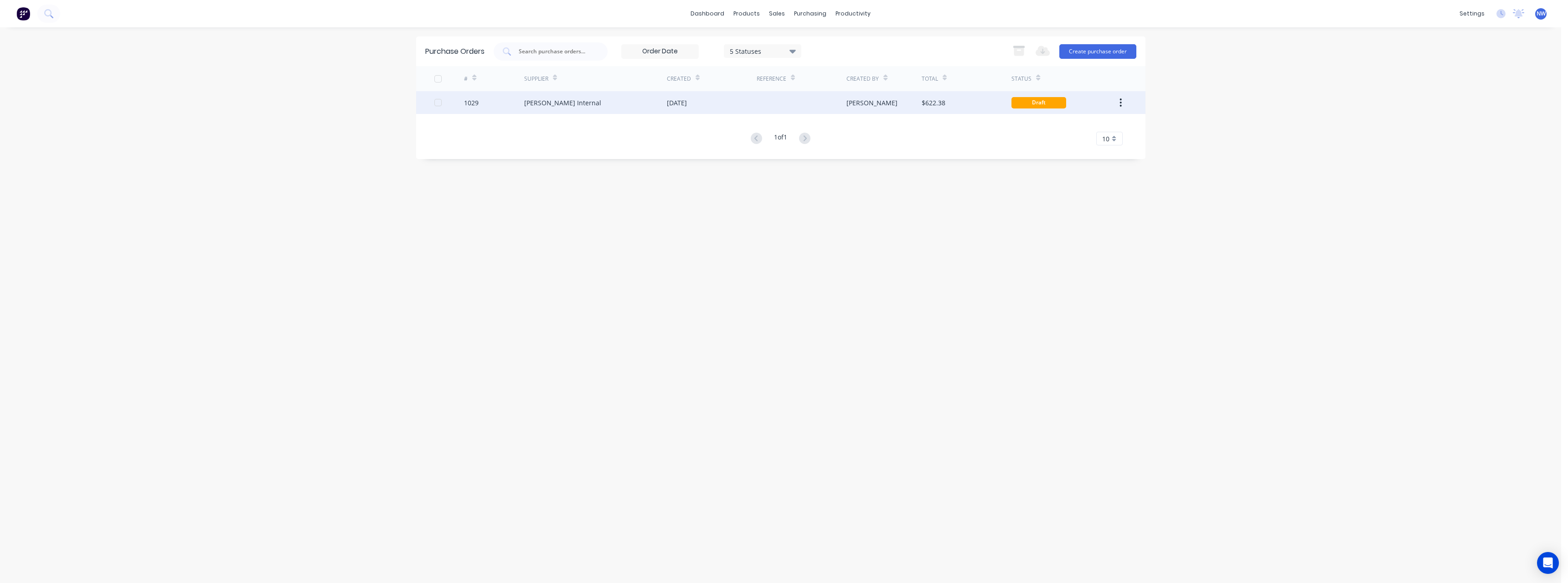
click at [671, 104] on div "[DATE]" at bounding box center [677, 103] width 20 height 10
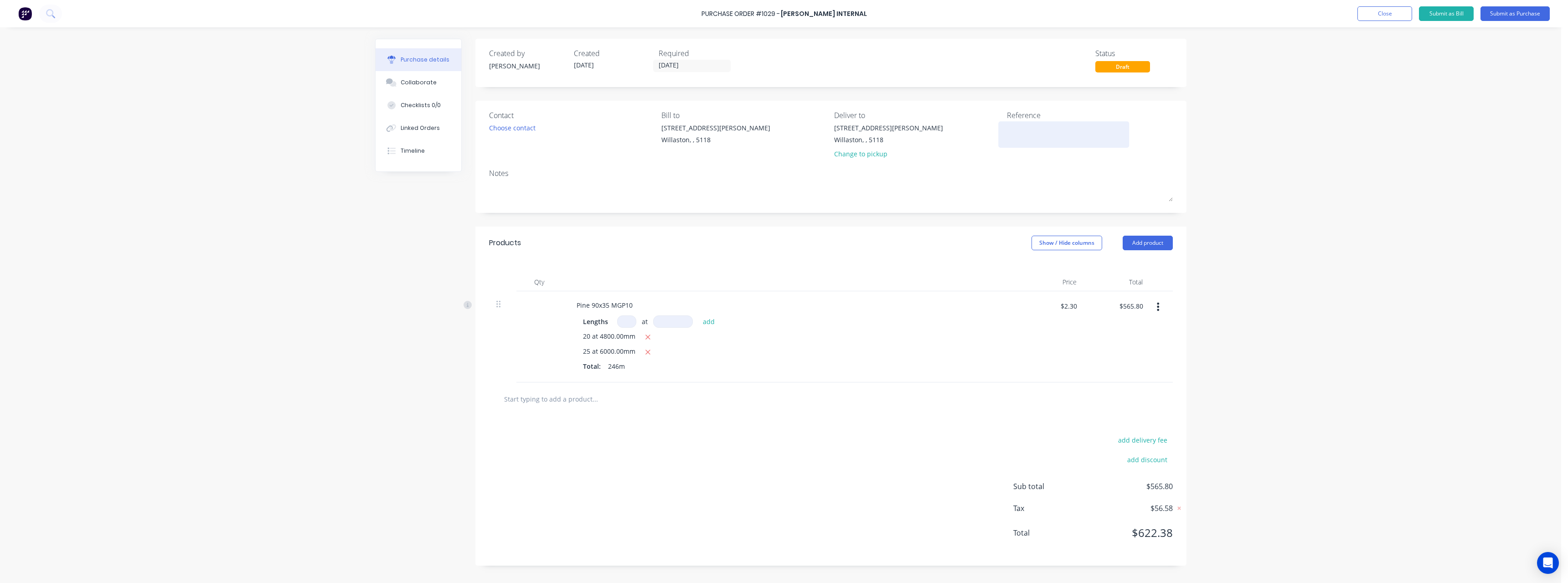
click at [1015, 133] on textarea at bounding box center [1063, 133] width 114 height 21
click at [1496, 9] on button "Submit as Purchase" at bounding box center [1515, 13] width 69 height 15
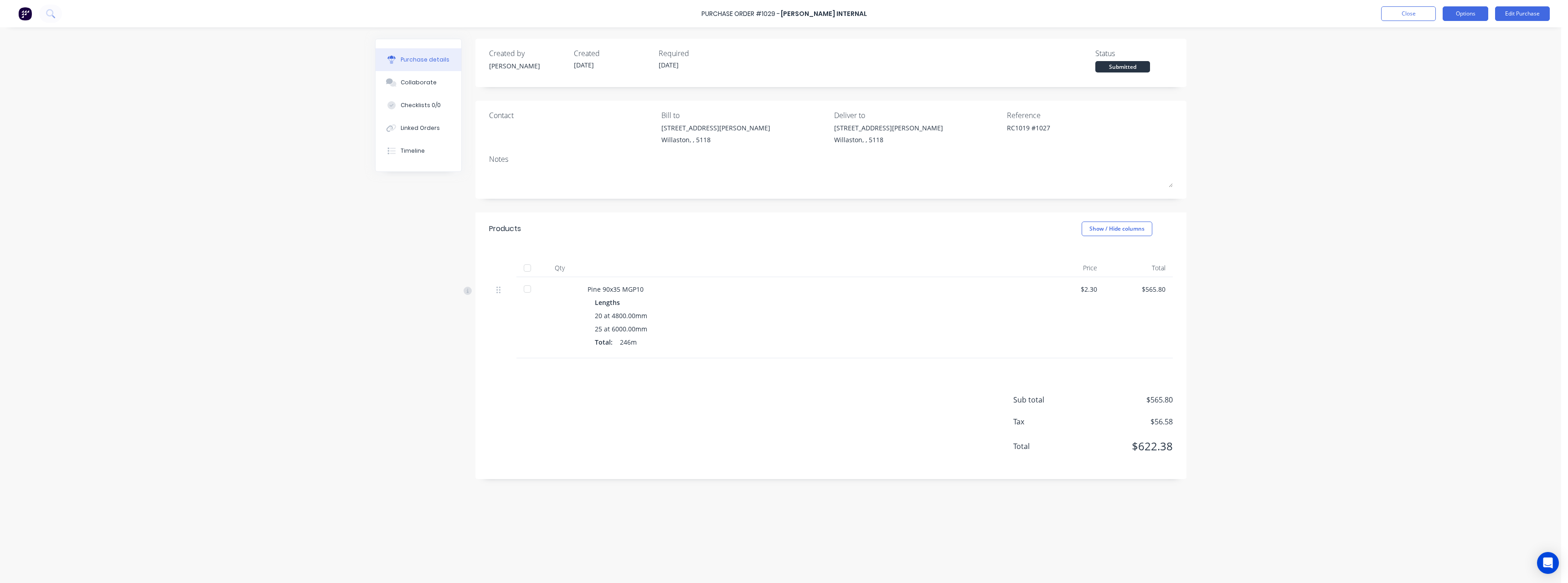
click at [1461, 19] on button "Options" at bounding box center [1465, 13] width 46 height 15
click at [1457, 37] on div "Print / Email" at bounding box center [1444, 37] width 70 height 13
click at [1449, 52] on div "With pricing" at bounding box center [1444, 55] width 70 height 13
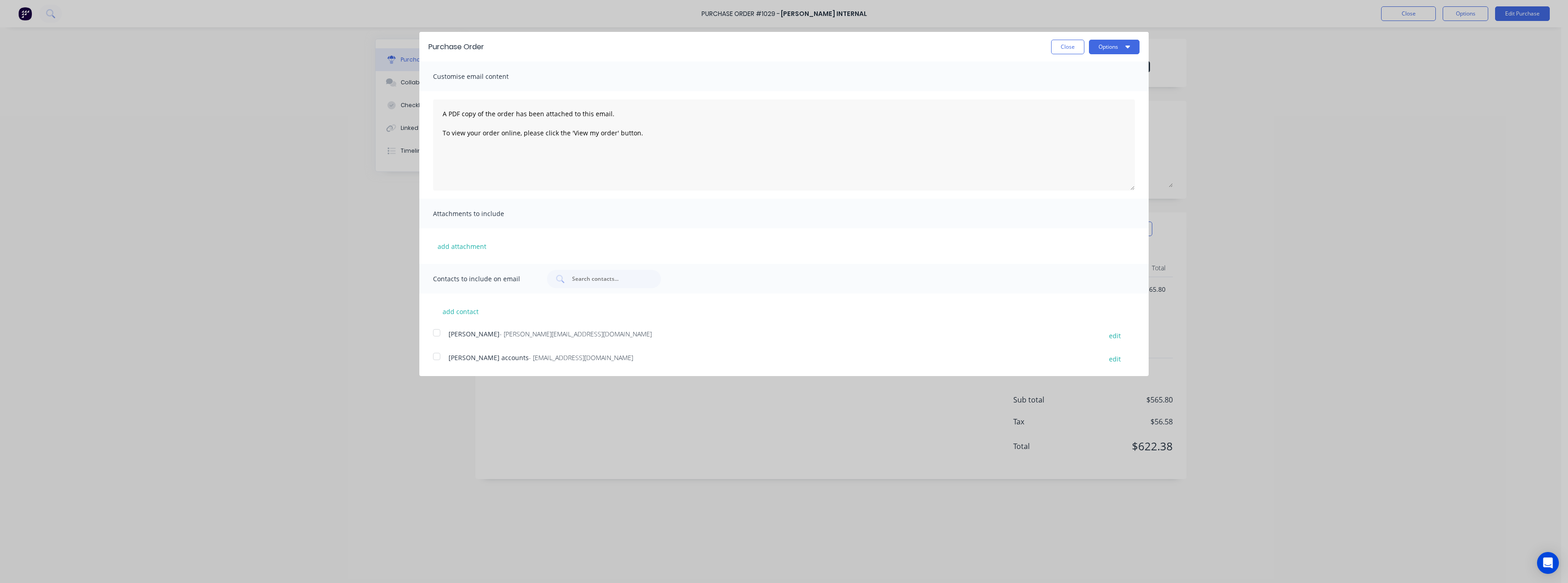
click at [567, 359] on span "- [EMAIL_ADDRESS][DOMAIN_NAME]" at bounding box center [581, 357] width 104 height 9
click at [1095, 46] on button "Options" at bounding box center [1114, 47] width 51 height 15
click at [1088, 86] on div "Email" at bounding box center [1096, 88] width 70 height 13
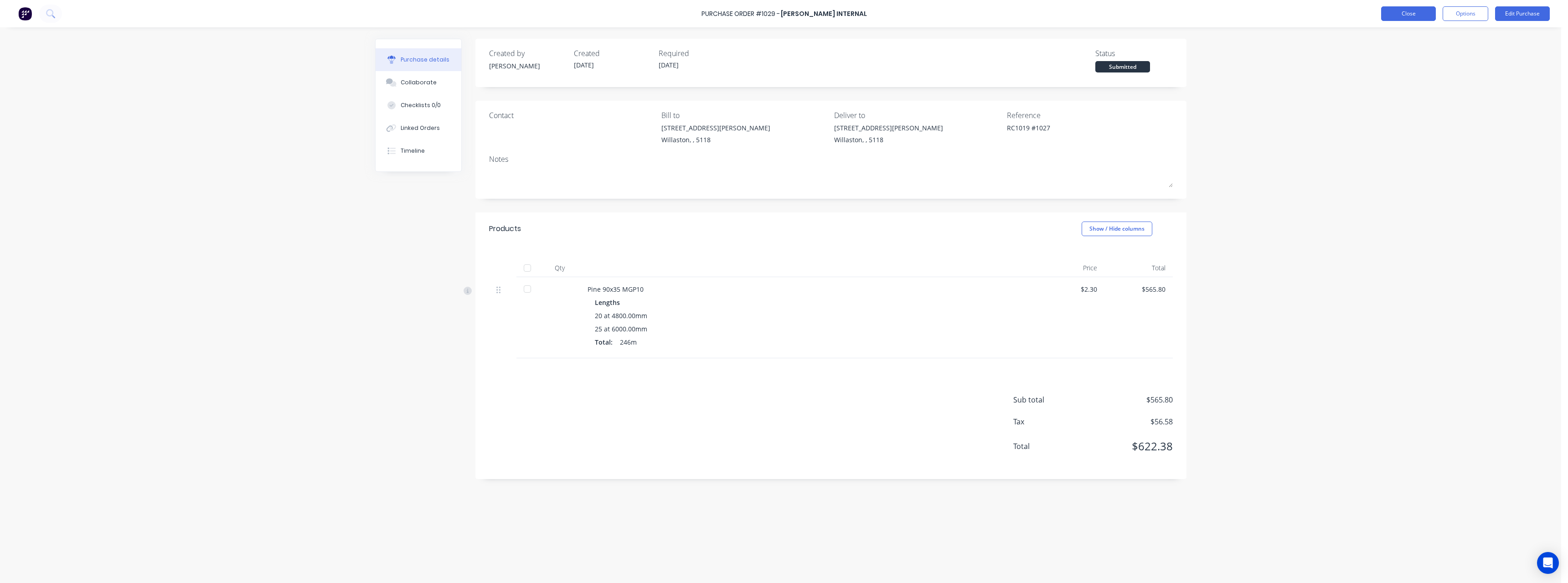
click at [1411, 17] on button "Close" at bounding box center [1409, 13] width 55 height 15
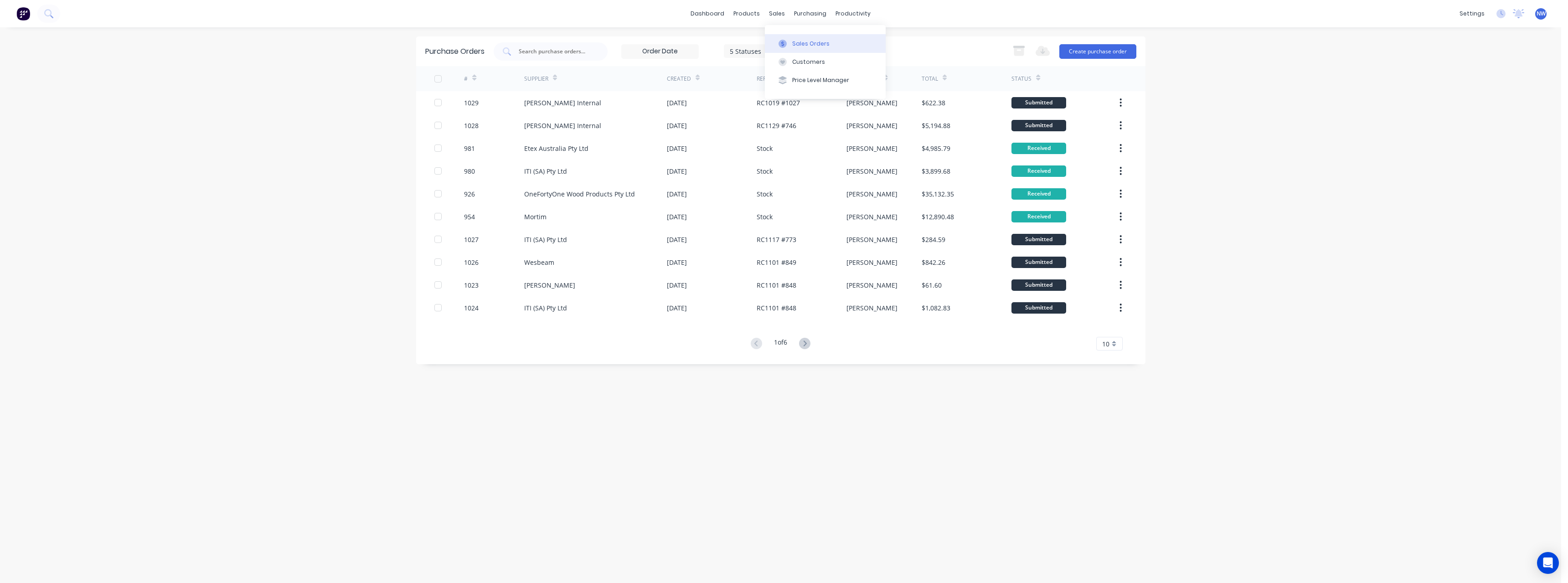
click at [788, 38] on button "Sales Orders" at bounding box center [825, 43] width 121 height 18
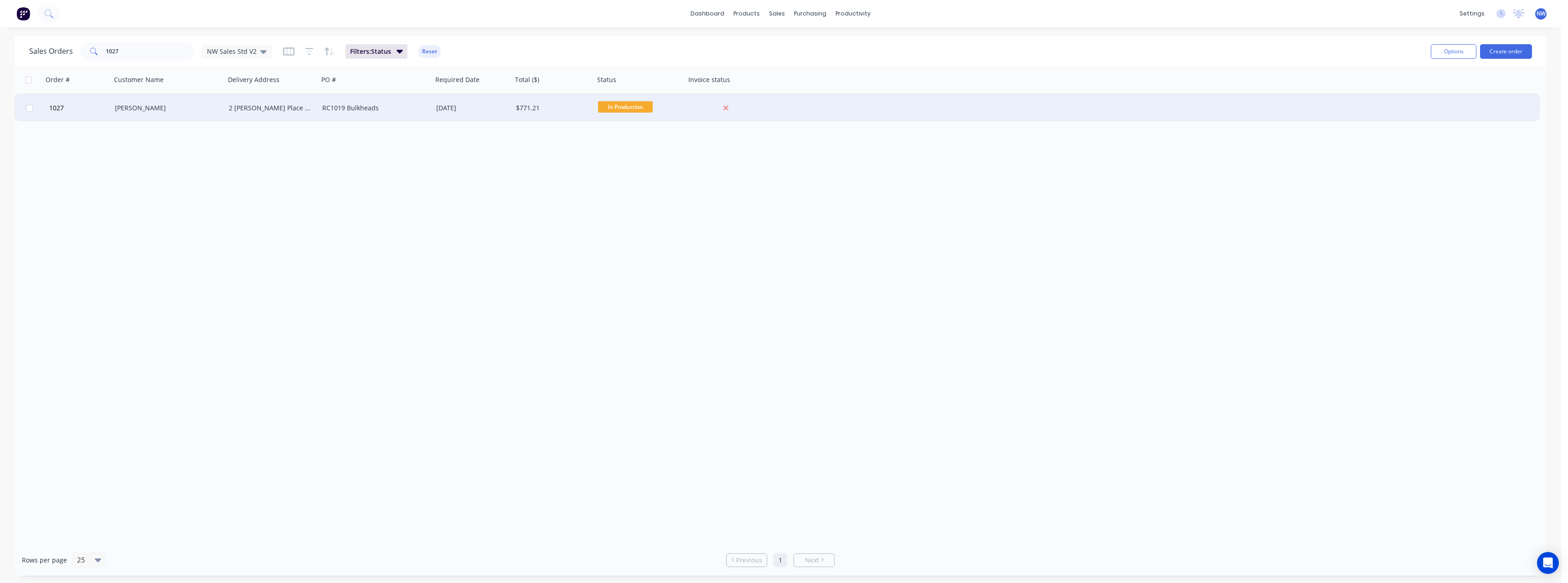
click at [631, 111] on span "In Production" at bounding box center [625, 106] width 55 height 12
click at [630, 228] on button "Delivered" at bounding box center [647, 232] width 99 height 17
drag, startPoint x: 121, startPoint y: 50, endPoint x: 88, endPoint y: 52, distance: 33.1
click at [88, 52] on div "1027" at bounding box center [137, 52] width 114 height 18
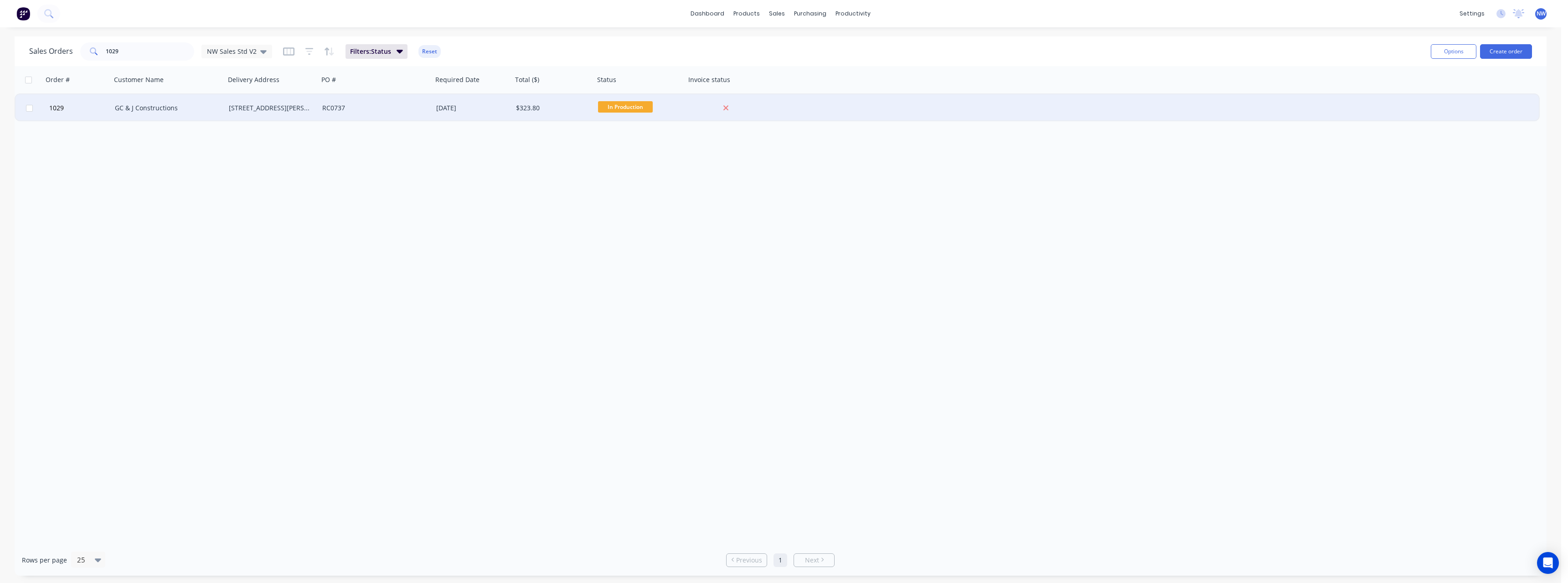
click at [486, 112] on div "[DATE]" at bounding box center [472, 108] width 72 height 9
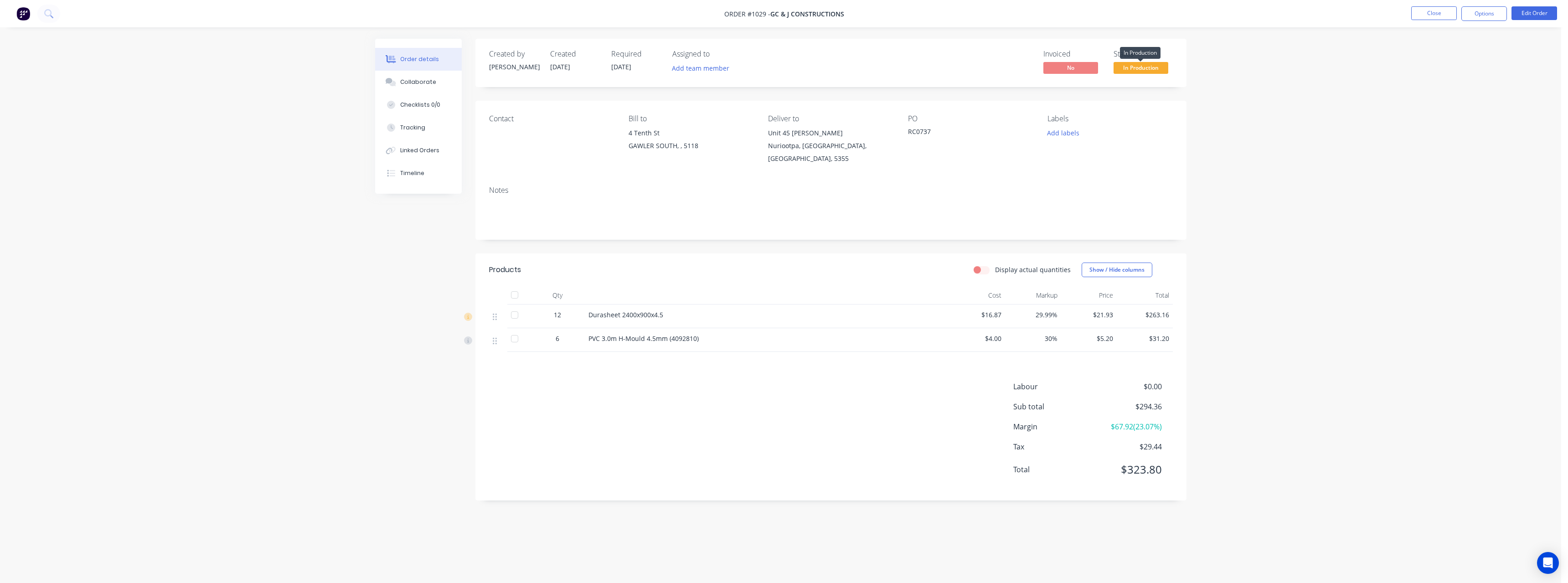
click at [1153, 66] on span "In Production" at bounding box center [1141, 68] width 55 height 12
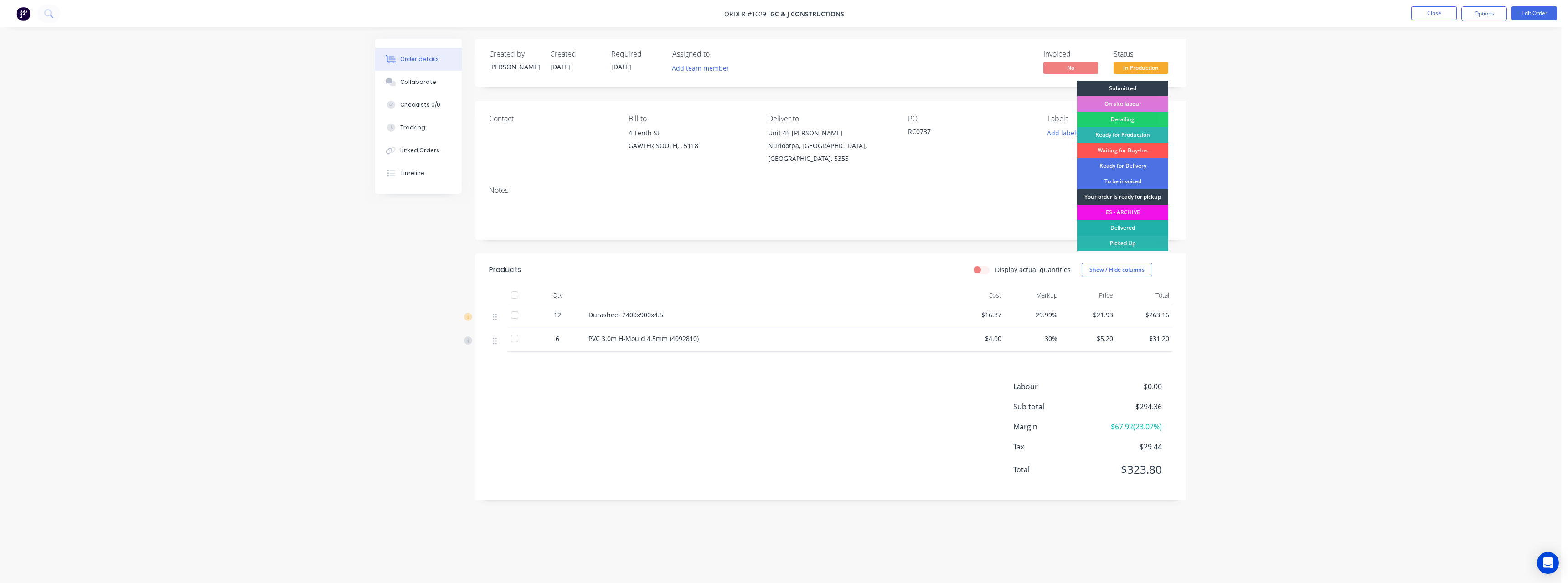
click at [1141, 227] on div "Delivered" at bounding box center [1123, 228] width 91 height 15
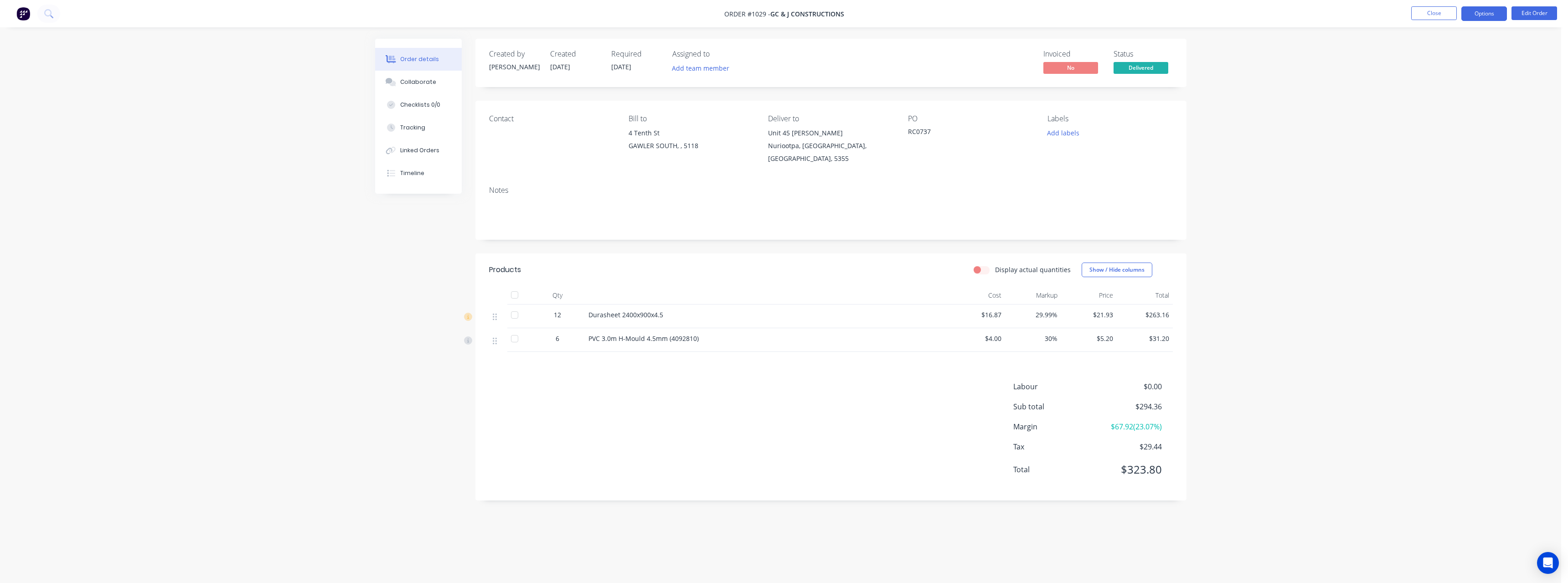
click at [1475, 16] on button "Options" at bounding box center [1484, 13] width 46 height 15
click at [1456, 162] on div "Purchase Products" at bounding box center [1457, 165] width 84 height 13
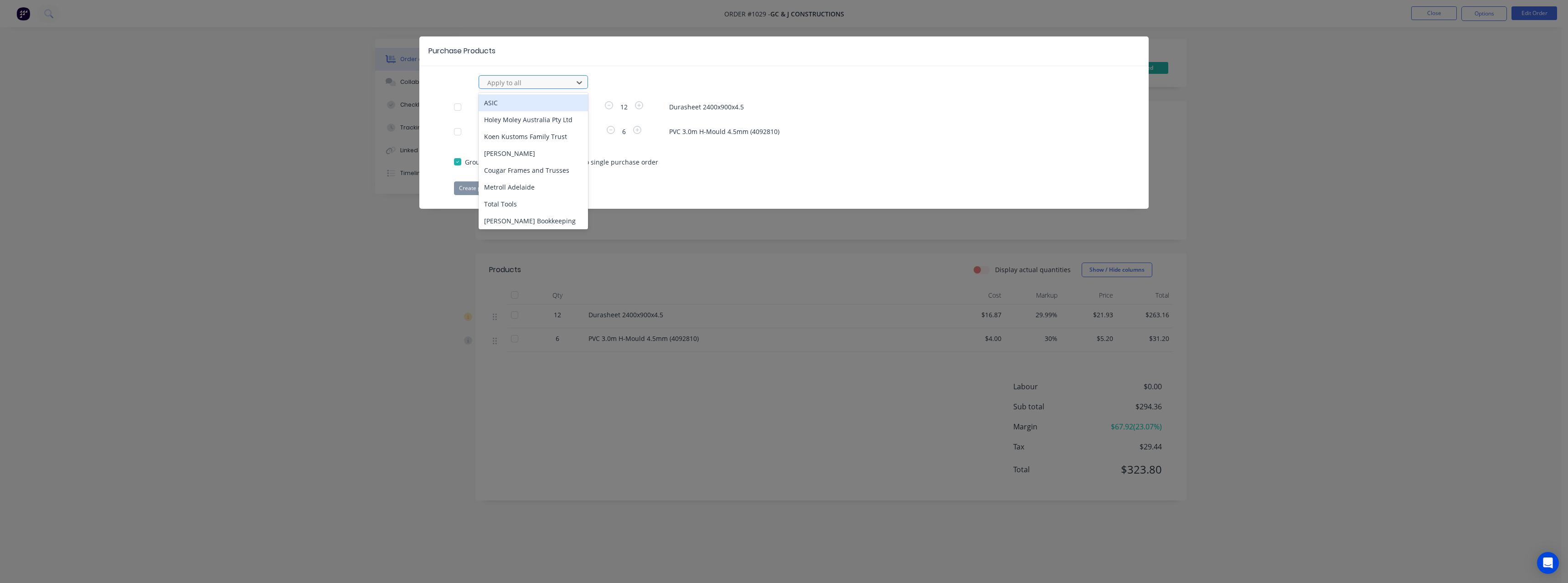
click at [513, 83] on div at bounding box center [527, 83] width 82 height 12
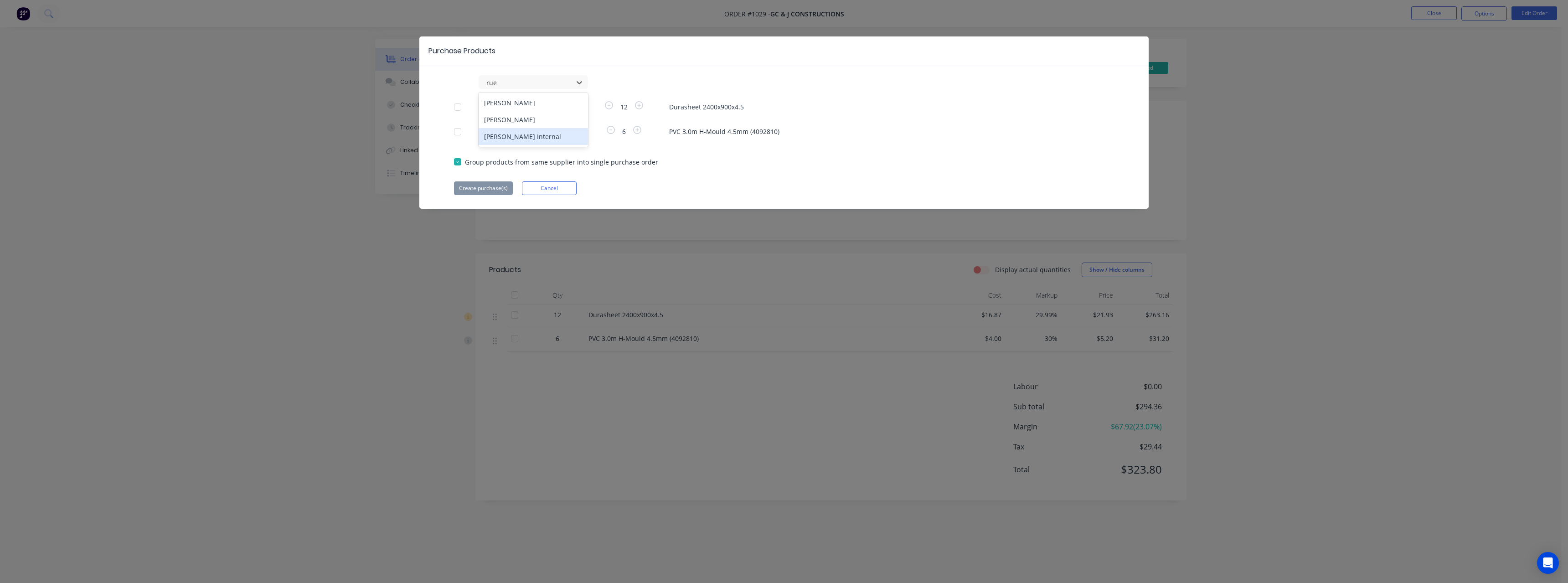
click at [523, 132] on div "[PERSON_NAME] Internal" at bounding box center [533, 136] width 110 height 17
click at [492, 189] on button "Create purchase(s)" at bounding box center [483, 188] width 59 height 13
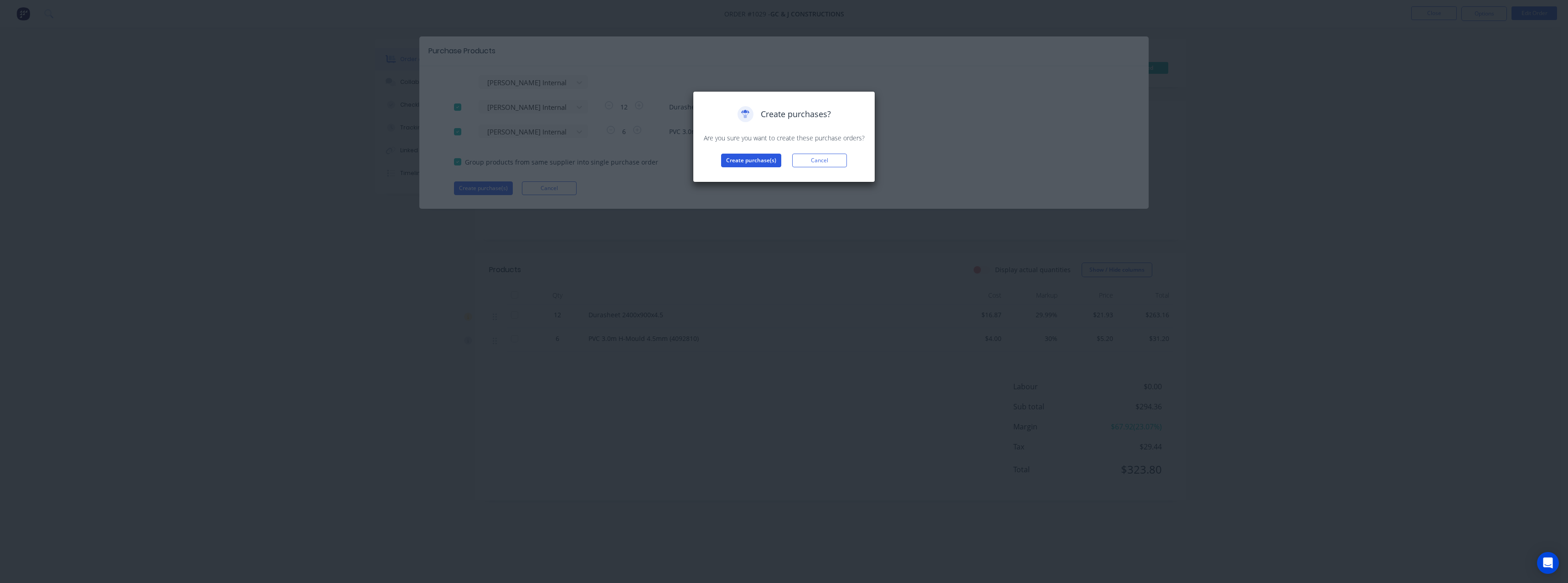
click at [725, 161] on button "Create purchase(s)" at bounding box center [751, 160] width 60 height 13
click at [732, 172] on button "View purchase(s)" at bounding box center [751, 175] width 55 height 13
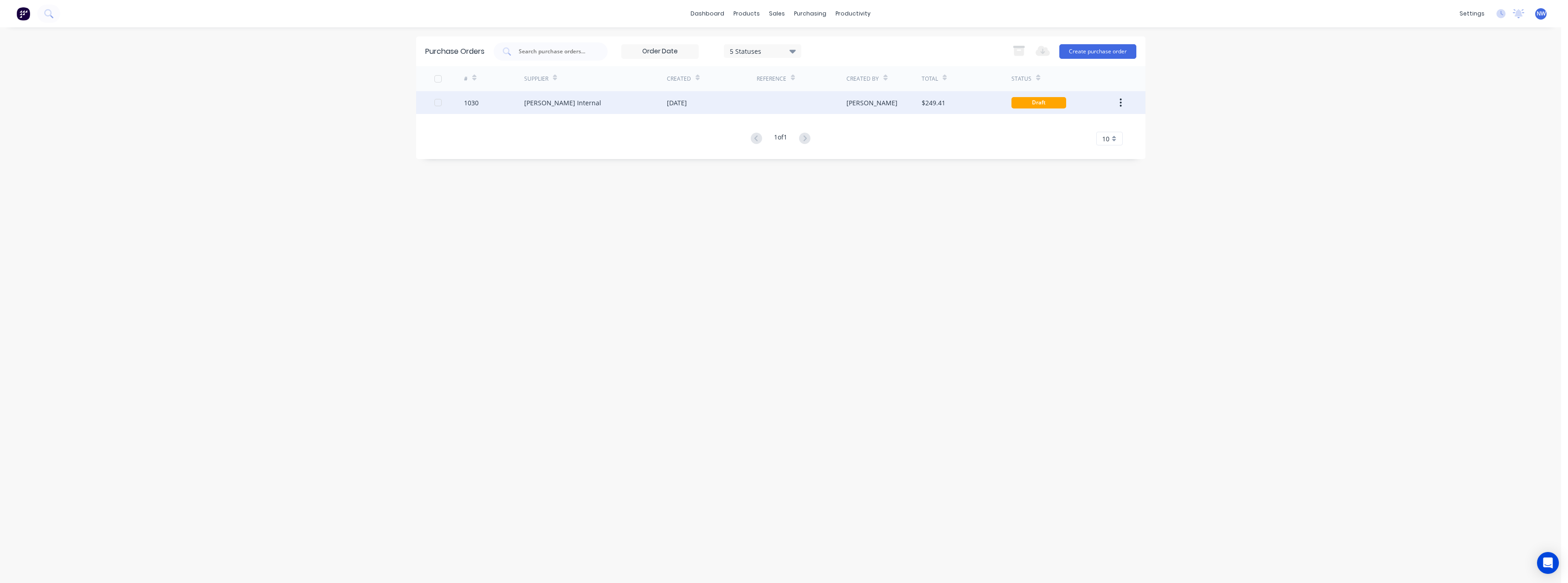
click at [710, 111] on div "[DATE]" at bounding box center [712, 102] width 90 height 23
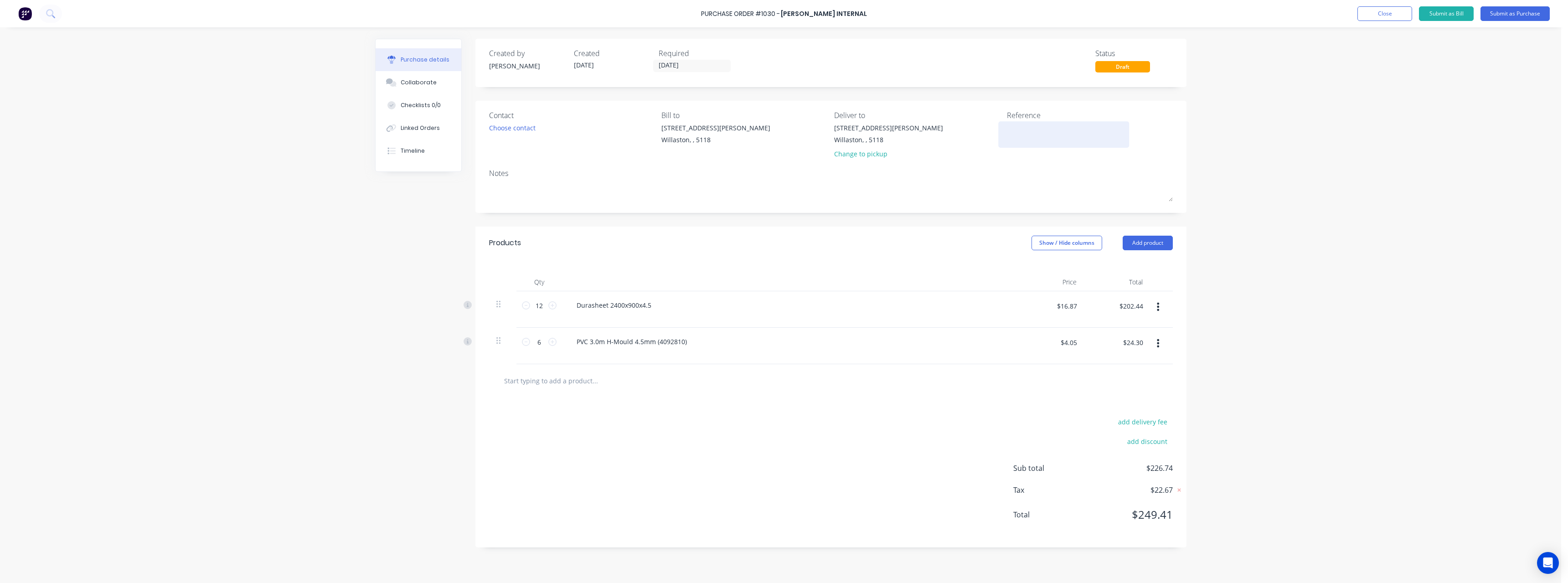
click at [1015, 137] on textarea at bounding box center [1063, 133] width 114 height 21
click at [1491, 13] on button "Submit as Purchase" at bounding box center [1515, 13] width 69 height 15
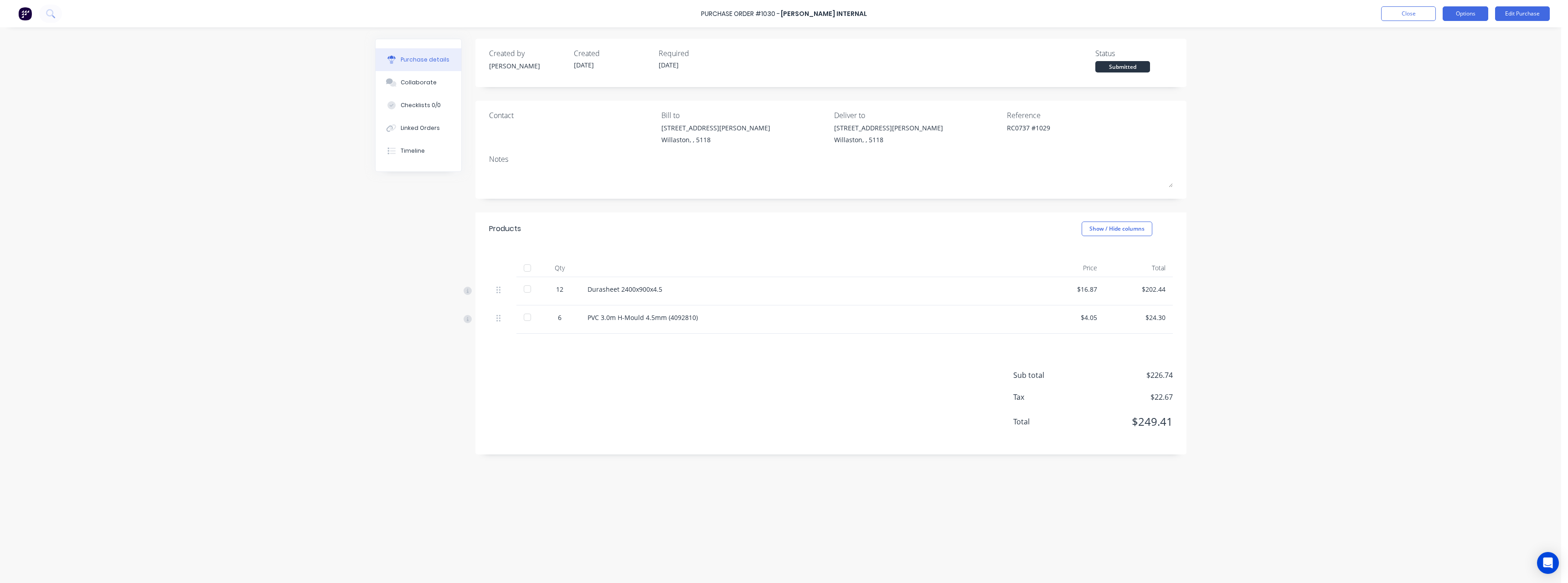
click at [1459, 14] on button "Options" at bounding box center [1465, 13] width 46 height 15
click at [1449, 38] on div "Print / Email" at bounding box center [1444, 37] width 70 height 13
click at [1443, 58] on div "With pricing" at bounding box center [1444, 55] width 70 height 13
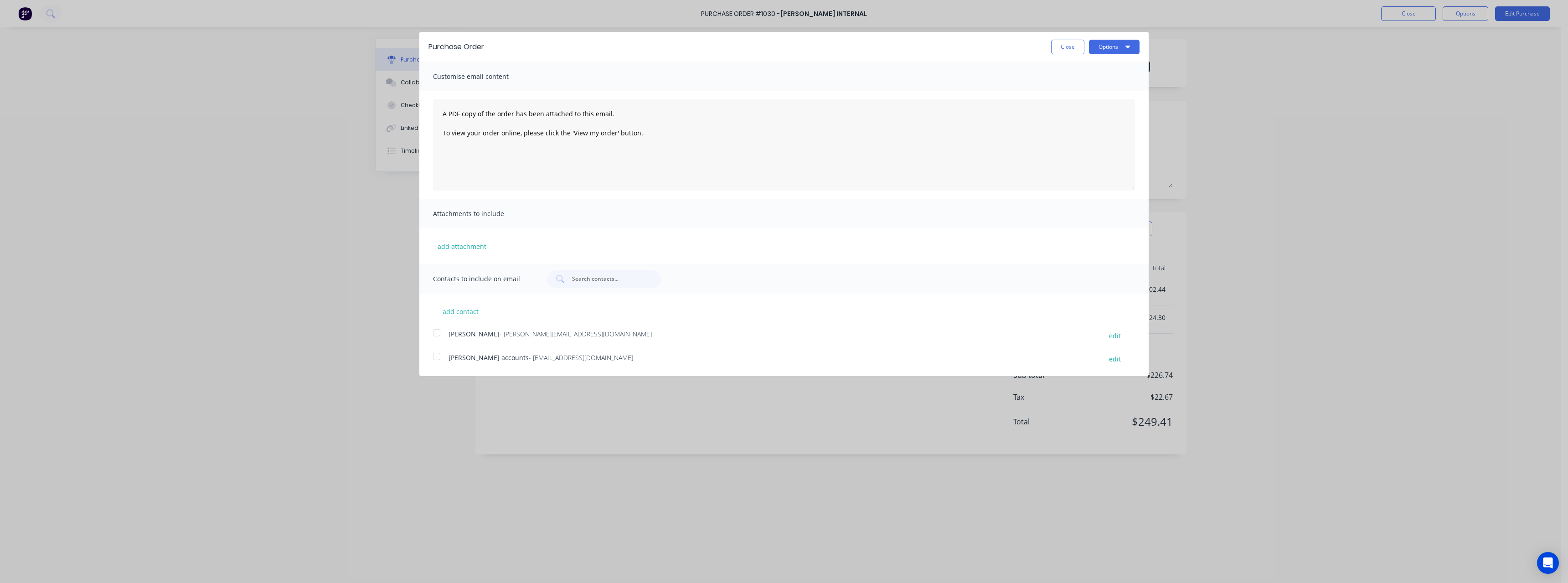
click at [553, 355] on span "- [EMAIL_ADDRESS][DOMAIN_NAME]" at bounding box center [581, 357] width 104 height 9
click at [1100, 44] on button "Options" at bounding box center [1114, 47] width 51 height 15
click at [1083, 85] on div "Email" at bounding box center [1096, 88] width 70 height 13
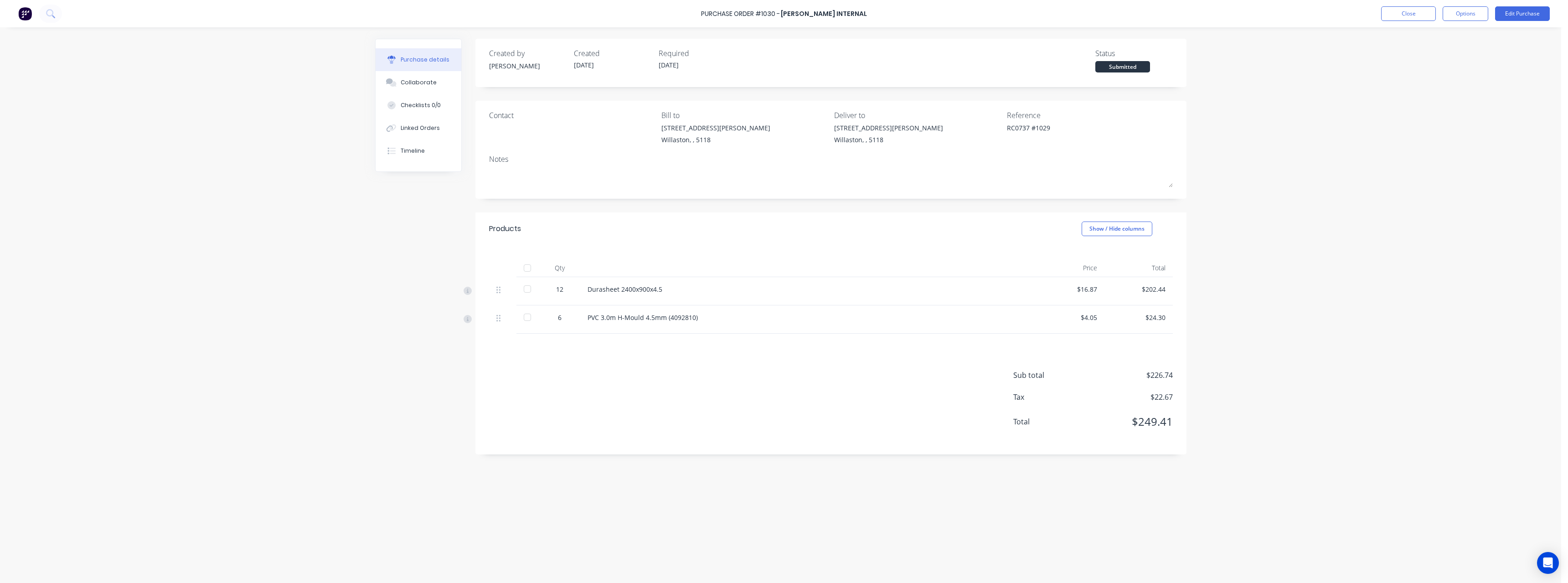
click at [1438, 13] on div "Close Options Edit Purchase" at bounding box center [1465, 13] width 169 height 15
click at [1432, 13] on button "Close" at bounding box center [1409, 13] width 55 height 15
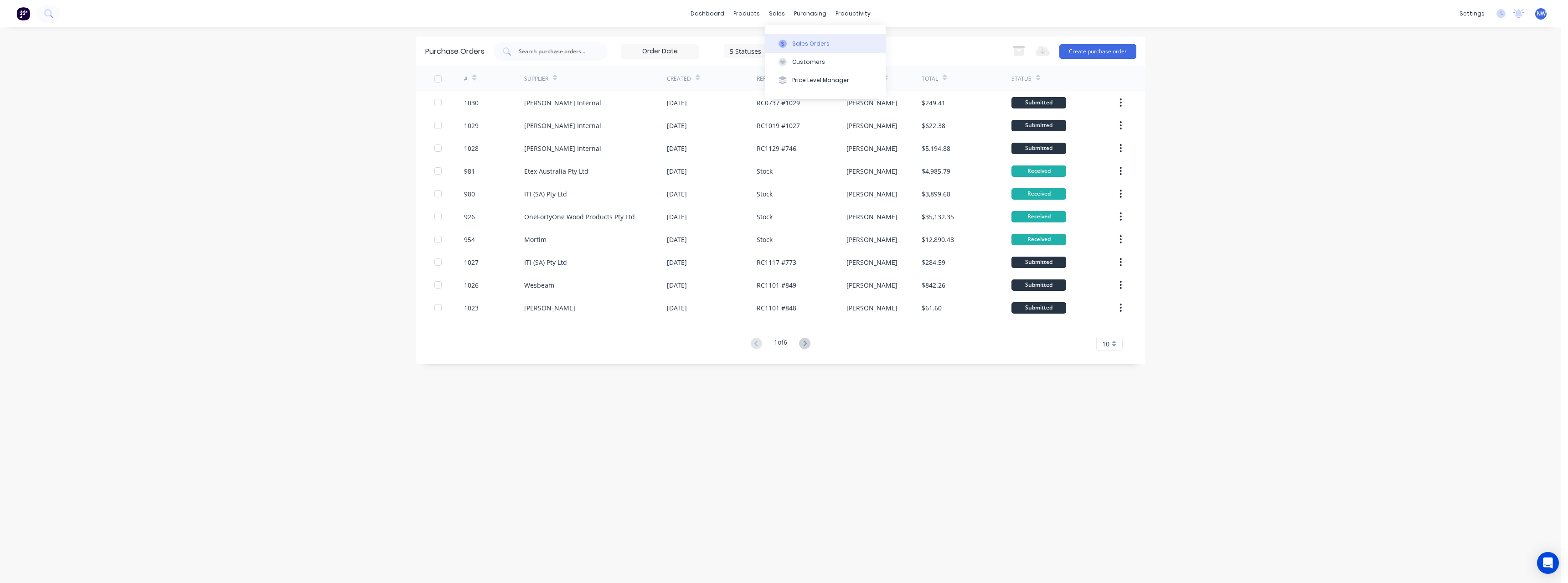
click at [796, 40] on div "Sales Orders" at bounding box center [810, 43] width 37 height 8
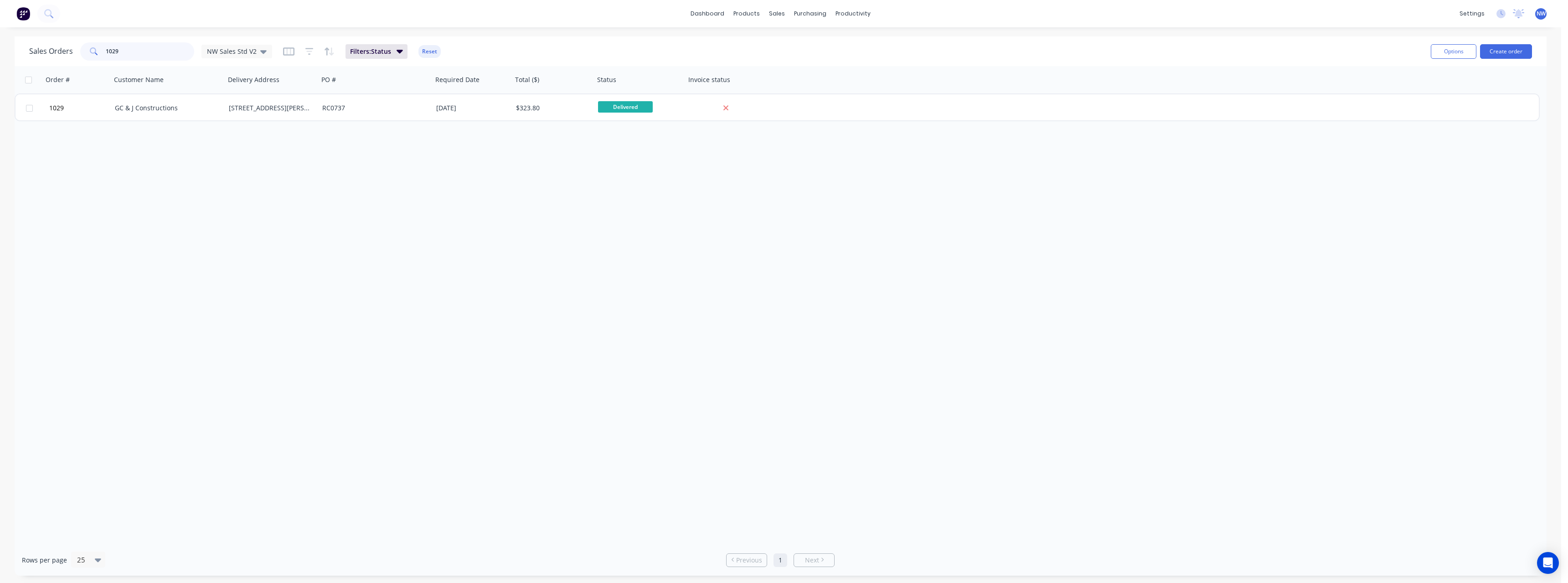
drag, startPoint x: 132, startPoint y: 52, endPoint x: 74, endPoint y: 56, distance: 58.1
click at [74, 56] on div "Sales Orders [STREET_ADDRESS]" at bounding box center [150, 52] width 243 height 18
click at [141, 111] on div "DVC Projects" at bounding box center [166, 108] width 101 height 9
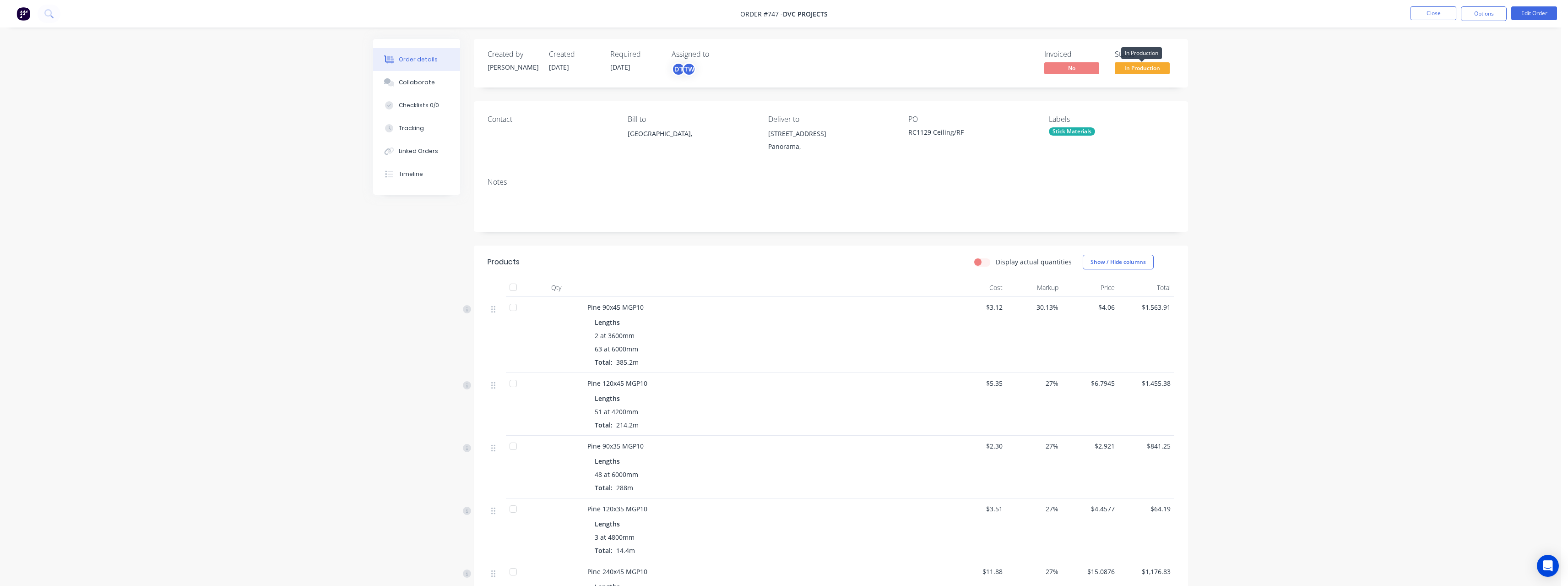
click at [1157, 65] on span "In Production" at bounding box center [1142, 68] width 55 height 12
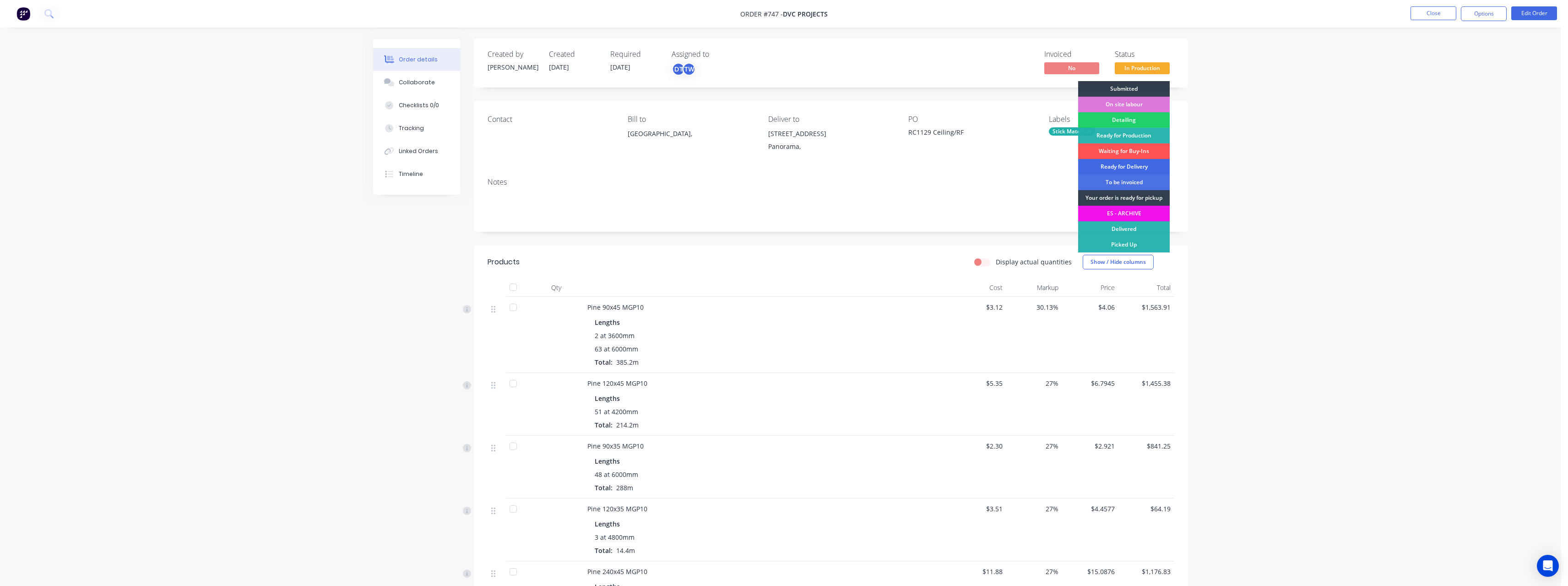
click at [1136, 165] on div "Ready for Delivery" at bounding box center [1124, 166] width 92 height 15
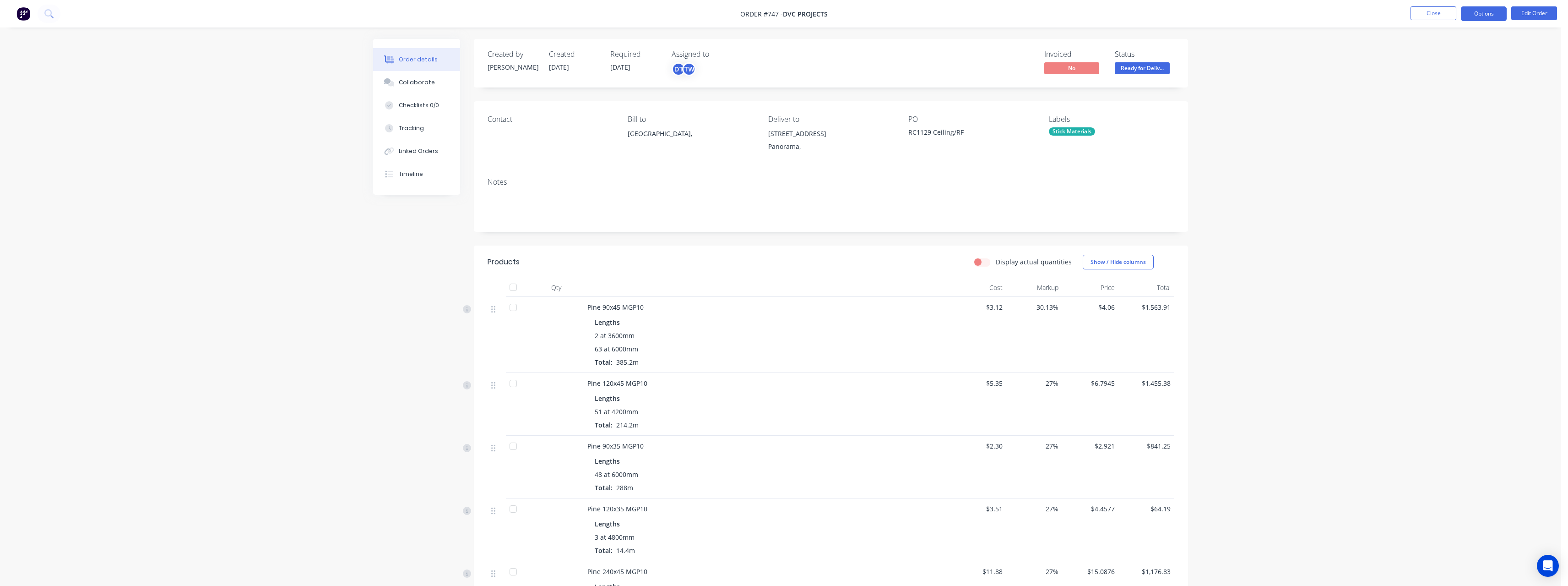
click at [1486, 14] on button "Options" at bounding box center [1484, 13] width 46 height 15
click at [1451, 161] on div "Purchase Products" at bounding box center [1456, 166] width 84 height 13
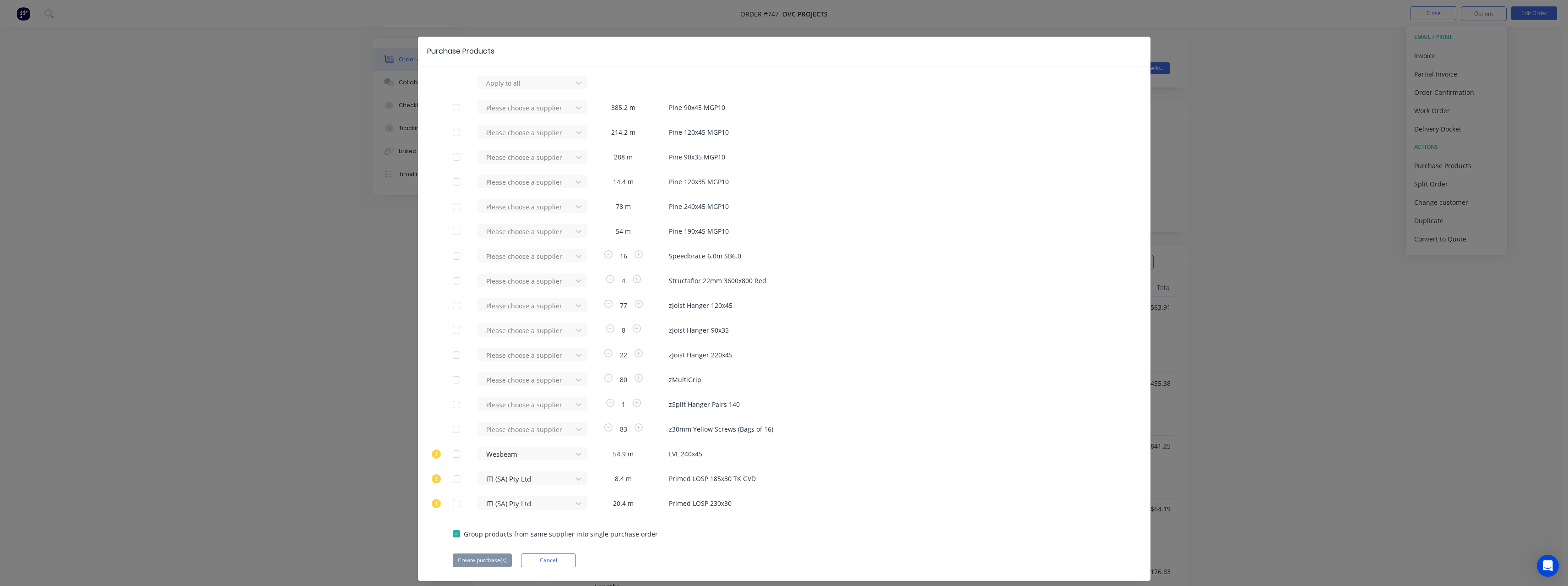
scroll to position [21, 0]
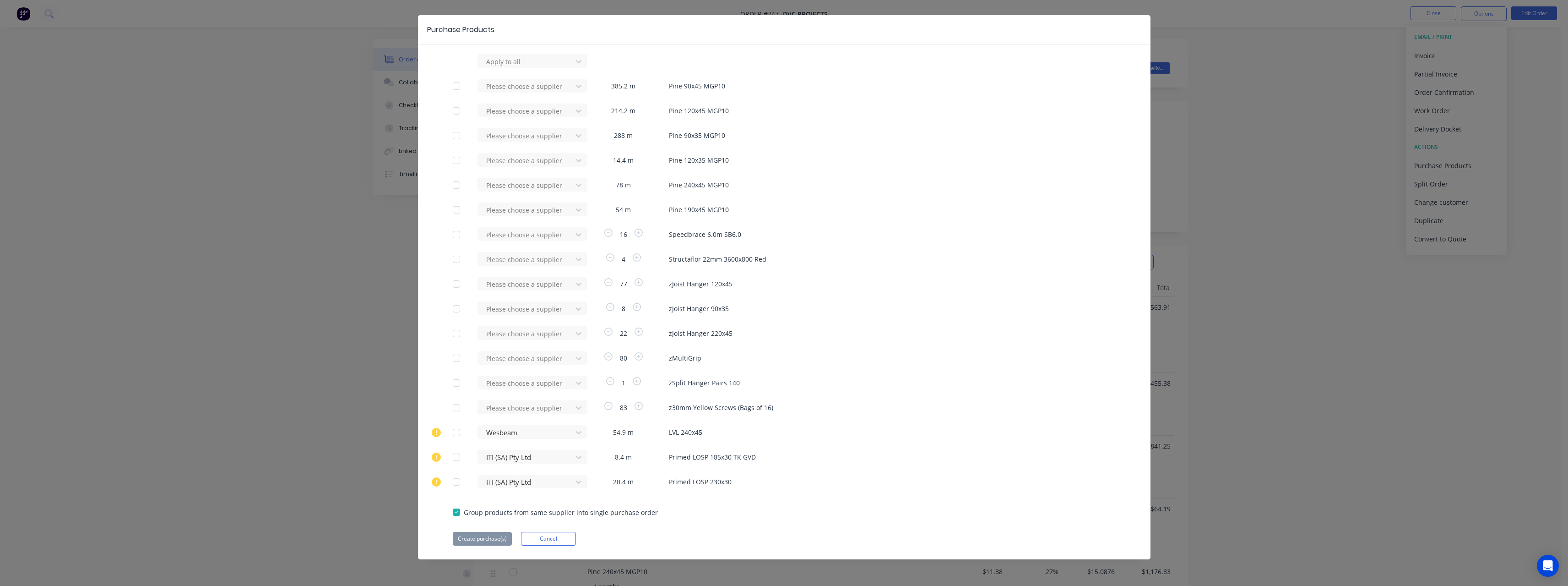
click at [543, 538] on button "Cancel" at bounding box center [548, 538] width 55 height 13
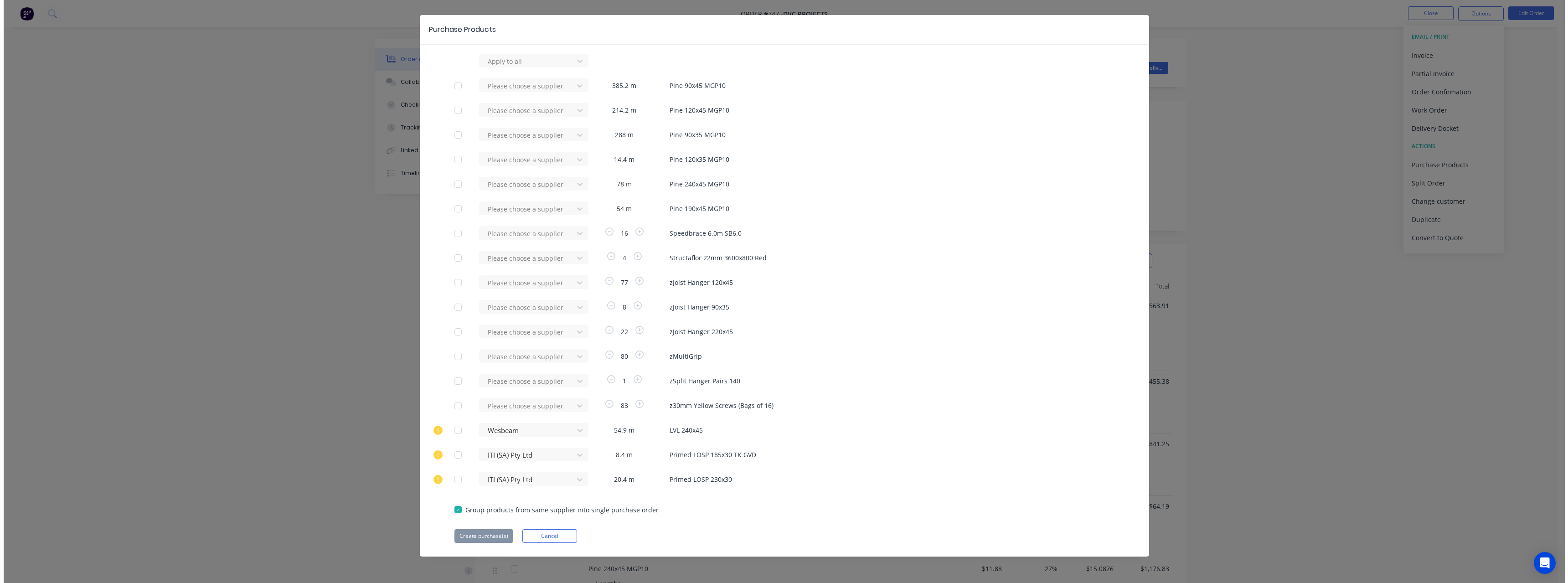
scroll to position [0, 0]
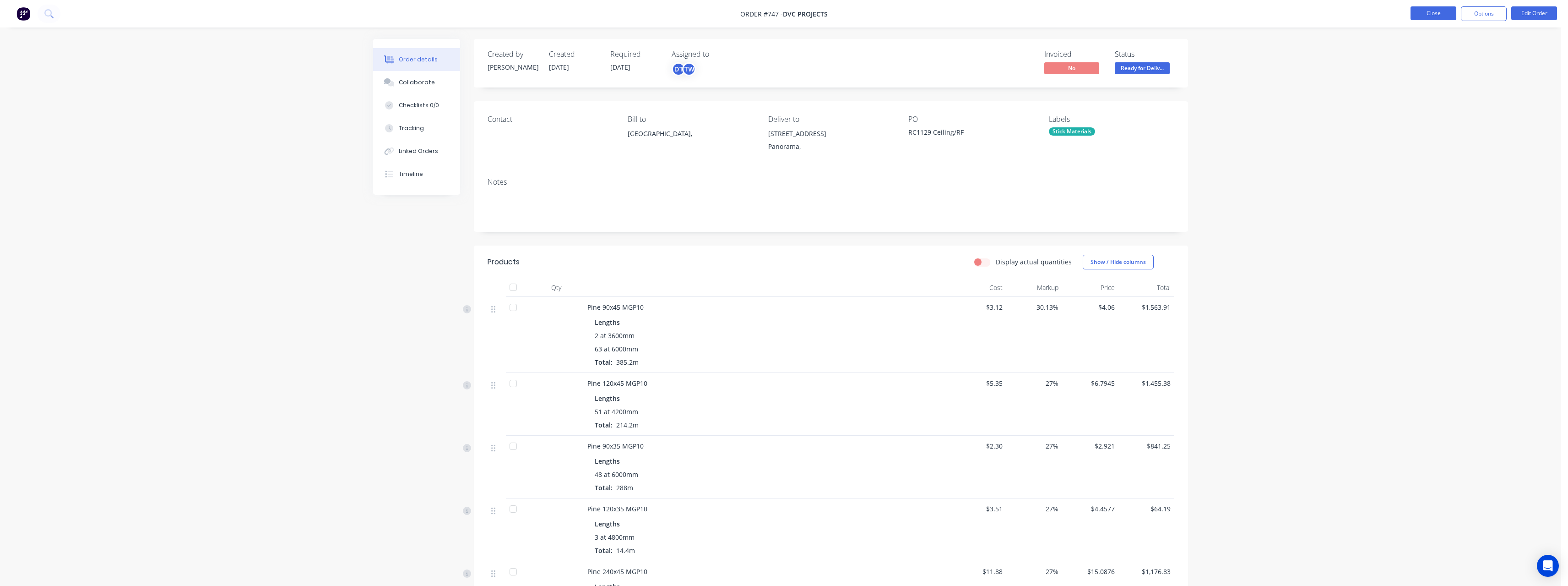
click at [1424, 12] on button "Close" at bounding box center [1433, 13] width 46 height 13
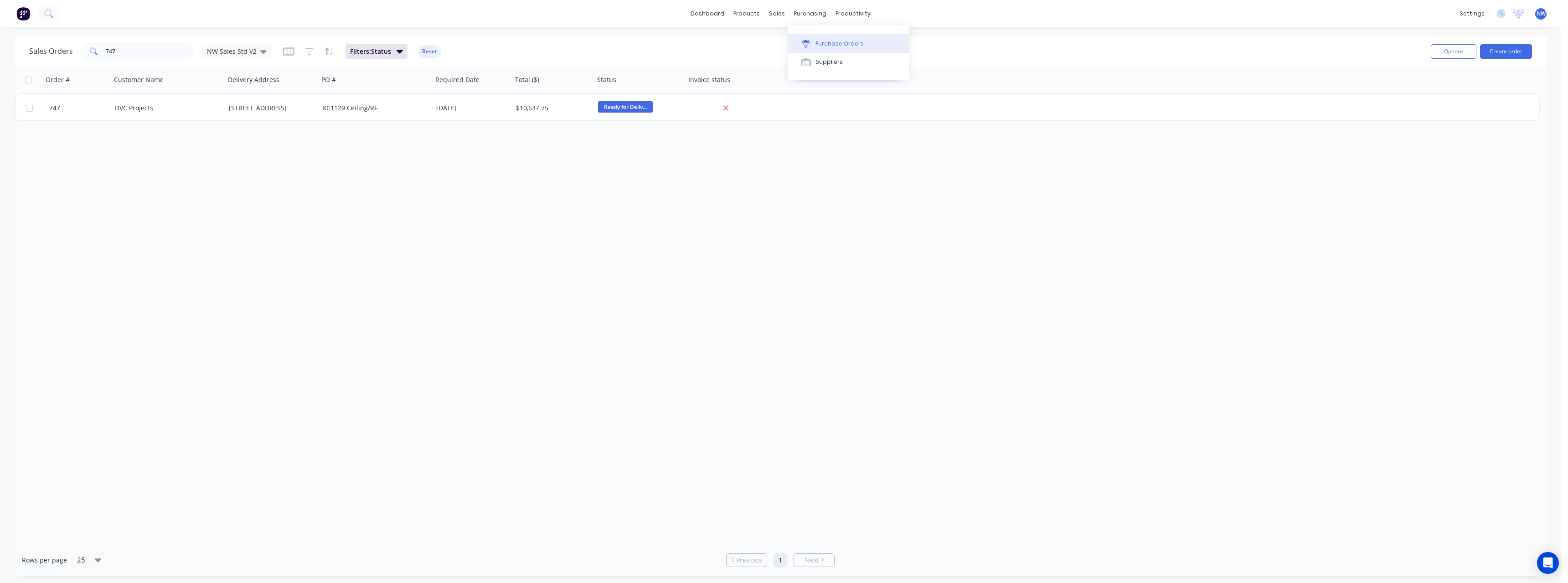
click at [829, 44] on div "Purchase Orders" at bounding box center [839, 43] width 48 height 8
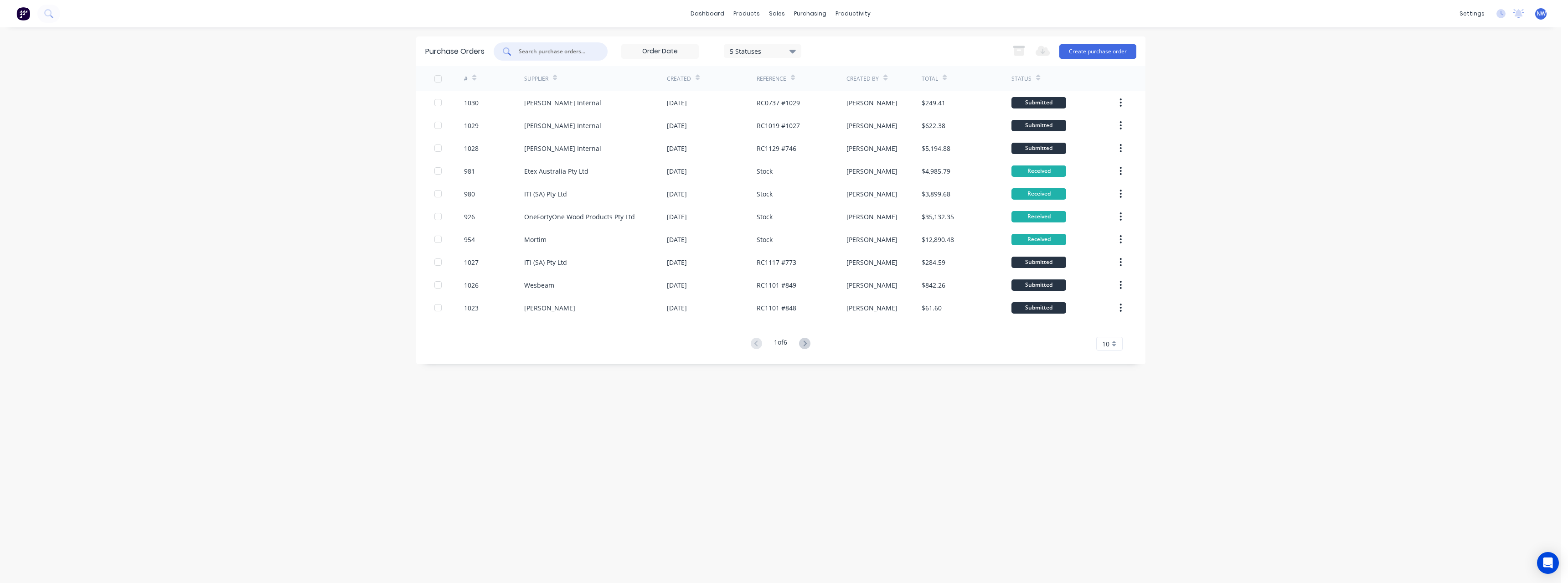
click at [550, 54] on input "text" at bounding box center [556, 51] width 75 height 9
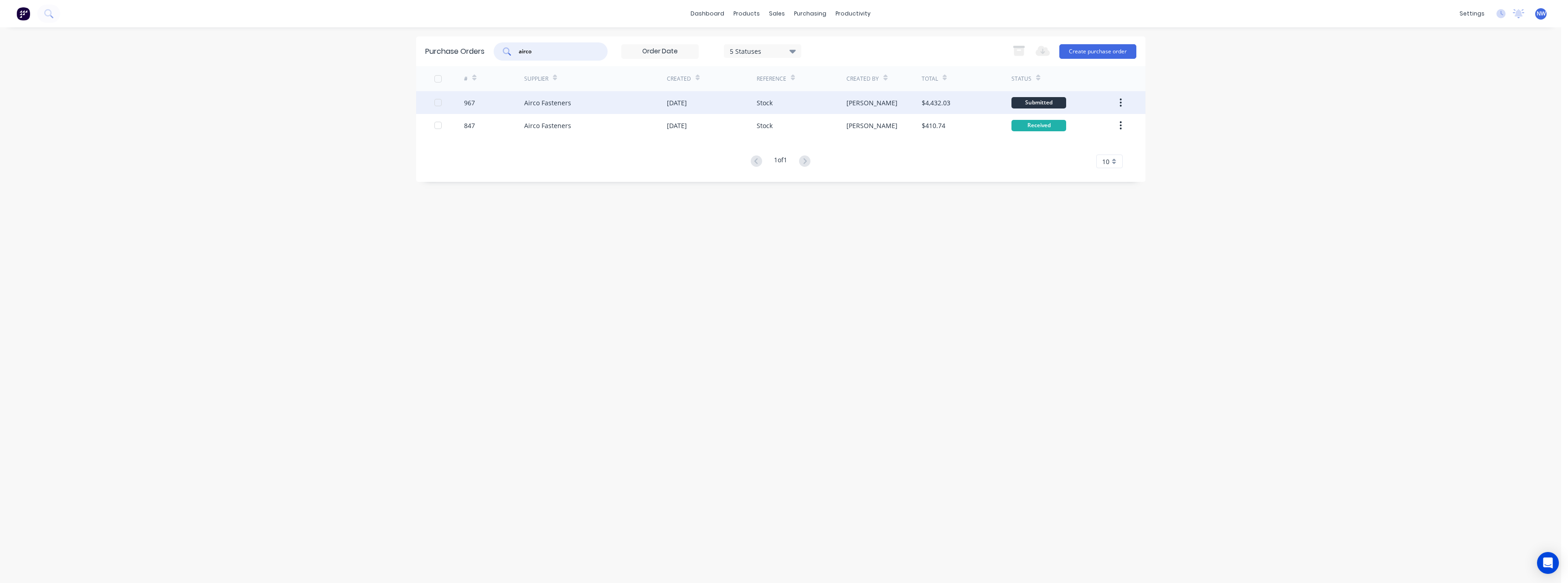
click at [560, 104] on div "Airco Fasteners" at bounding box center [547, 103] width 47 height 10
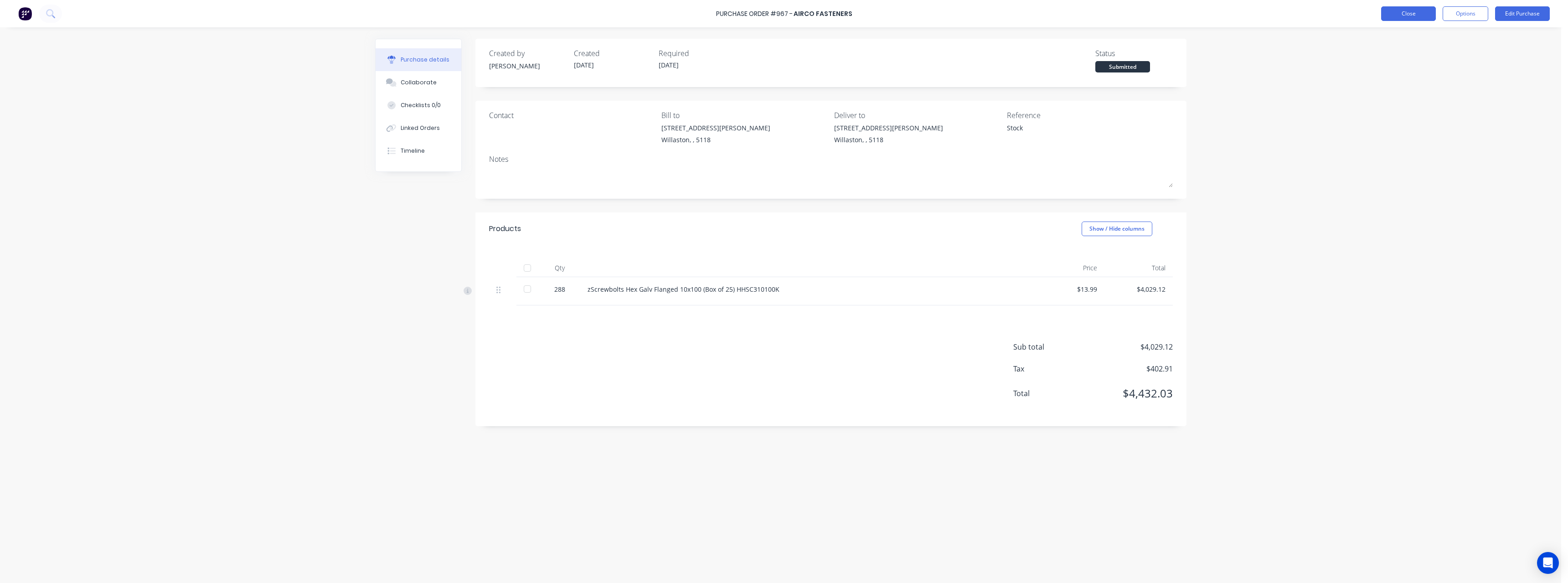
click at [1396, 13] on button "Close" at bounding box center [1409, 13] width 55 height 15
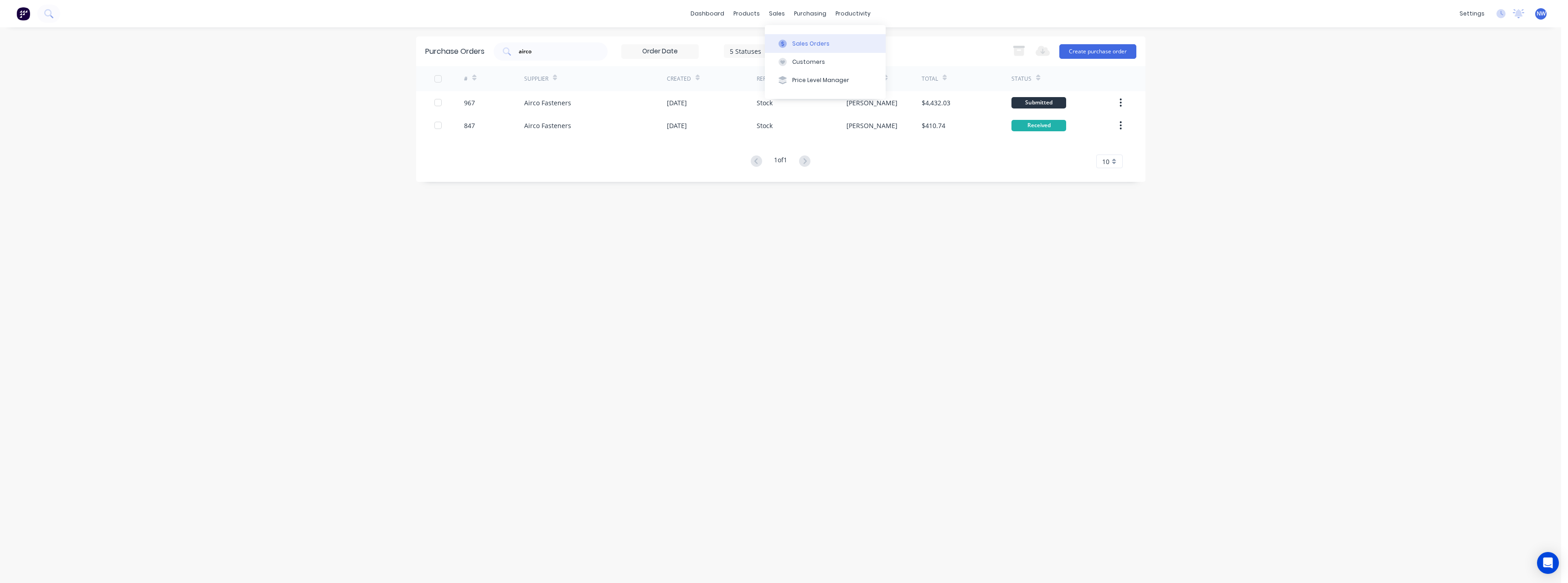
click at [799, 47] on div "Sales Orders" at bounding box center [810, 43] width 37 height 8
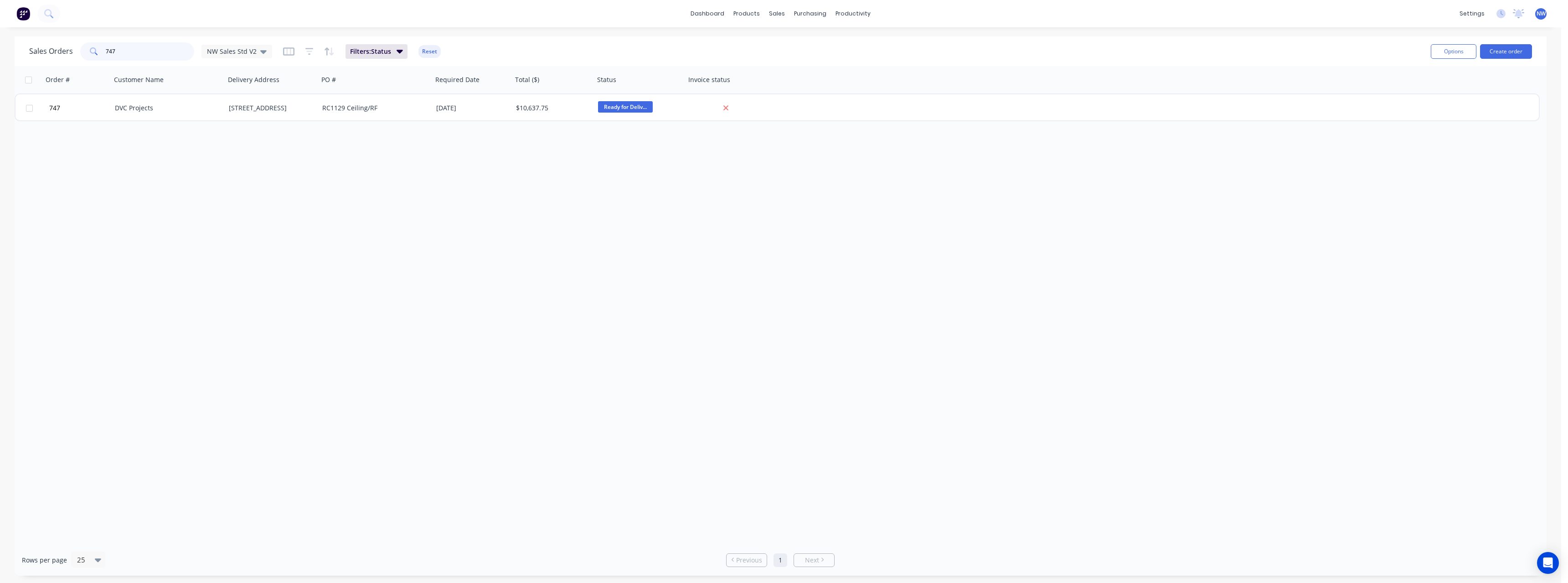
drag, startPoint x: 124, startPoint y: 54, endPoint x: 74, endPoint y: 57, distance: 50.1
click at [74, 57] on div "Sales Orders [STREET_ADDRESS]" at bounding box center [150, 52] width 243 height 18
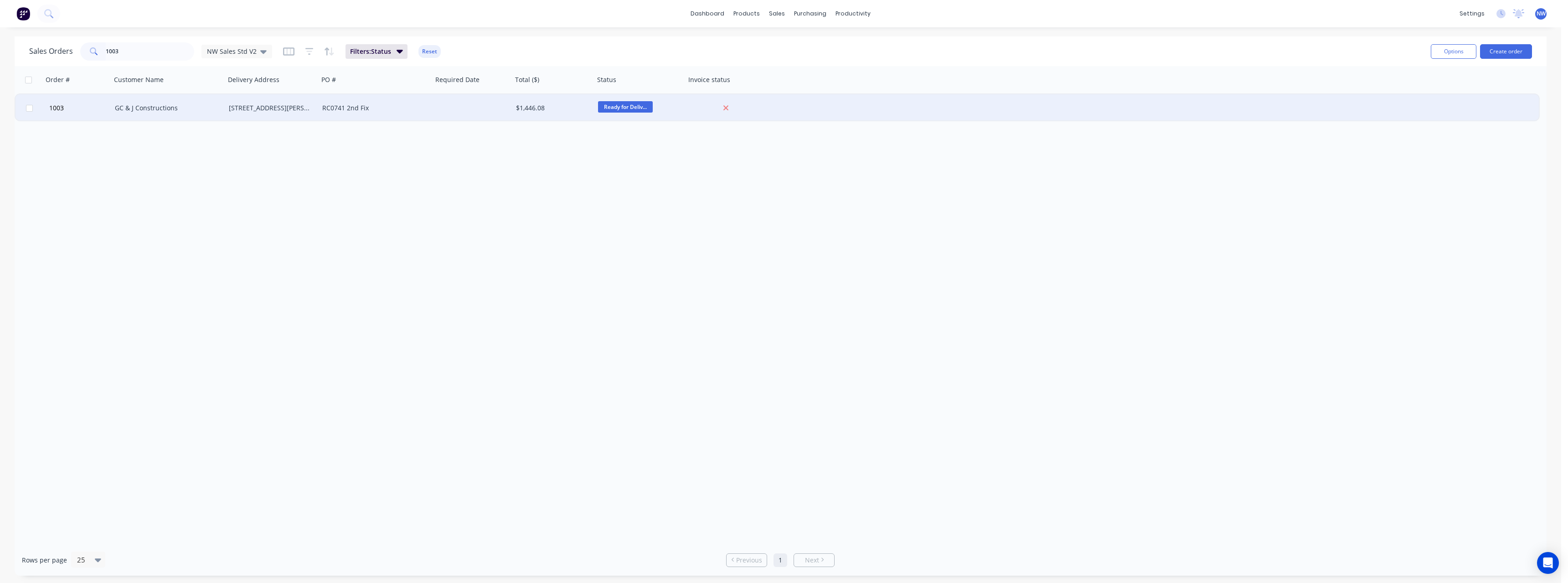
click at [162, 107] on div "GC & J Constructions" at bounding box center [166, 108] width 101 height 9
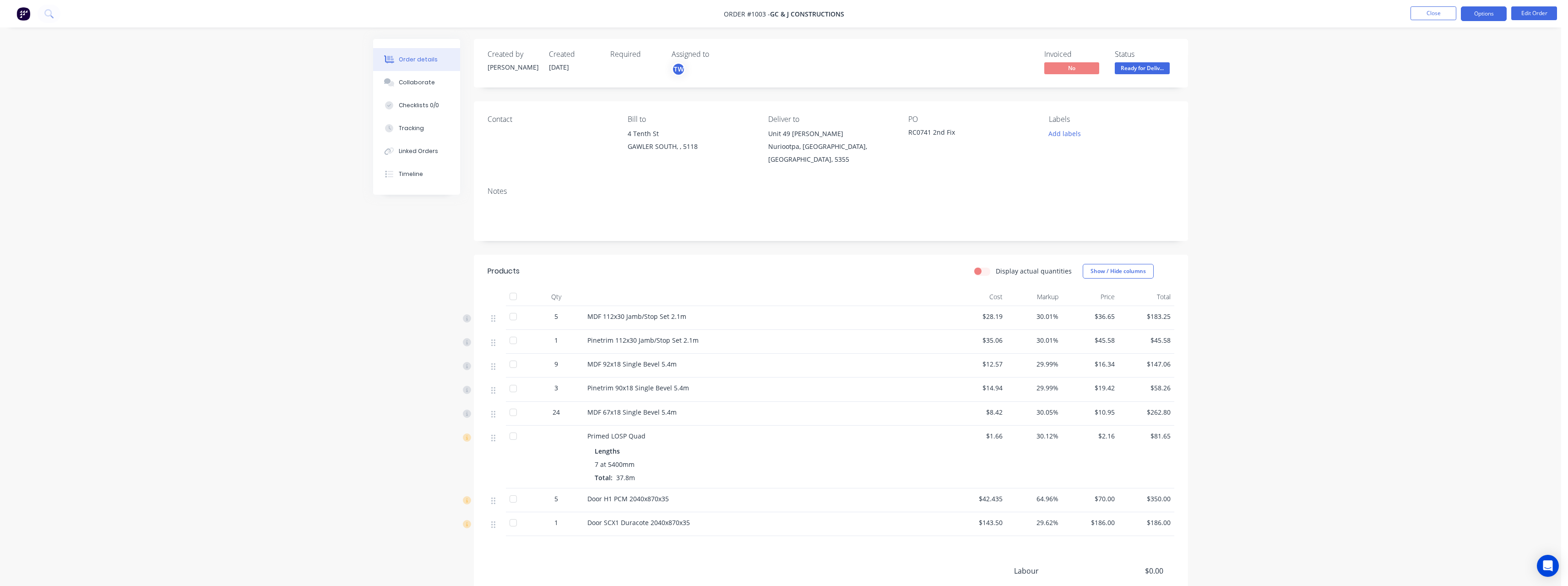
click at [1480, 12] on button "Options" at bounding box center [1484, 13] width 46 height 15
click at [1461, 160] on div "Purchase Products" at bounding box center [1456, 166] width 84 height 13
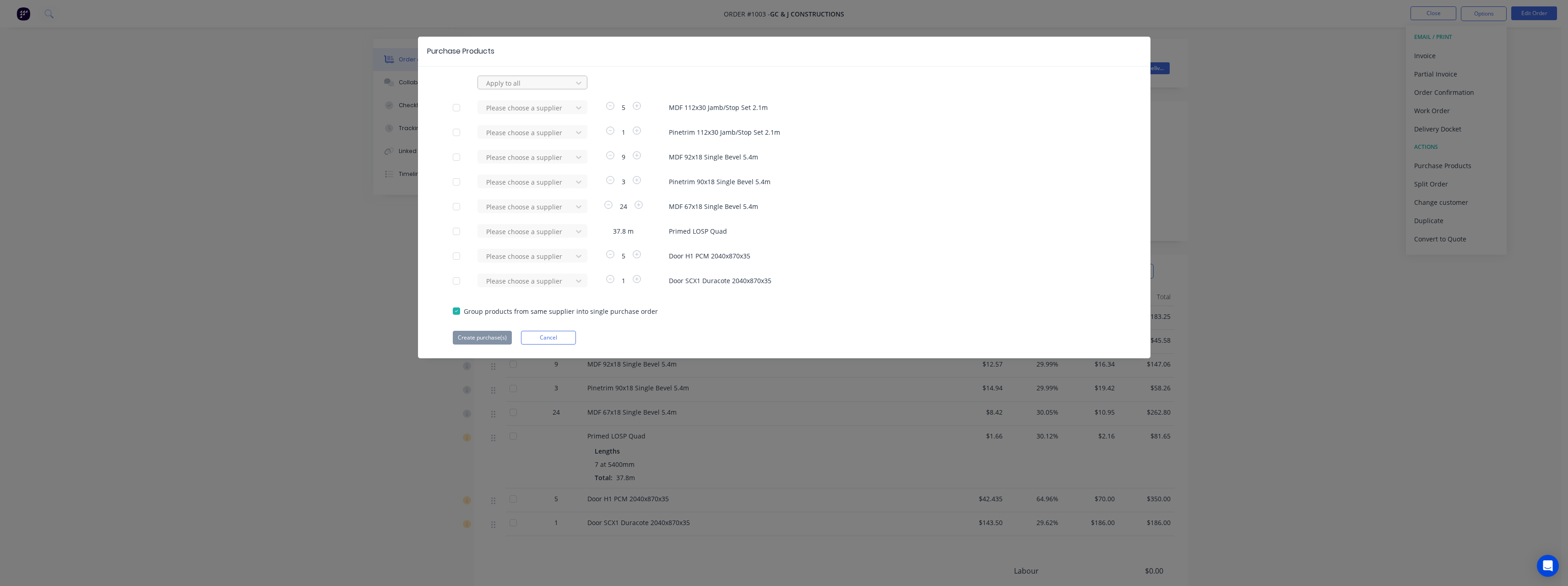
click at [537, 83] on div at bounding box center [526, 83] width 83 height 12
click at [522, 136] on div "[PERSON_NAME] Internal" at bounding box center [532, 137] width 110 height 17
click at [482, 340] on button "Create purchase(s)" at bounding box center [482, 338] width 59 height 13
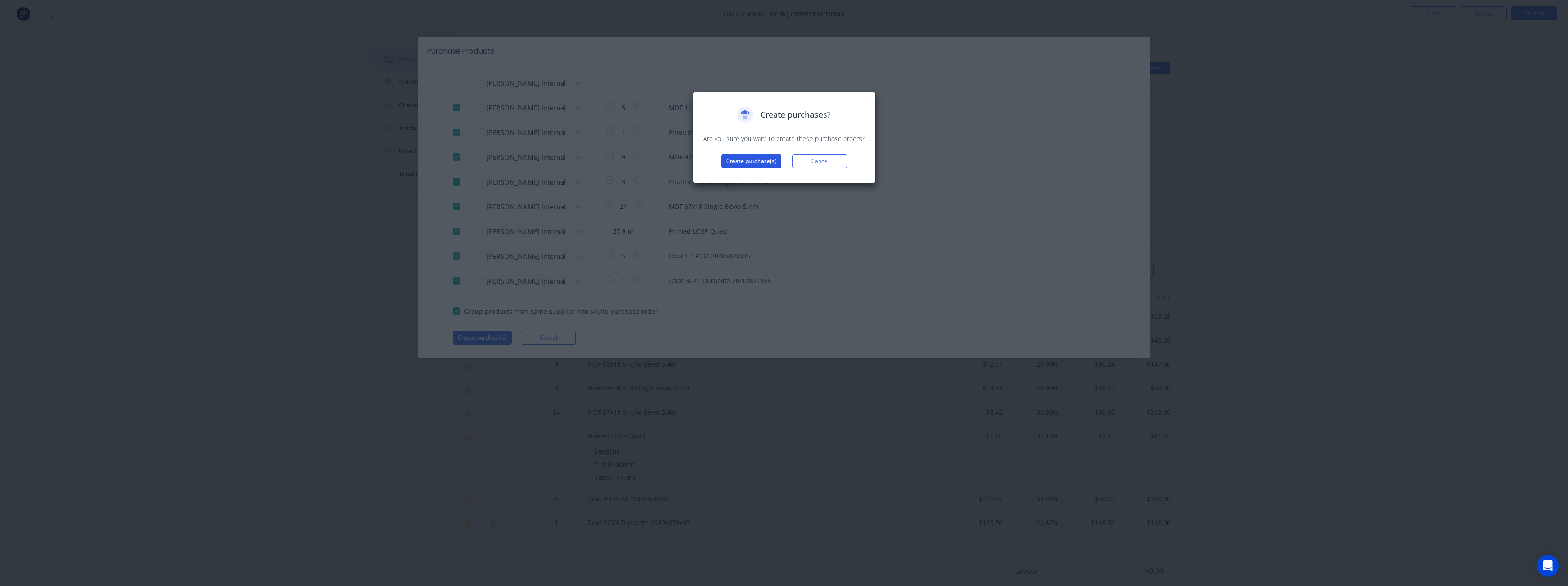
click at [731, 161] on button "Create purchase(s)" at bounding box center [751, 161] width 61 height 13
click at [745, 176] on button "View purchase(s)" at bounding box center [751, 176] width 55 height 13
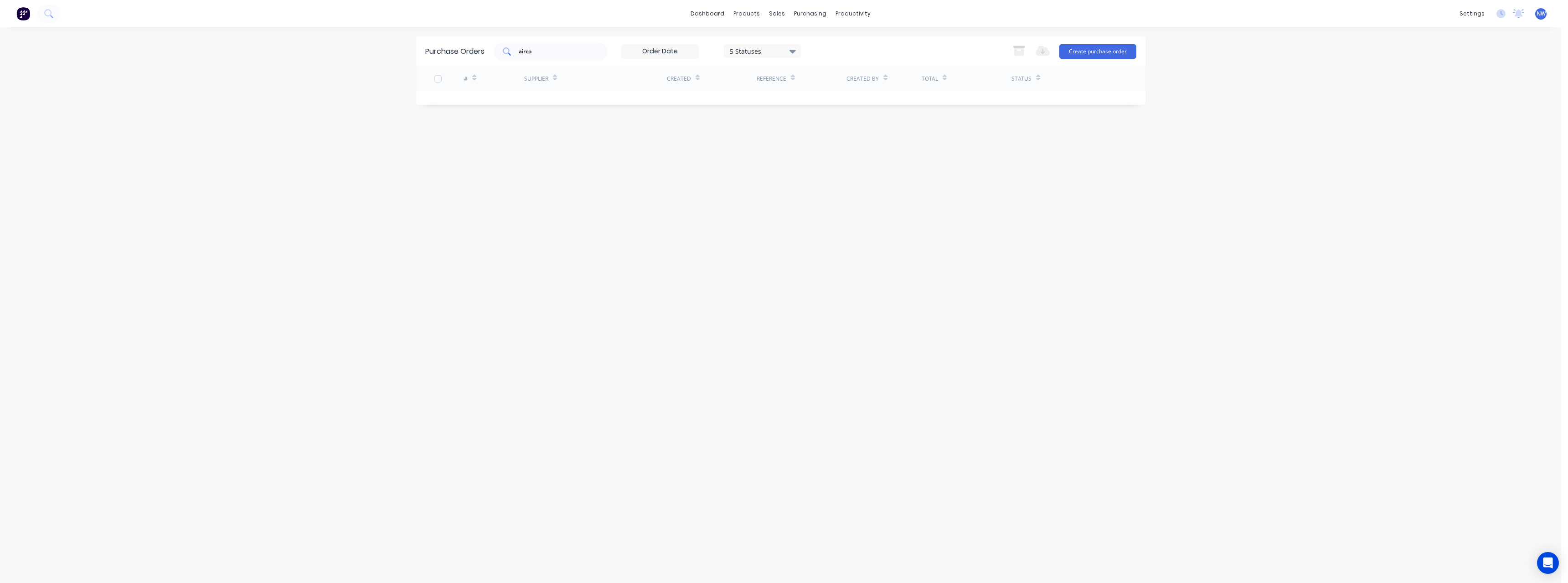
drag, startPoint x: 537, startPoint y: 44, endPoint x: 519, endPoint y: 60, distance: 24.1
click at [491, 50] on div "Purchase Orders airco 5 Statuses 5 Statuses Export to Excel (XLSX) Create purch…" at bounding box center [781, 51] width 729 height 30
drag, startPoint x: 544, startPoint y: 50, endPoint x: 501, endPoint y: 53, distance: 43.1
click at [501, 53] on div "airco" at bounding box center [550, 52] width 114 height 18
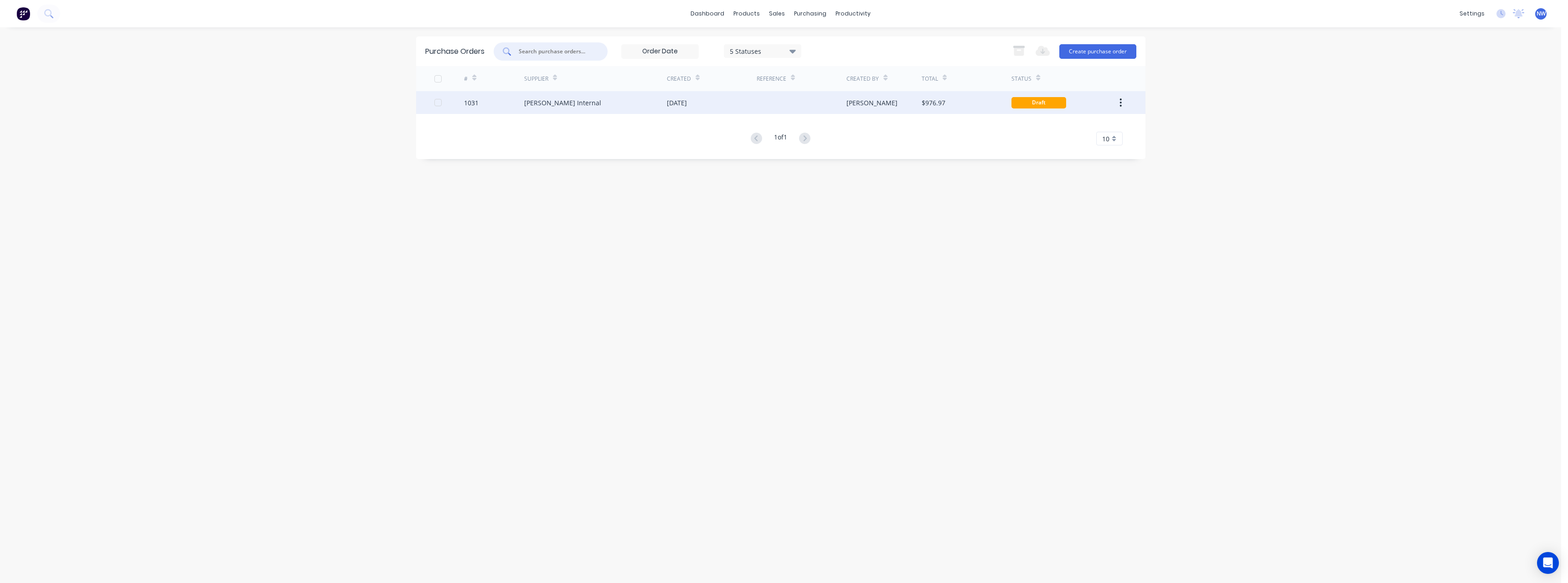
click at [508, 106] on div "1031" at bounding box center [494, 102] width 60 height 23
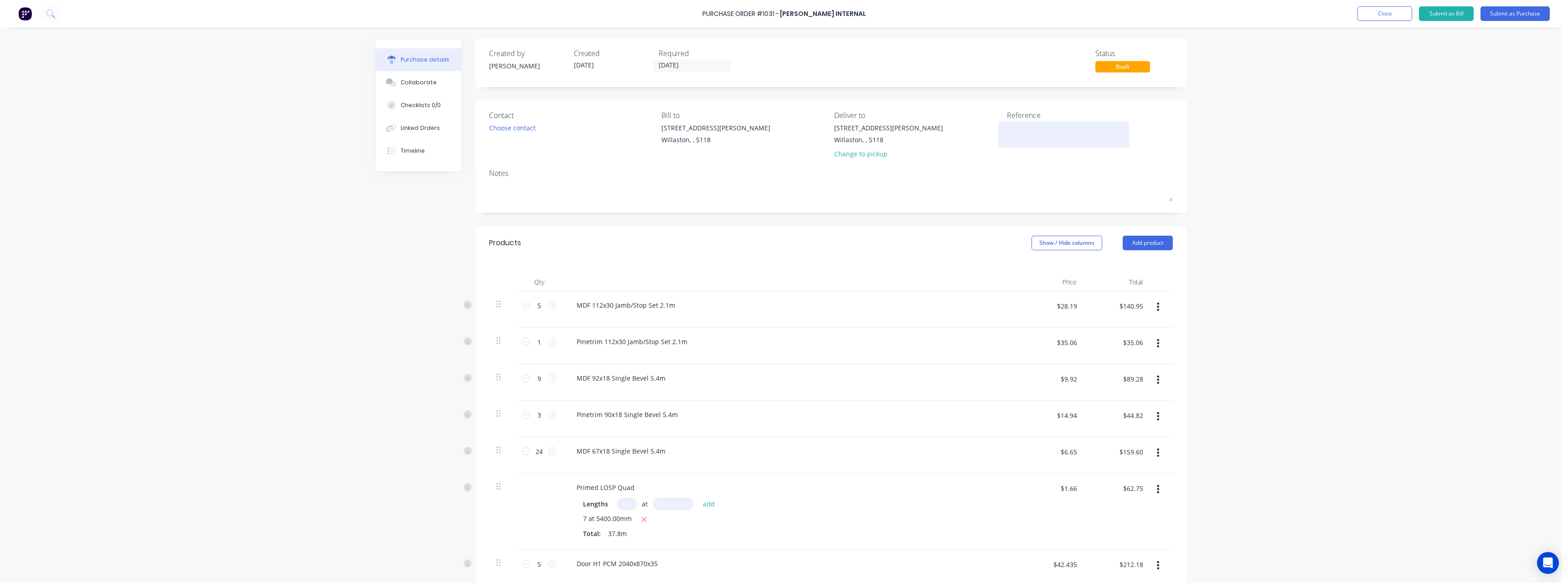
click at [1044, 131] on textarea at bounding box center [1063, 133] width 114 height 21
click at [1505, 14] on button "Submit as Purchase" at bounding box center [1515, 13] width 69 height 15
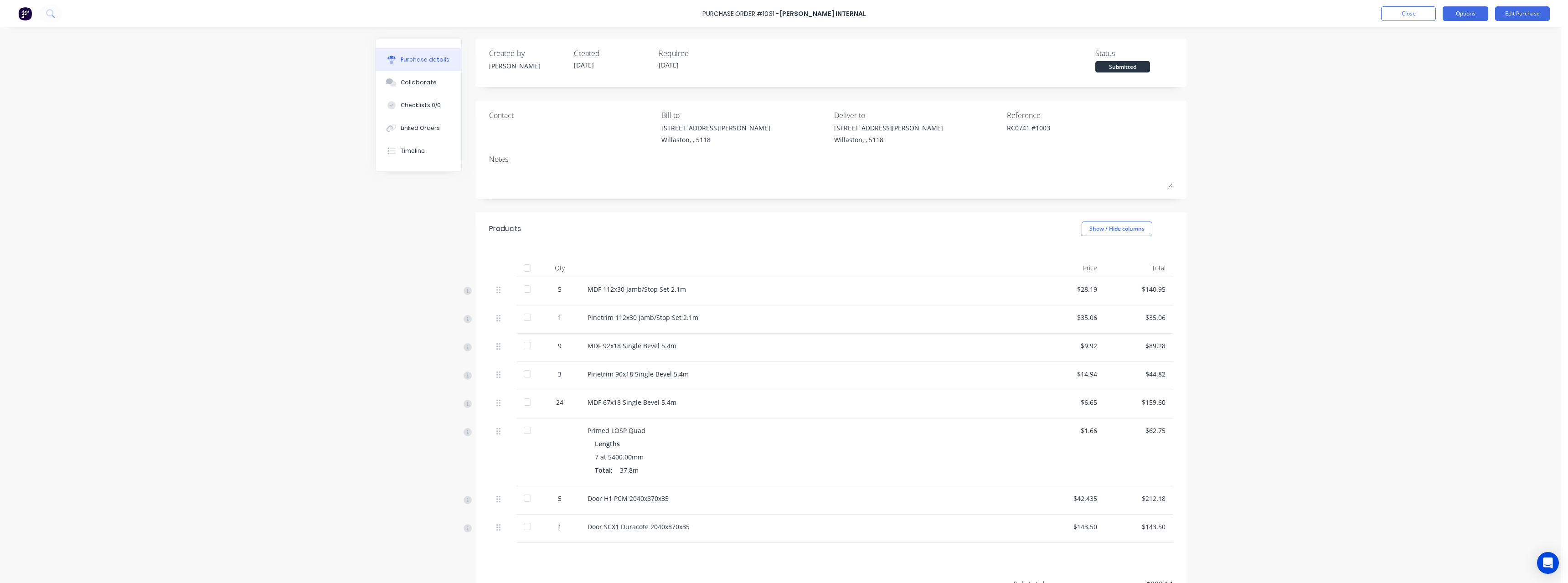
click at [1454, 18] on button "Options" at bounding box center [1465, 13] width 46 height 15
click at [1447, 35] on div "Print / Email" at bounding box center [1444, 37] width 70 height 13
click at [1444, 55] on div "With pricing" at bounding box center [1444, 55] width 70 height 13
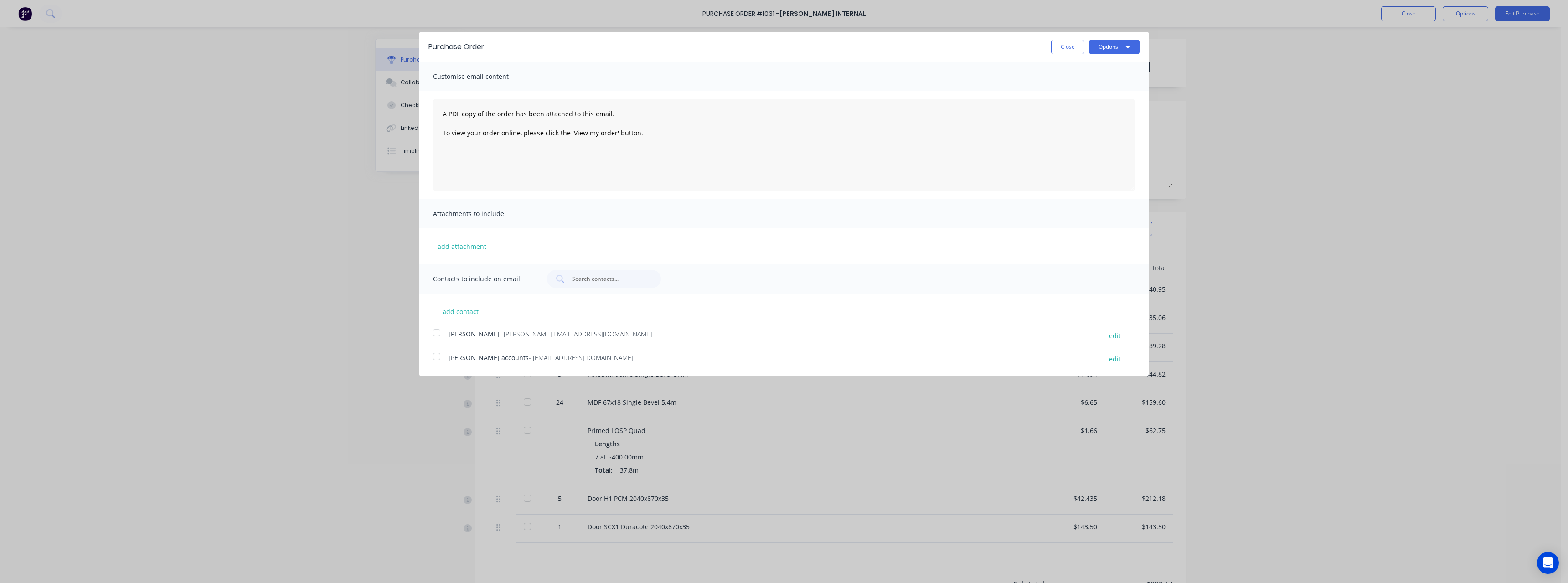
click at [529, 357] on span "- [EMAIL_ADDRESS][DOMAIN_NAME]" at bounding box center [581, 357] width 104 height 9
click at [1113, 50] on button "Options" at bounding box center [1114, 47] width 51 height 15
click at [1096, 88] on div "Email" at bounding box center [1096, 88] width 70 height 13
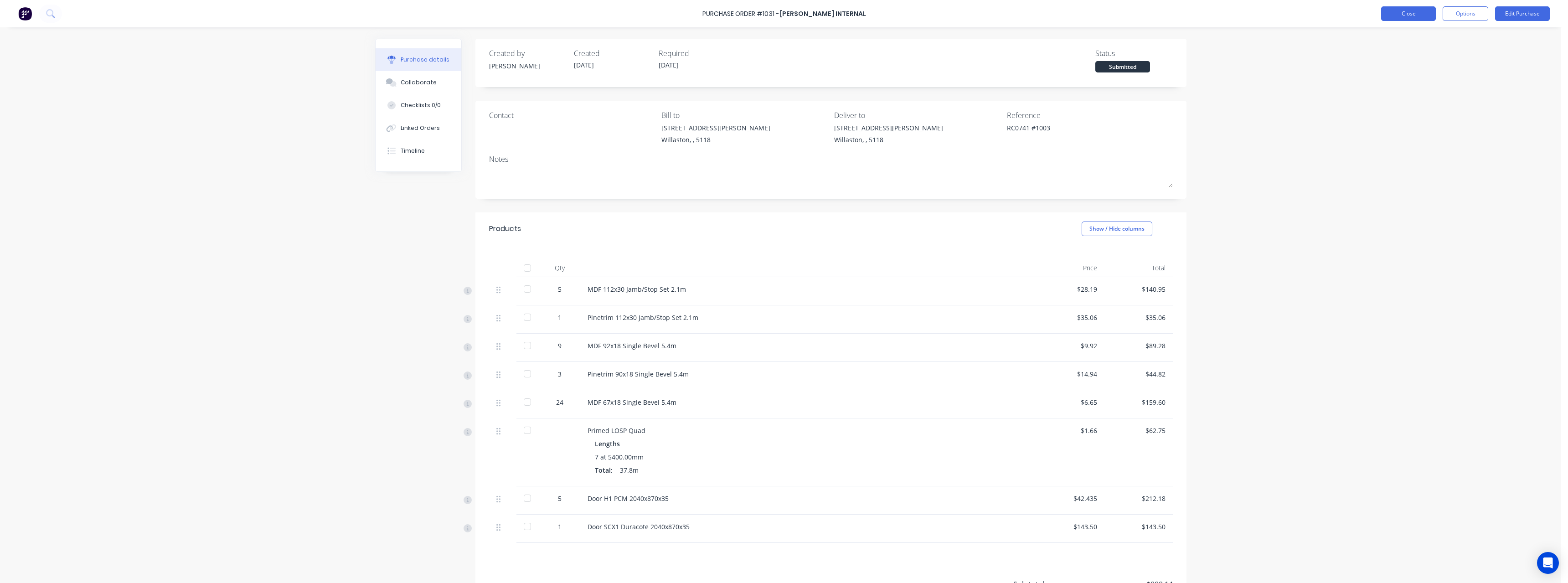
click at [1402, 12] on button "Close" at bounding box center [1409, 13] width 55 height 15
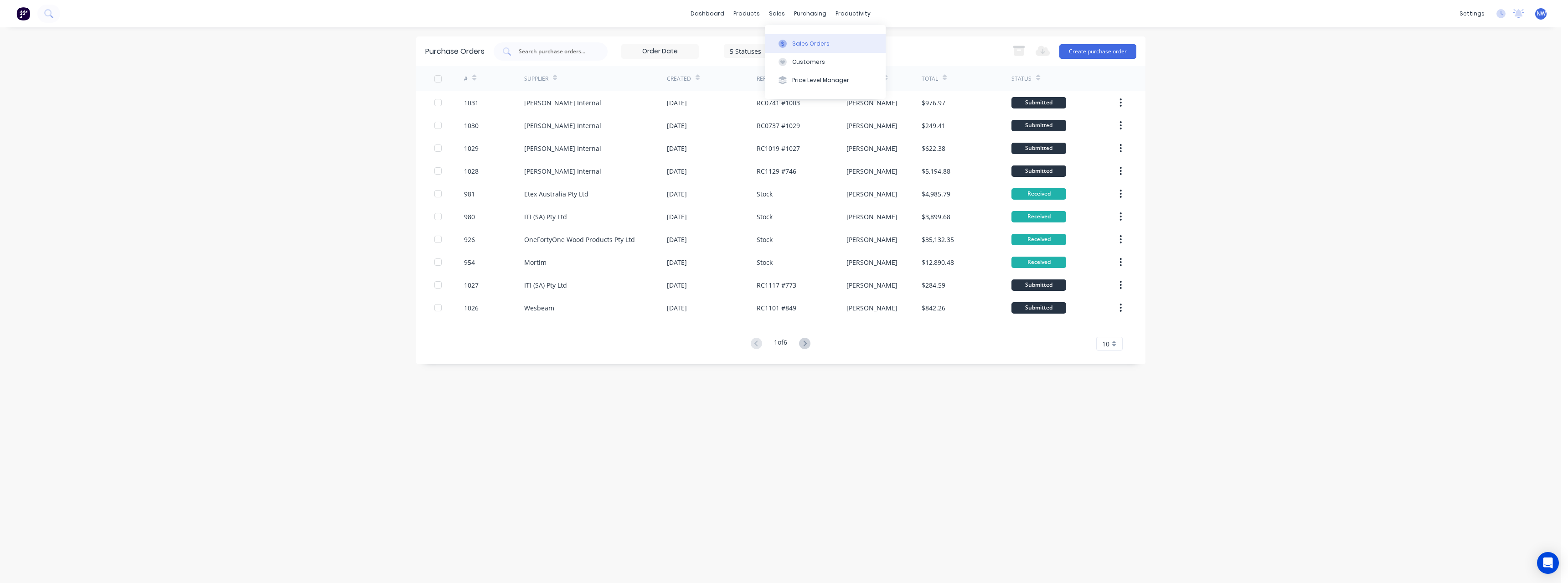
click at [790, 38] on button "Sales Orders" at bounding box center [825, 43] width 121 height 18
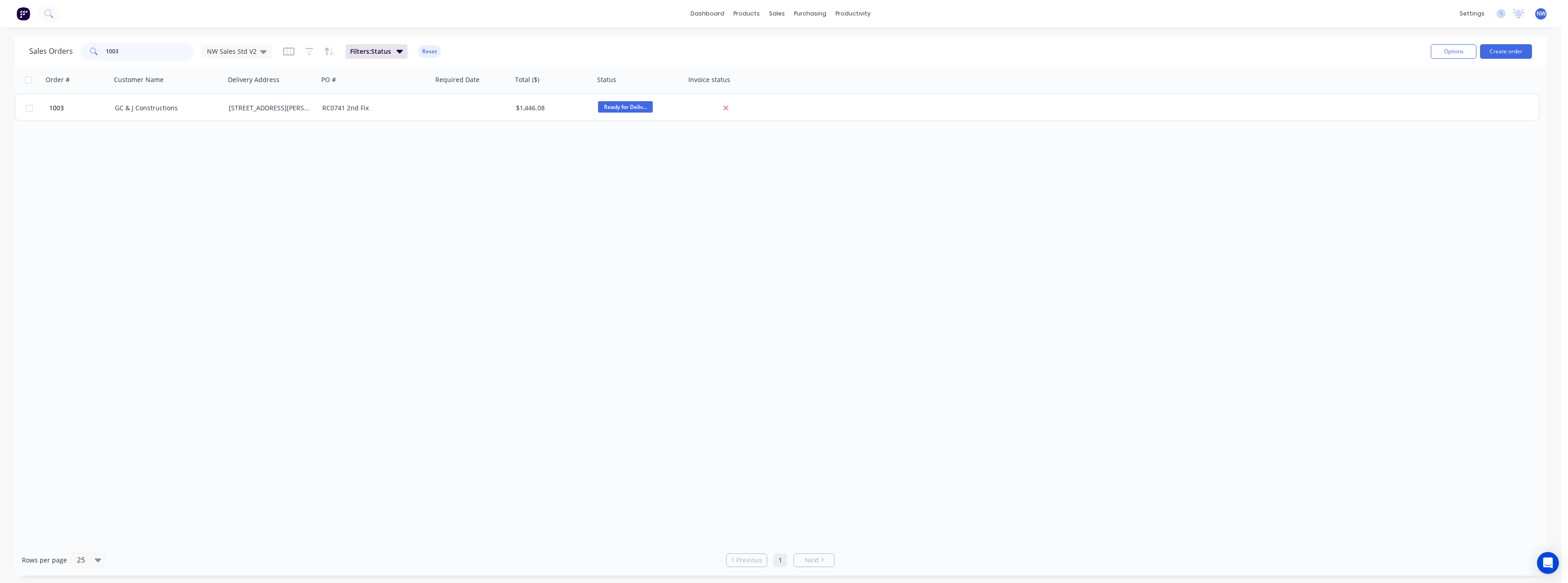
drag, startPoint x: 131, startPoint y: 48, endPoint x: 88, endPoint y: 51, distance: 43.1
click at [88, 51] on div "1003" at bounding box center [137, 52] width 114 height 18
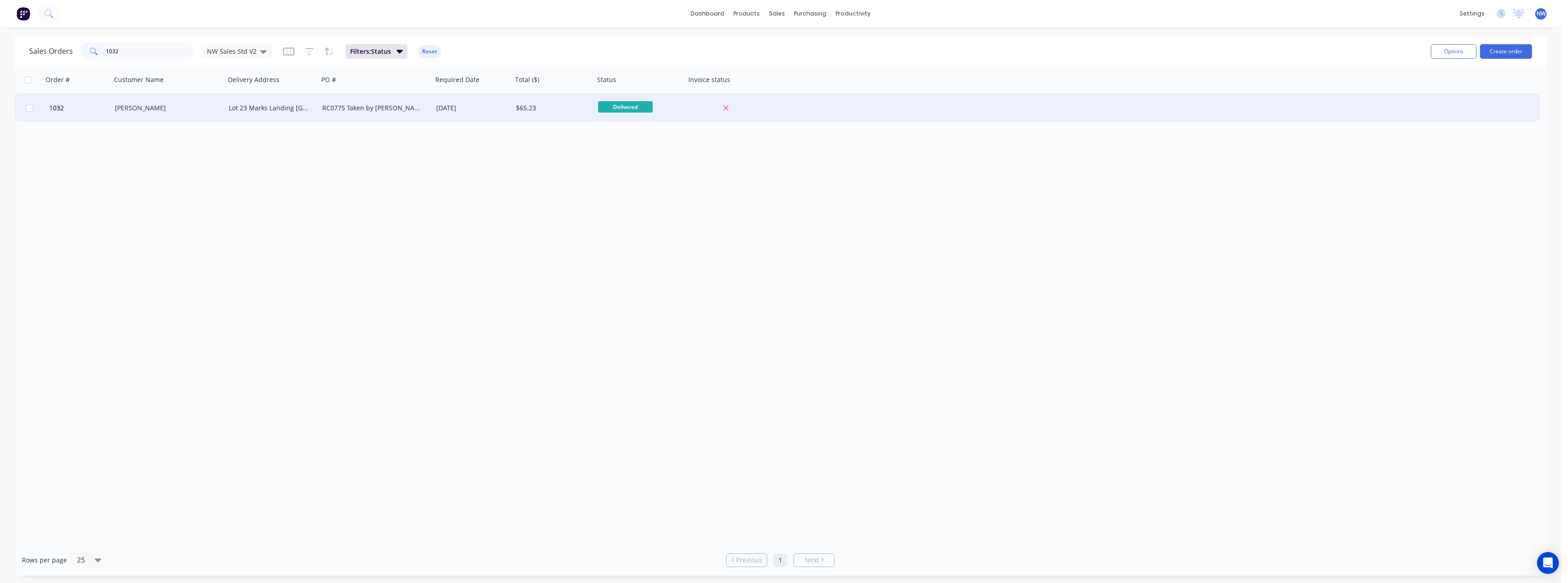
click at [131, 114] on div "[PERSON_NAME]" at bounding box center [168, 108] width 114 height 27
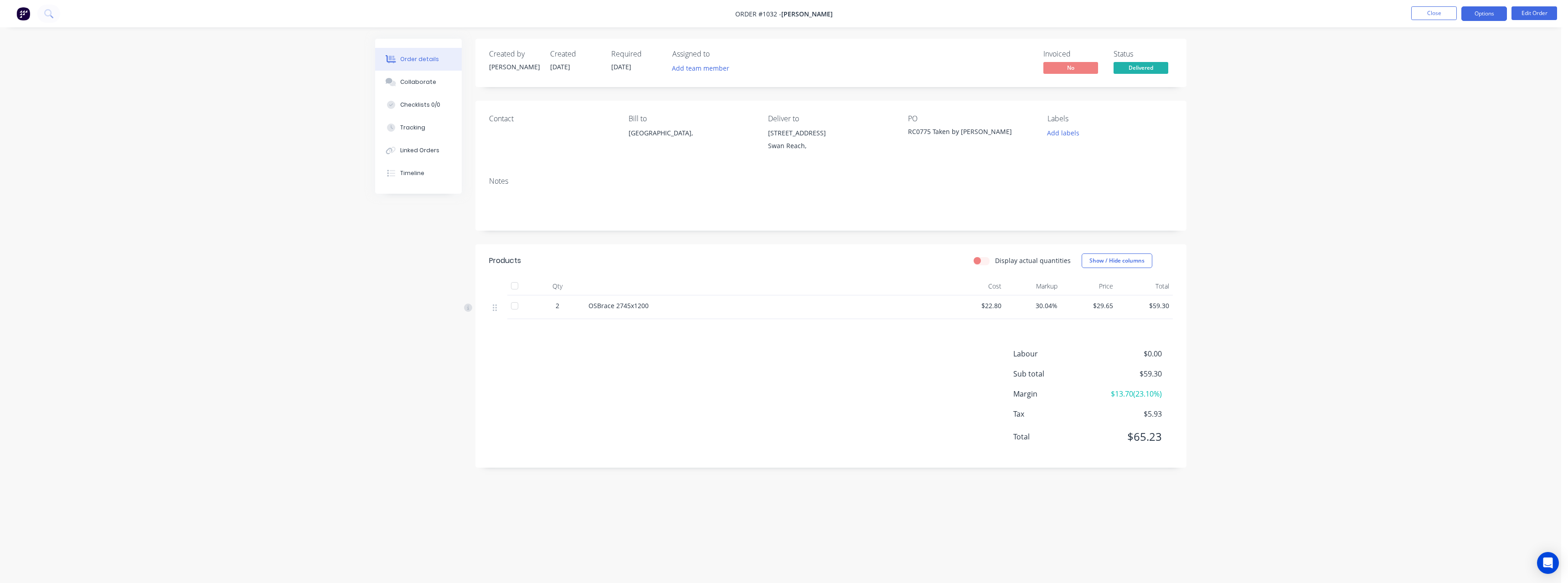
click at [1498, 15] on button "Options" at bounding box center [1484, 13] width 46 height 15
click at [1455, 167] on div "Purchase Products" at bounding box center [1457, 165] width 84 height 13
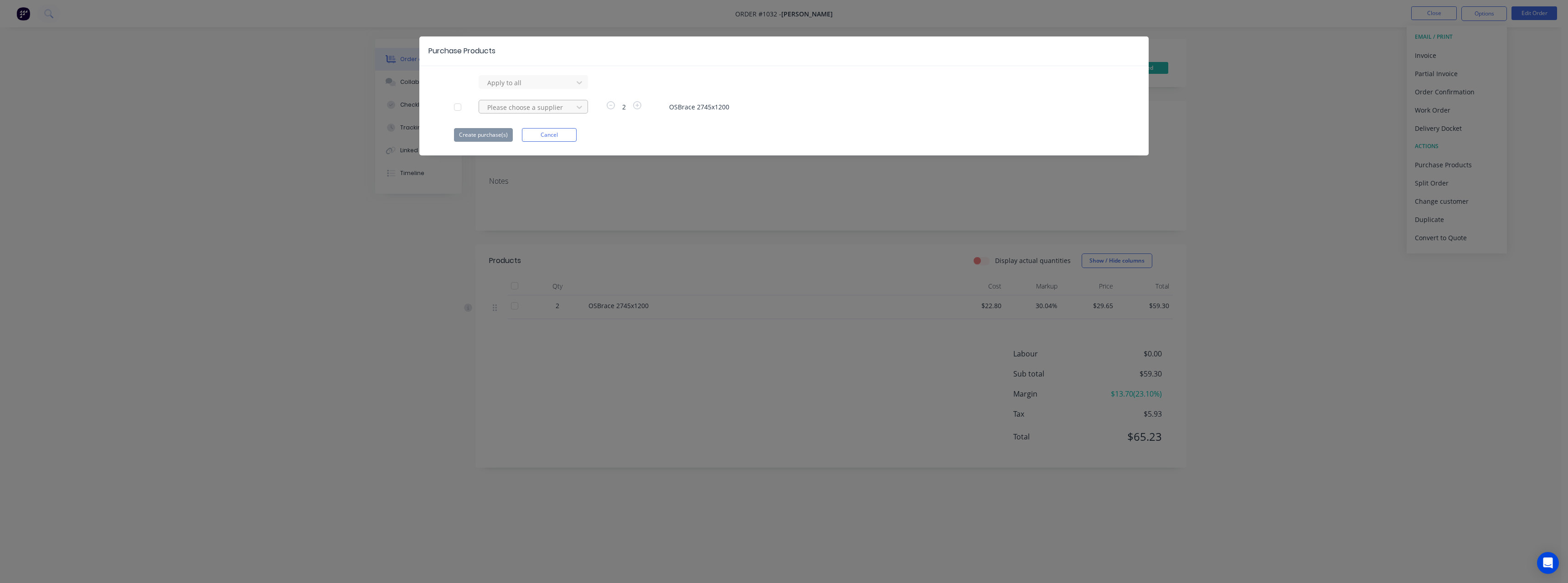
click at [530, 88] on div at bounding box center [527, 83] width 82 height 12
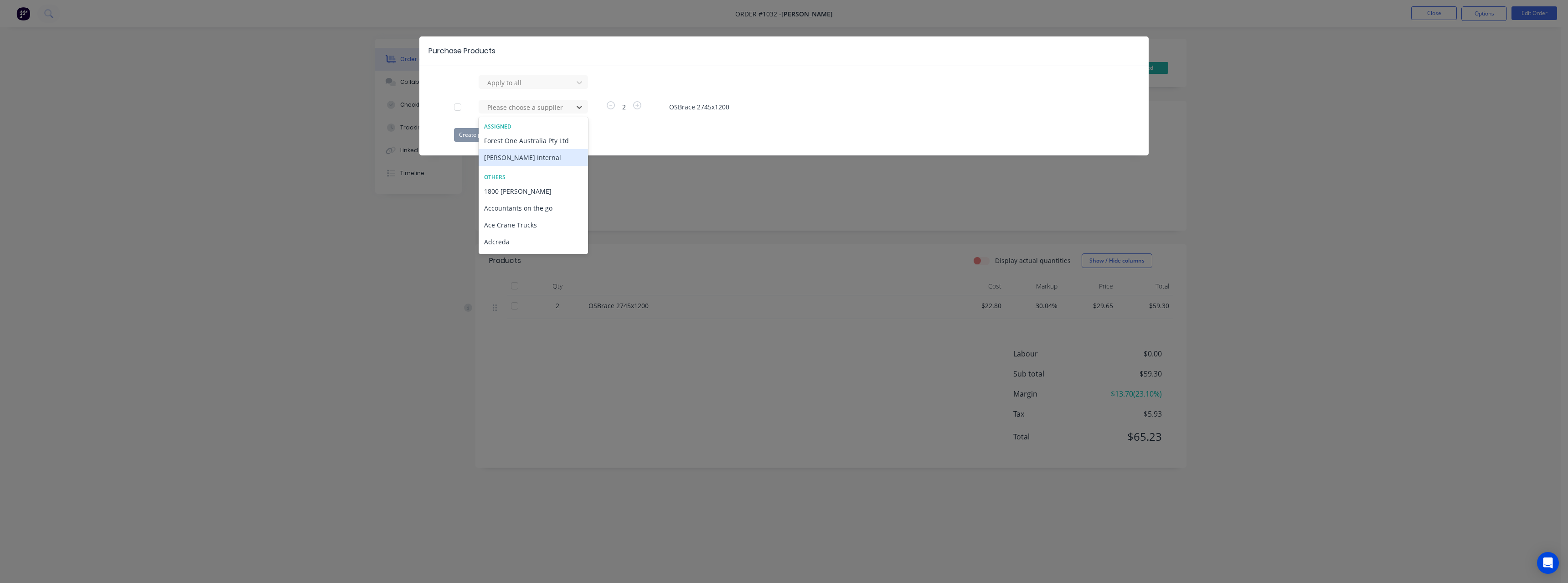
click at [528, 155] on div "[PERSON_NAME] Internal" at bounding box center [533, 158] width 110 height 17
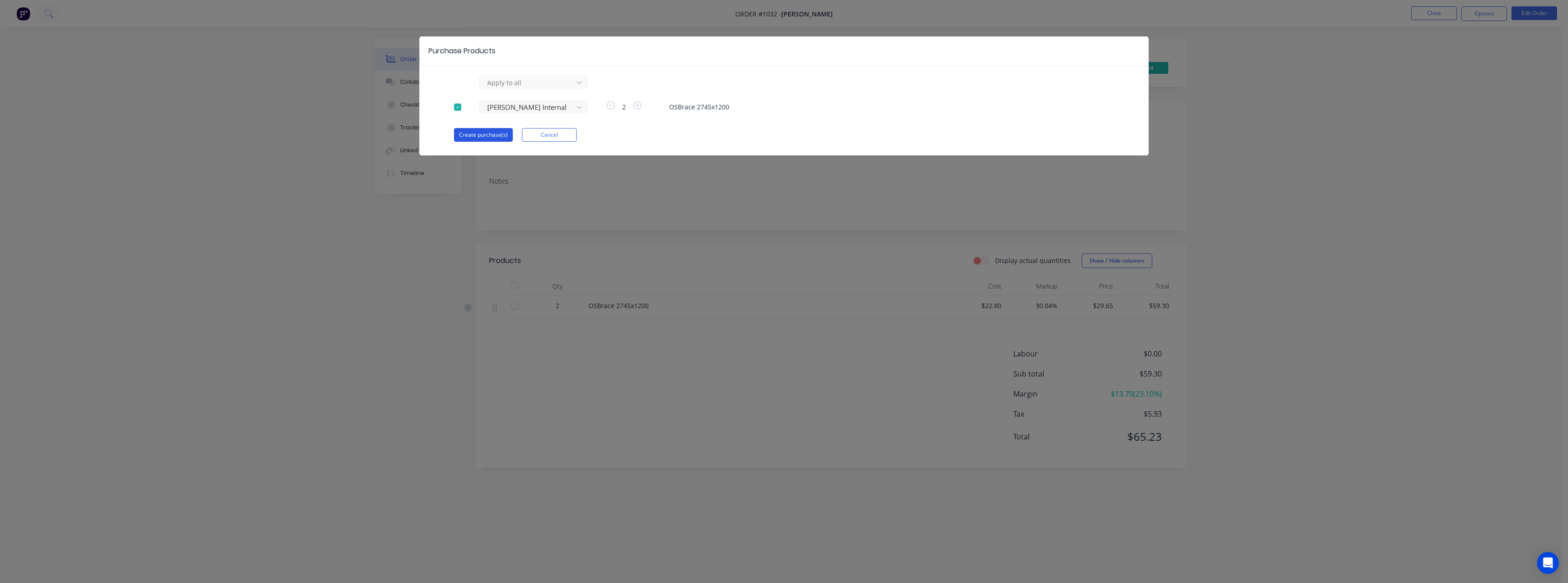
click at [508, 139] on button "Create purchase(s)" at bounding box center [483, 134] width 59 height 13
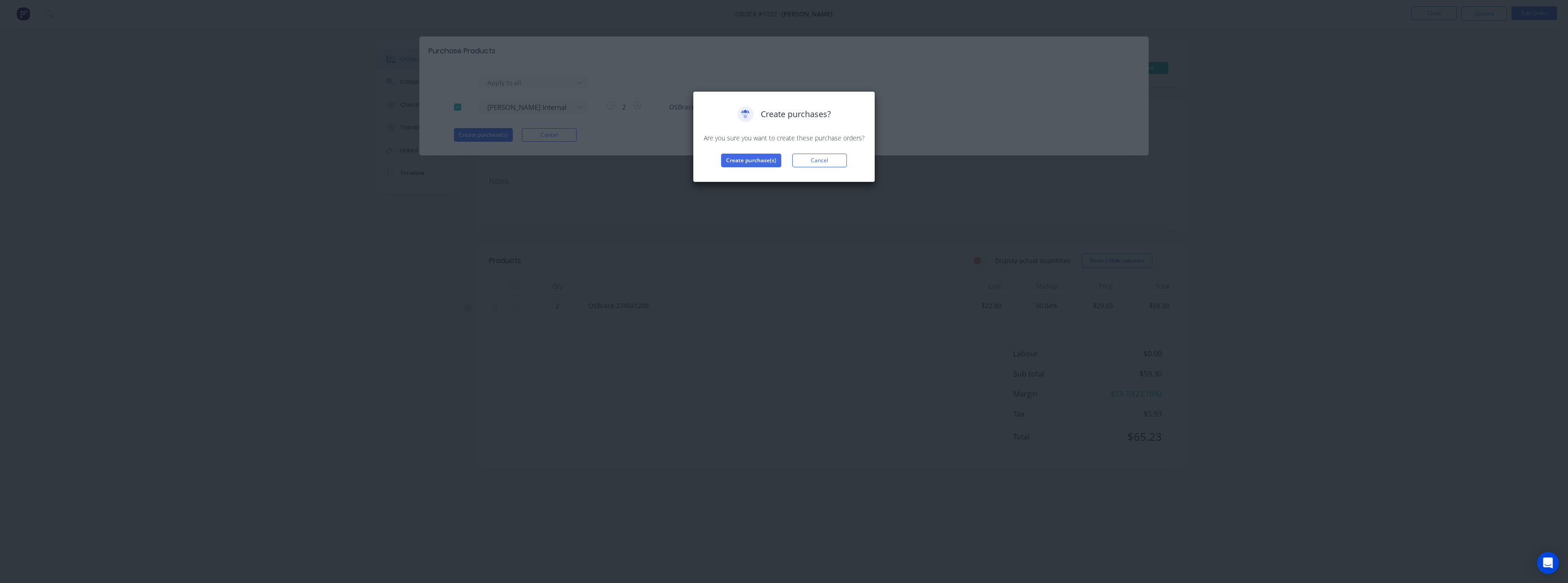
click at [757, 150] on div "Create purchases? Are you sure you want to create these purchase orders? Create…" at bounding box center [784, 136] width 163 height 61
click at [754, 158] on button "Create purchase(s)" at bounding box center [751, 160] width 60 height 13
click at [765, 172] on button "View purchase(s)" at bounding box center [751, 175] width 55 height 13
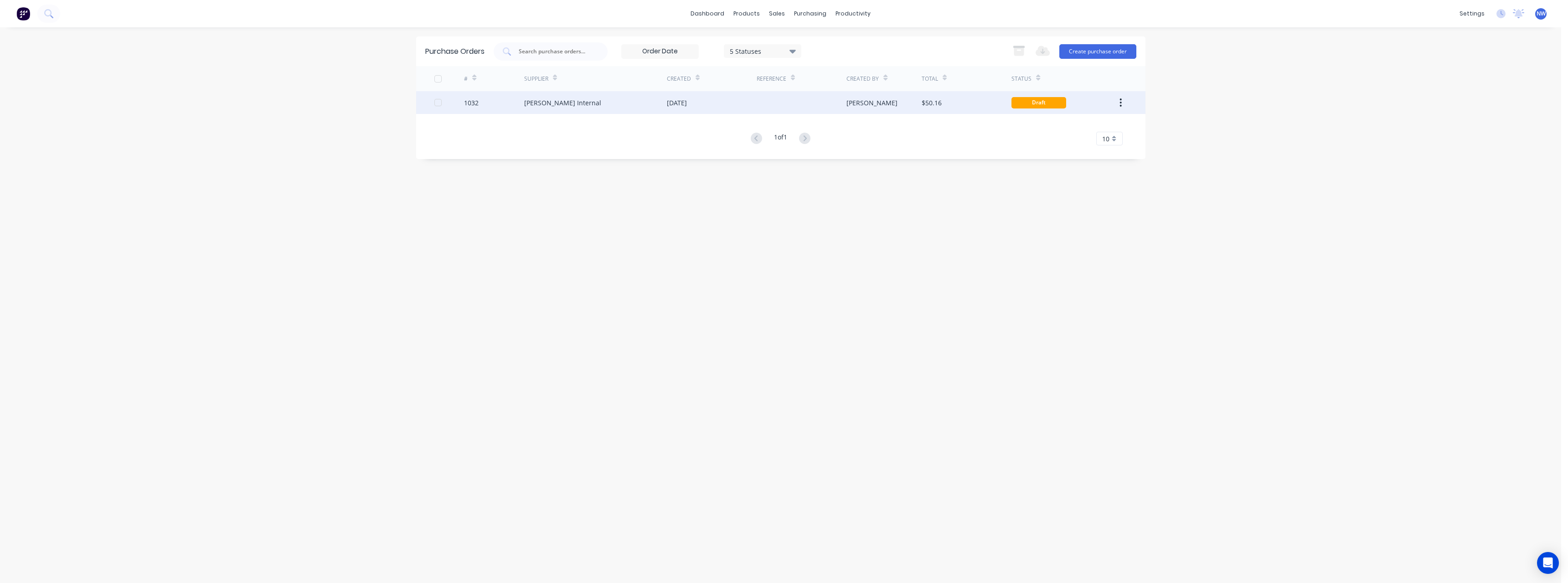
click at [817, 102] on div at bounding box center [802, 102] width 90 height 23
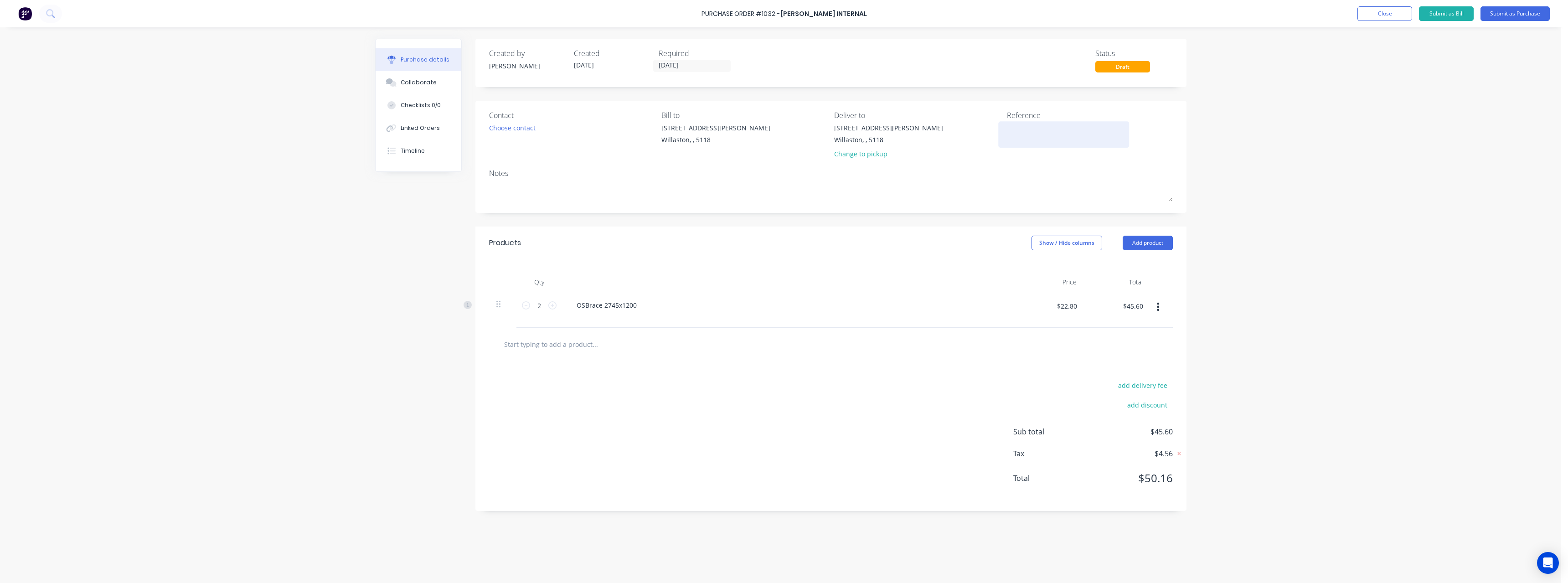
click at [1034, 128] on textarea at bounding box center [1063, 133] width 114 height 21
click at [1498, 15] on button "Submit as Purchase" at bounding box center [1515, 13] width 69 height 15
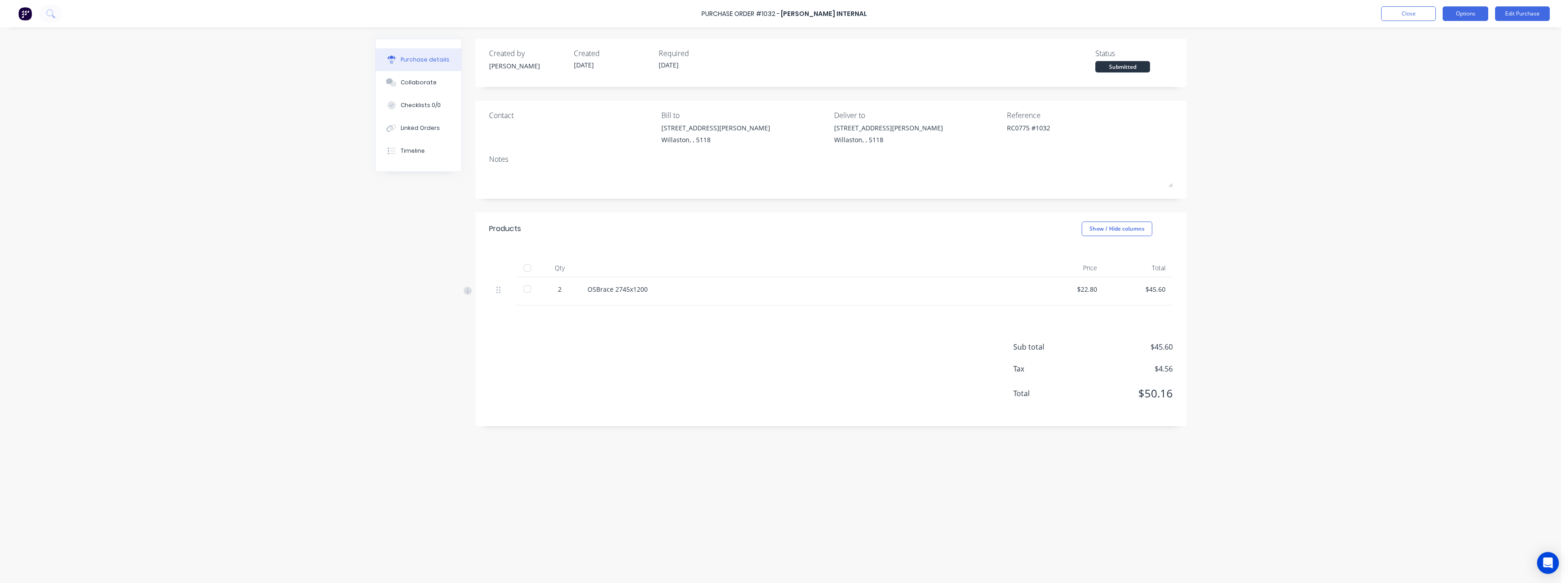
click at [1477, 19] on button "Options" at bounding box center [1465, 13] width 46 height 15
click at [1455, 39] on div "Print / Email" at bounding box center [1444, 37] width 70 height 13
click at [1453, 54] on div "With pricing" at bounding box center [1444, 55] width 70 height 13
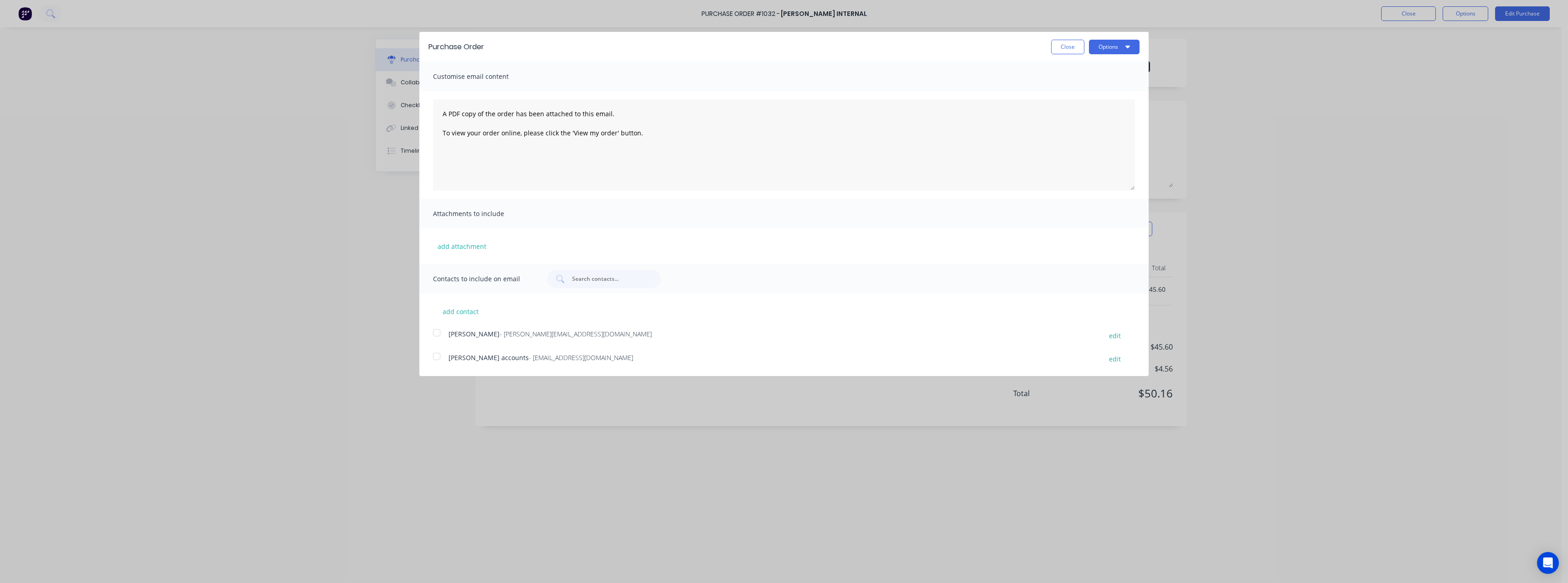
click at [536, 358] on span "- [EMAIL_ADDRESS][DOMAIN_NAME]" at bounding box center [581, 357] width 104 height 9
click at [1102, 46] on button "Options" at bounding box center [1114, 47] width 51 height 15
click at [1088, 88] on div "Email" at bounding box center [1096, 88] width 70 height 13
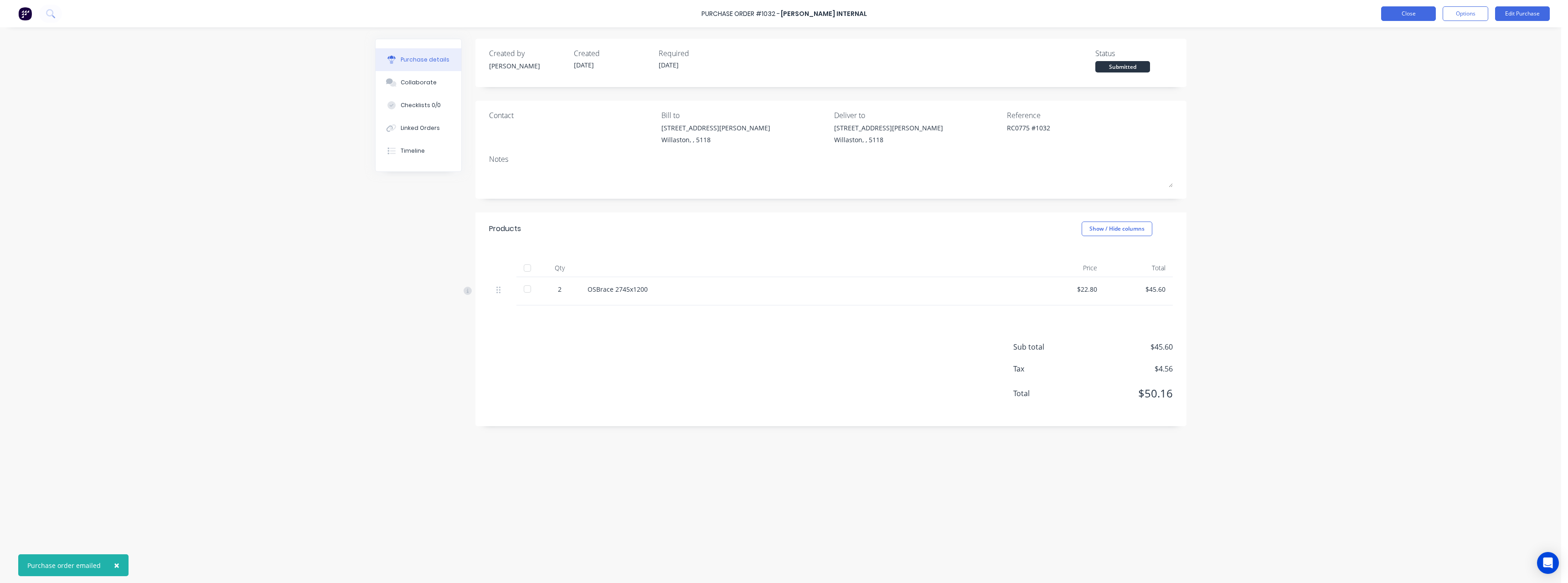
click at [1398, 18] on button "Close" at bounding box center [1409, 13] width 55 height 15
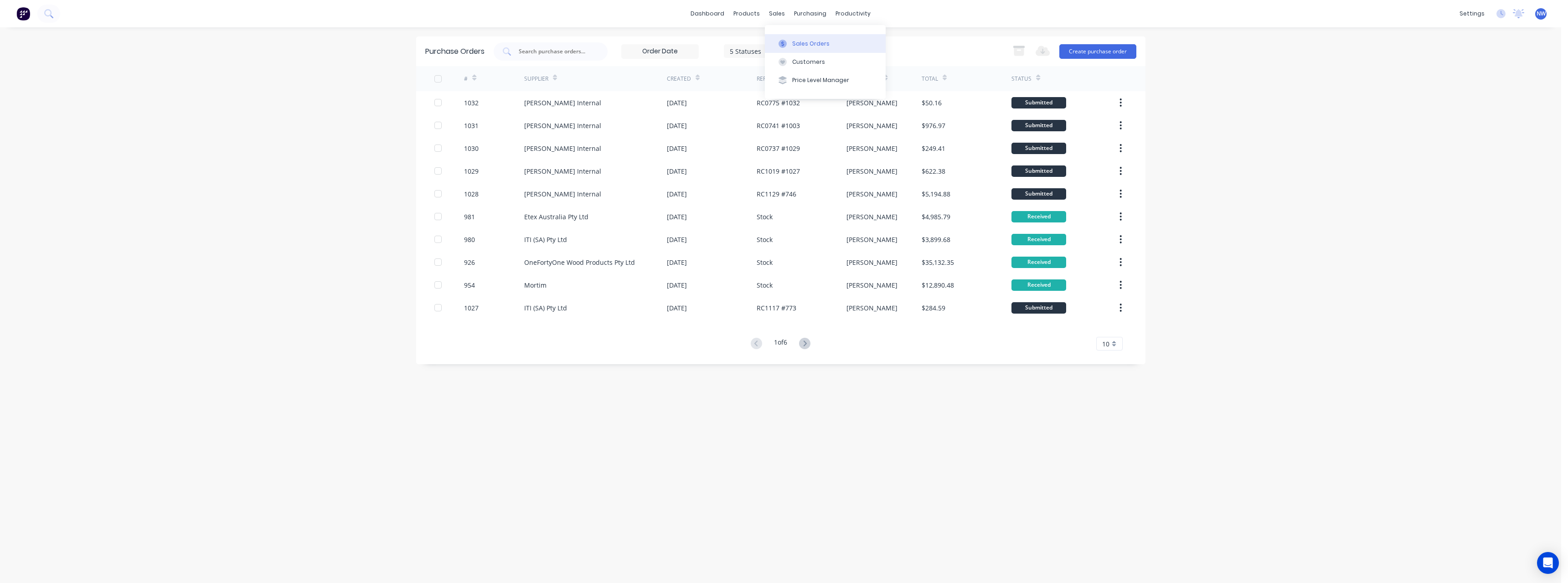
click at [787, 46] on div at bounding box center [783, 43] width 13 height 8
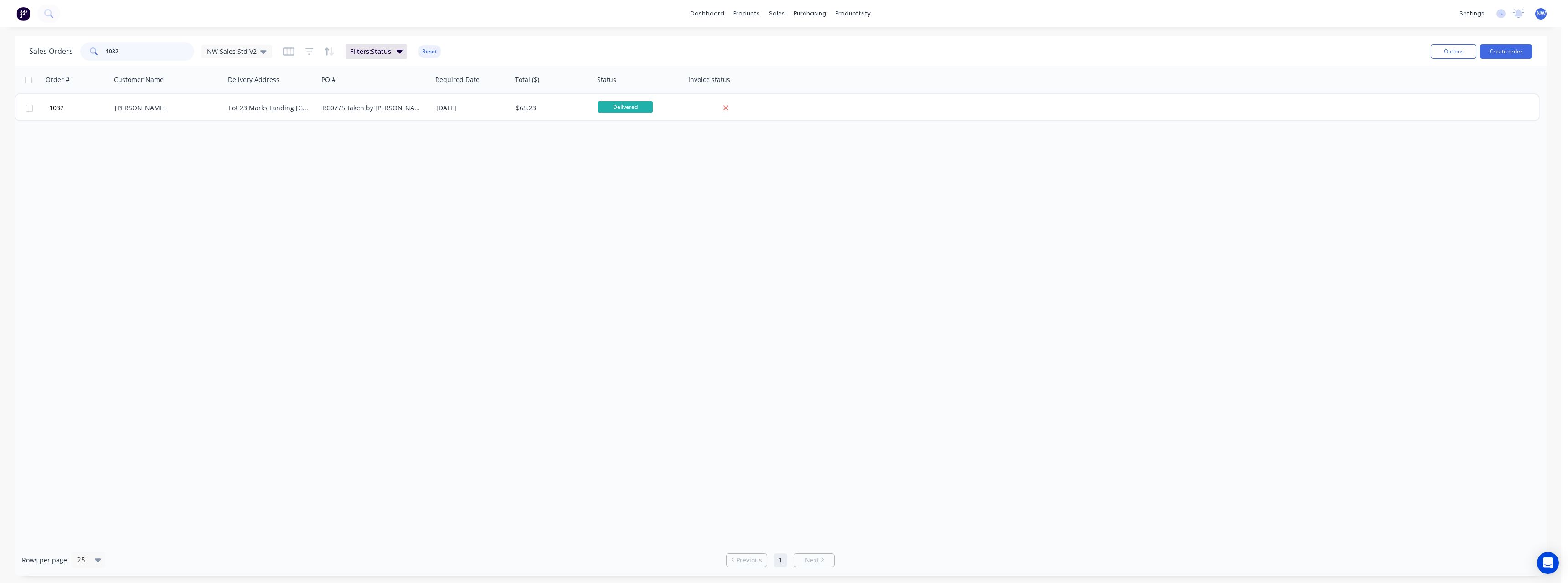
drag, startPoint x: 119, startPoint y: 54, endPoint x: 86, endPoint y: 57, distance: 33.1
click at [86, 57] on div "1032" at bounding box center [137, 52] width 114 height 18
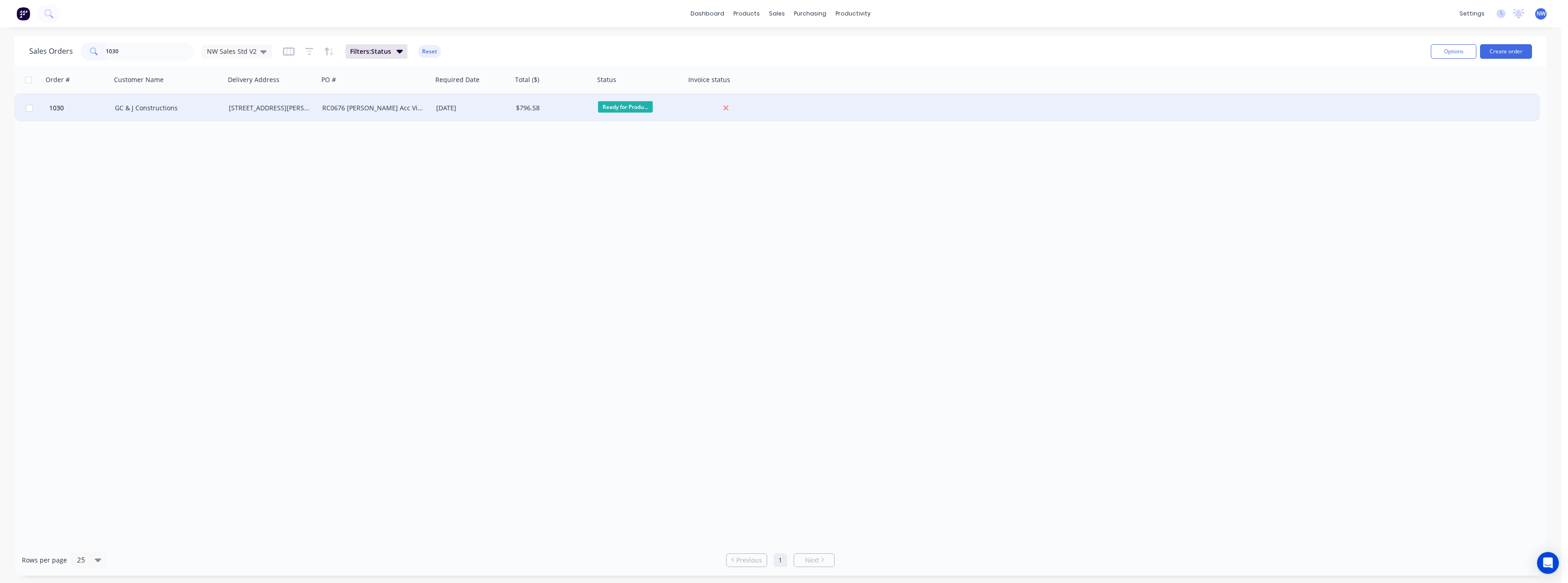
click at [382, 103] on div "RC0676 [PERSON_NAME] Acc Via MP" at bounding box center [373, 108] width 101 height 9
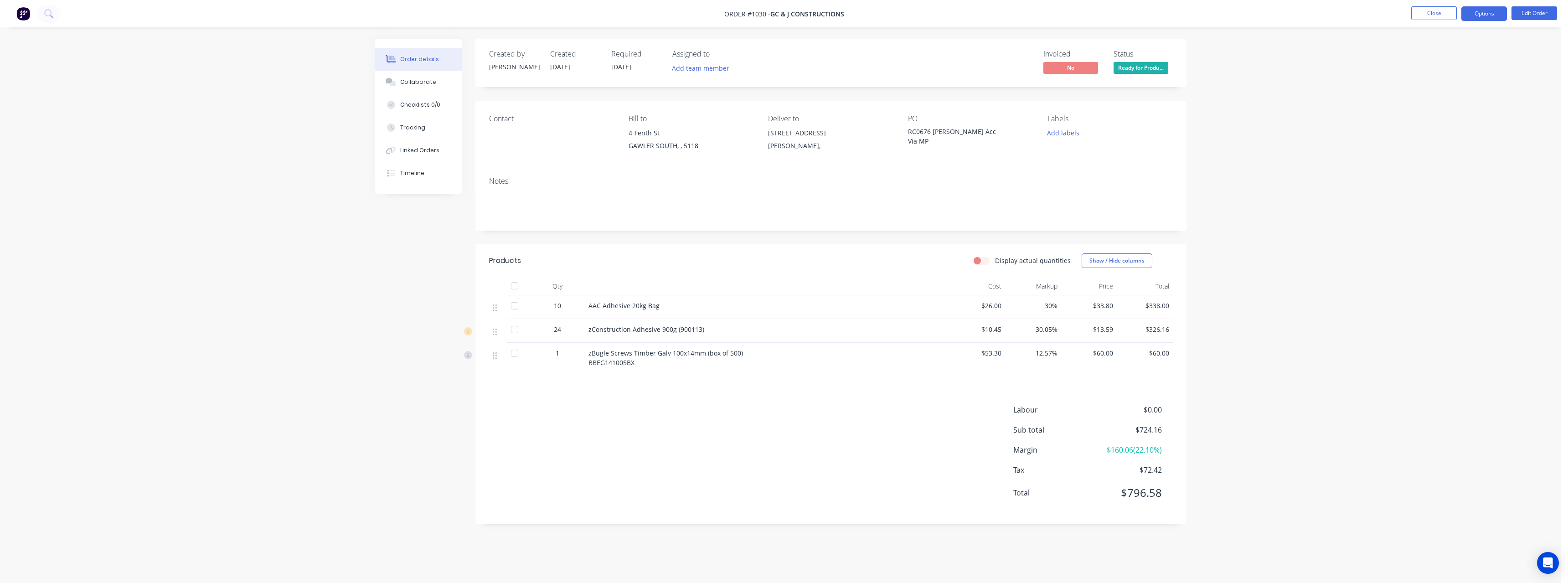
click at [1479, 10] on button "Options" at bounding box center [1484, 13] width 46 height 15
click at [1458, 162] on div "Purchase Products" at bounding box center [1457, 165] width 84 height 13
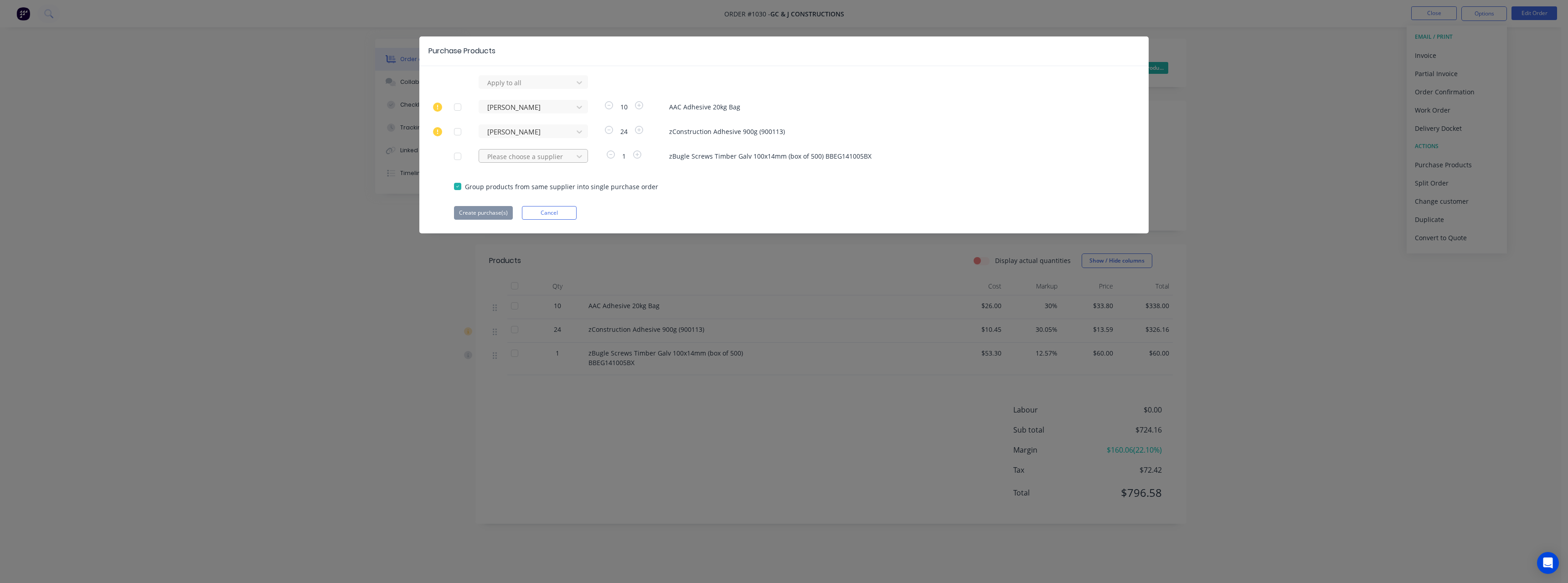
click at [520, 88] on div at bounding box center [527, 83] width 82 height 12
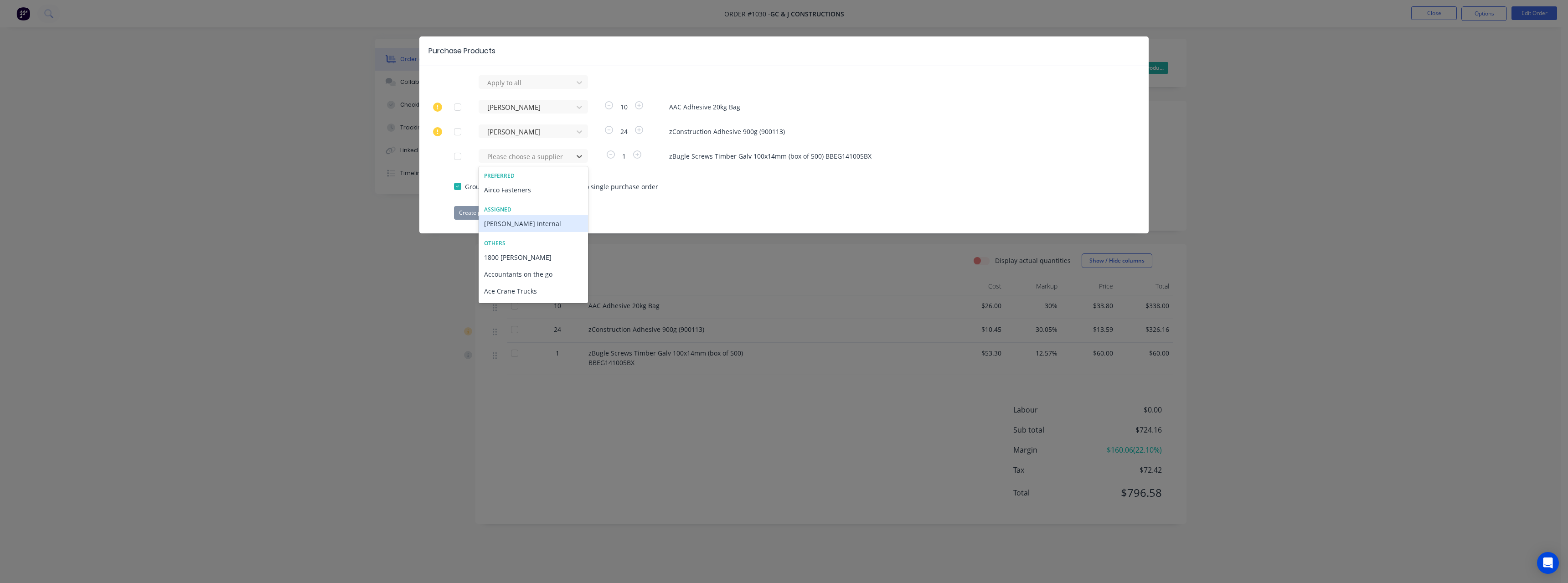
click at [522, 219] on div "[PERSON_NAME] Internal" at bounding box center [533, 223] width 110 height 17
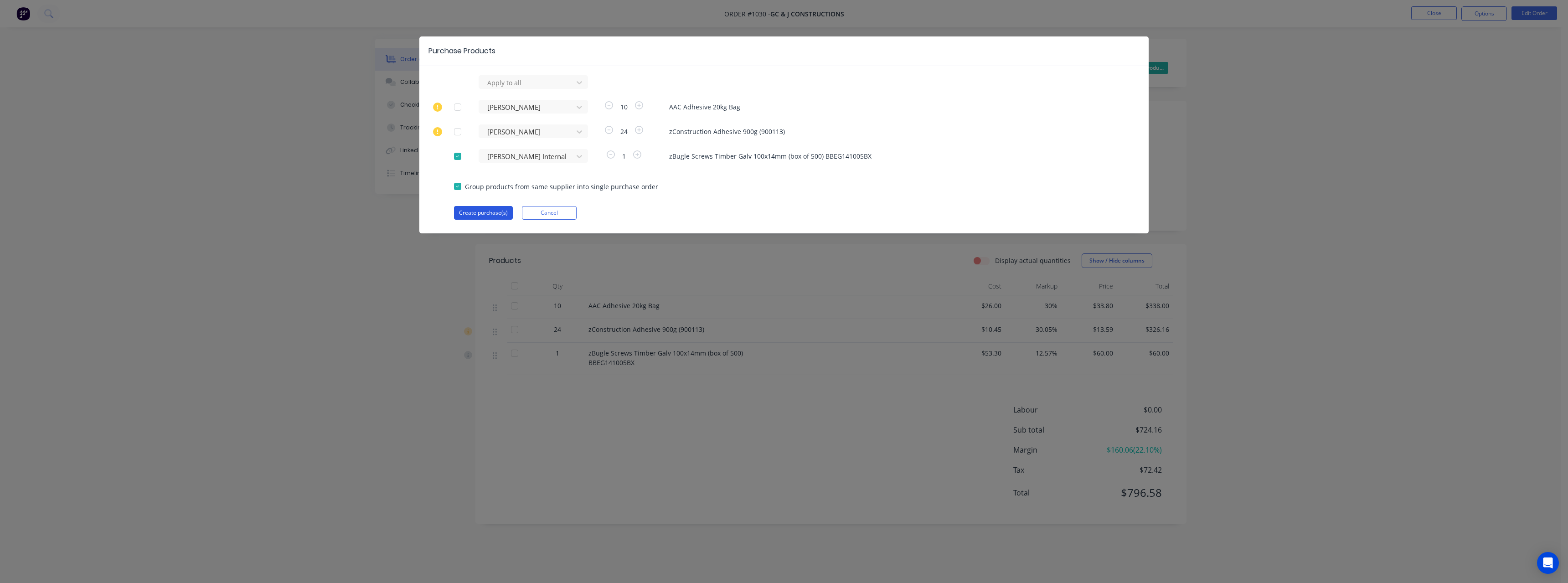
click at [496, 213] on button "Create purchase(s)" at bounding box center [483, 212] width 59 height 13
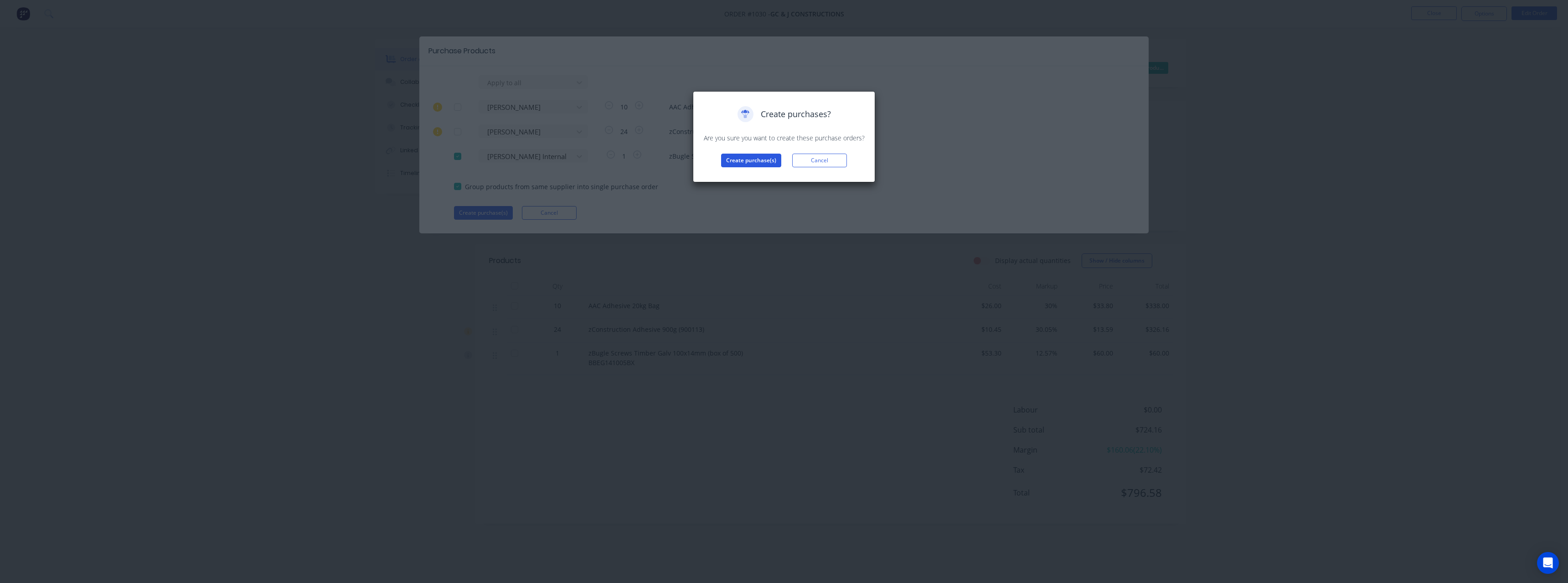
click at [771, 166] on button "Create purchase(s)" at bounding box center [751, 160] width 60 height 13
click at [772, 173] on button "View purchase(s)" at bounding box center [751, 175] width 55 height 13
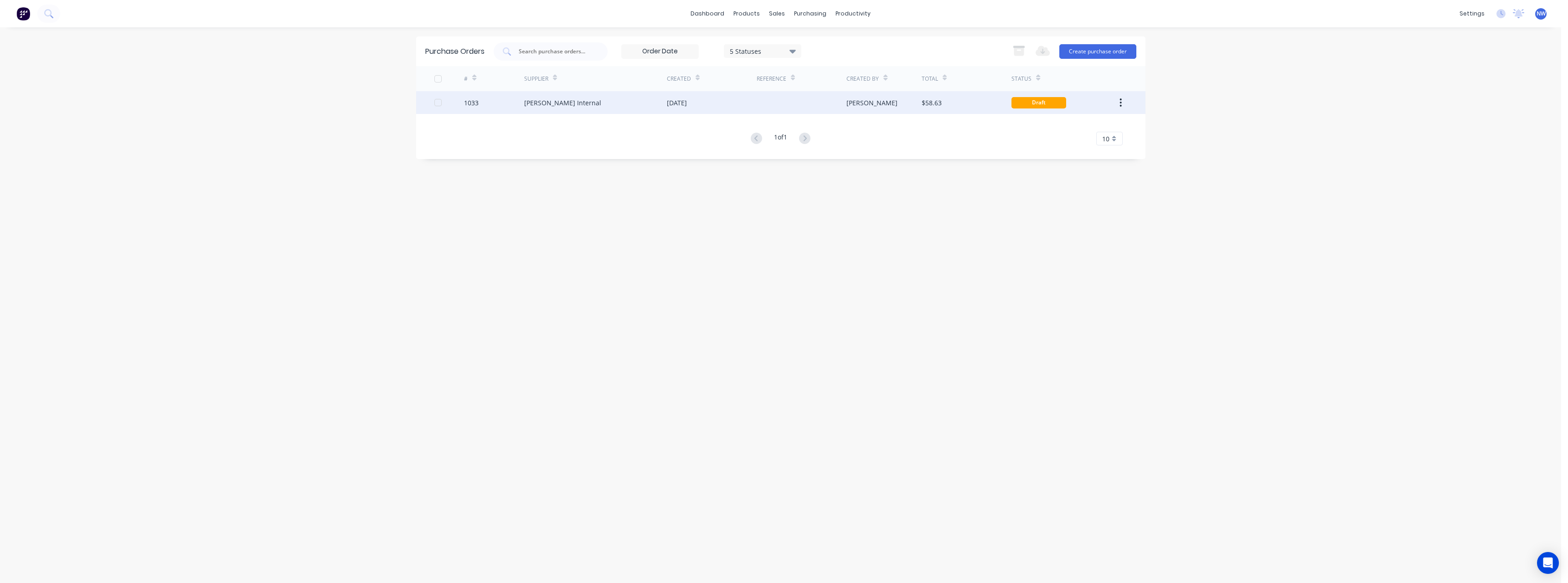
click at [723, 110] on div "[DATE]" at bounding box center [712, 102] width 90 height 23
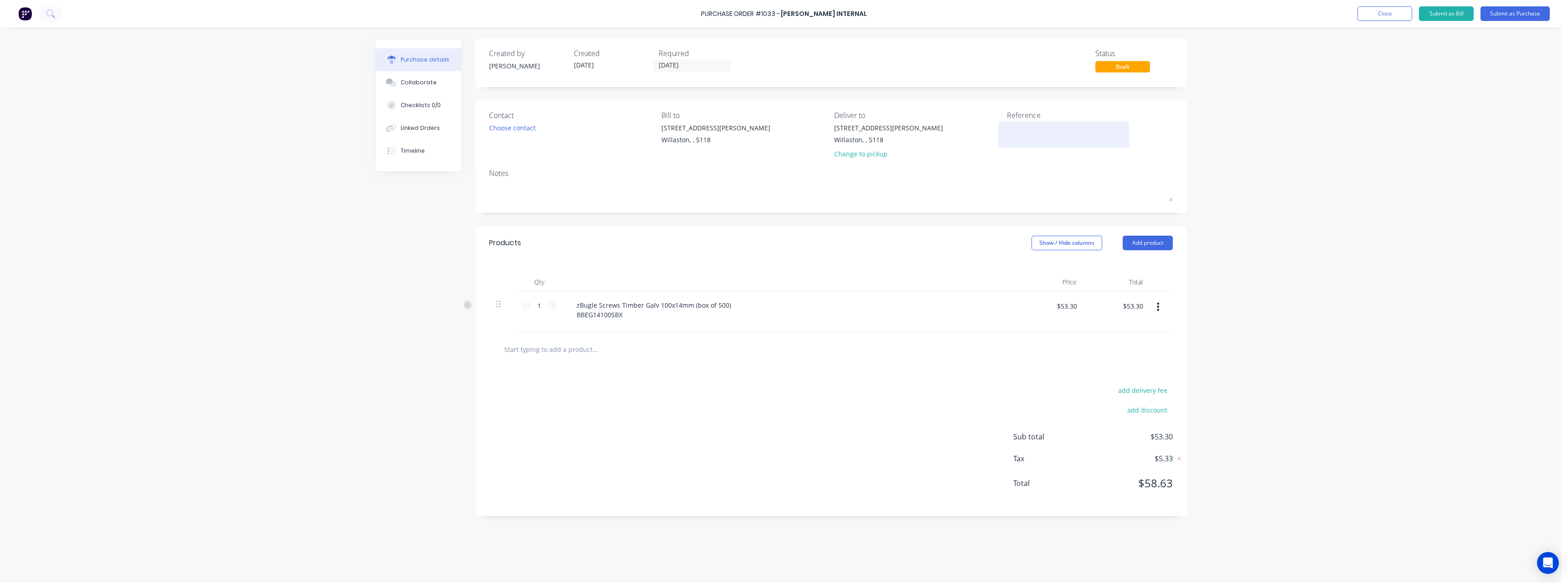
click at [1017, 133] on textarea at bounding box center [1063, 133] width 114 height 21
click at [1495, 17] on button "Submit as Purchase" at bounding box center [1515, 13] width 69 height 15
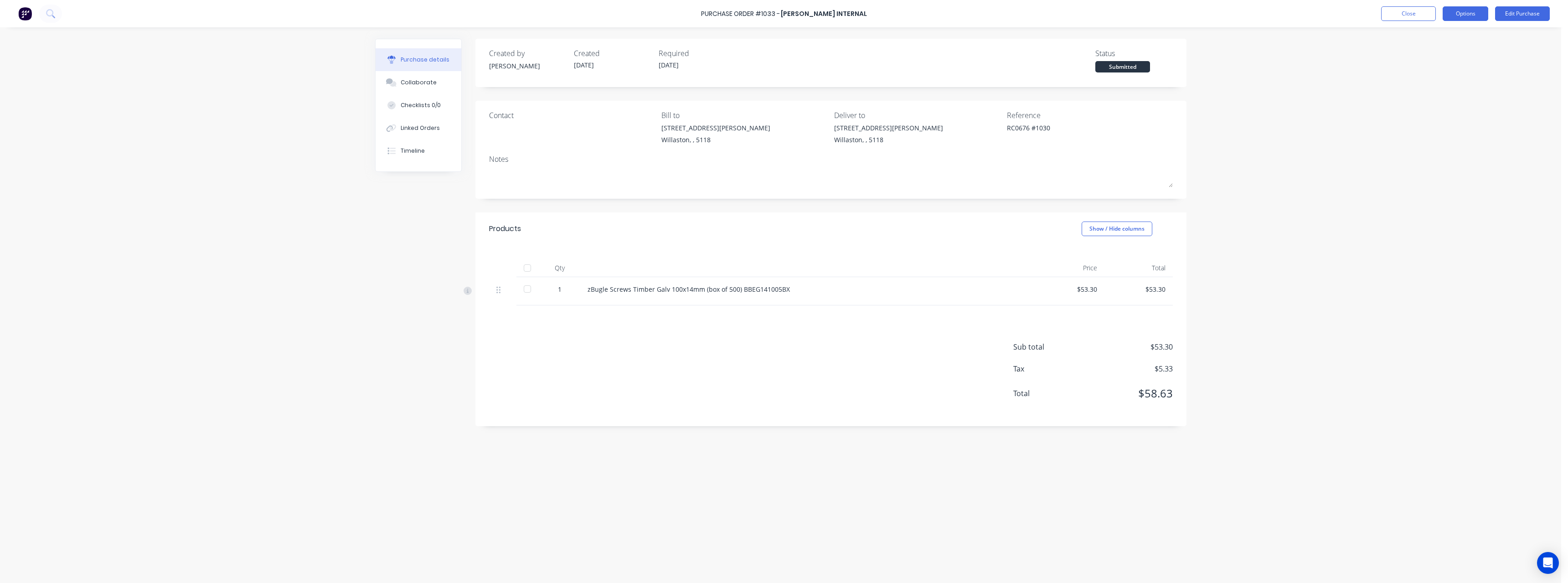
click at [1476, 14] on button "Options" at bounding box center [1465, 13] width 46 height 15
click at [1455, 38] on div "Print / Email" at bounding box center [1444, 37] width 70 height 13
click at [1450, 54] on div "With pricing" at bounding box center [1444, 55] width 70 height 13
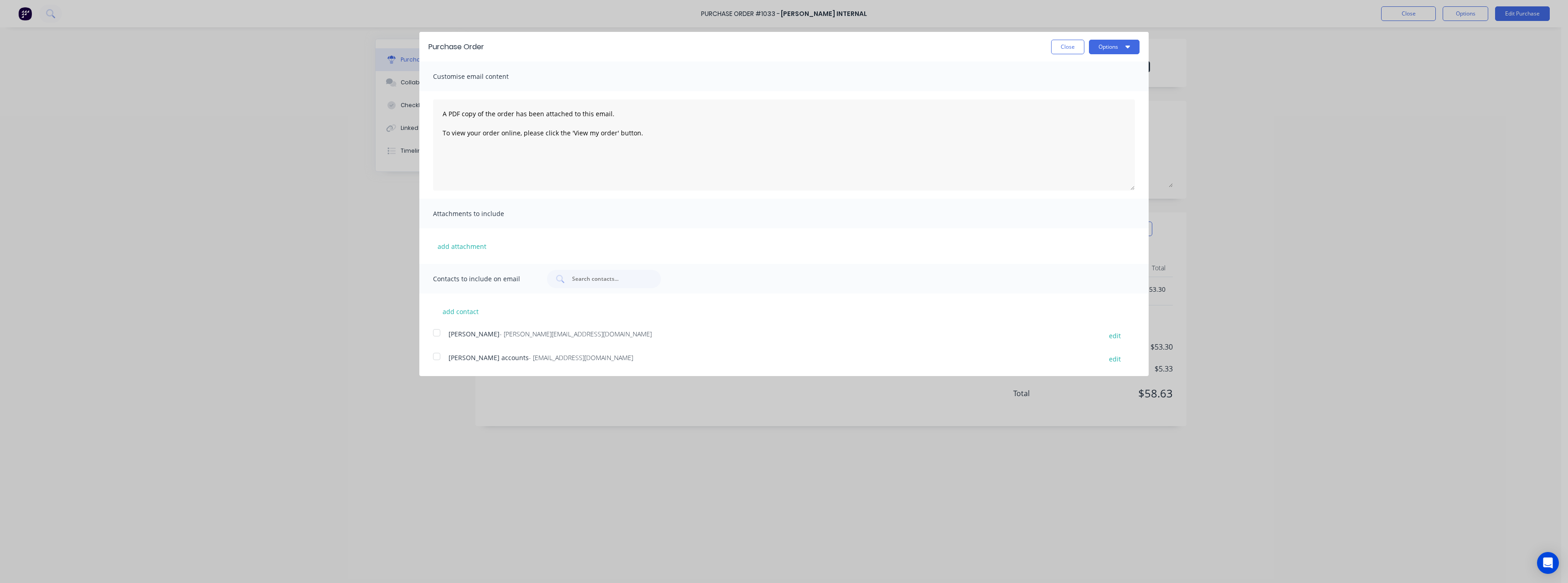
click at [567, 360] on span "- [EMAIL_ADDRESS][DOMAIN_NAME]" at bounding box center [581, 357] width 104 height 9
click at [1108, 51] on button "Options" at bounding box center [1114, 47] width 51 height 15
click at [1095, 85] on div "Email" at bounding box center [1096, 88] width 70 height 13
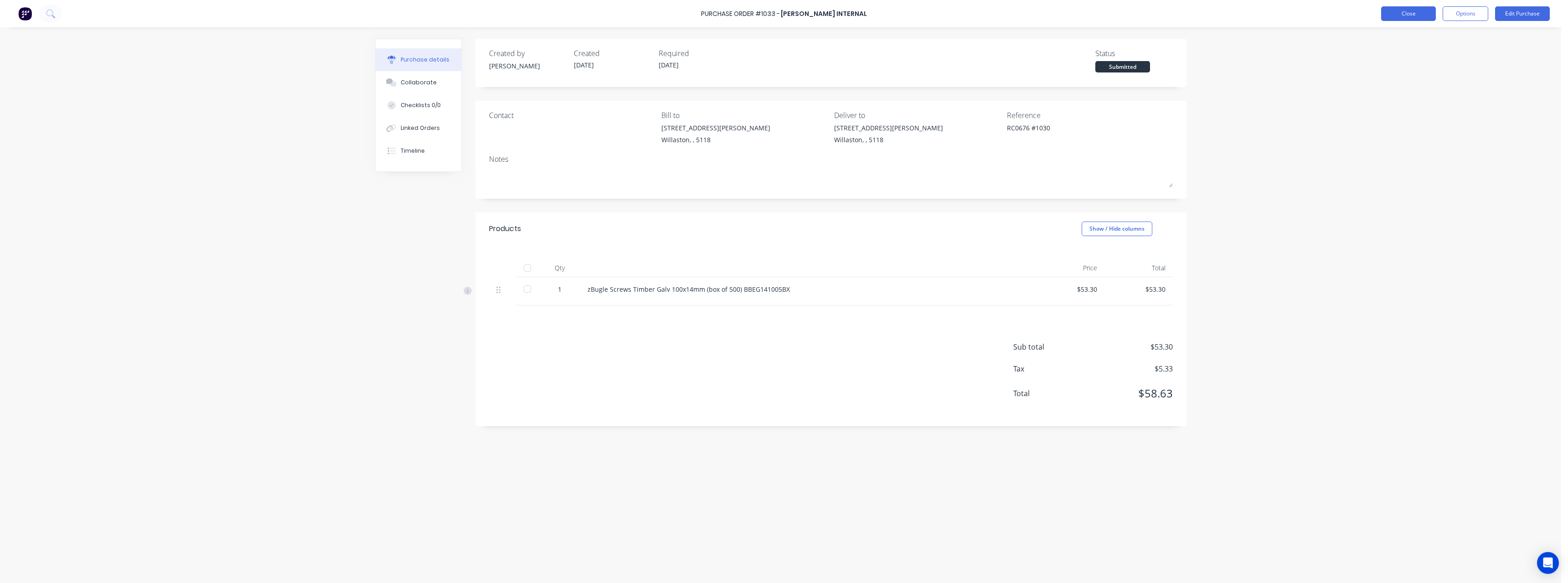
click at [1391, 19] on button "Close" at bounding box center [1409, 13] width 55 height 15
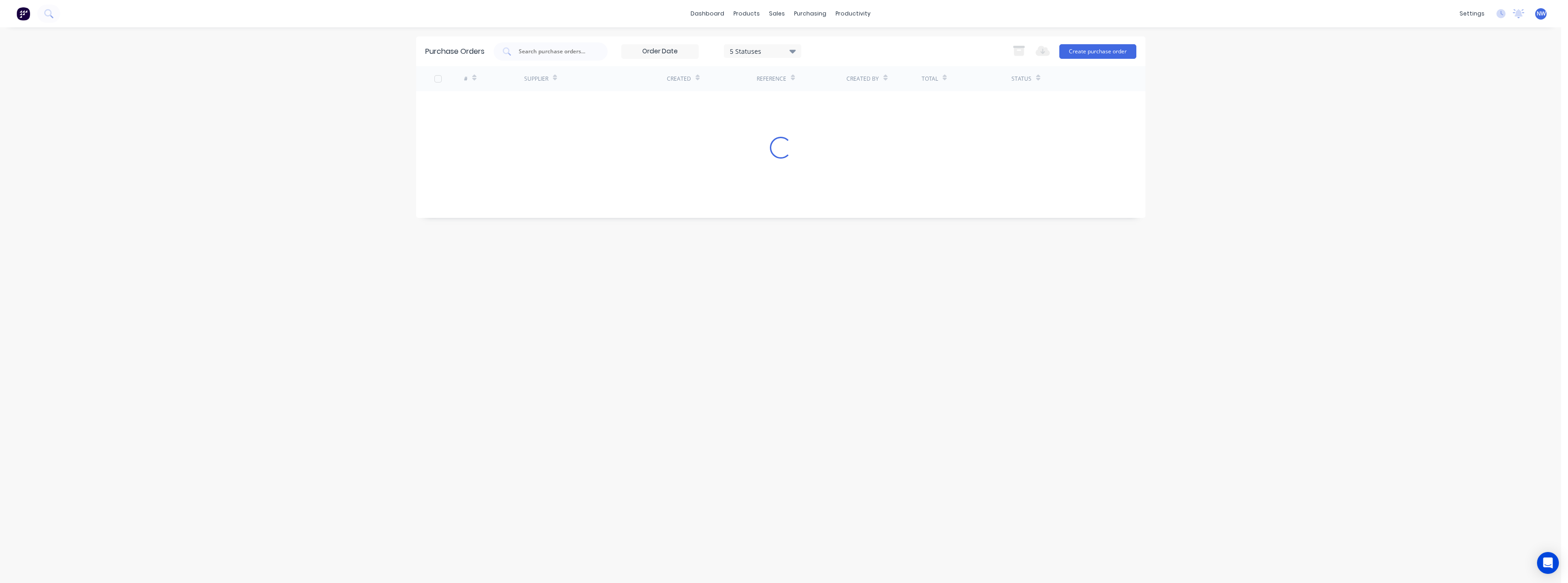
click at [1390, 17] on div "dashboard products sales purchasing productivity dashboard products Product Cat…" at bounding box center [780, 13] width 1561 height 27
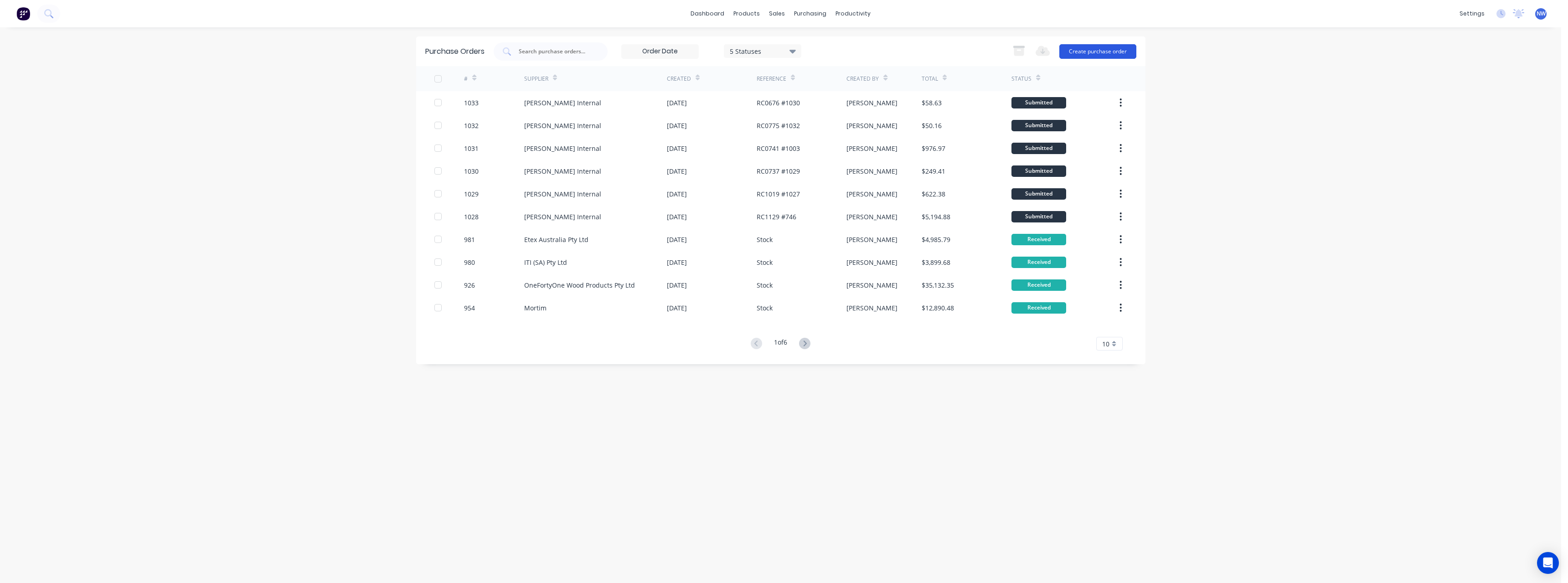
click at [1071, 48] on button "Create purchase order" at bounding box center [1097, 52] width 77 height 15
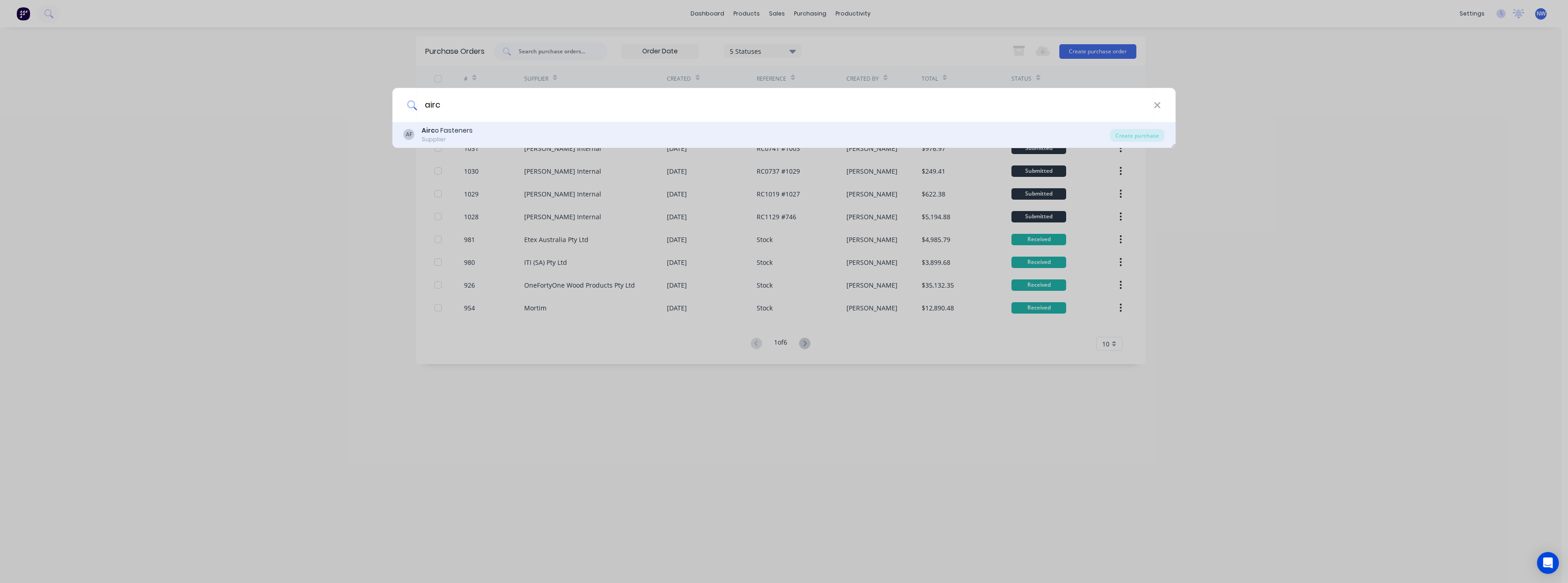
click at [520, 130] on div "AF Airc o Fasteners Supplier" at bounding box center [757, 134] width 707 height 18
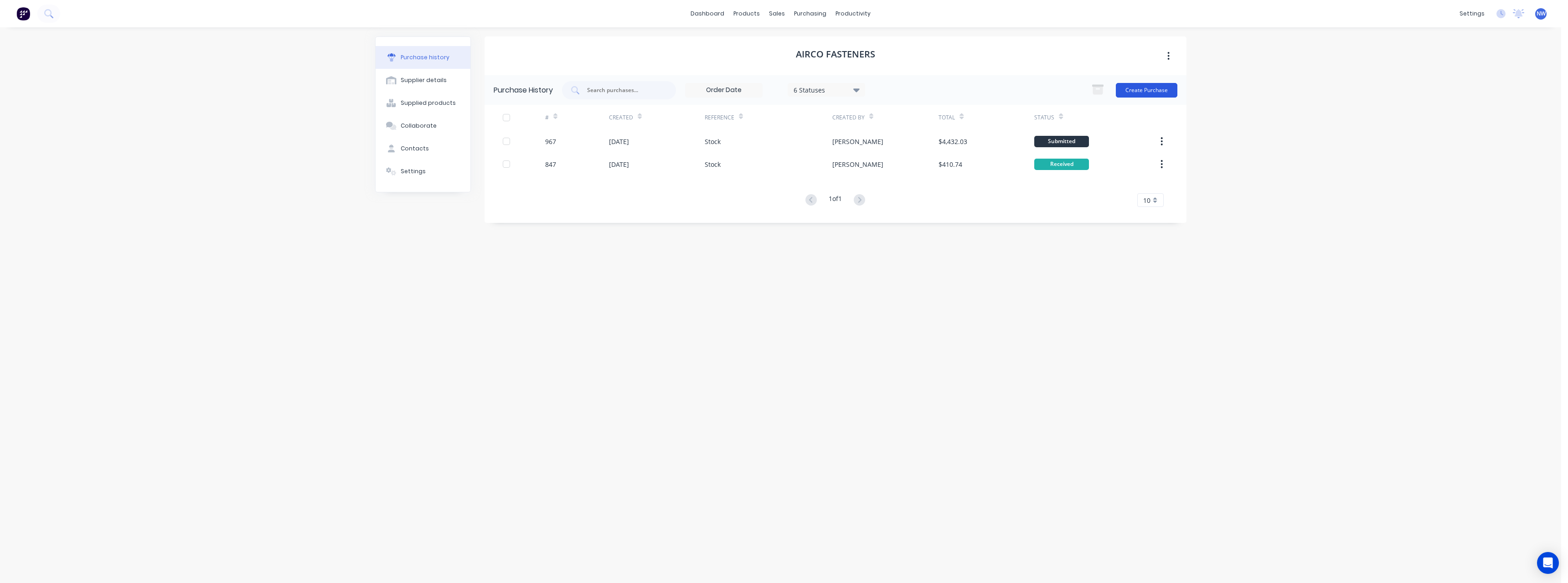
click at [1130, 88] on button "Create Purchase" at bounding box center [1146, 90] width 61 height 15
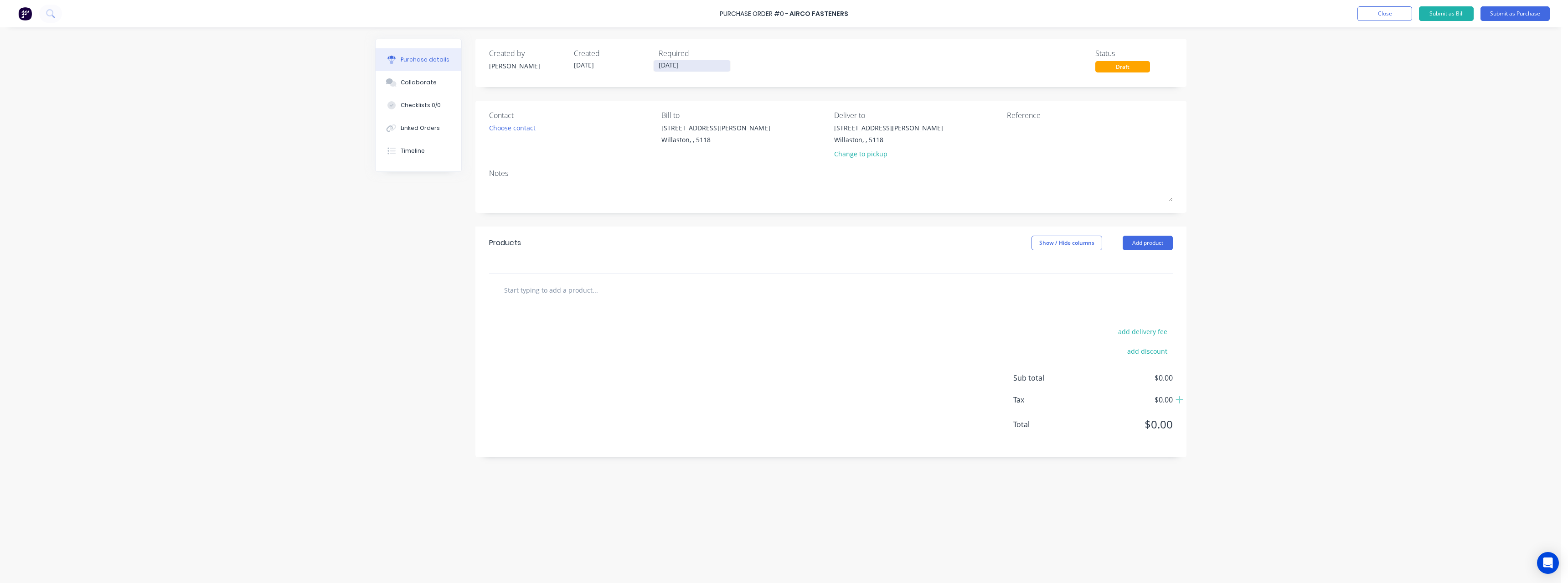
click at [705, 68] on input "[DATE]" at bounding box center [692, 66] width 77 height 12
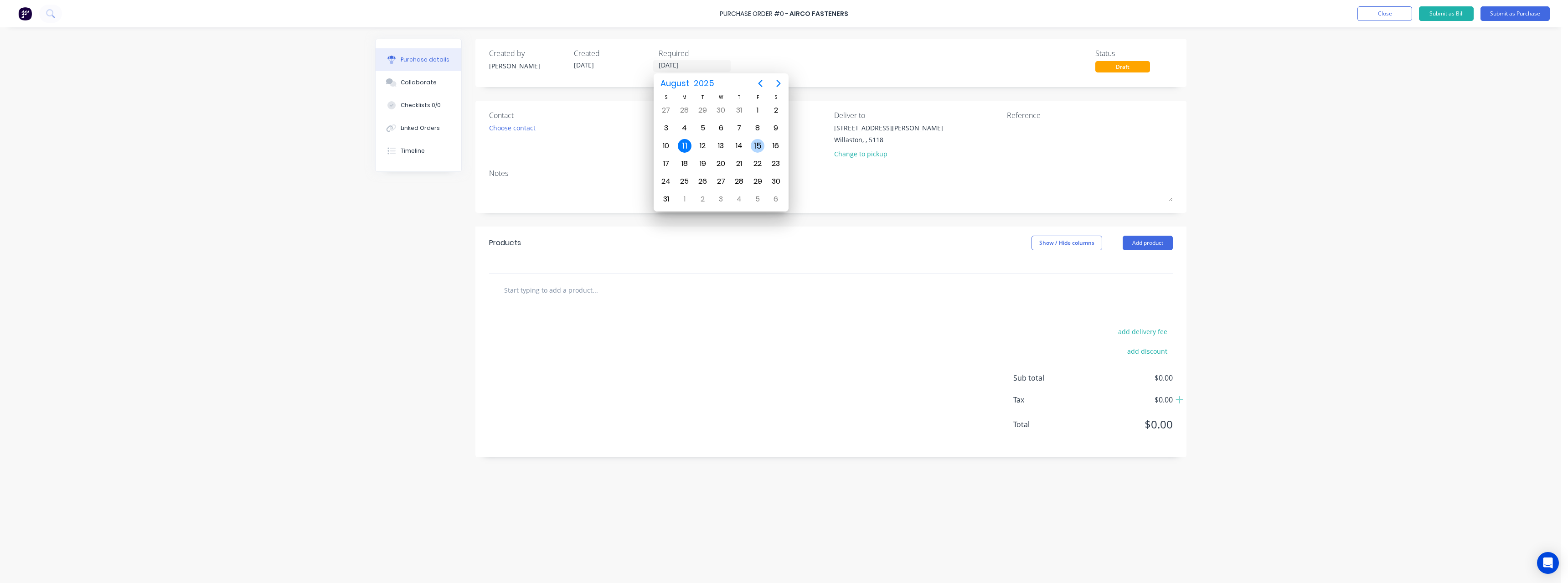
click at [756, 147] on div "15" at bounding box center [757, 145] width 13 height 13
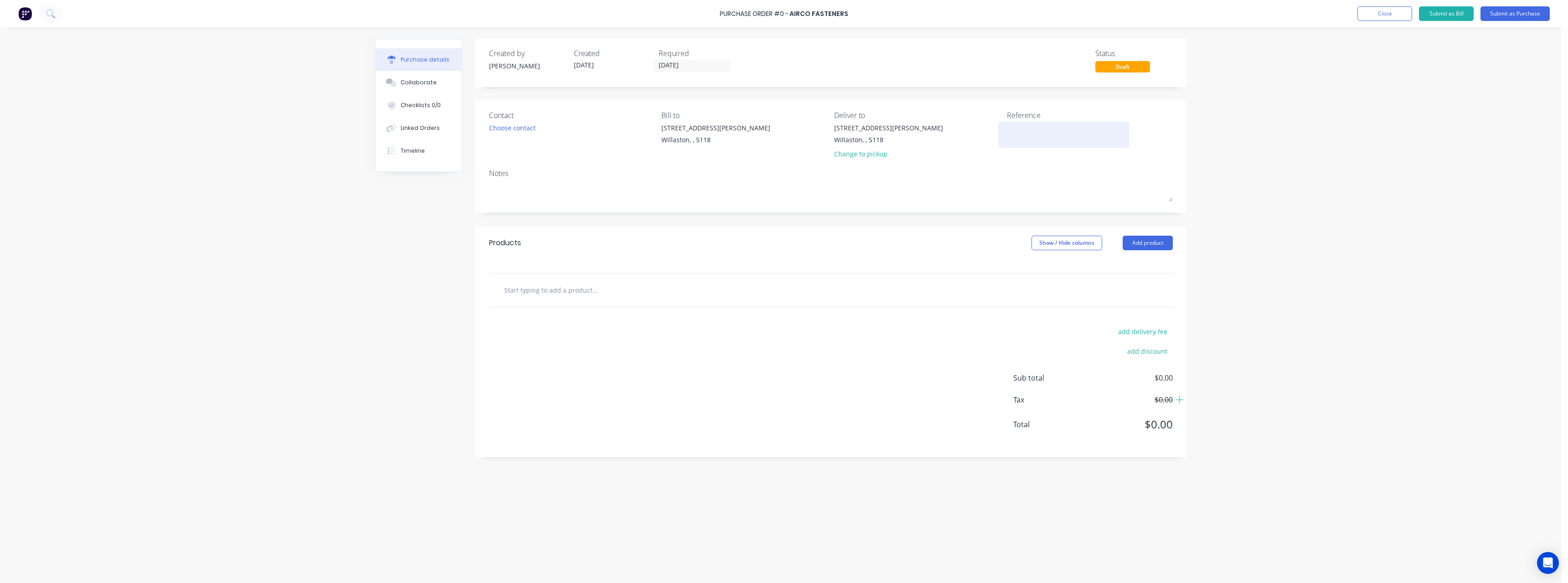
click at [1021, 131] on textarea at bounding box center [1063, 133] width 114 height 21
click at [560, 292] on input "text" at bounding box center [595, 290] width 183 height 18
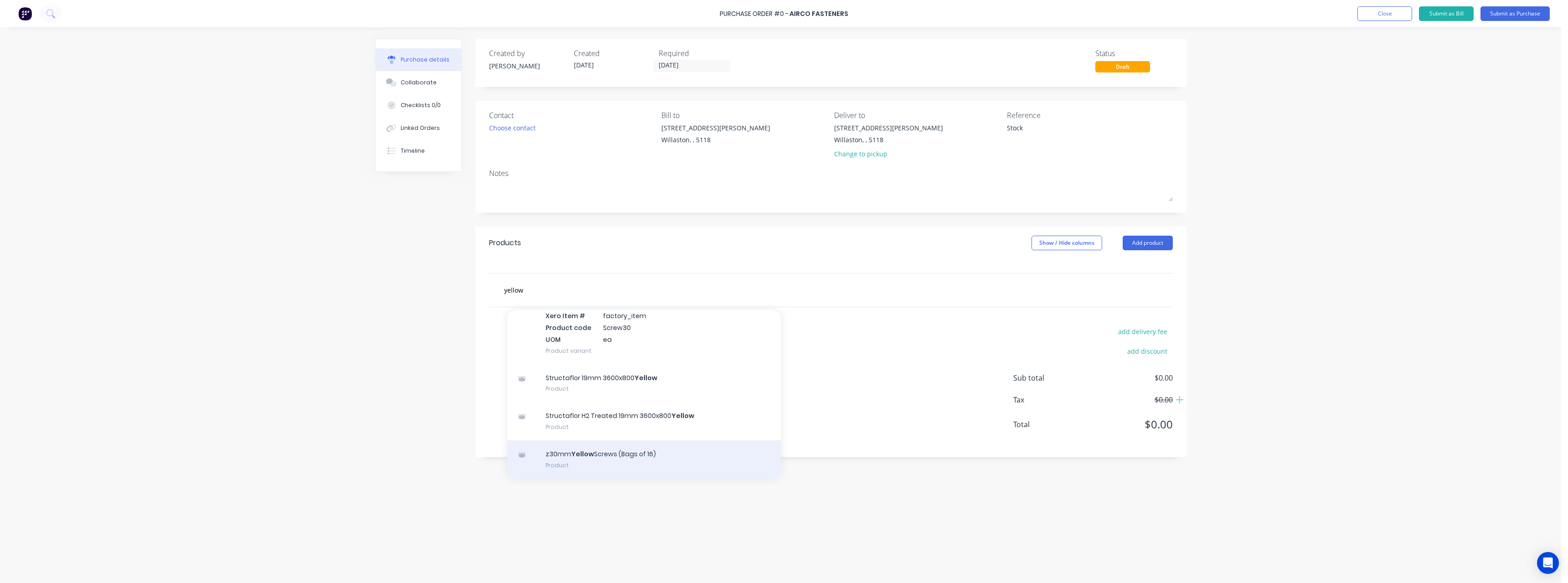
click at [613, 455] on div "z30mm Yellow Screws (Bags of 16) Product" at bounding box center [643, 459] width 273 height 38
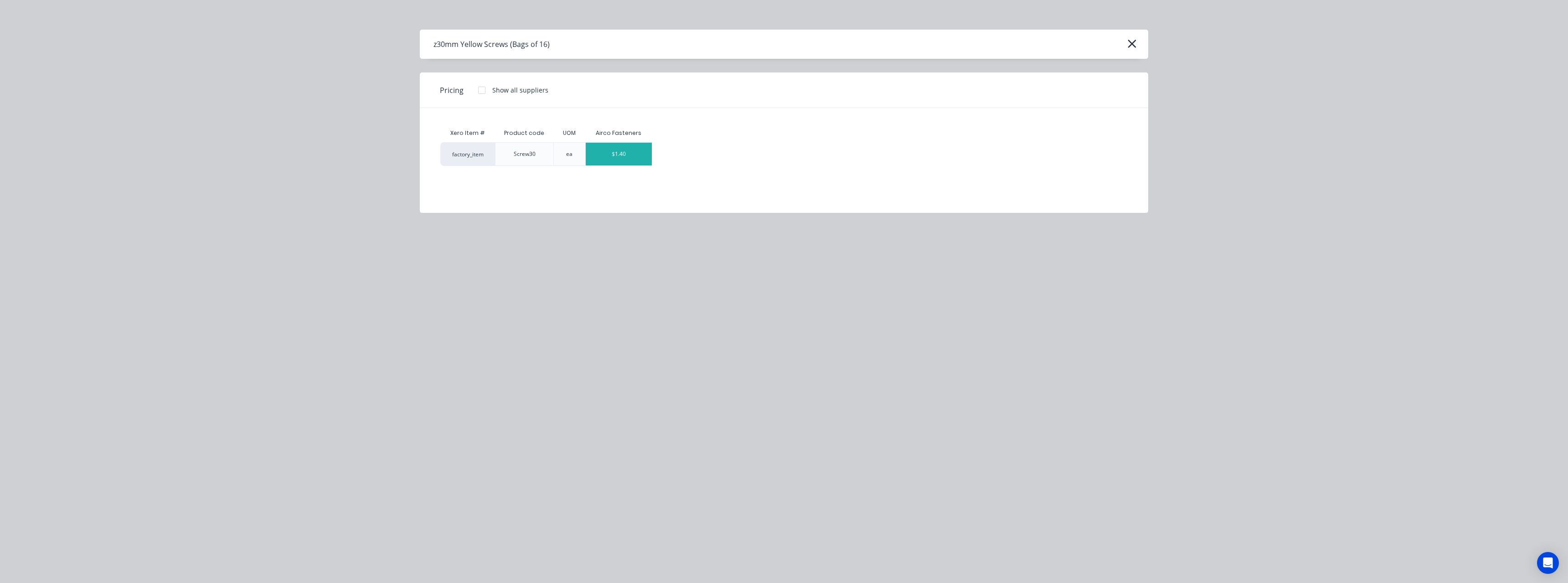
click at [623, 148] on div "$1.40" at bounding box center [618, 153] width 66 height 23
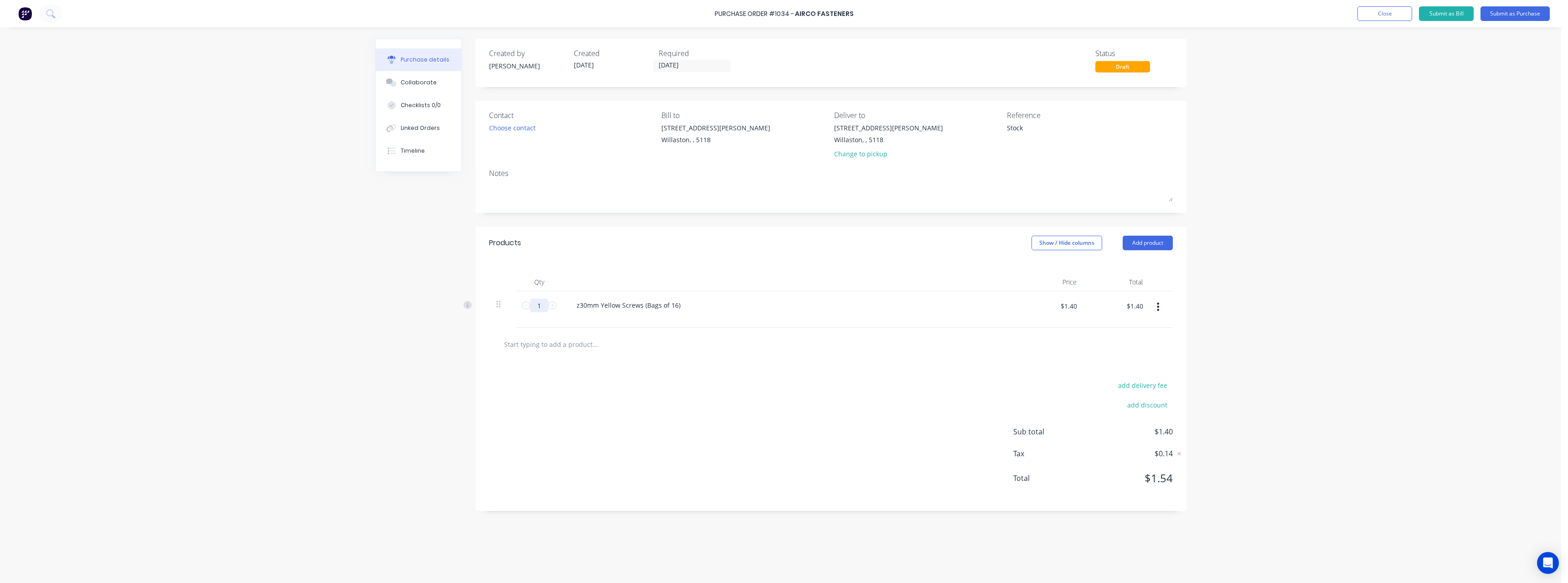
click at [544, 304] on input "1" at bounding box center [539, 305] width 18 height 13
click at [544, 341] on input "text" at bounding box center [595, 344] width 183 height 18
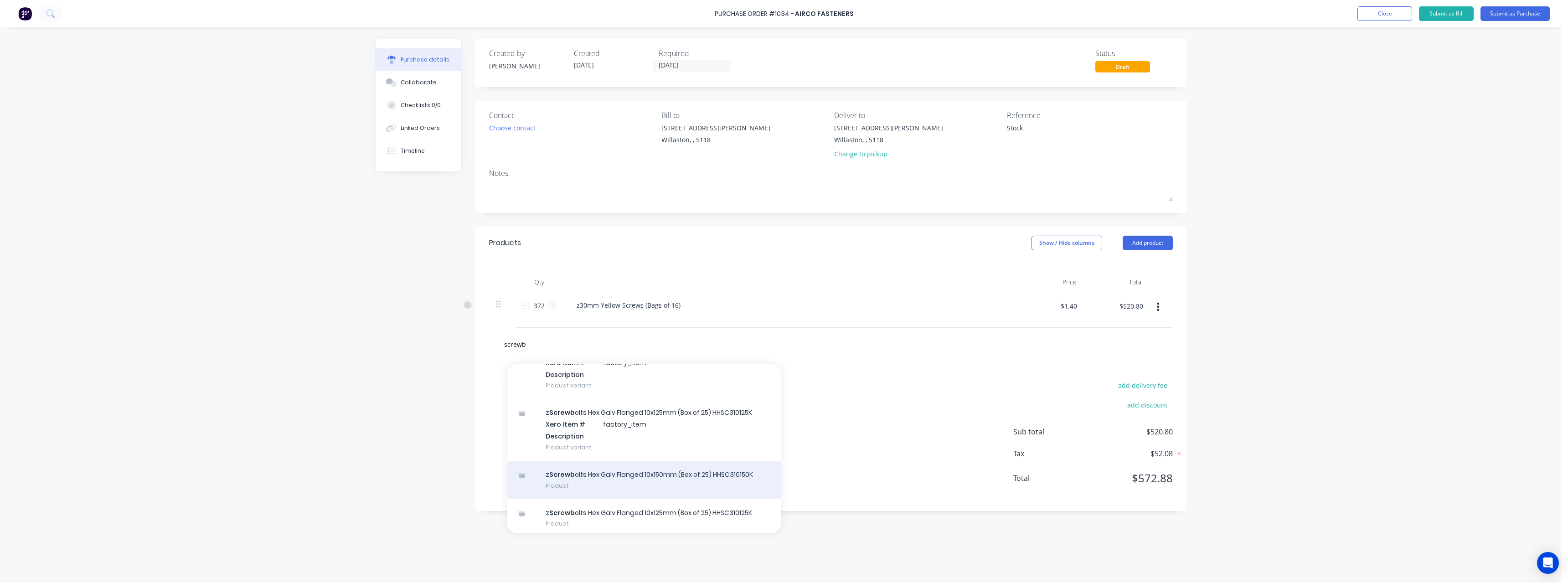
click at [632, 472] on div "z Screwb olts Hex Galv Flanged 10x150mm (Box of 25) HHSC310150K Product" at bounding box center [643, 480] width 273 height 38
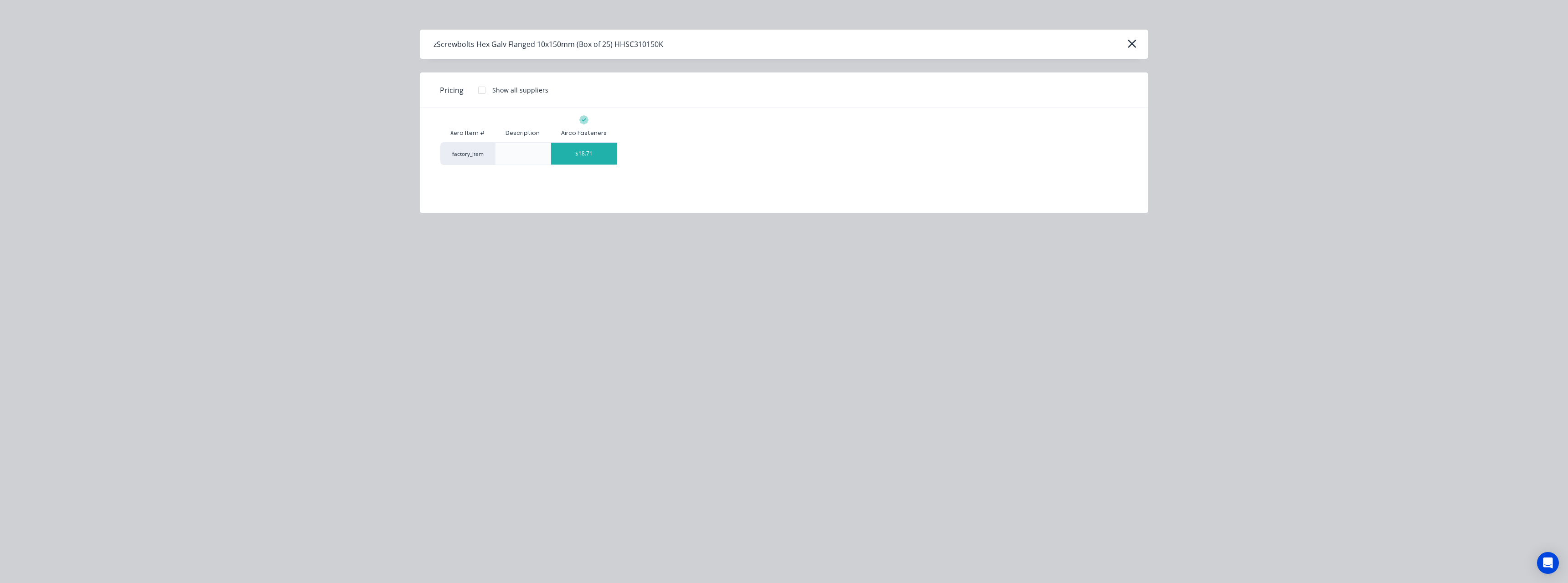
click at [580, 159] on div "$18.71" at bounding box center [584, 153] width 66 height 22
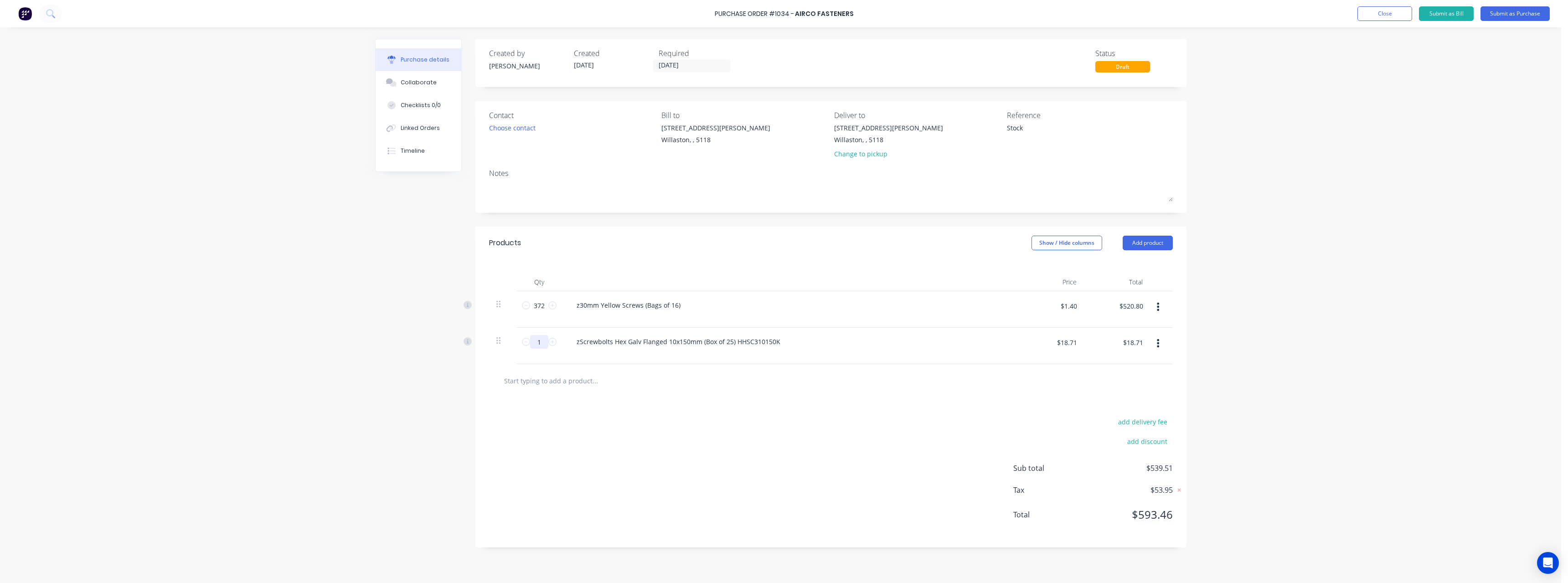
click at [545, 344] on input "1" at bounding box center [539, 341] width 18 height 13
click at [571, 379] on input "text" at bounding box center [595, 380] width 183 height 18
click at [695, 304] on div "z30mm Yellow Screws (Bags of 16)" at bounding box center [789, 305] width 441 height 13
click at [685, 307] on div "z30mm Yellow Screws (Bags of 16)" at bounding box center [789, 305] width 441 height 13
click at [681, 307] on div "z30mm Yellow Screws (Bags of 16)" at bounding box center [628, 305] width 119 height 13
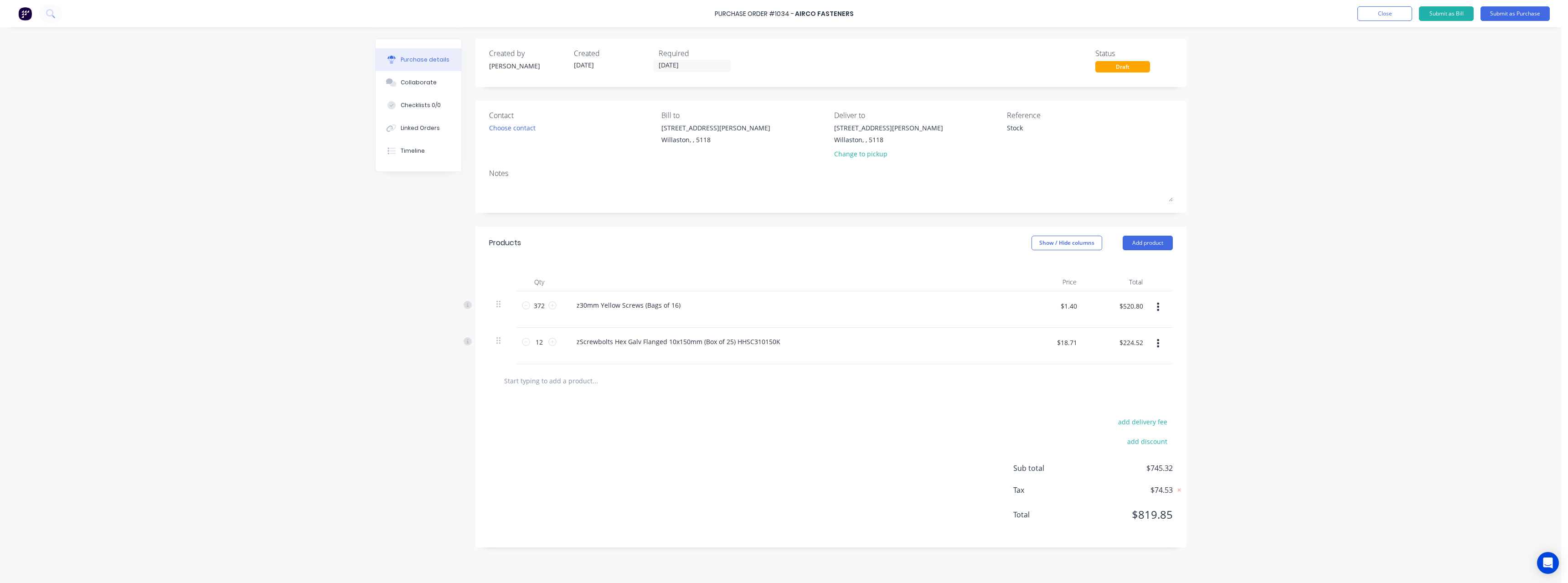
click at [704, 313] on div "z30mm Yellow Screws (Bags of 16)" at bounding box center [789, 310] width 456 height 37
drag, startPoint x: 701, startPoint y: 306, endPoint x: 694, endPoint y: 306, distance: 7.0
click at [698, 306] on div "z30mm Yellow Screws (Bags of 16)" at bounding box center [789, 305] width 441 height 13
click at [688, 305] on div "z30mm Yellow Screws (Bags of 16)" at bounding box center [789, 305] width 441 height 13
click at [682, 305] on div "z30mm Yellow Screws (Bags of 16)" at bounding box center [628, 305] width 119 height 13
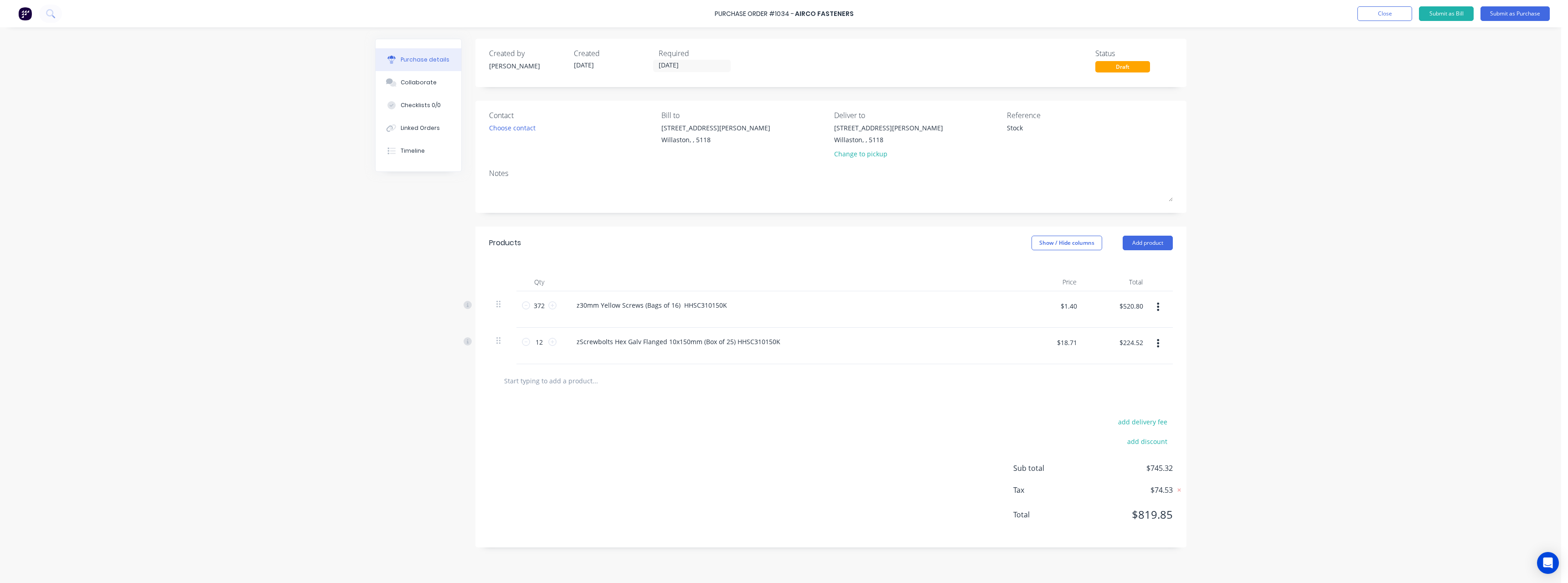
click at [530, 380] on input "text" at bounding box center [595, 380] width 183 height 18
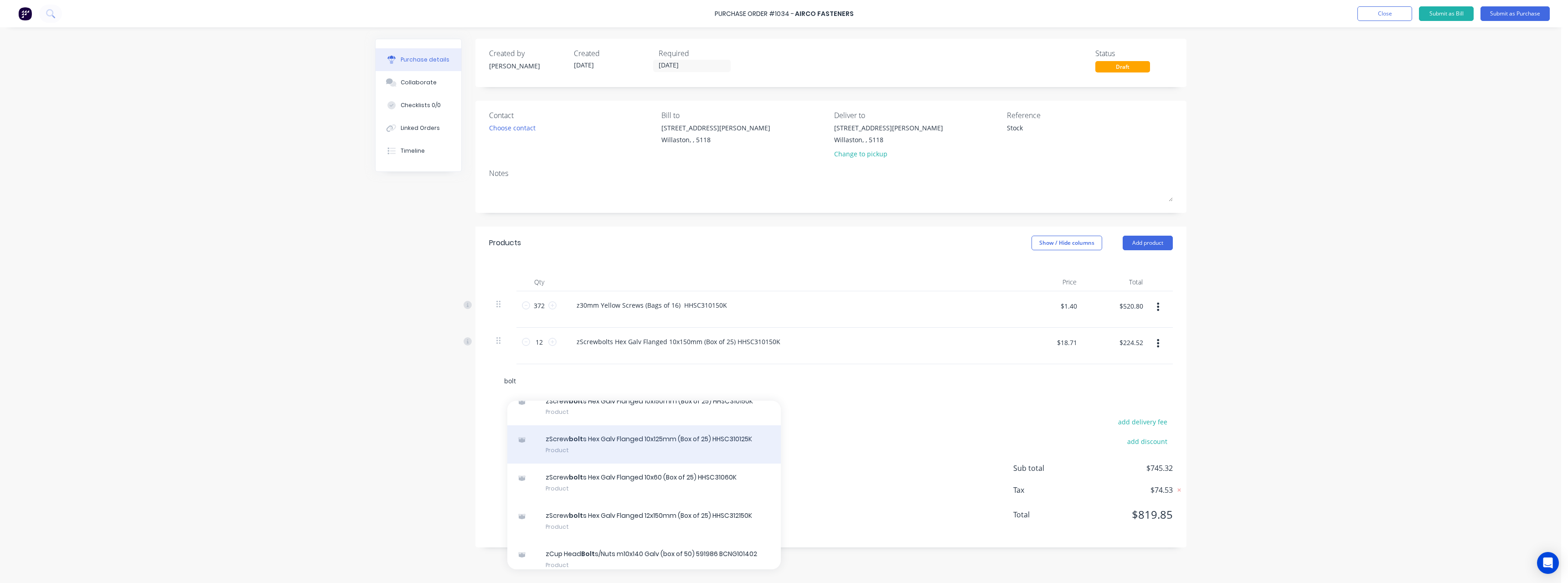
scroll to position [912, 0]
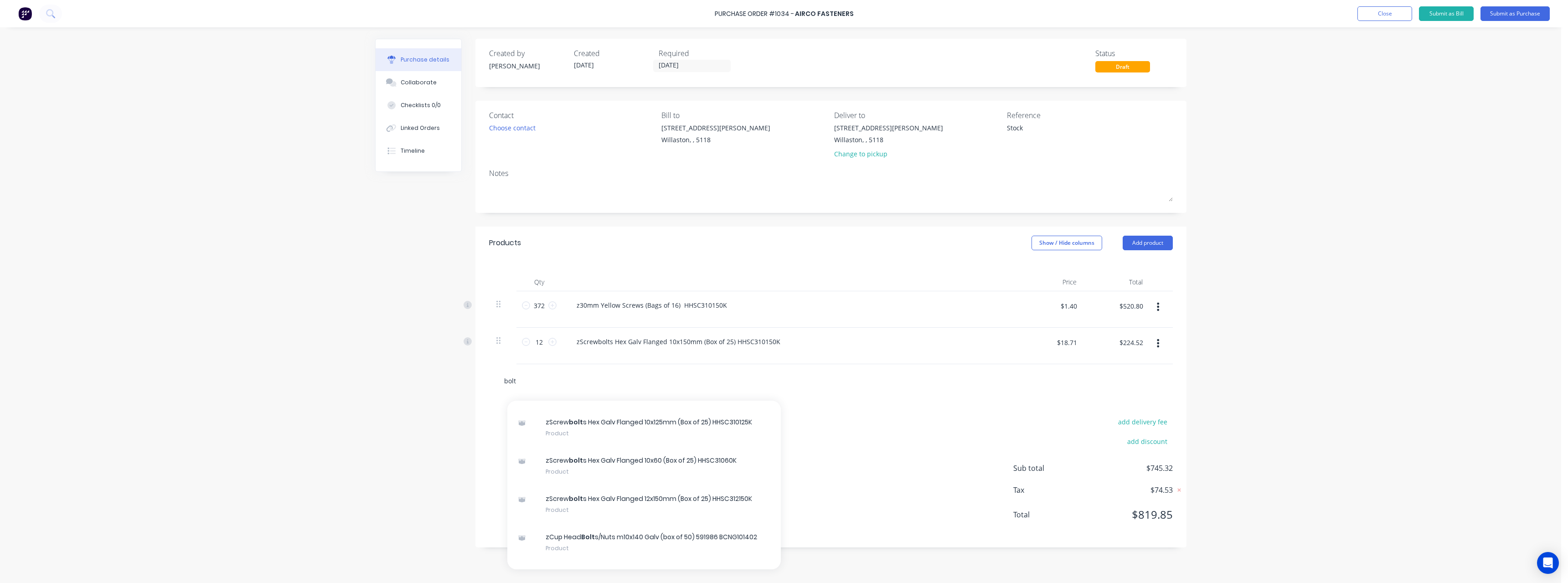
drag, startPoint x: 529, startPoint y: 381, endPoint x: 477, endPoint y: 384, distance: 52.1
click at [477, 384] on div "bolt Add bolt to order zCup Head Bolt s/Nuts m10x120 Galv (box of 50) 591960 BC…" at bounding box center [831, 380] width 711 height 33
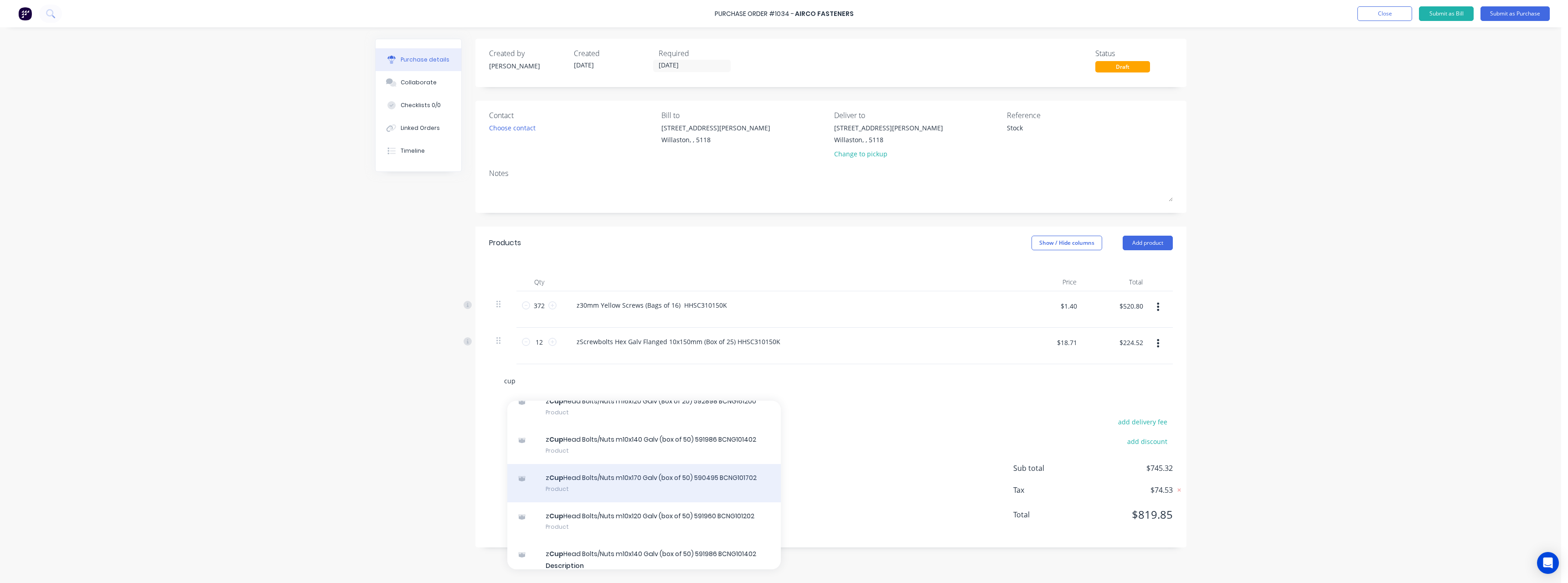
scroll to position [228, 0]
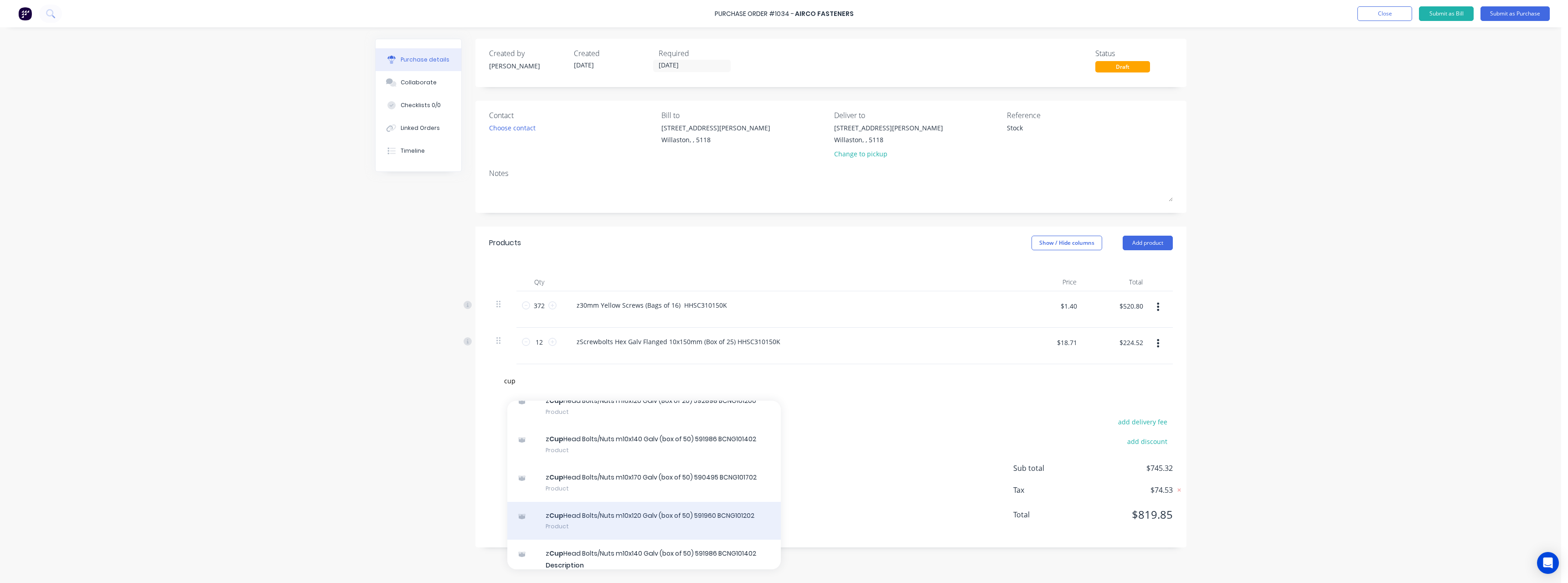
click at [674, 518] on div "z Cup Head Bolts/Nuts m10x120 Galv (box of 50) 591960 BCNG101202 Product" at bounding box center [643, 520] width 273 height 38
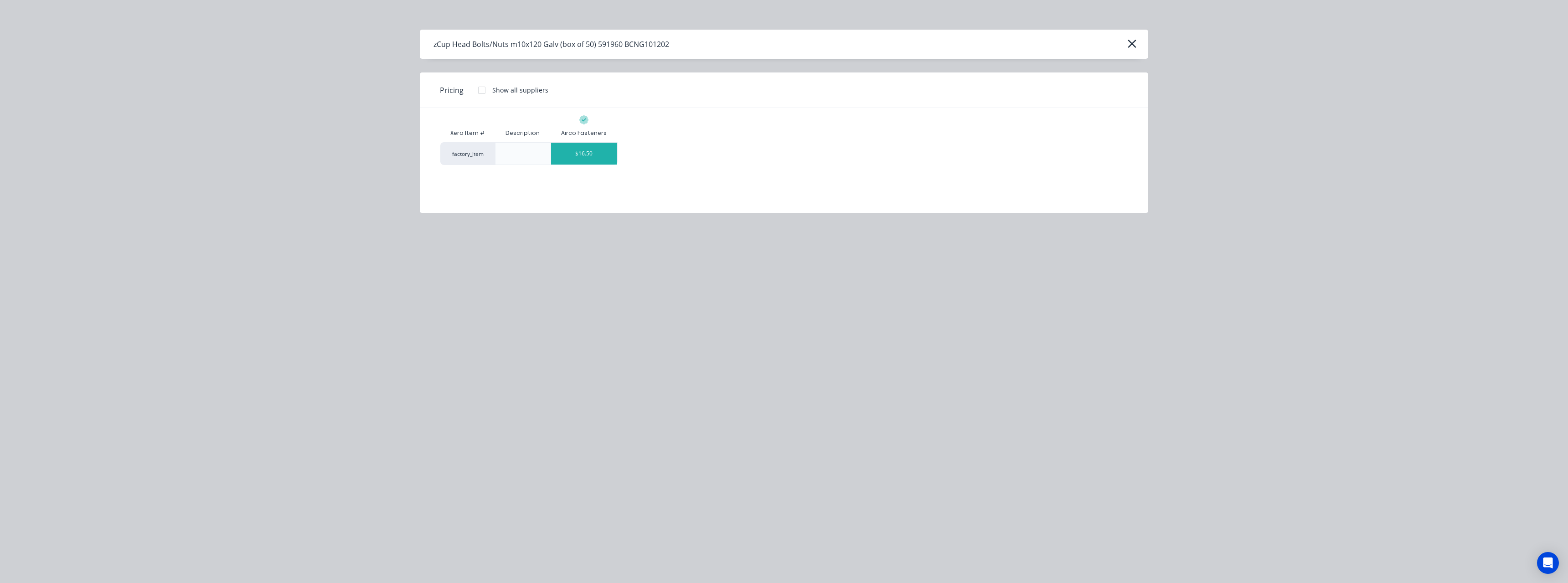
click at [575, 147] on div "$16.50" at bounding box center [584, 153] width 66 height 22
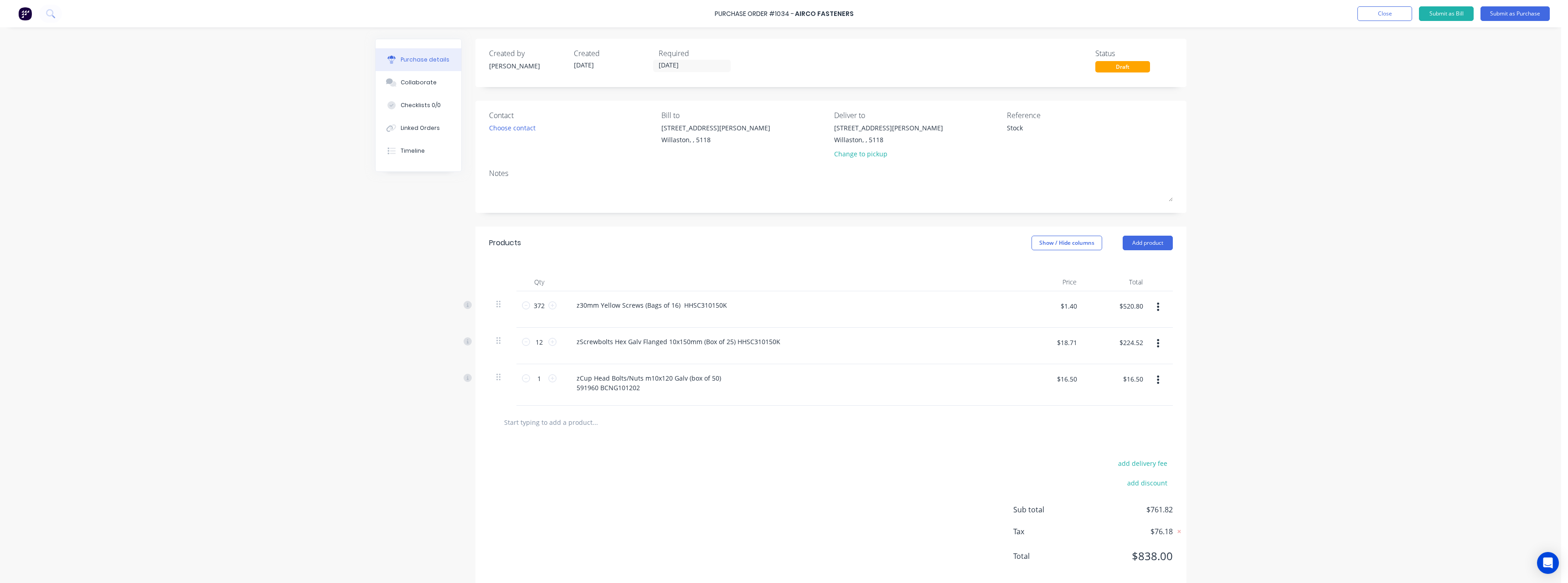
click at [563, 429] on input "text" at bounding box center [595, 422] width 183 height 18
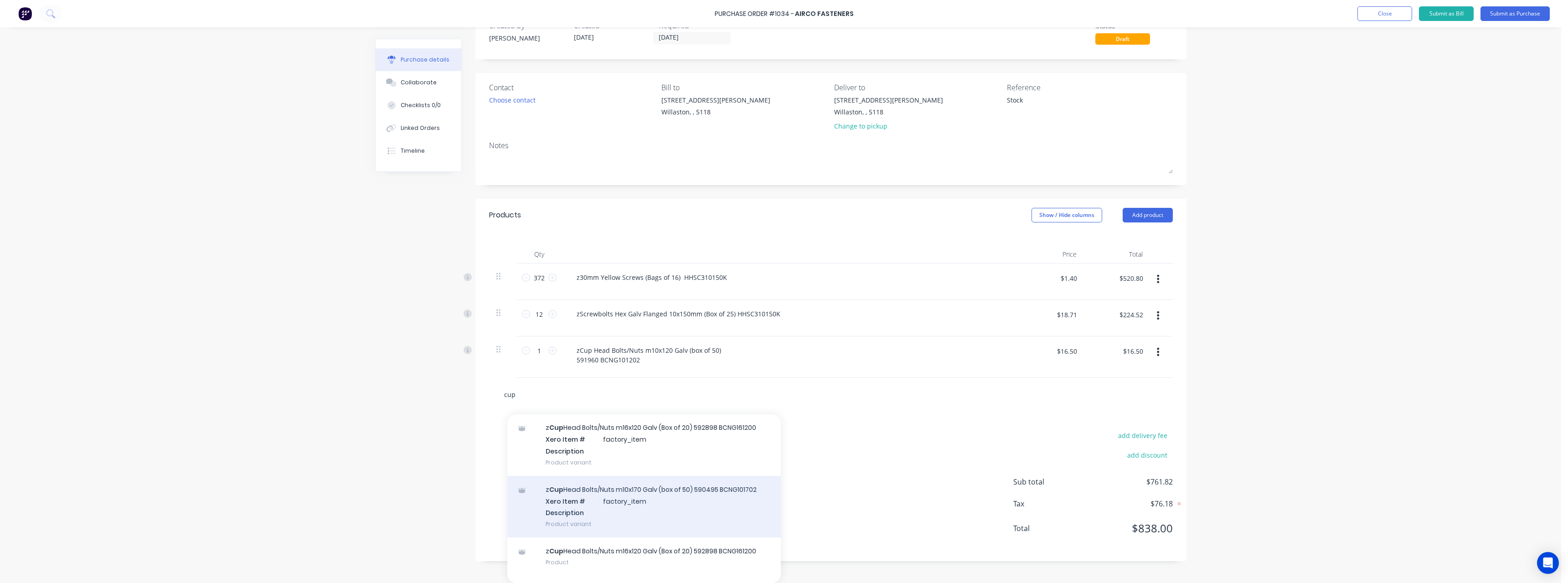
scroll to position [137, 0]
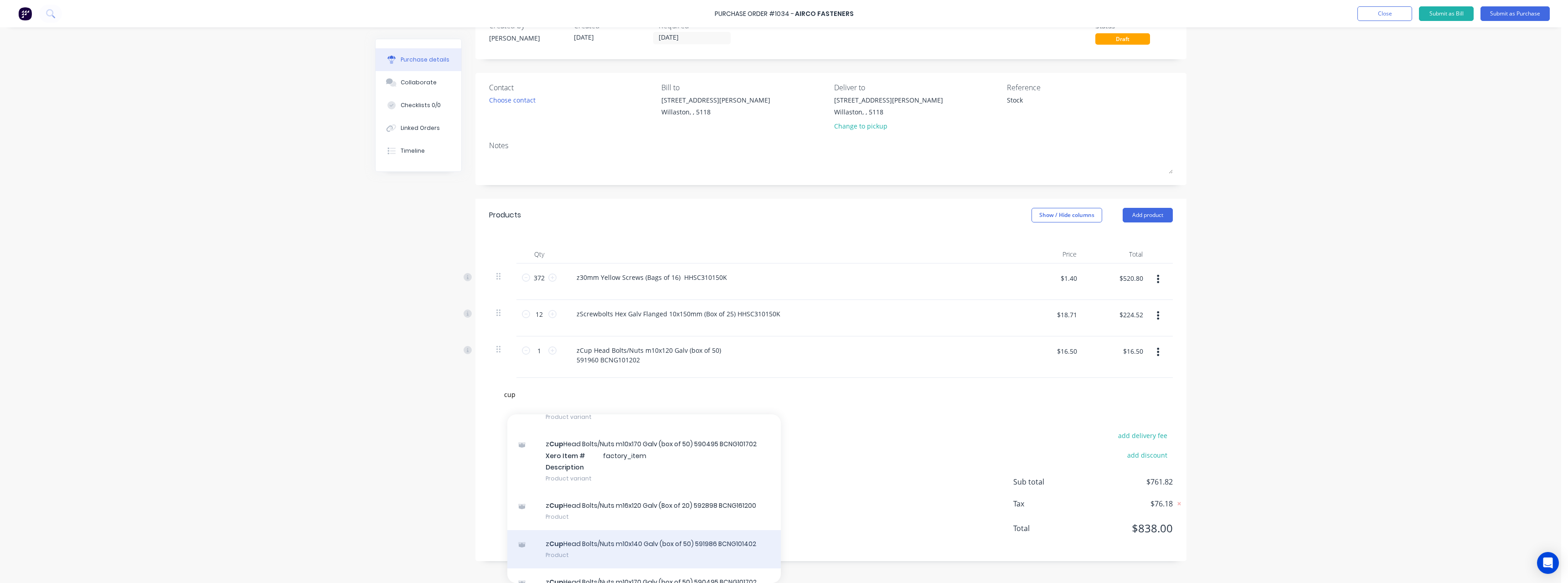
click at [688, 543] on div "z Cup Head Bolts/Nuts m10x140 Galv (box of 50) 591986 BCNG101402 Product" at bounding box center [643, 549] width 273 height 38
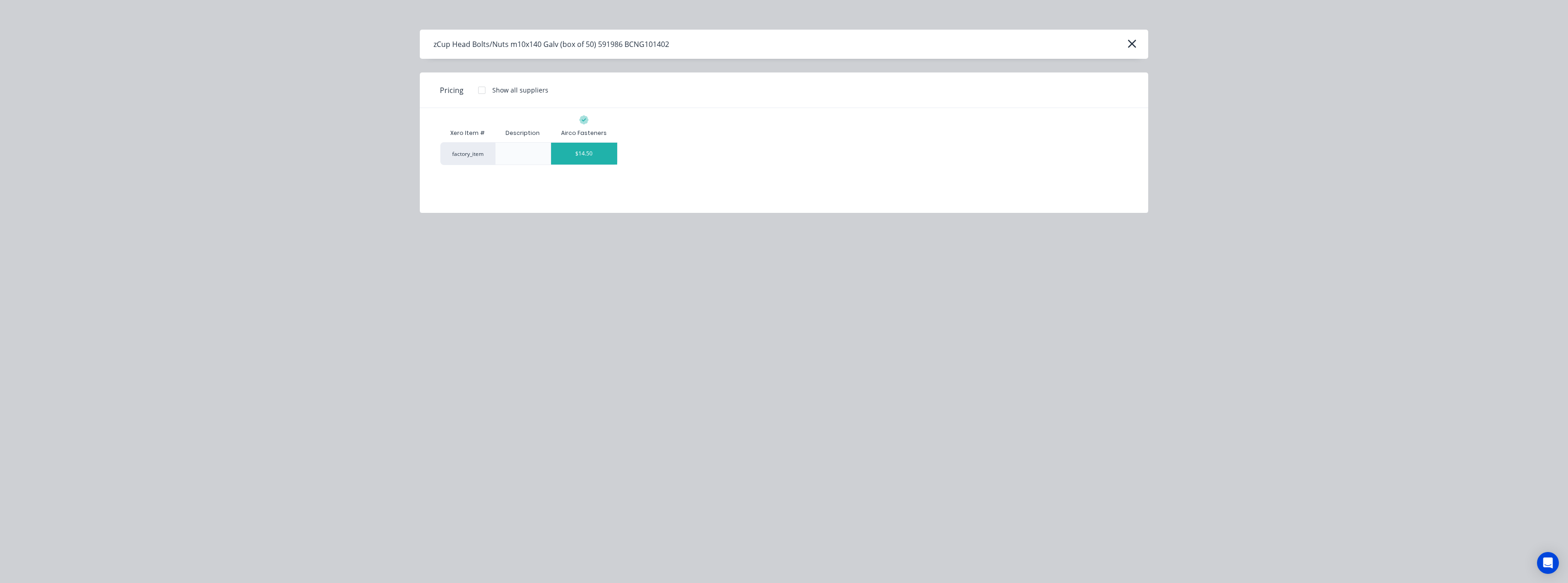
click at [589, 149] on div "$14.50" at bounding box center [584, 153] width 66 height 22
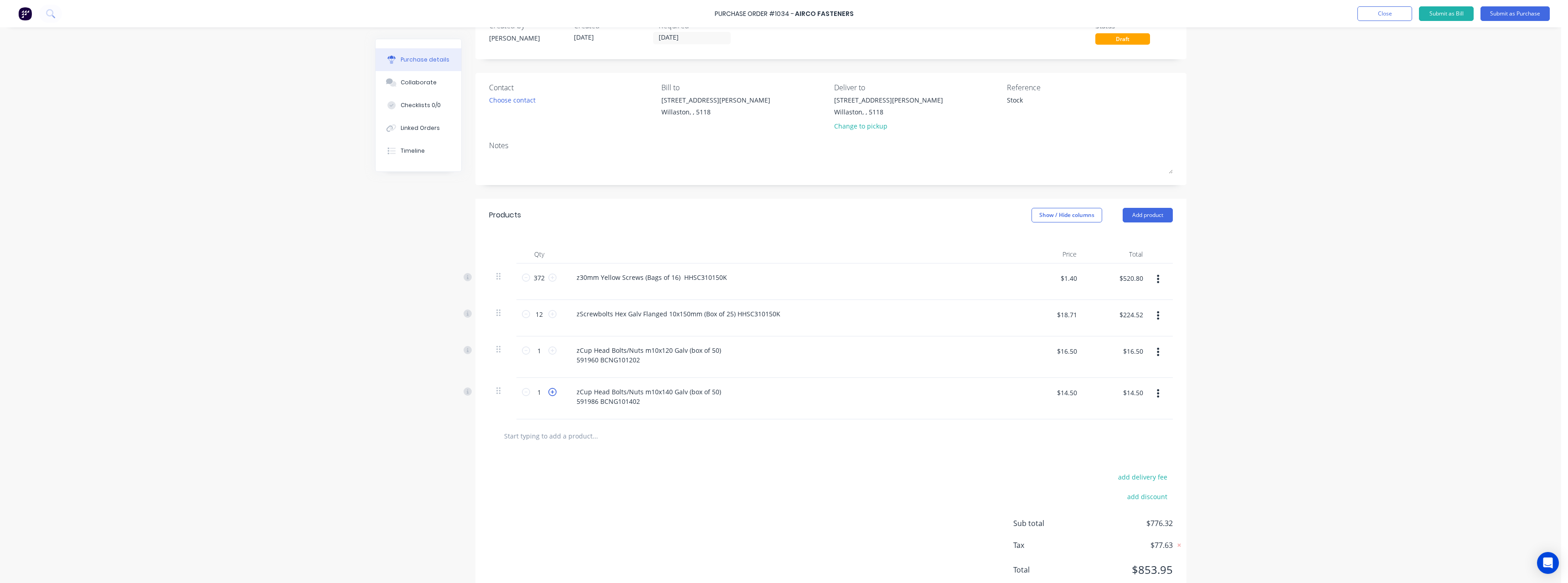
click at [548, 394] on icon at bounding box center [552, 391] width 8 height 8
click at [567, 436] on input "text" at bounding box center [595, 436] width 183 height 18
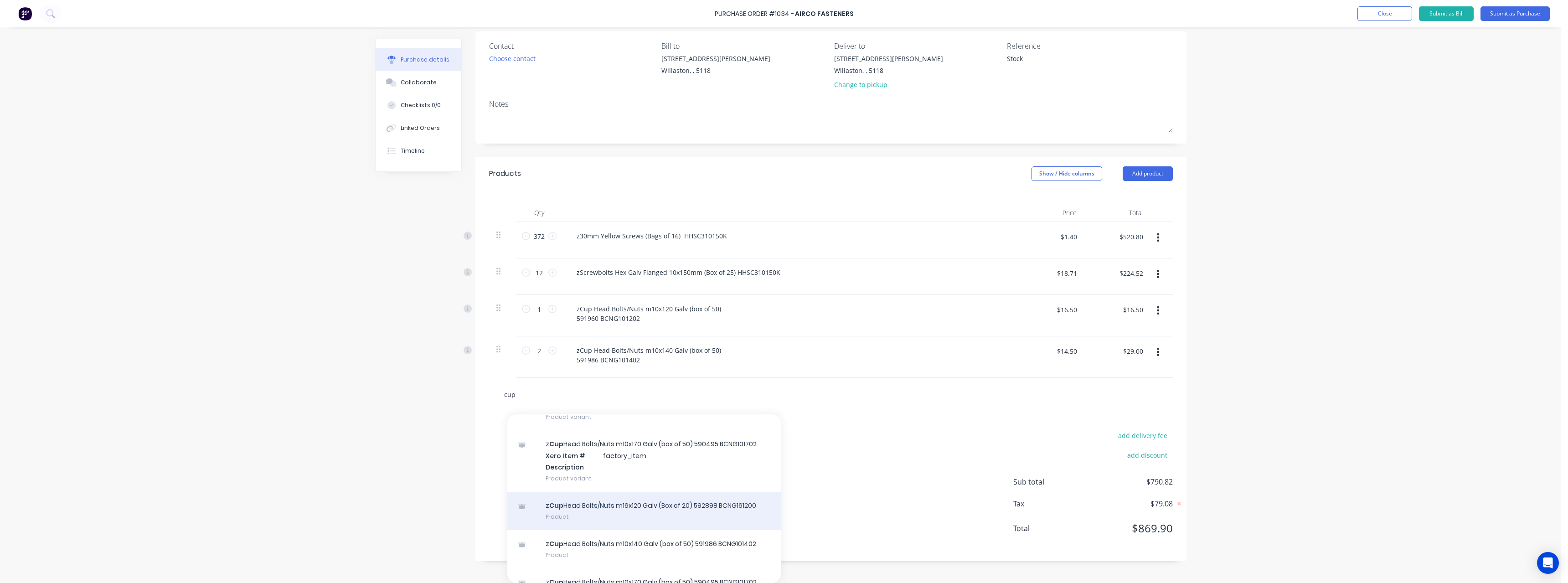
scroll to position [183, 0]
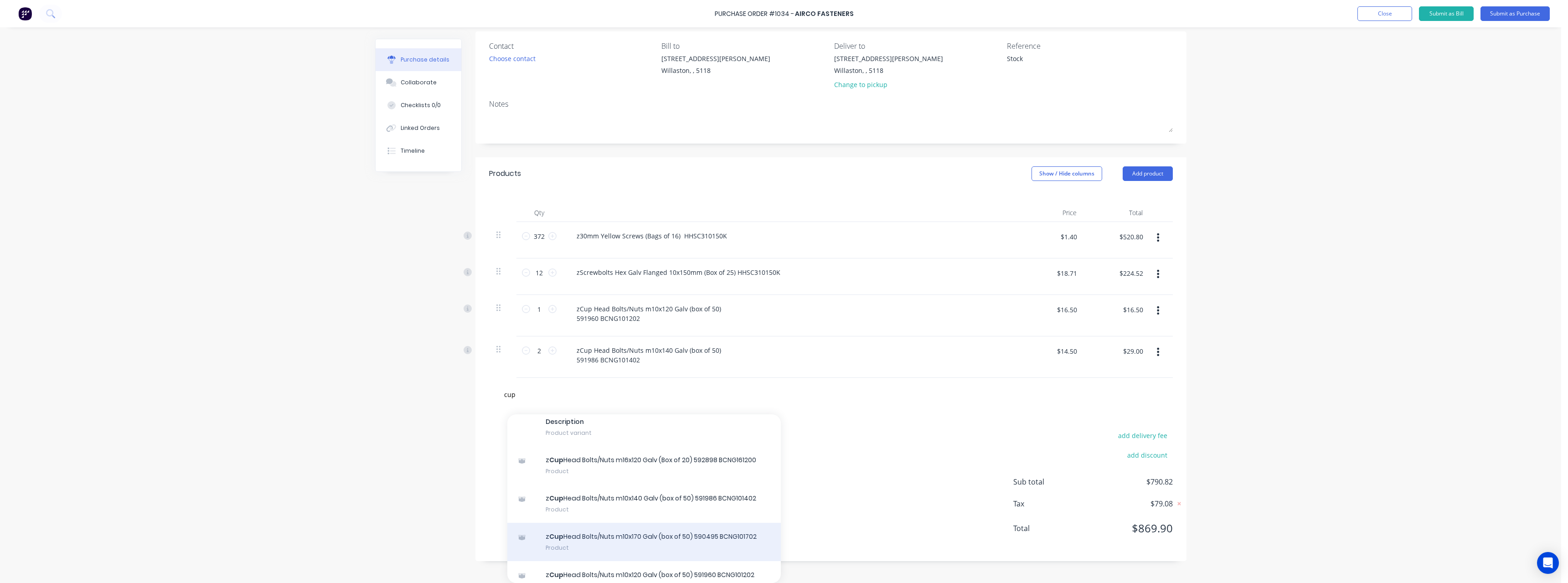
click at [676, 529] on div "z Cup Head Bolts/Nuts m10x170 Galv (box of 50) 590495 BCNG101702 Product" at bounding box center [643, 542] width 273 height 38
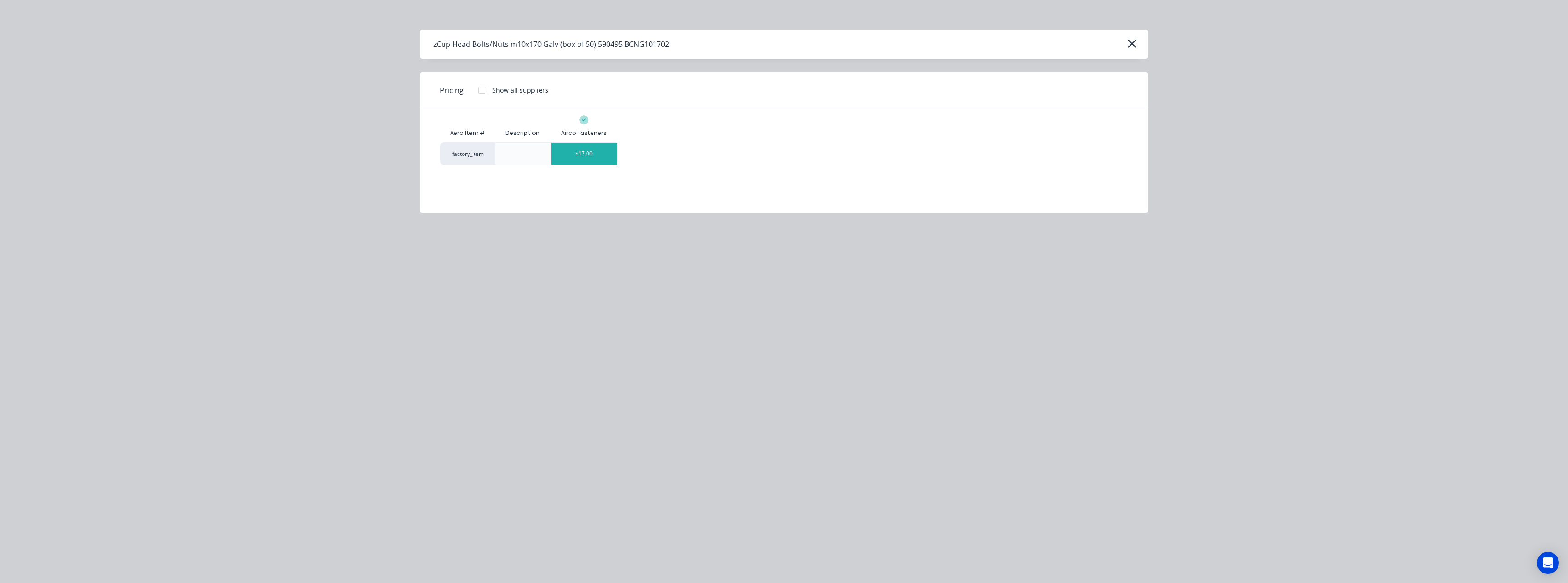
click at [582, 159] on div "$17.00" at bounding box center [584, 153] width 66 height 22
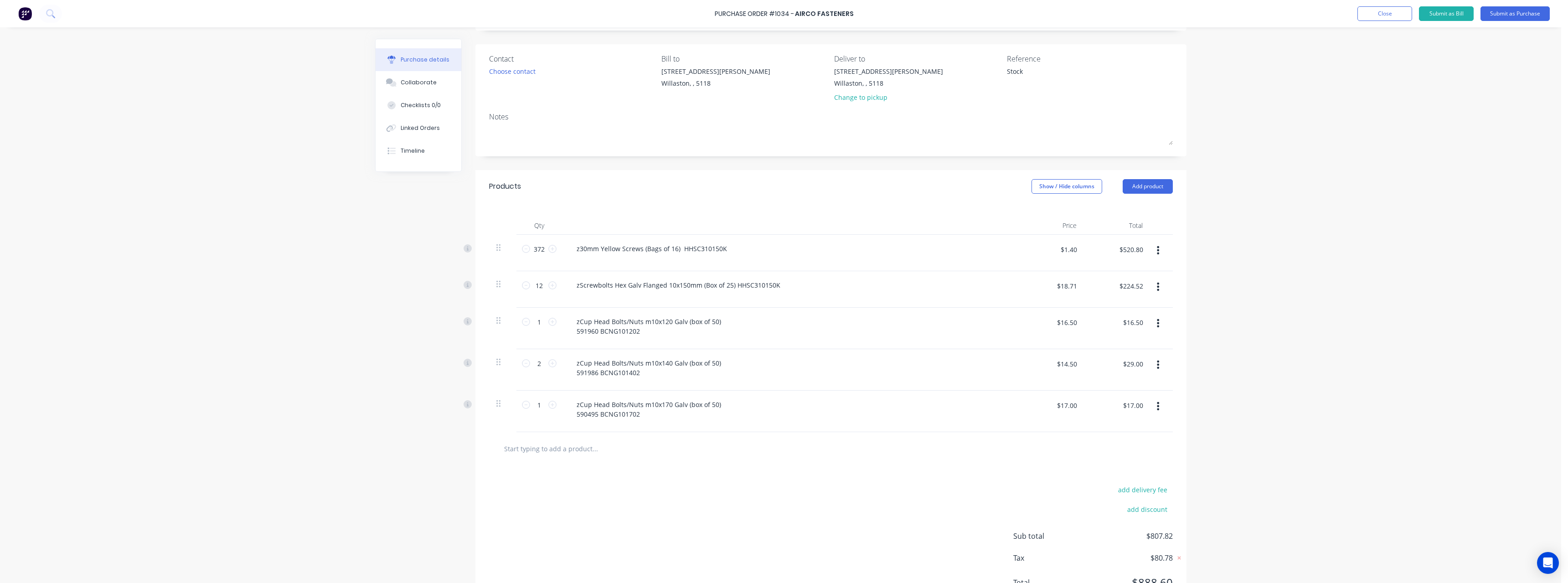
scroll to position [69, 0]
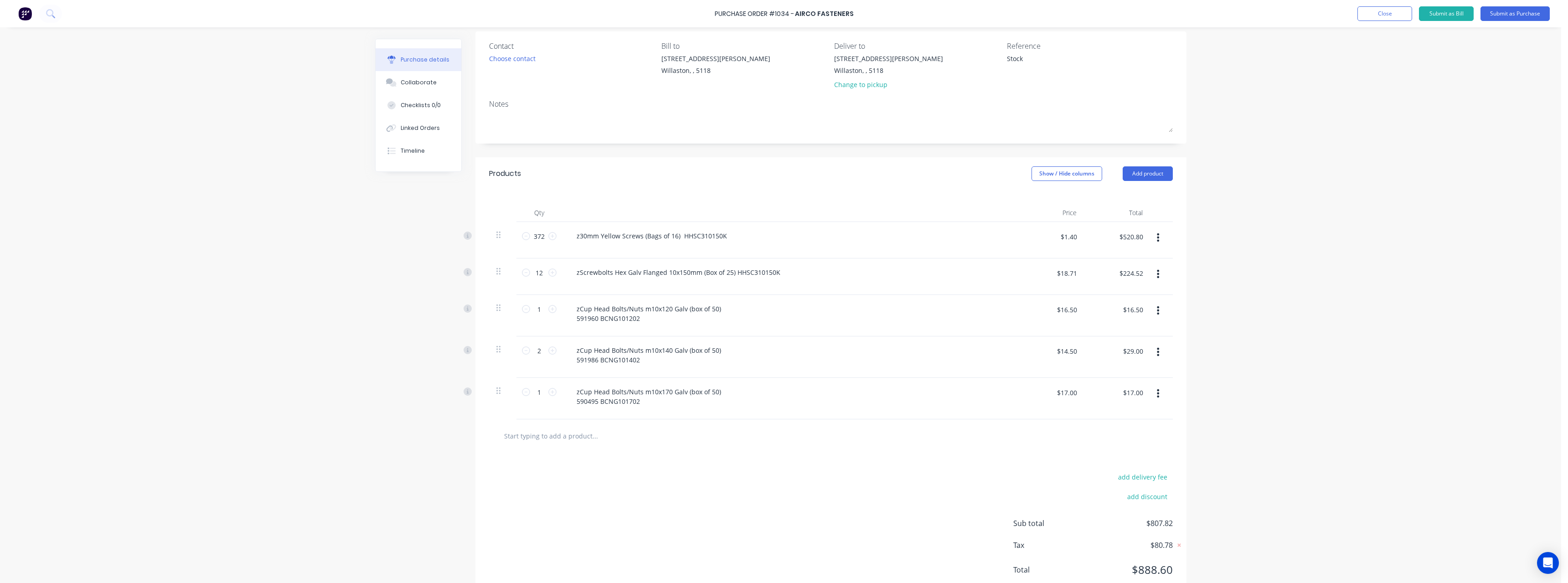
click at [548, 435] on input "text" at bounding box center [595, 436] width 183 height 18
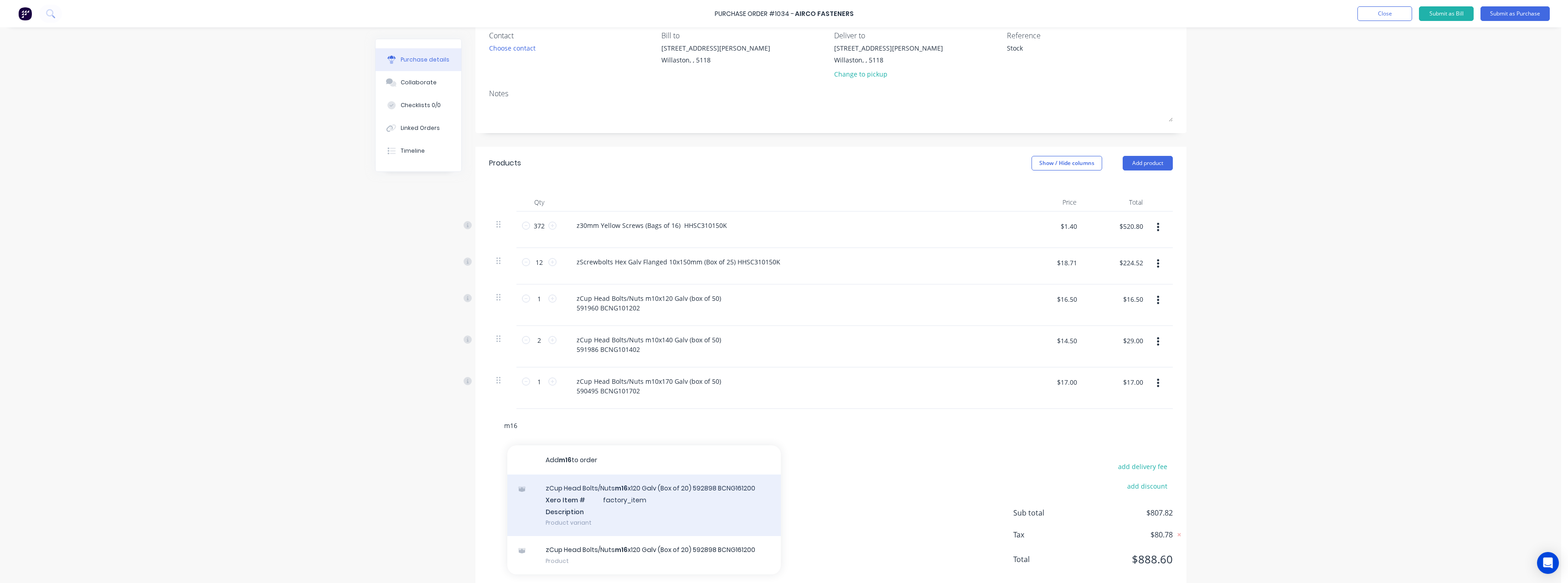
scroll to position [98, 0]
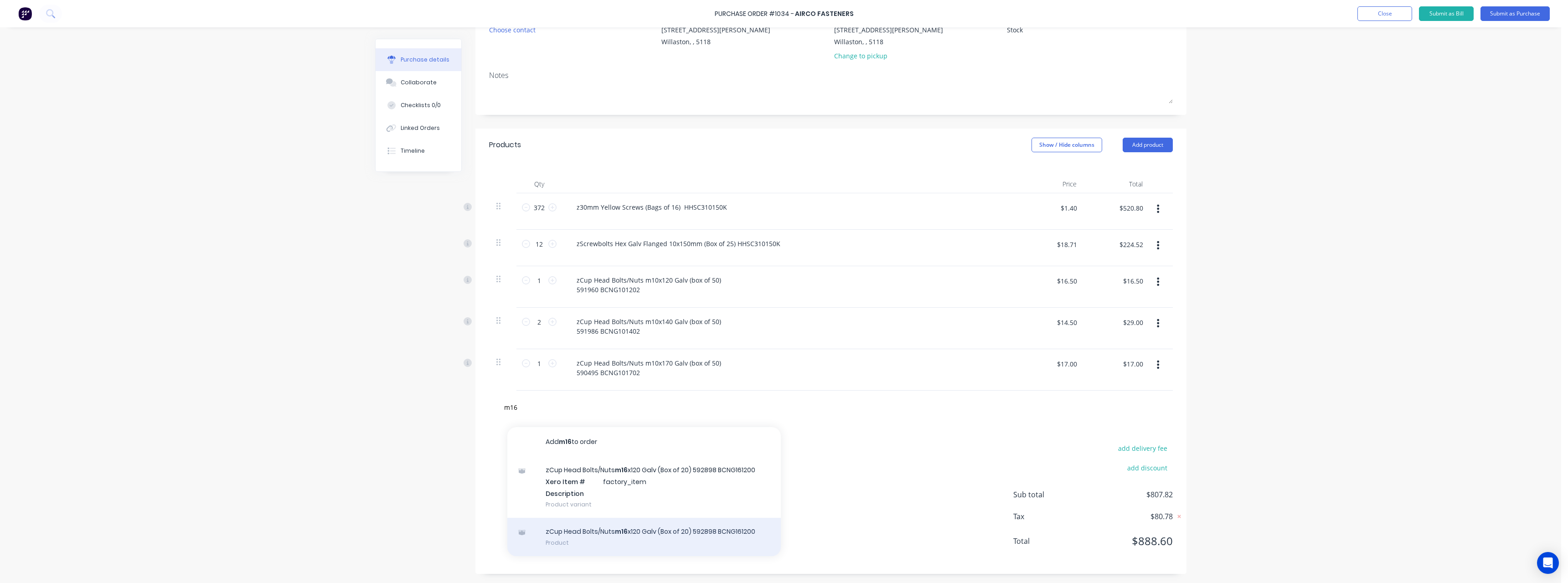
click at [653, 536] on div "zCup Head Bolts/Nuts m16 x120 Galv (Box of 20) 592898 BCNG161200 Product" at bounding box center [643, 537] width 273 height 38
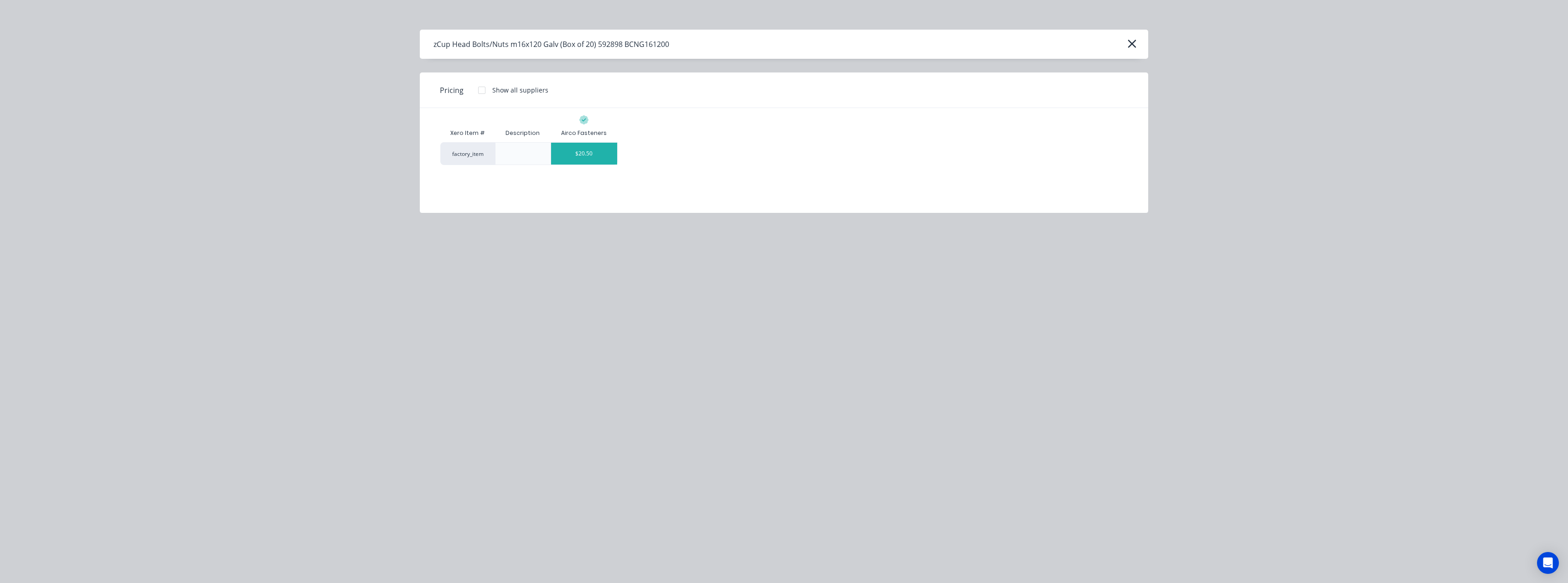
click at [575, 159] on div "$20.50" at bounding box center [584, 153] width 66 height 22
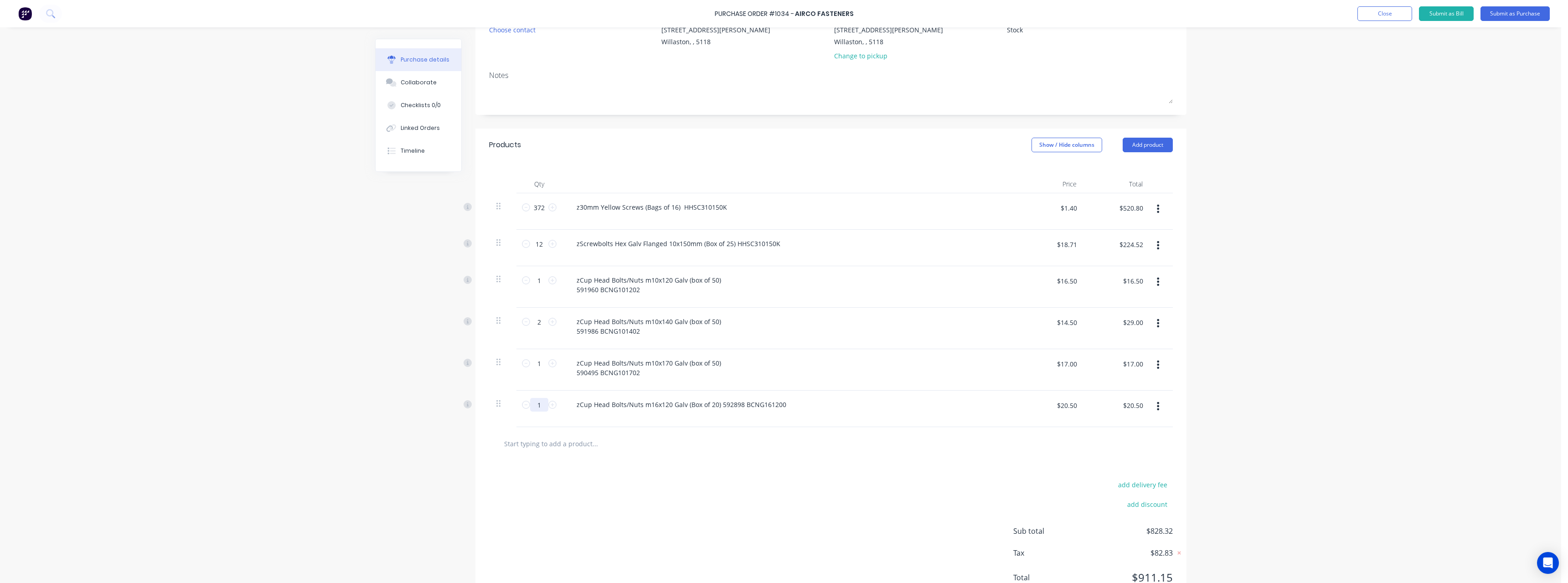
click at [542, 407] on input "1" at bounding box center [539, 405] width 18 height 13
click at [571, 442] on input "text" at bounding box center [595, 444] width 183 height 18
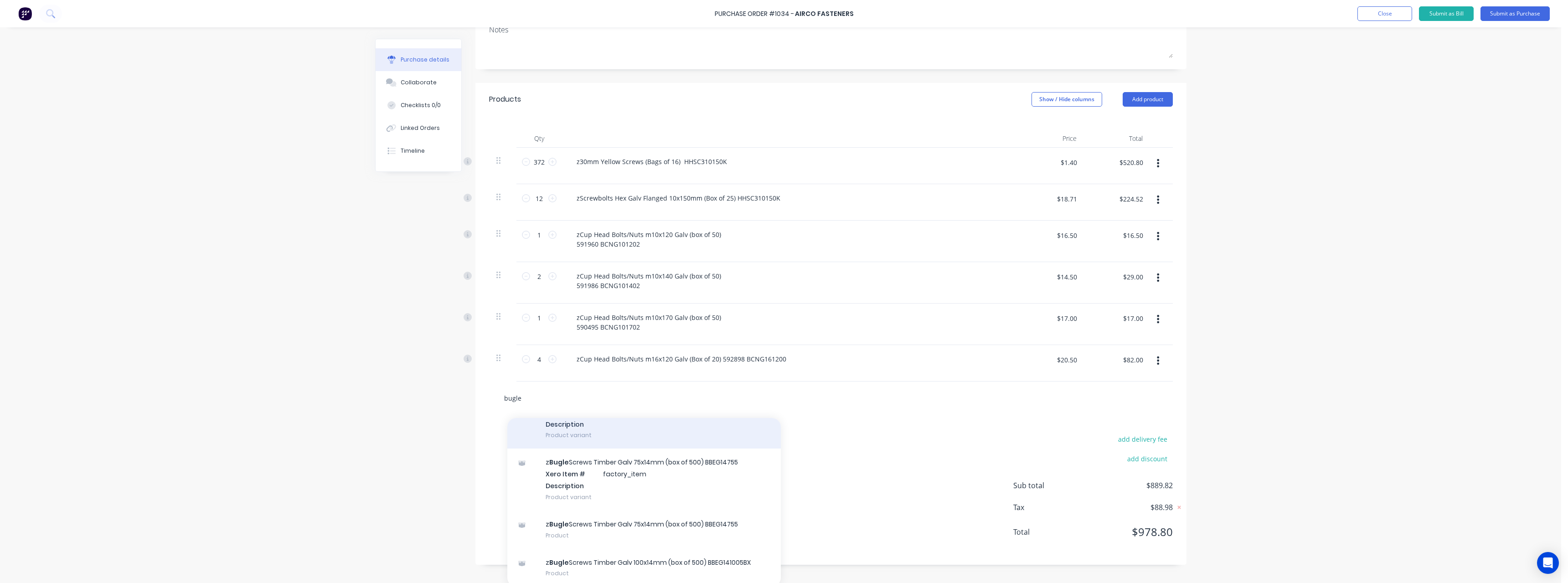
scroll to position [147, 0]
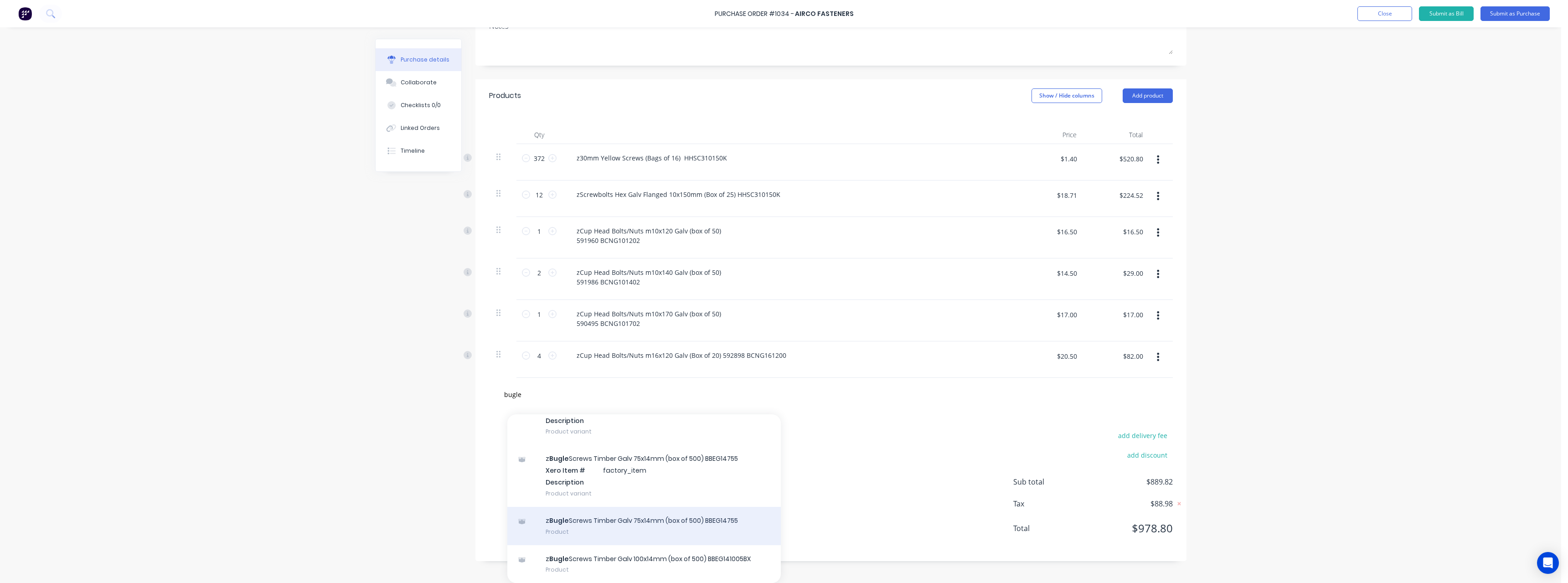
click at [658, 525] on div "z Bugle Screws Timber Galv 75x14mm (box of 500) BBEG14755 Product" at bounding box center [643, 526] width 273 height 38
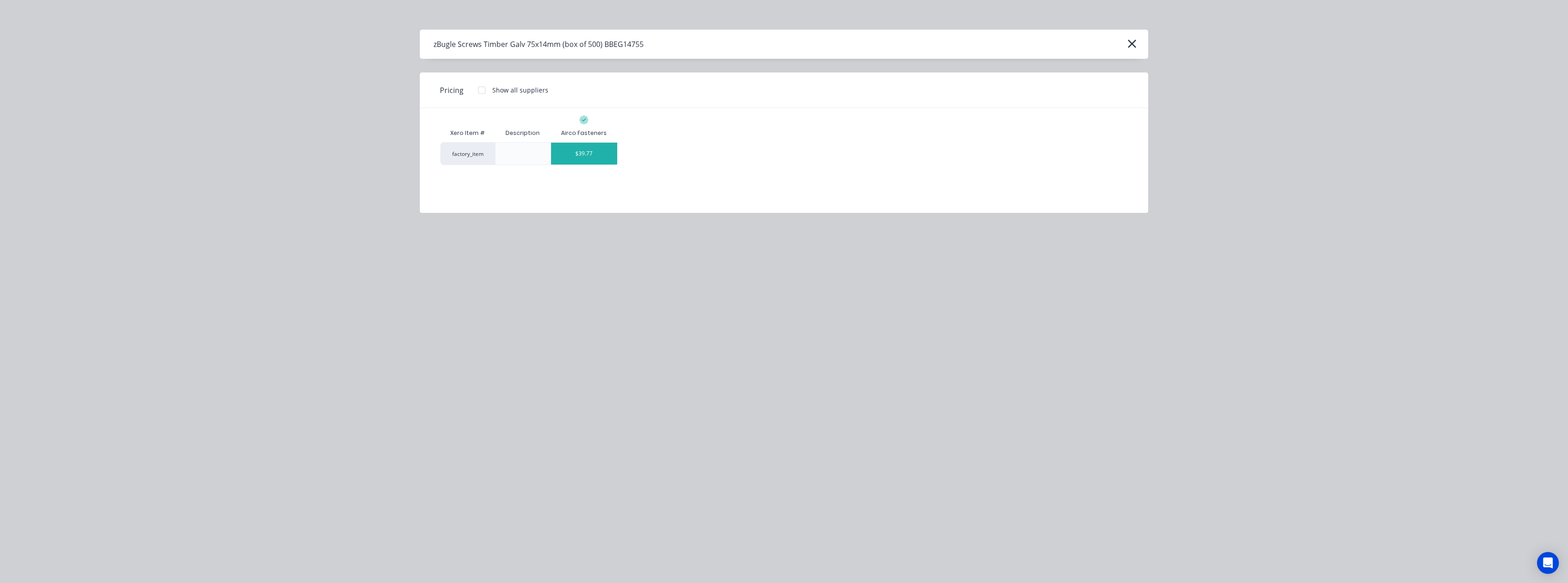
click at [598, 152] on div "$39.77" at bounding box center [584, 153] width 66 height 22
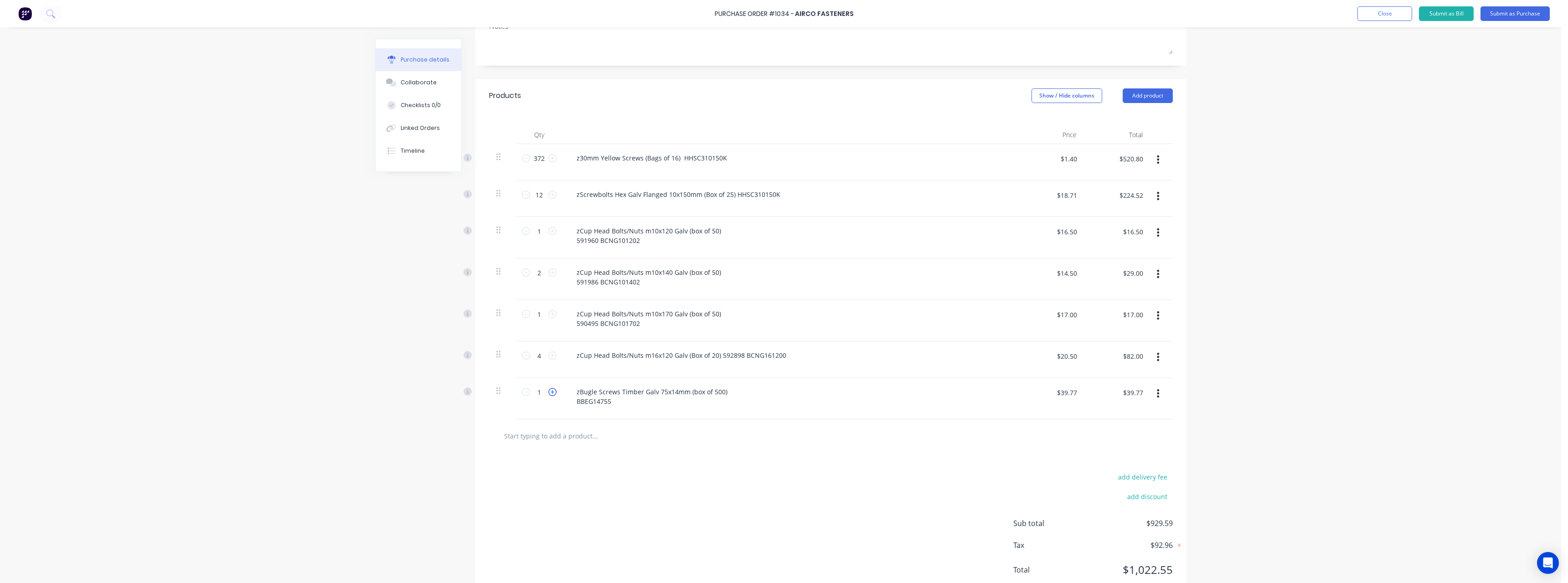
click at [550, 392] on icon at bounding box center [552, 391] width 8 height 8
click at [553, 436] on input "text" at bounding box center [595, 436] width 183 height 18
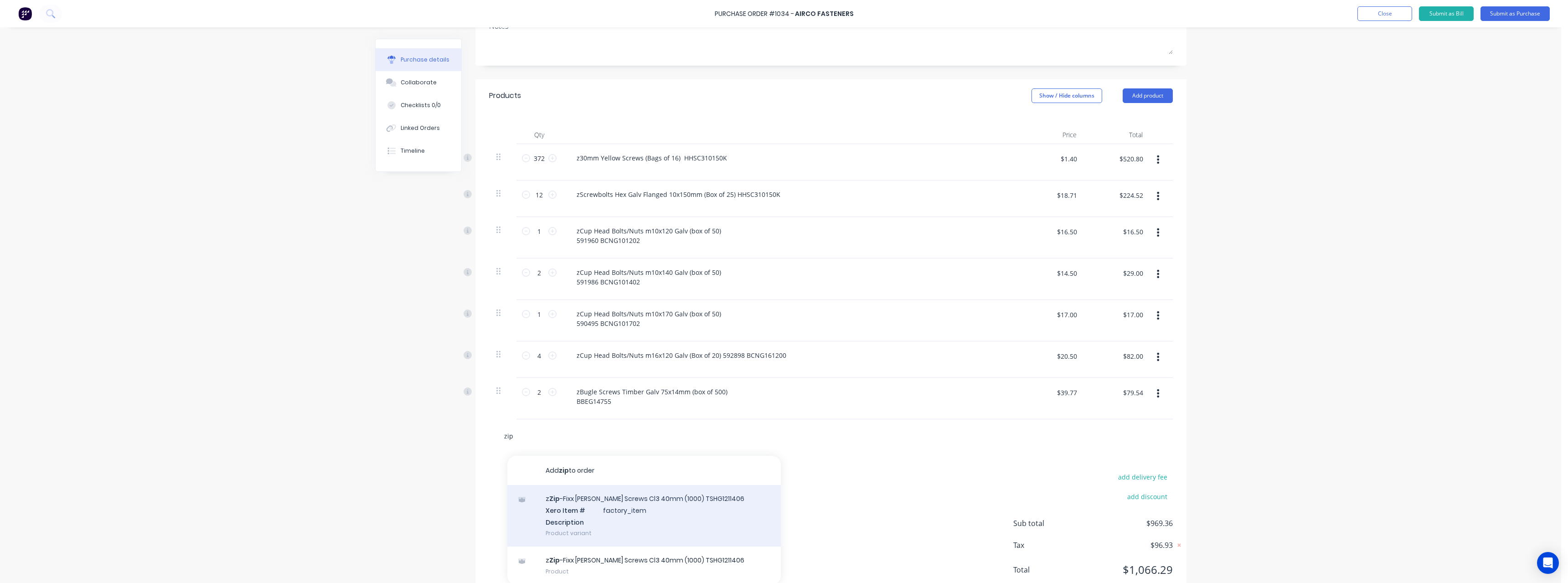
scroll to position [176, 0]
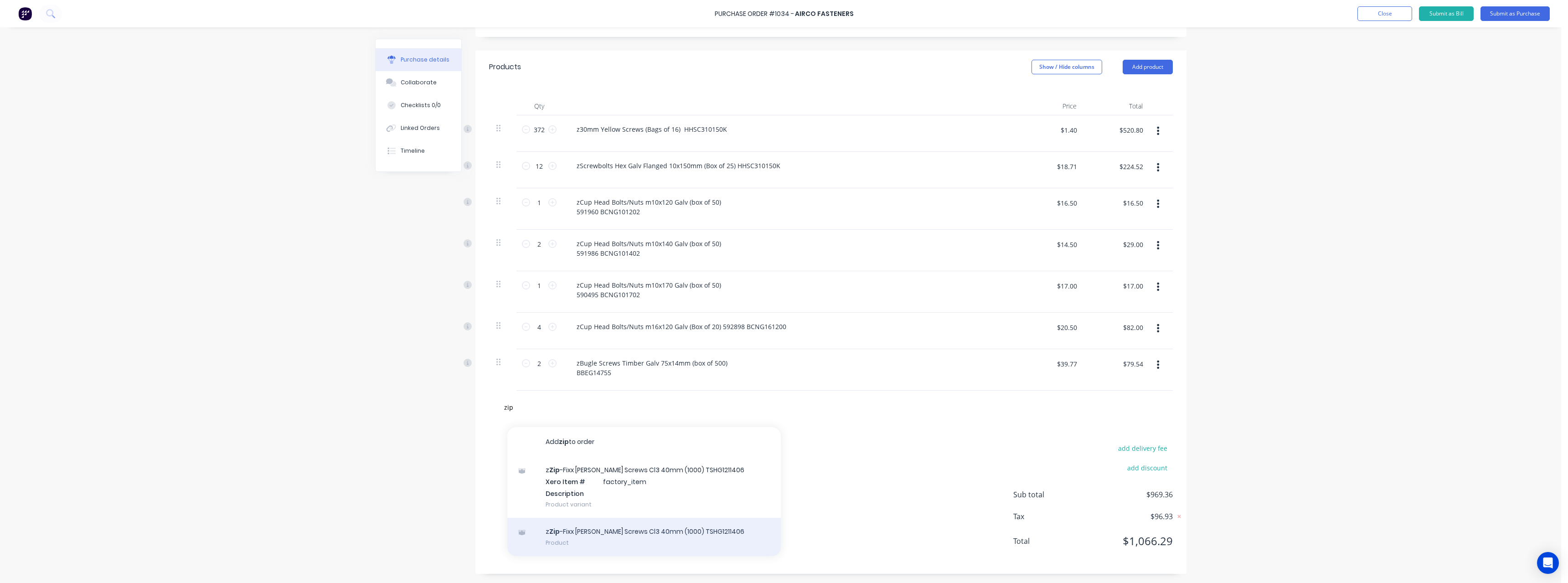
click at [653, 536] on div "z Zip -Fixx [PERSON_NAME] Screws Cl3 40mm (1000) TSHG1211406 Product" at bounding box center [643, 537] width 273 height 38
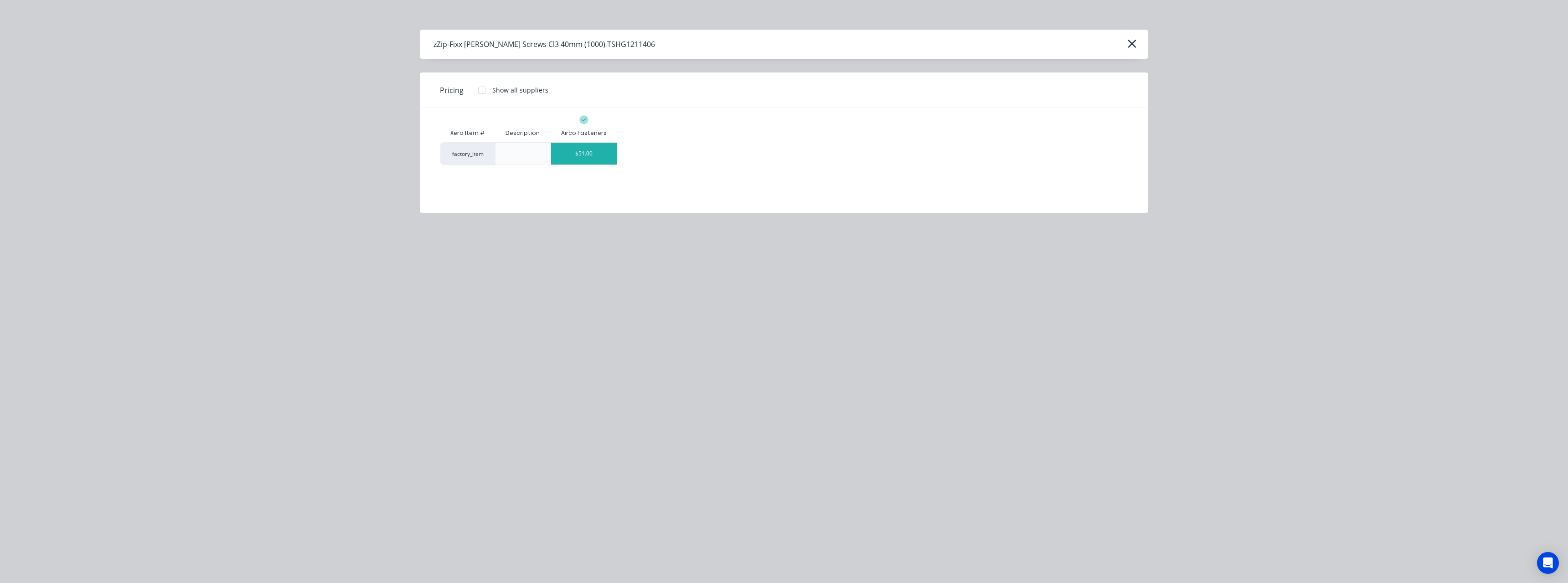
click at [600, 157] on div "$51.00" at bounding box center [584, 153] width 66 height 22
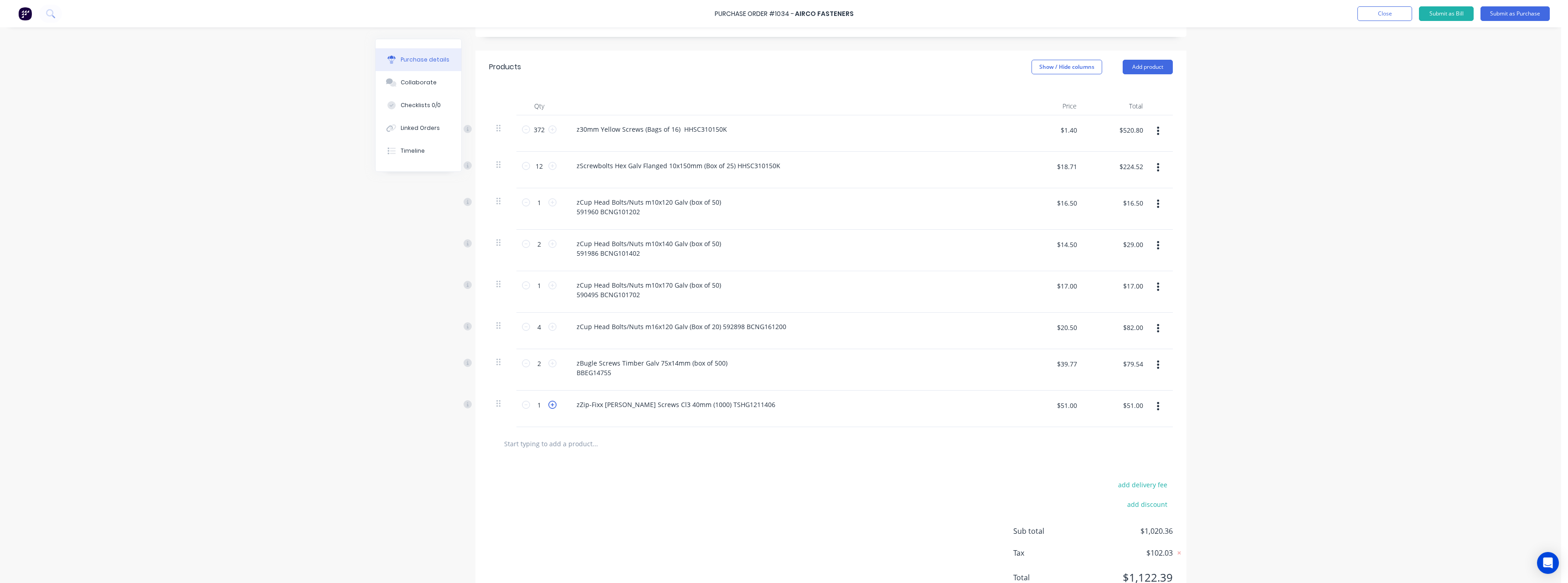
click at [548, 406] on icon at bounding box center [552, 404] width 8 height 8
click at [525, 407] on icon at bounding box center [525, 404] width 8 height 8
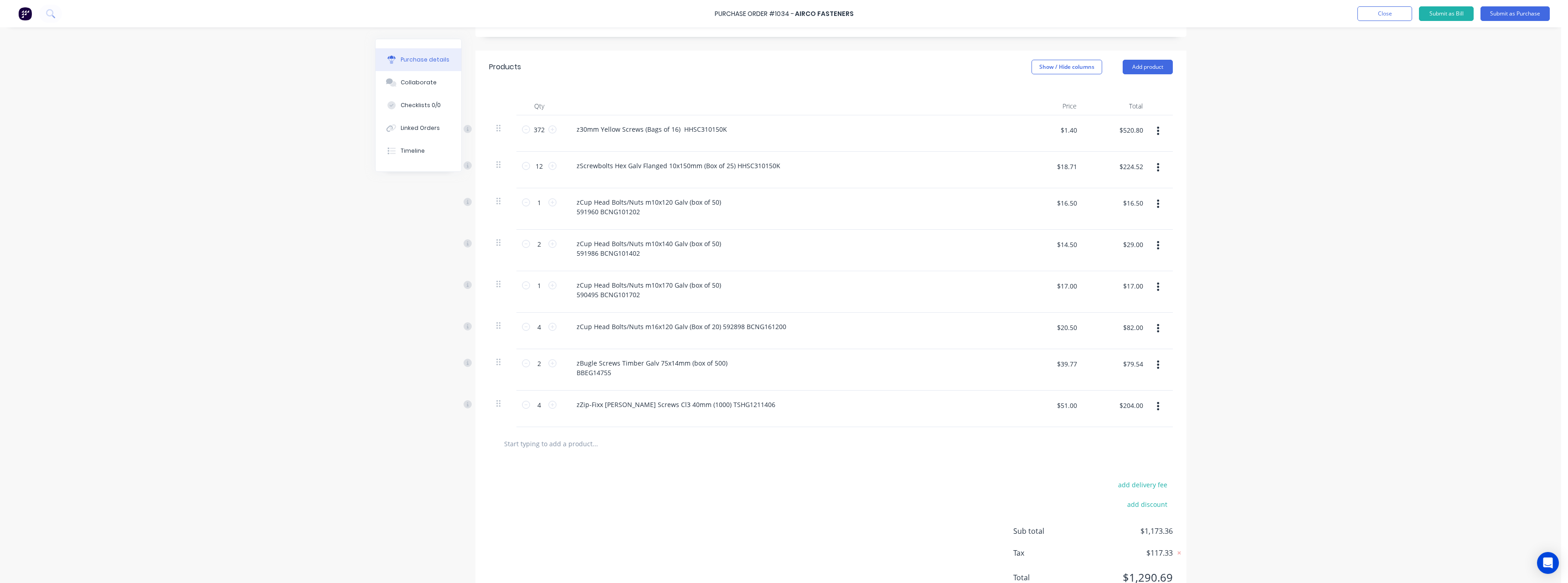
click at [538, 442] on input "text" at bounding box center [595, 444] width 183 height 18
click at [1506, 15] on button "Submit as Purchase" at bounding box center [1515, 13] width 69 height 15
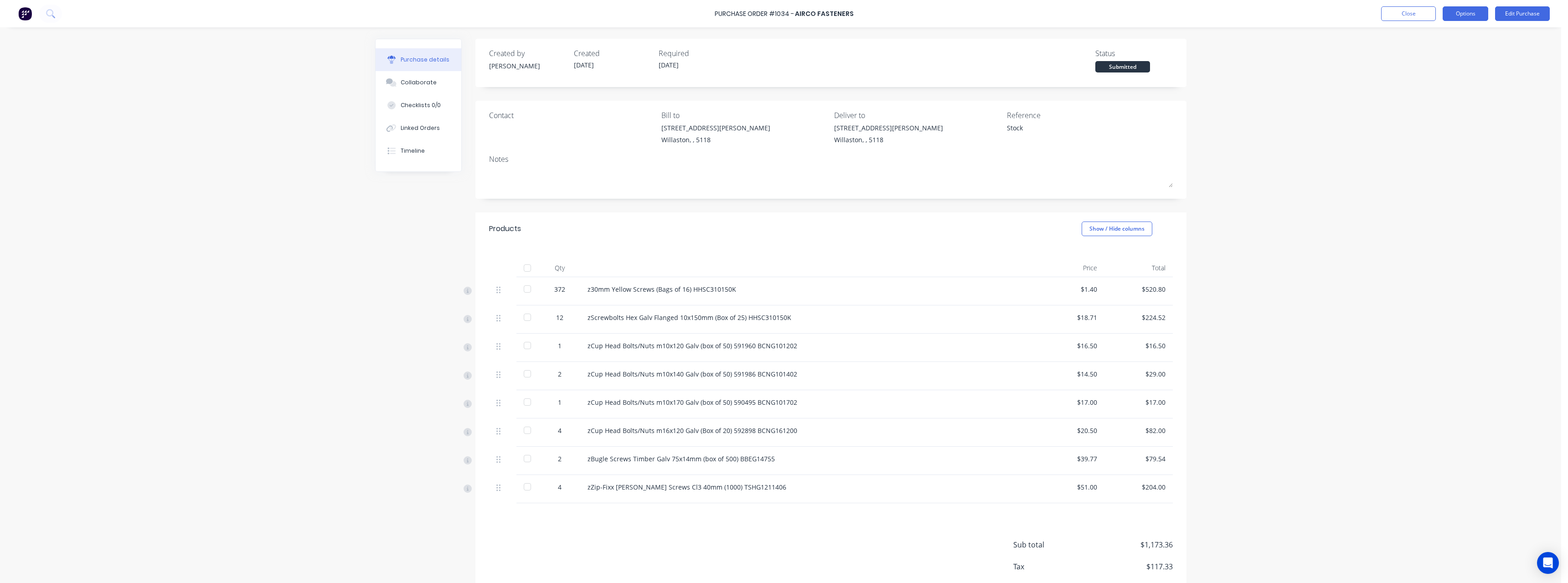
click at [1455, 12] on button "Options" at bounding box center [1465, 13] width 46 height 15
click at [1440, 41] on div "Print / Email" at bounding box center [1444, 37] width 70 height 13
click at [1435, 59] on div "With pricing" at bounding box center [1444, 55] width 70 height 13
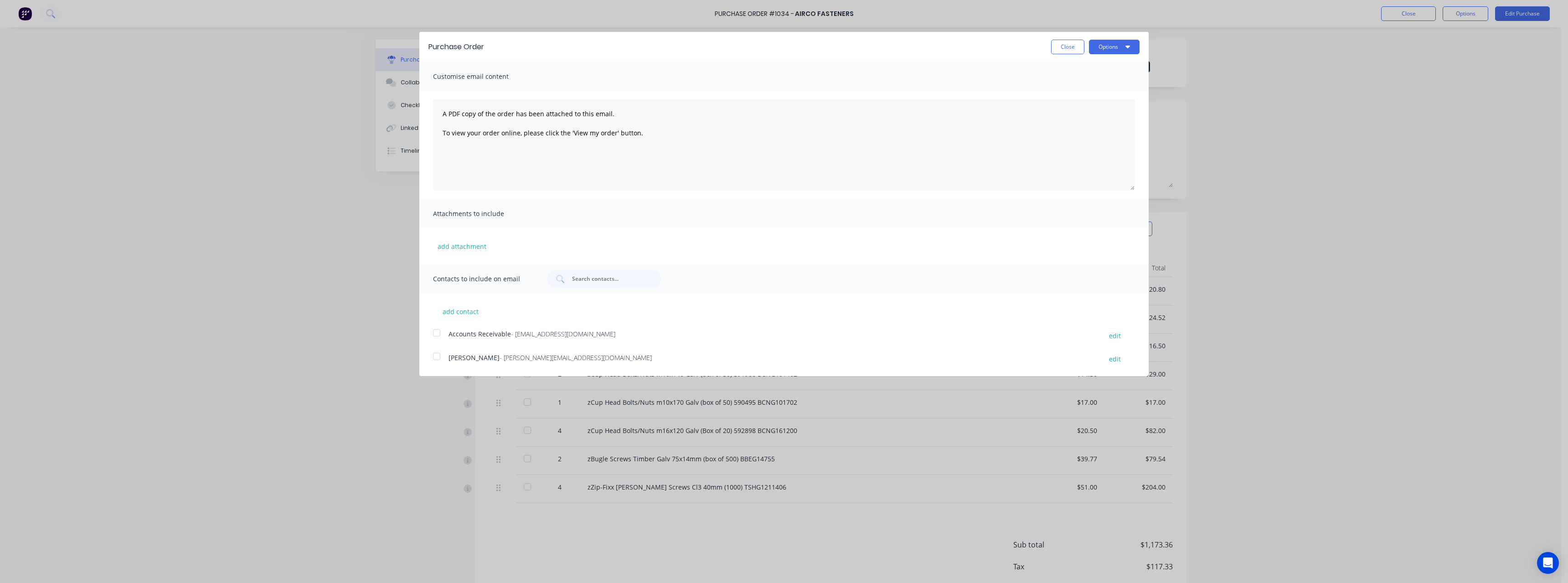
click at [548, 357] on span "- [PERSON_NAME][EMAIL_ADDRESS][DOMAIN_NAME]" at bounding box center [576, 357] width 152 height 9
click at [1103, 47] on button "Options" at bounding box center [1114, 47] width 51 height 15
click at [1082, 89] on div "Email" at bounding box center [1096, 88] width 70 height 13
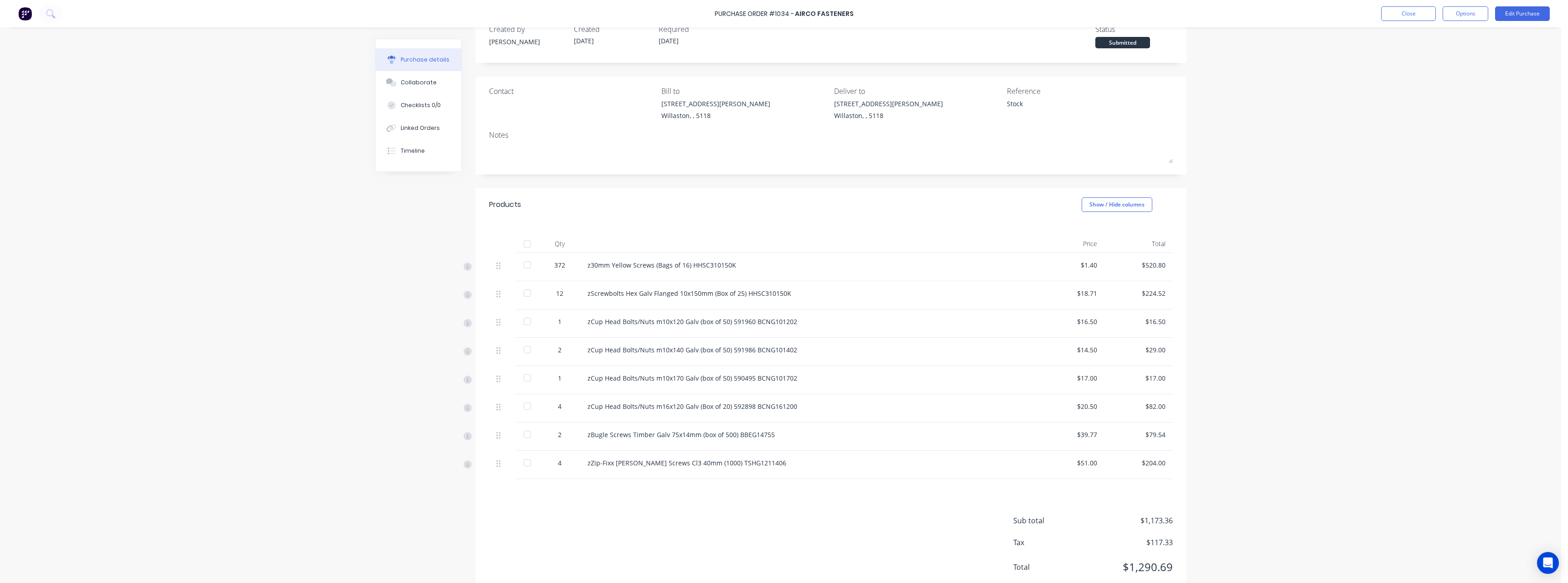
scroll to position [46, 0]
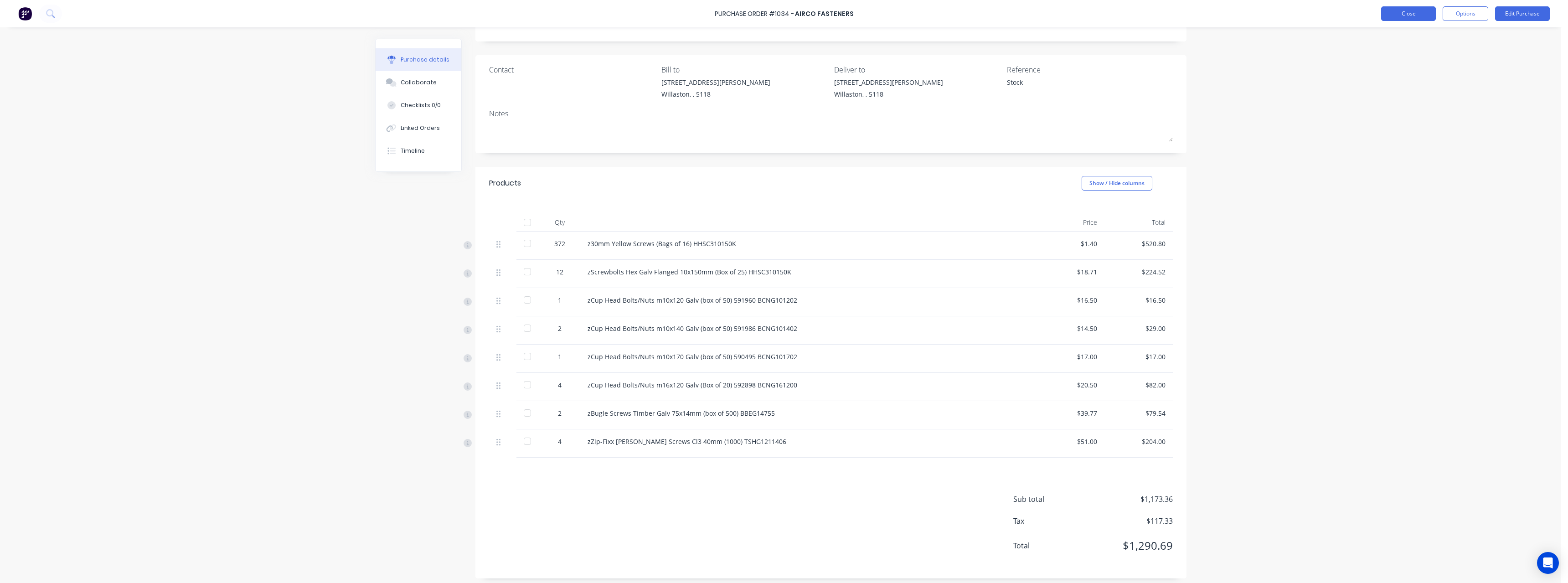
click at [1405, 19] on button "Close" at bounding box center [1409, 13] width 55 height 15
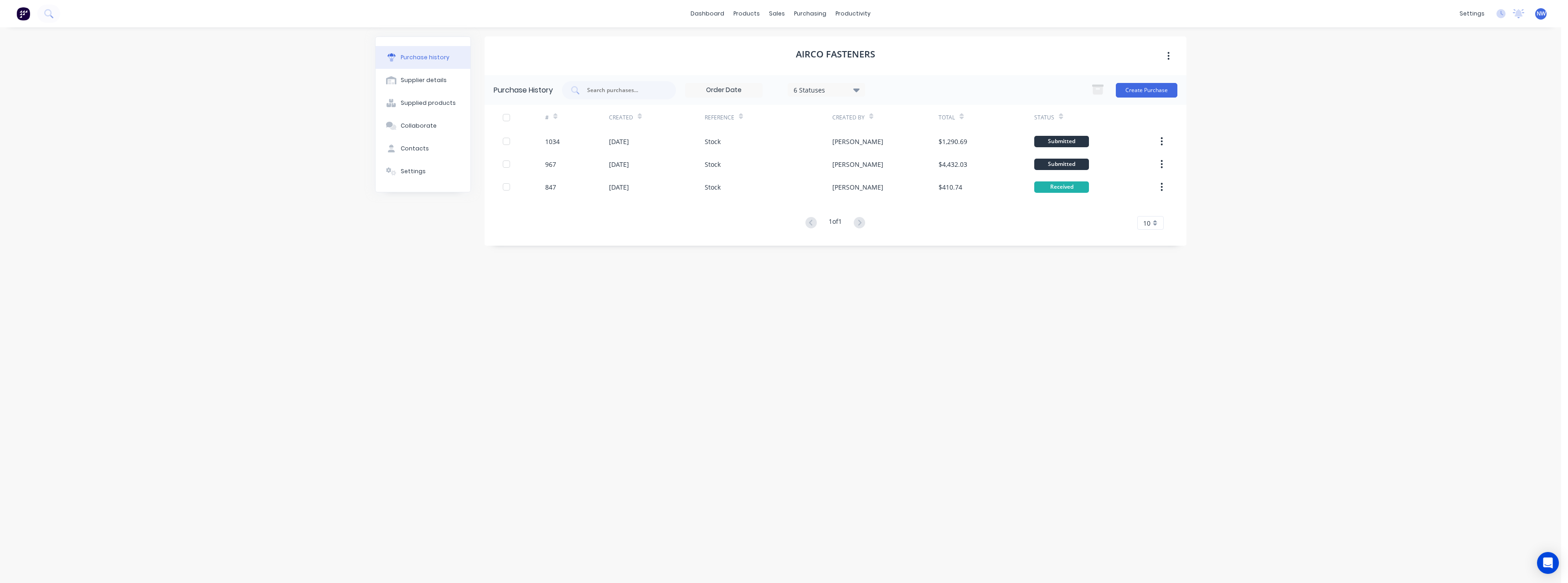
click at [1542, 15] on span "NW" at bounding box center [1541, 13] width 9 height 8
click at [1482, 113] on button "Sign out" at bounding box center [1485, 114] width 121 height 18
